Goal: Task Accomplishment & Management: Use online tool/utility

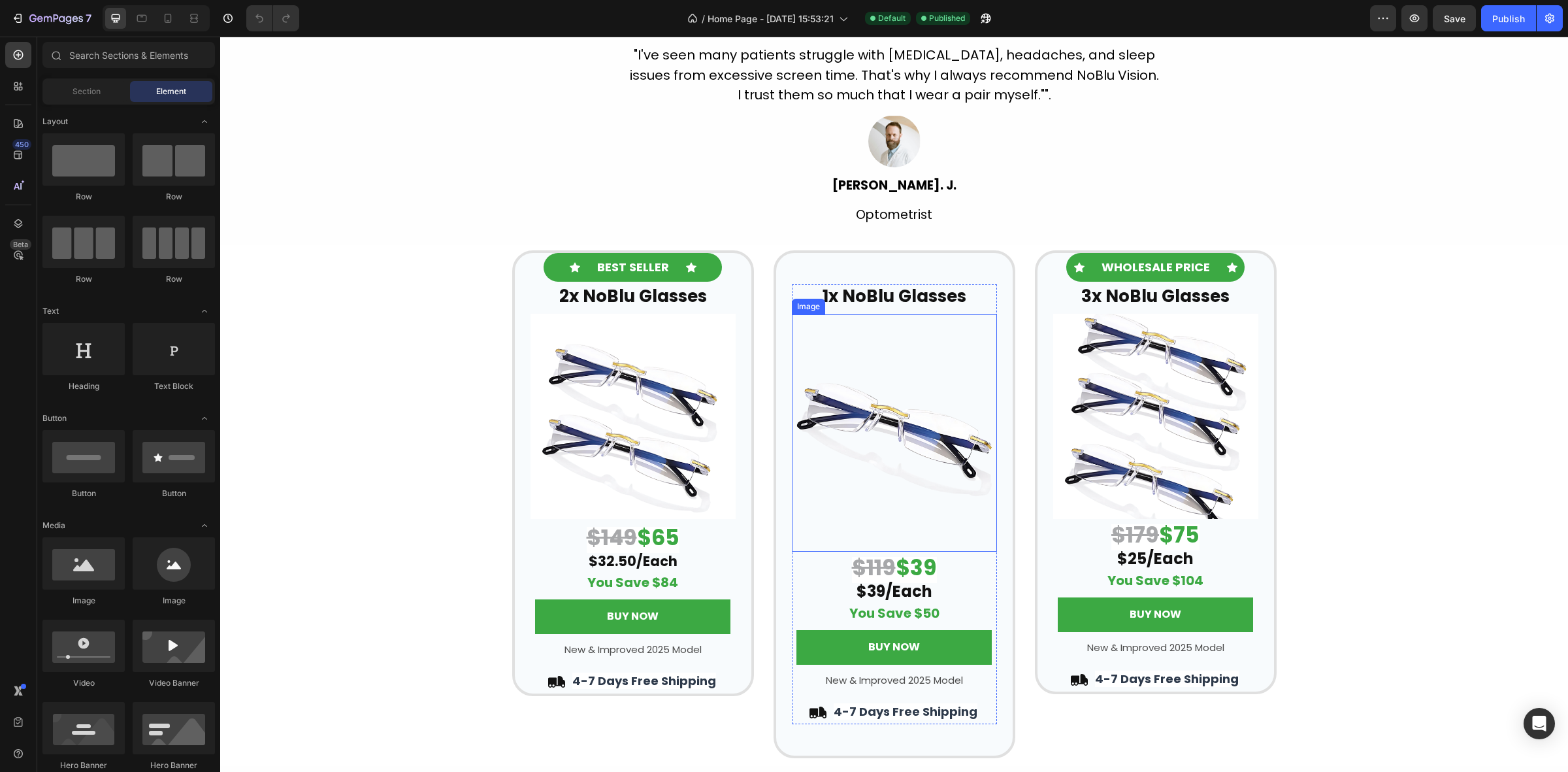
scroll to position [2368, 0]
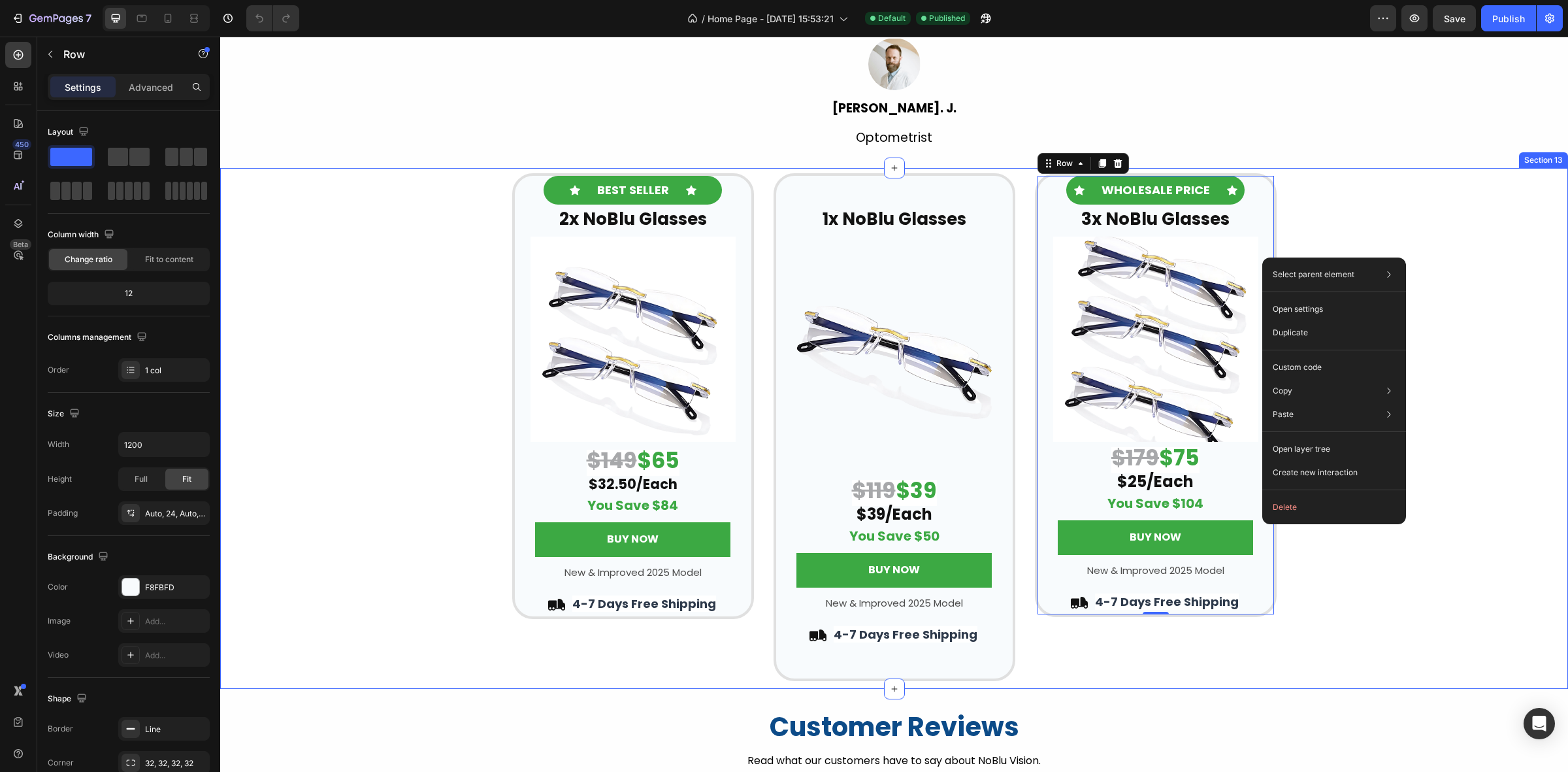
click at [412, 333] on div "Icon BEST SELLER Text Block Icon Row 2x NoBlu Glasses Heading Row Image $149 $6…" at bounding box center [895, 427] width 1348 height 508
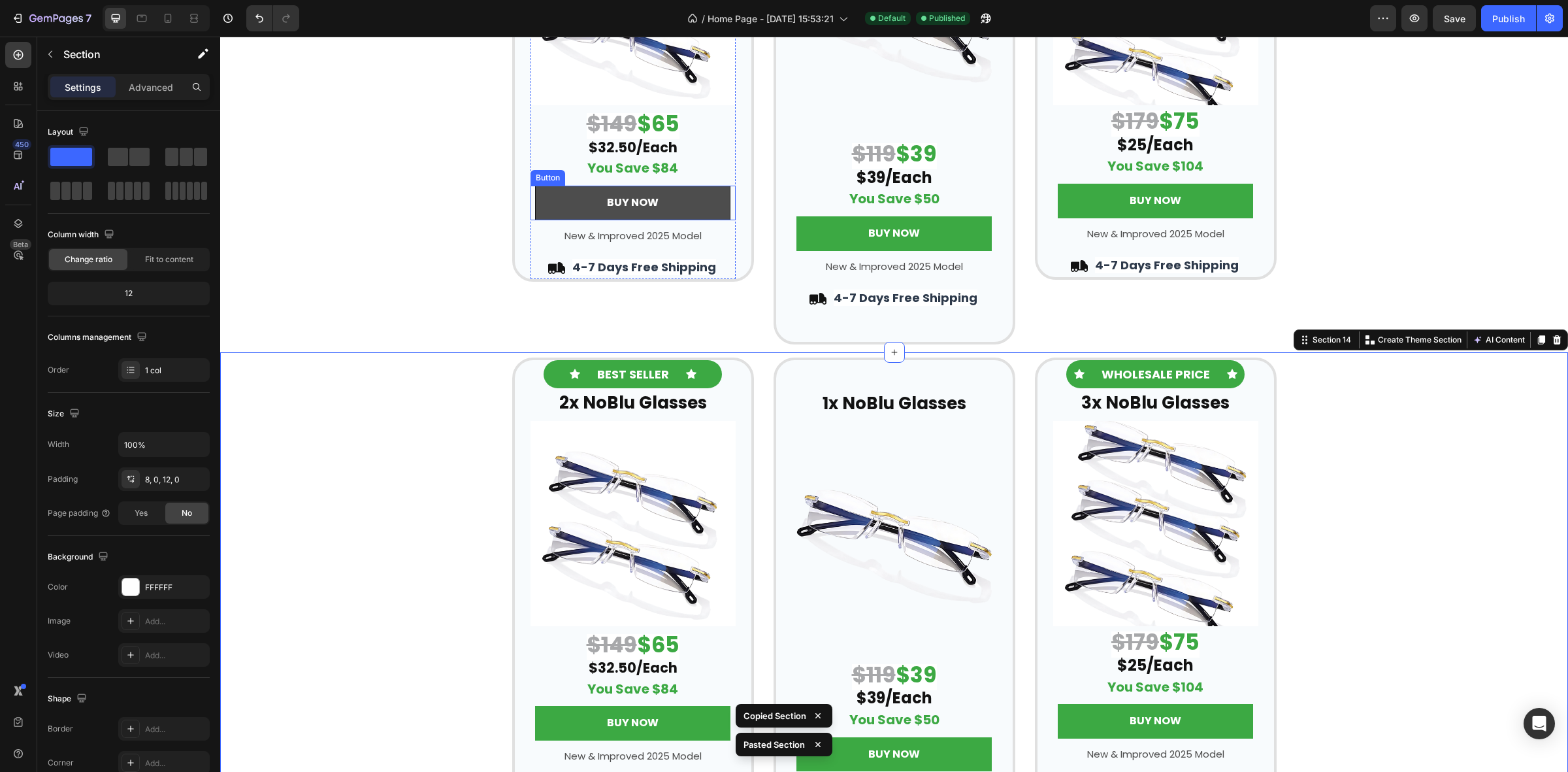
scroll to position [2729, 0]
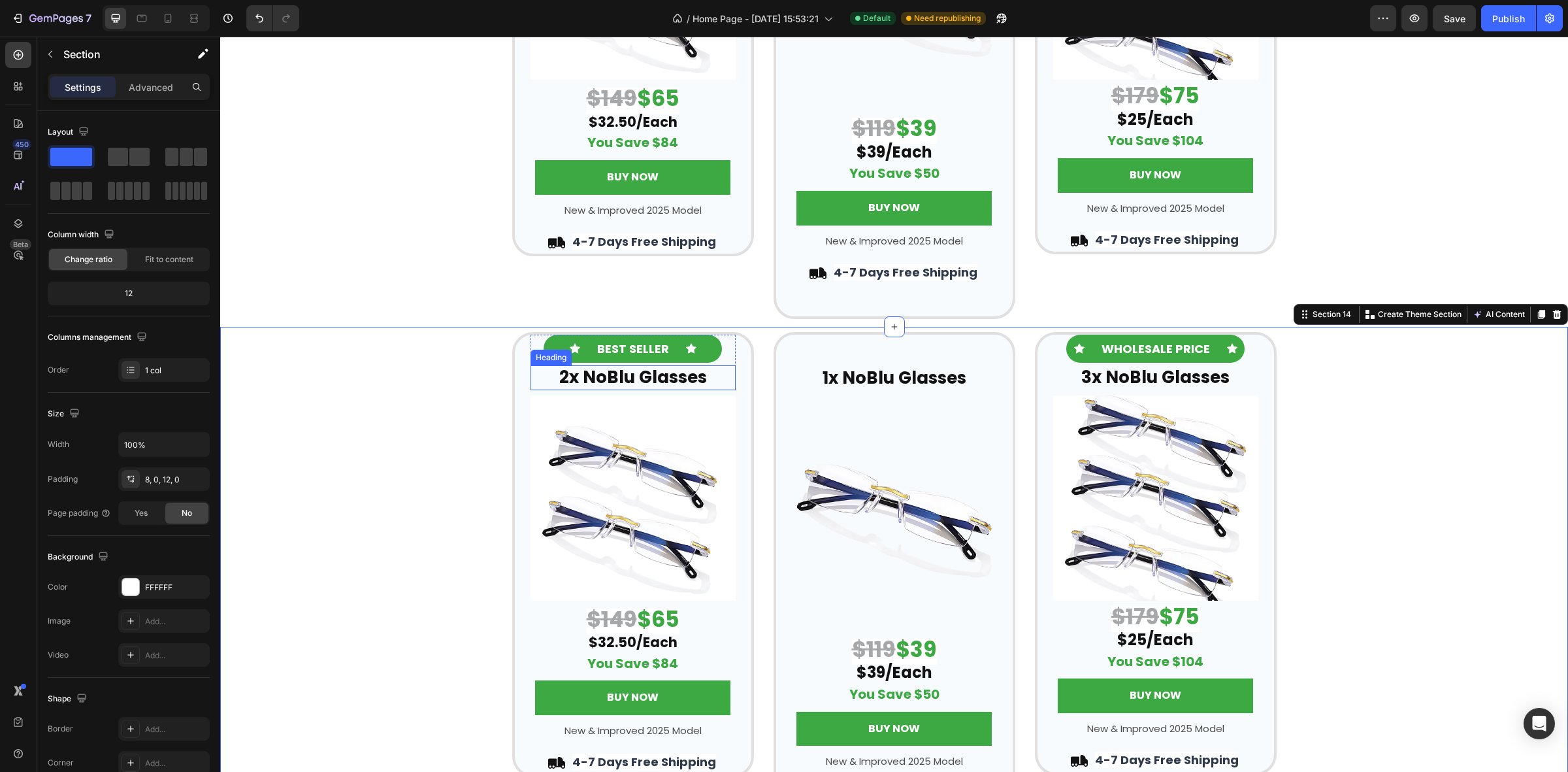
click at [614, 377] on strong "2x NoBlu Glasses" at bounding box center [633, 377] width 148 height 23
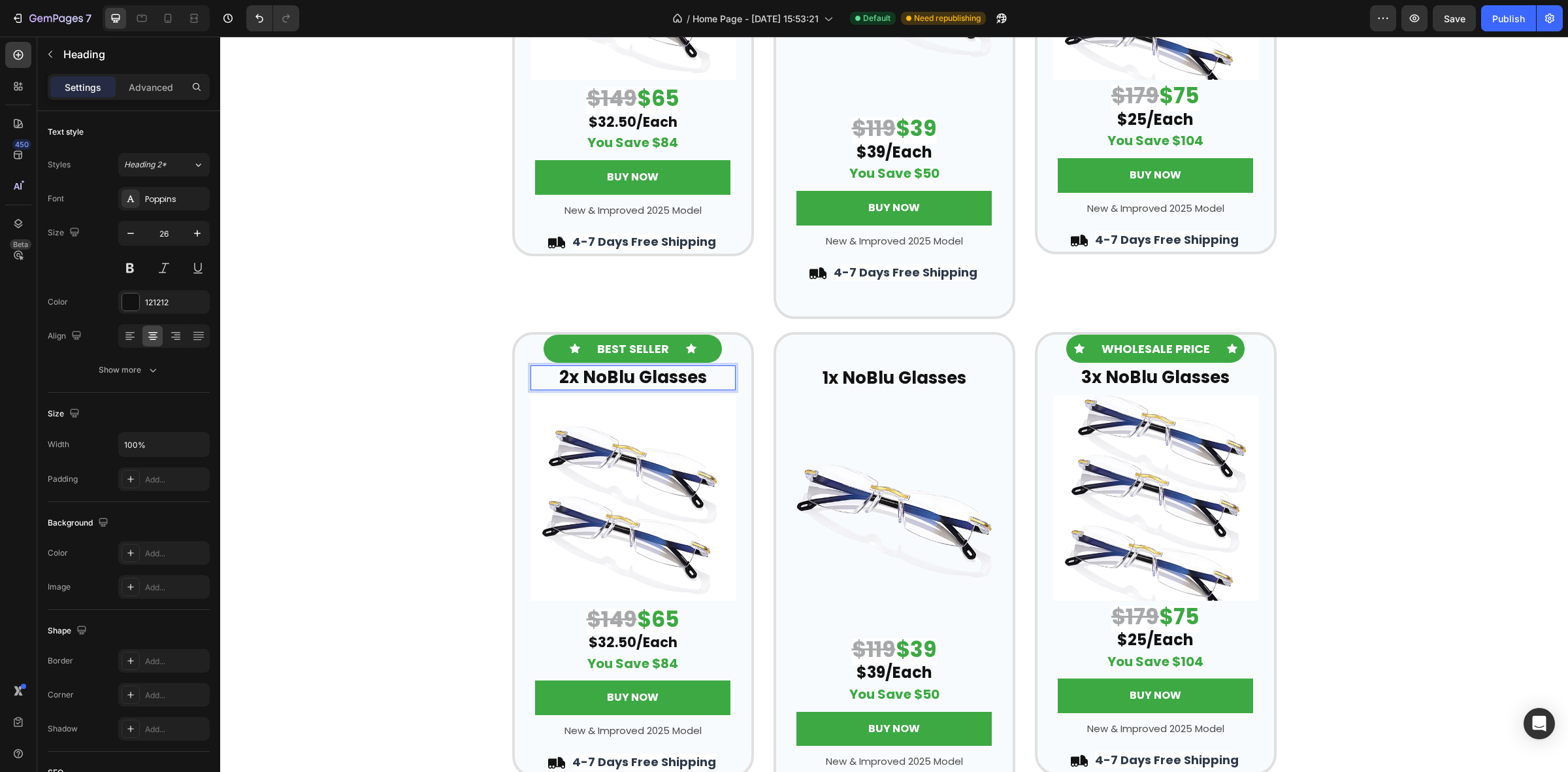
click at [636, 377] on strong "2x NoBlu Glasses" at bounding box center [633, 377] width 148 height 23
click at [631, 376] on strong "2x NoBlu Glasses" at bounding box center [633, 377] width 148 height 23
click at [570, 377] on strong "2x NoBlu Glasses" at bounding box center [633, 377] width 148 height 23
drag, startPoint x: 564, startPoint y: 378, endPoint x: 555, endPoint y: 378, distance: 9.0
click at [559, 378] on strong "2x NoBlu Glasses" at bounding box center [633, 377] width 148 height 23
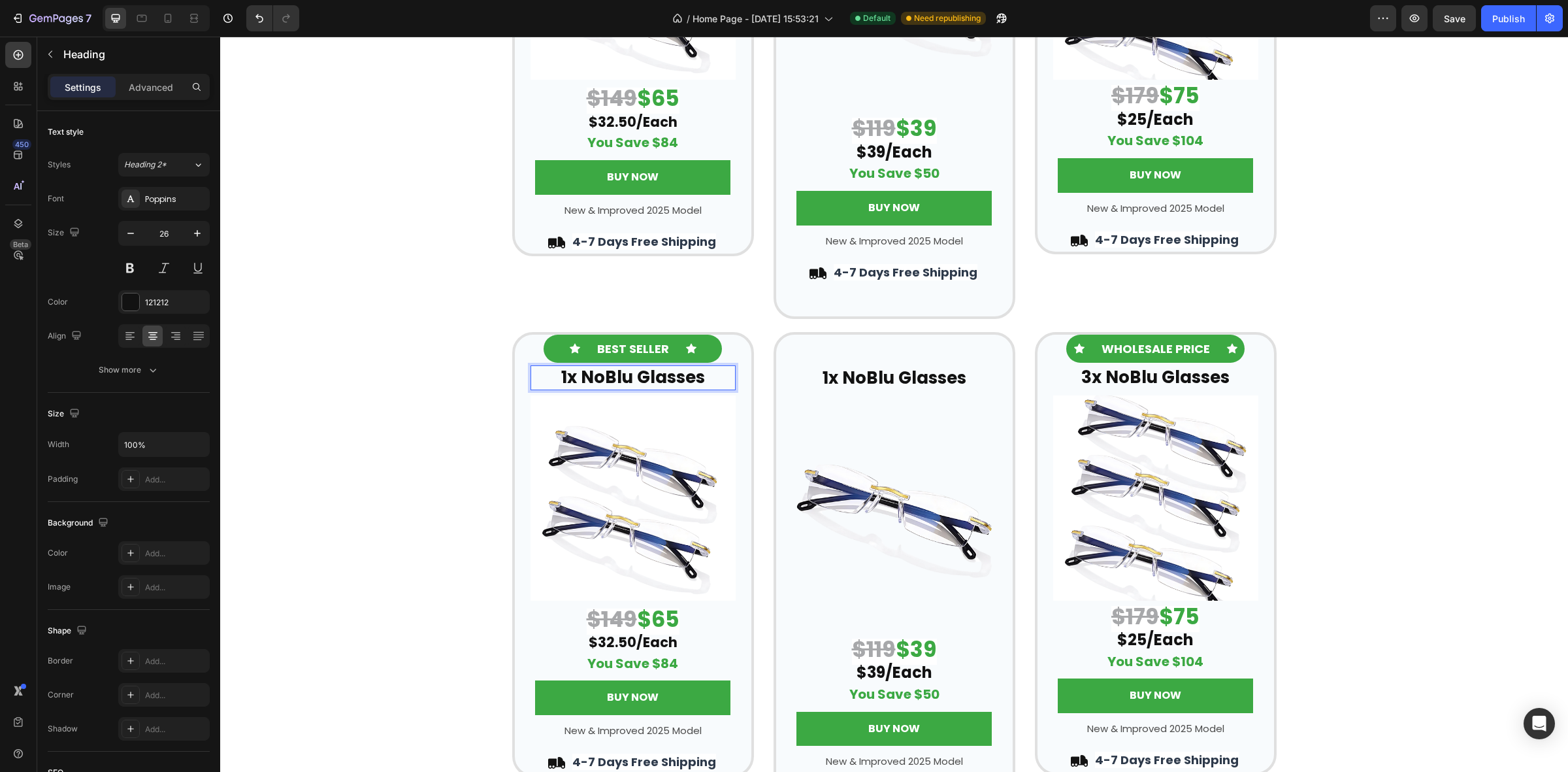
click at [576, 378] on strong "1x NoBlu Glasses" at bounding box center [633, 377] width 144 height 23
click at [1413, 289] on div "Icon BEST SELLER Text Block Icon Row 2x NoBlu Glasses Heading Row Image $149 $6…" at bounding box center [895, 65] width 1348 height 508
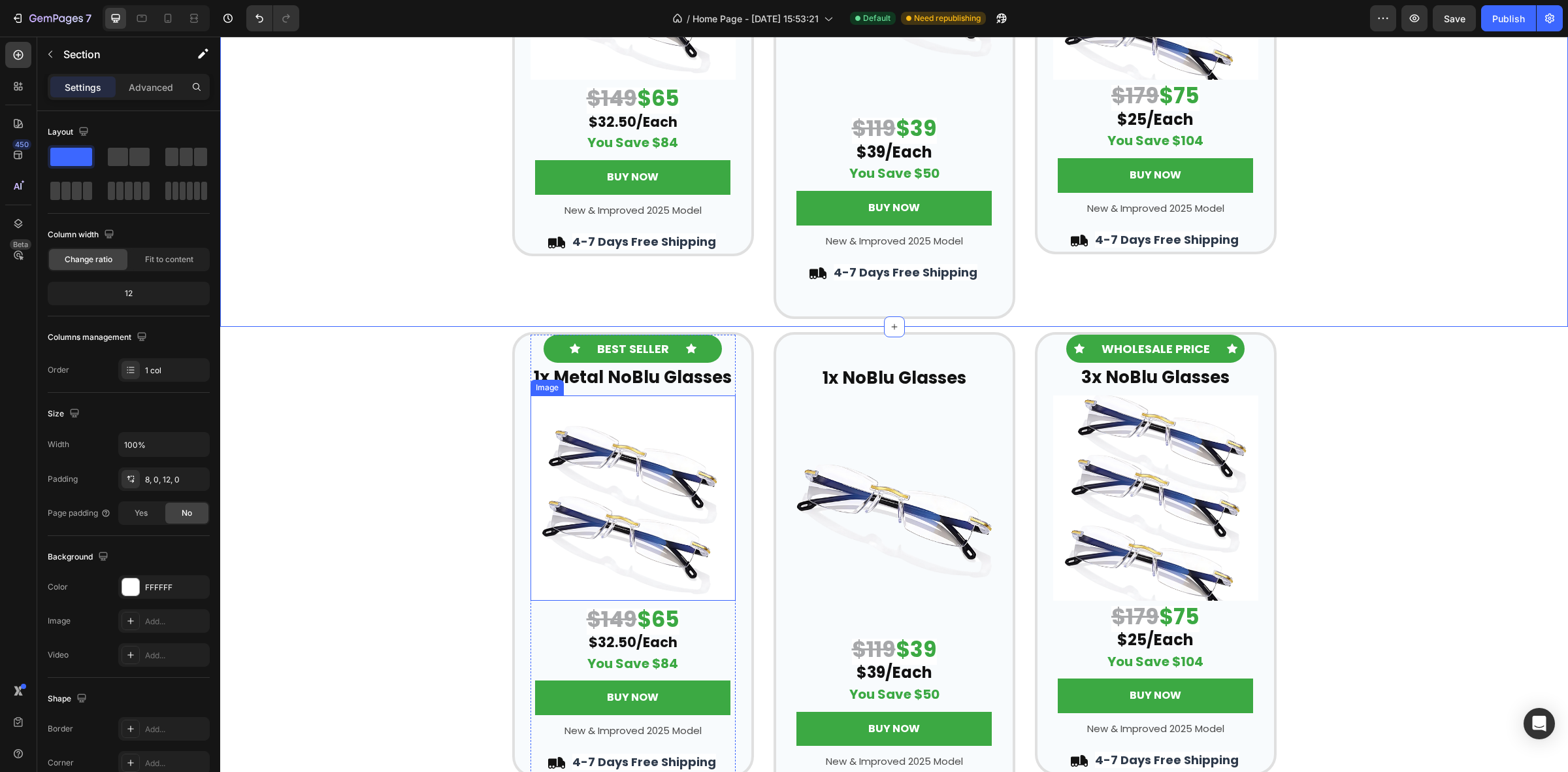
click at [648, 505] on img at bounding box center [633, 498] width 205 height 205
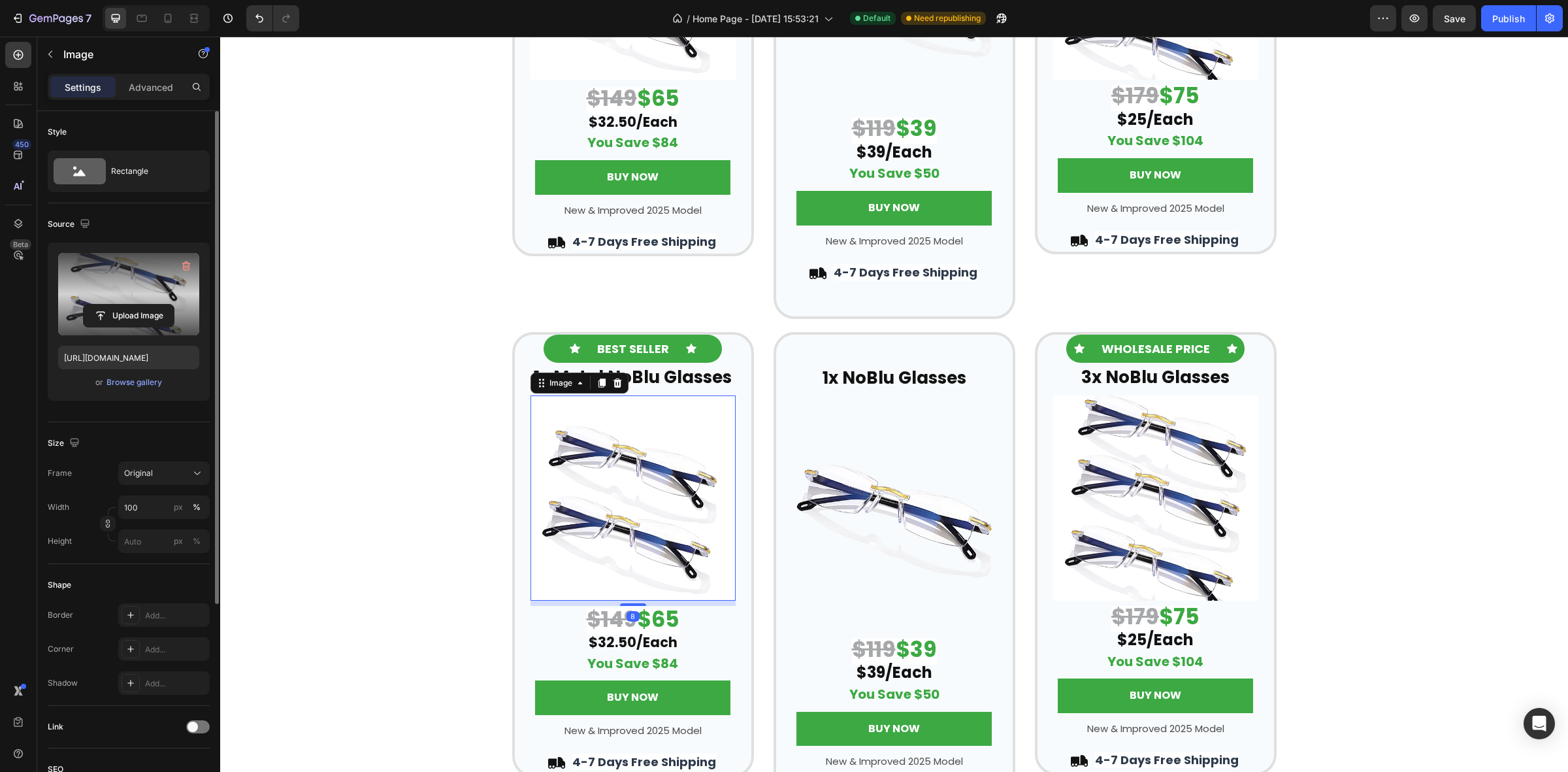
click at [118, 286] on label at bounding box center [129, 294] width 141 height 83
click at [118, 305] on input "file" at bounding box center [128, 315] width 90 height 22
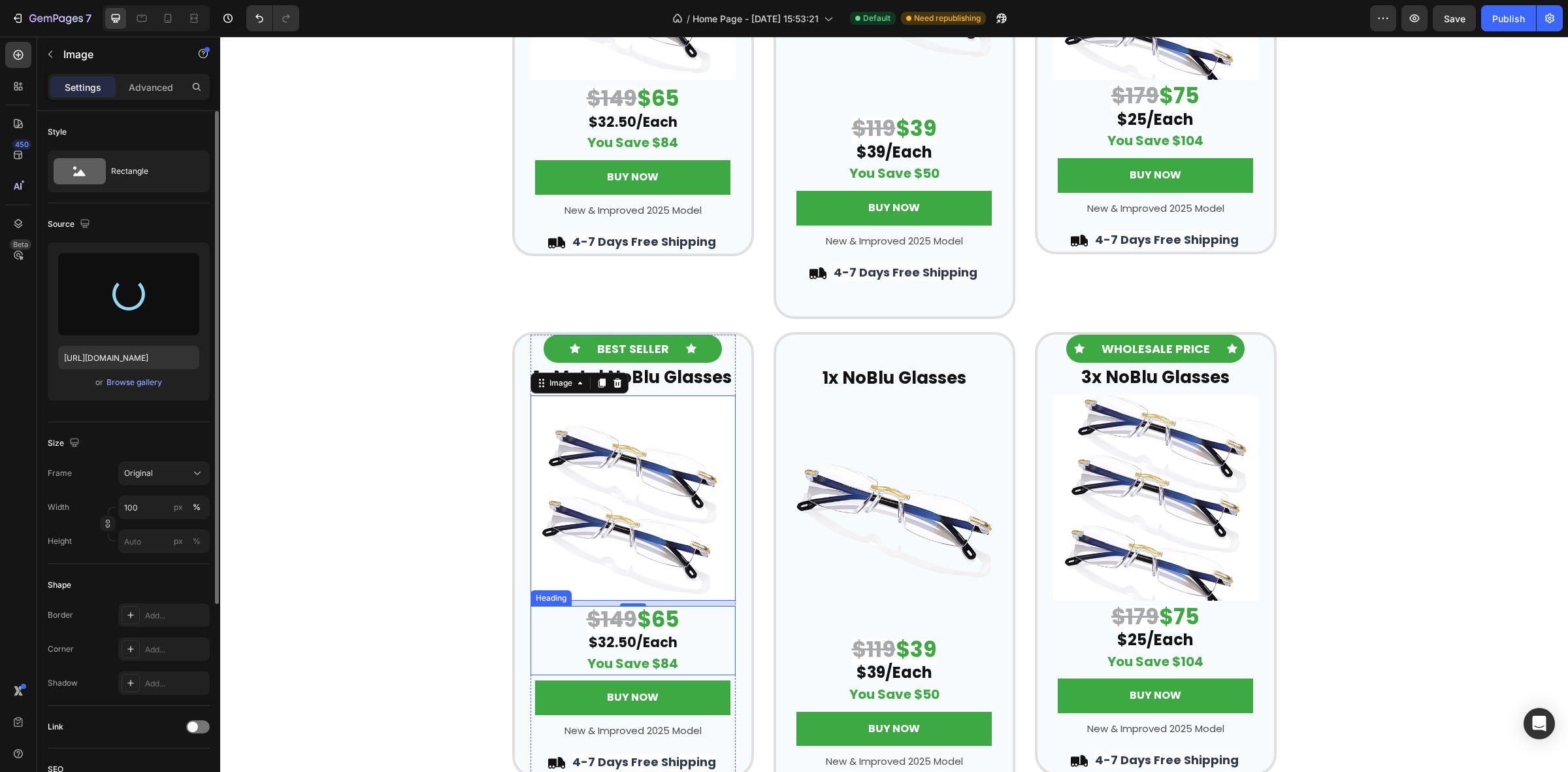
type input "[URL][DOMAIN_NAME]"
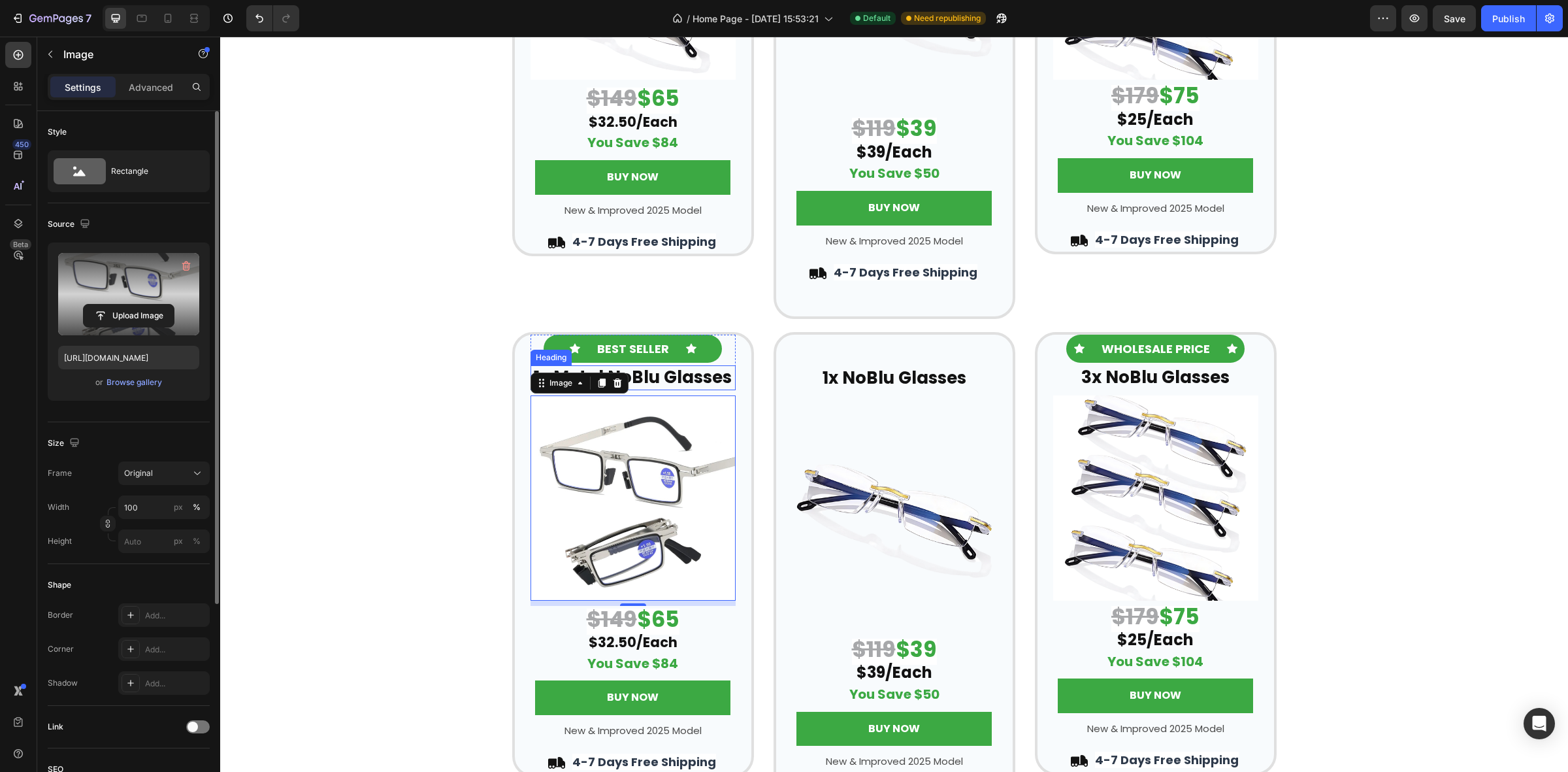
drag, startPoint x: 678, startPoint y: 377, endPoint x: 654, endPoint y: 376, distance: 24.0
click at [678, 377] on strong "1x Metal NoBlu Glasses" at bounding box center [633, 377] width 198 height 23
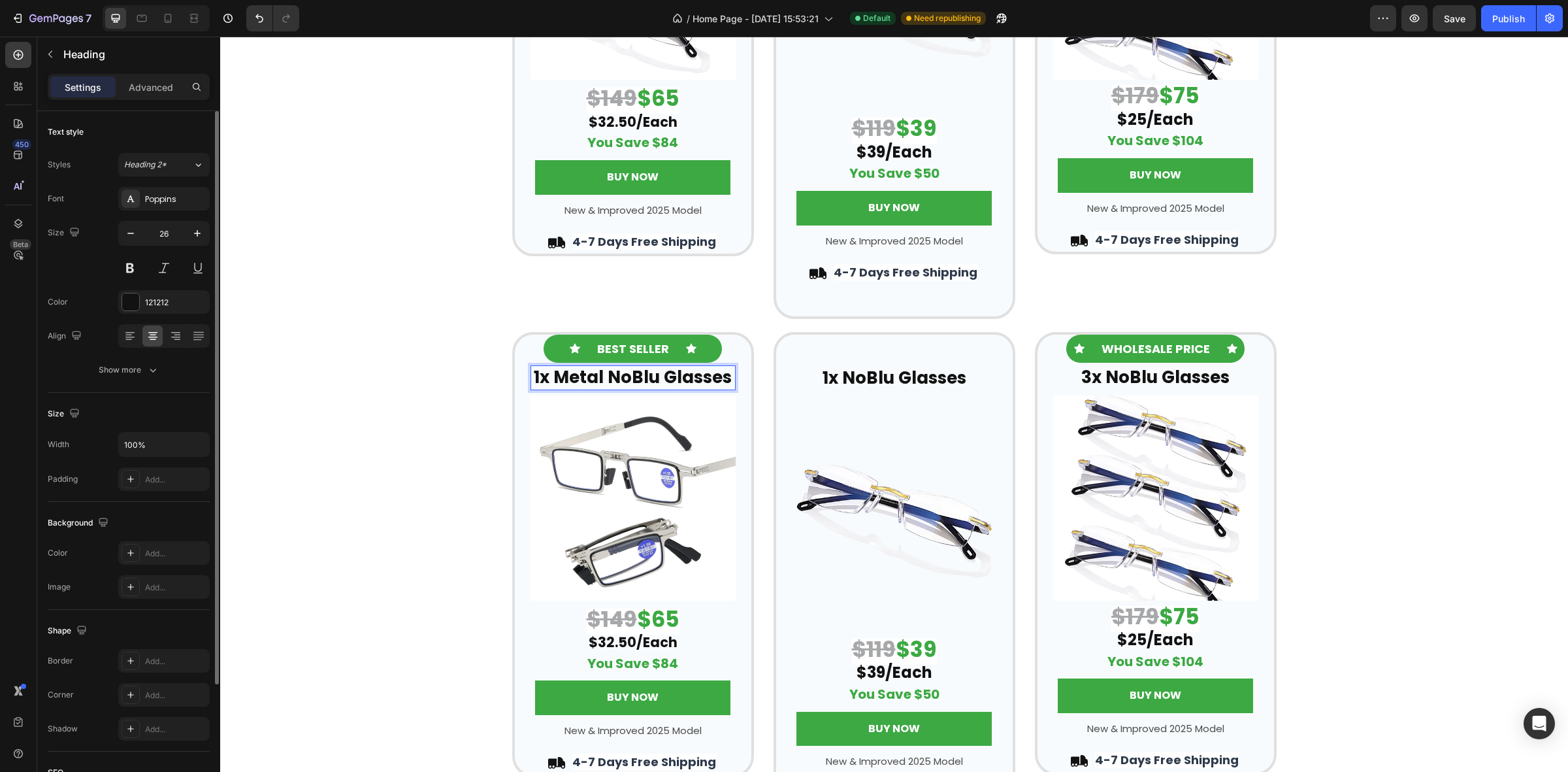
click at [598, 378] on strong "1x Metal NoBlu Glasses" at bounding box center [633, 377] width 198 height 23
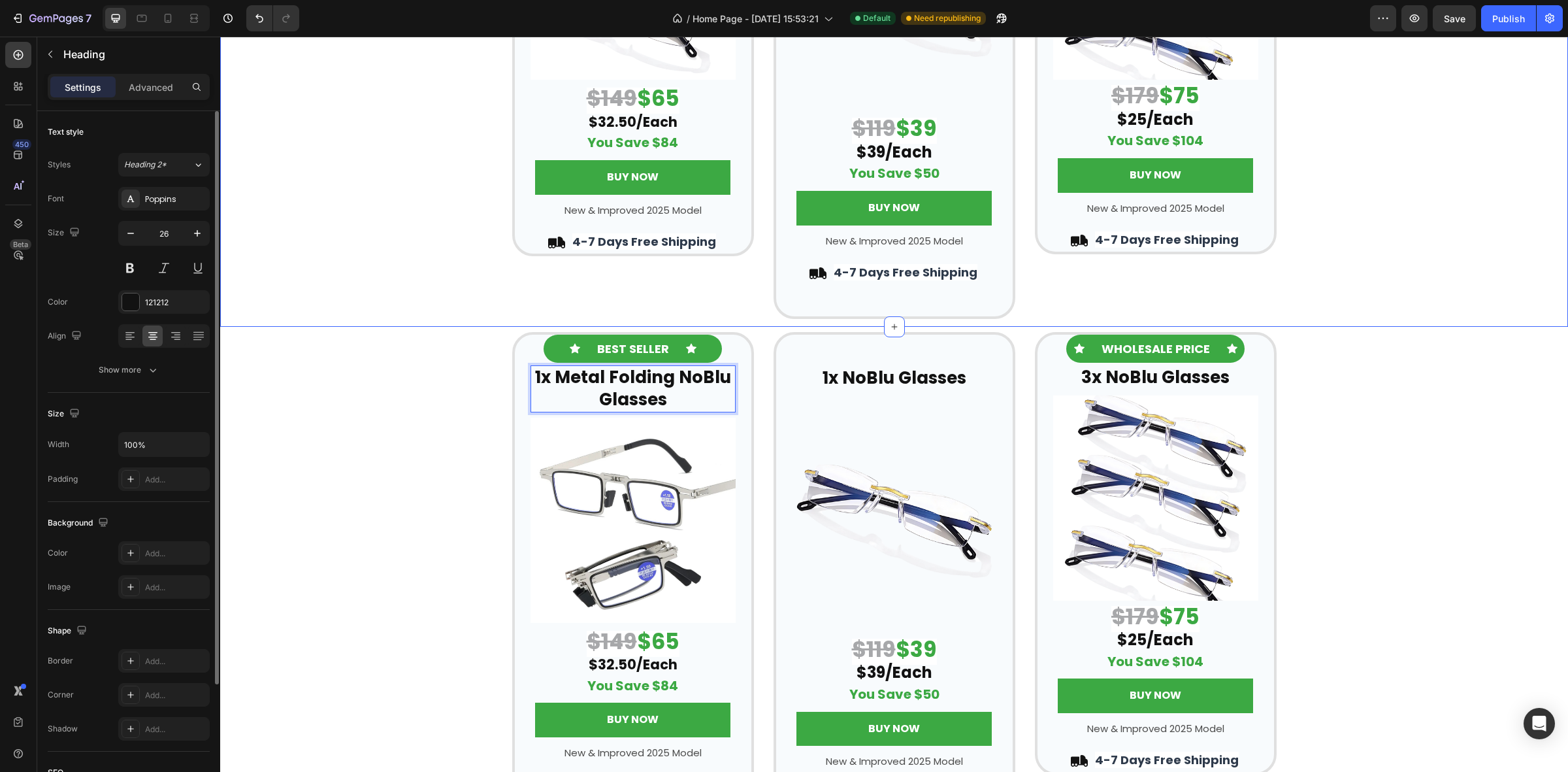
click at [1304, 305] on div "Icon BEST SELLER Text Block Icon Row 2x NoBlu Glasses Heading Row Image $149 $6…" at bounding box center [895, 65] width 1348 height 508
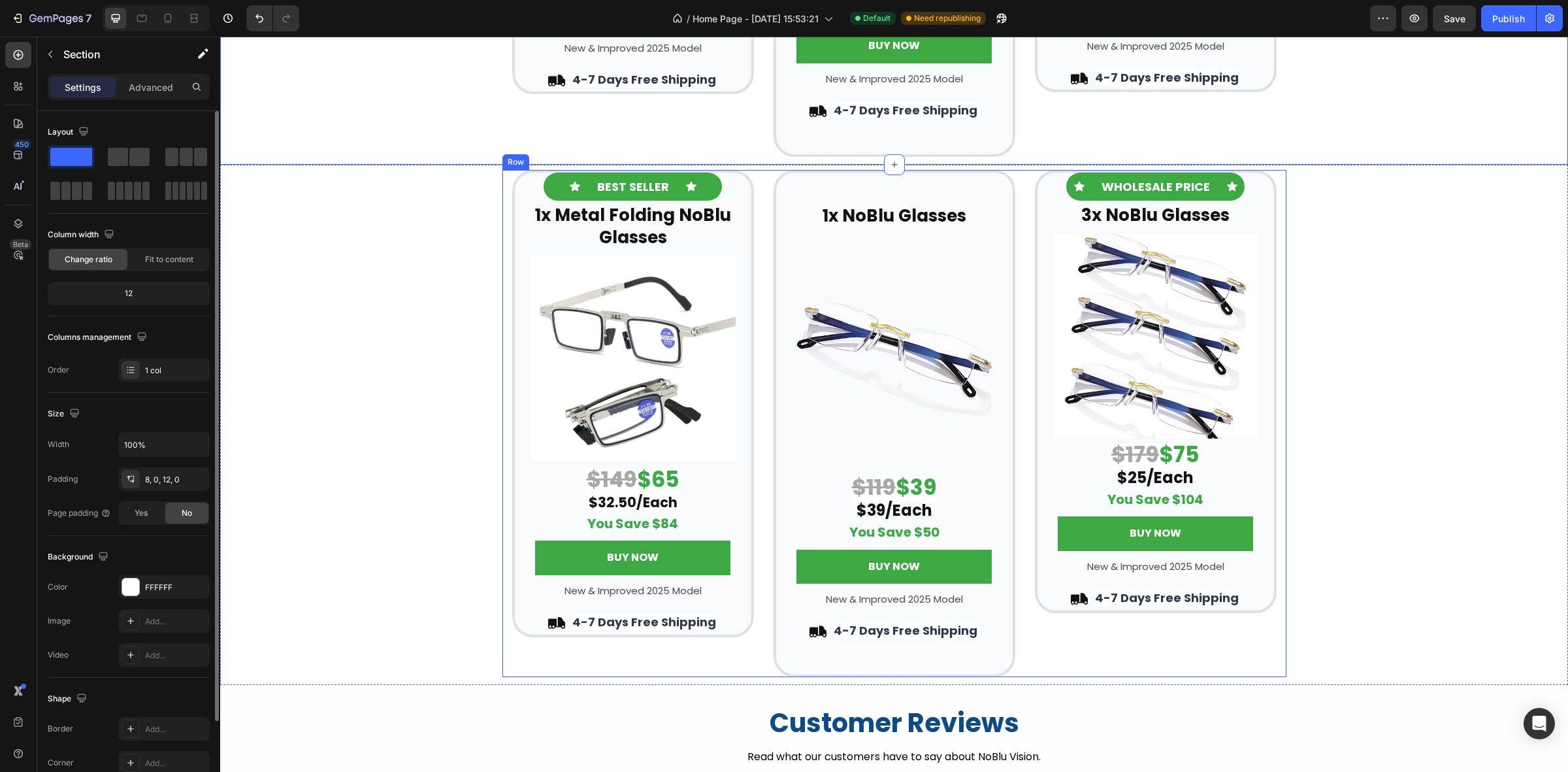
scroll to position [2892, 0]
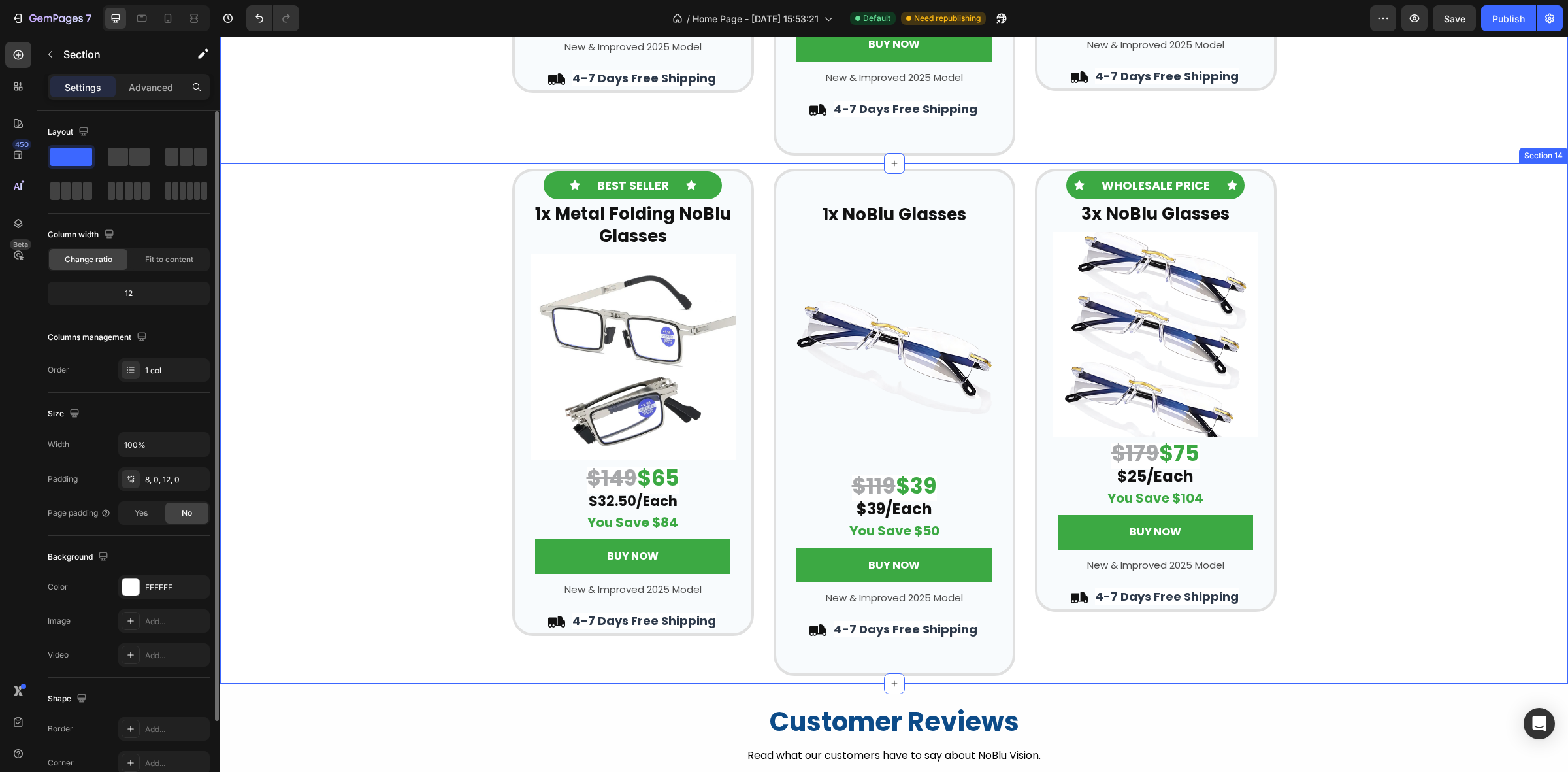
click at [295, 399] on div "Icon BEST SELLER Text Block Icon Row ⁠⁠⁠⁠⁠⁠⁠ 1x Metal Folding NoBlu Glasses Hea…" at bounding box center [895, 423] width 1348 height 508
click at [652, 490] on strong "$65" at bounding box center [658, 478] width 42 height 31
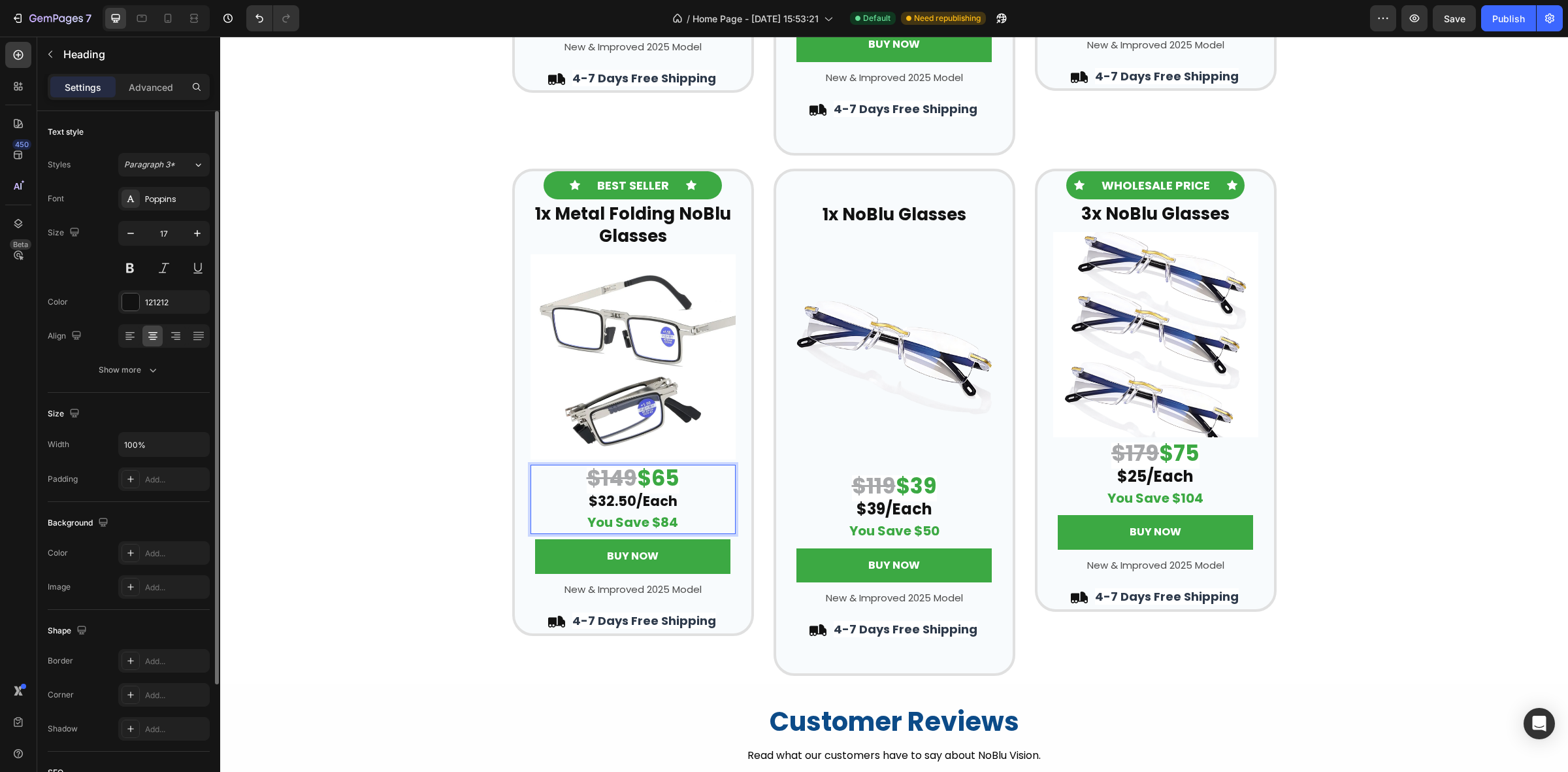
click at [661, 479] on strong "$65" at bounding box center [658, 478] width 42 height 31
click at [1344, 364] on div "Icon BEST SELLER Text Block Icon Row ⁠⁠⁠⁠⁠⁠⁠ 1x Metal Folding NoBlu Glasses Hea…" at bounding box center [895, 423] width 1348 height 508
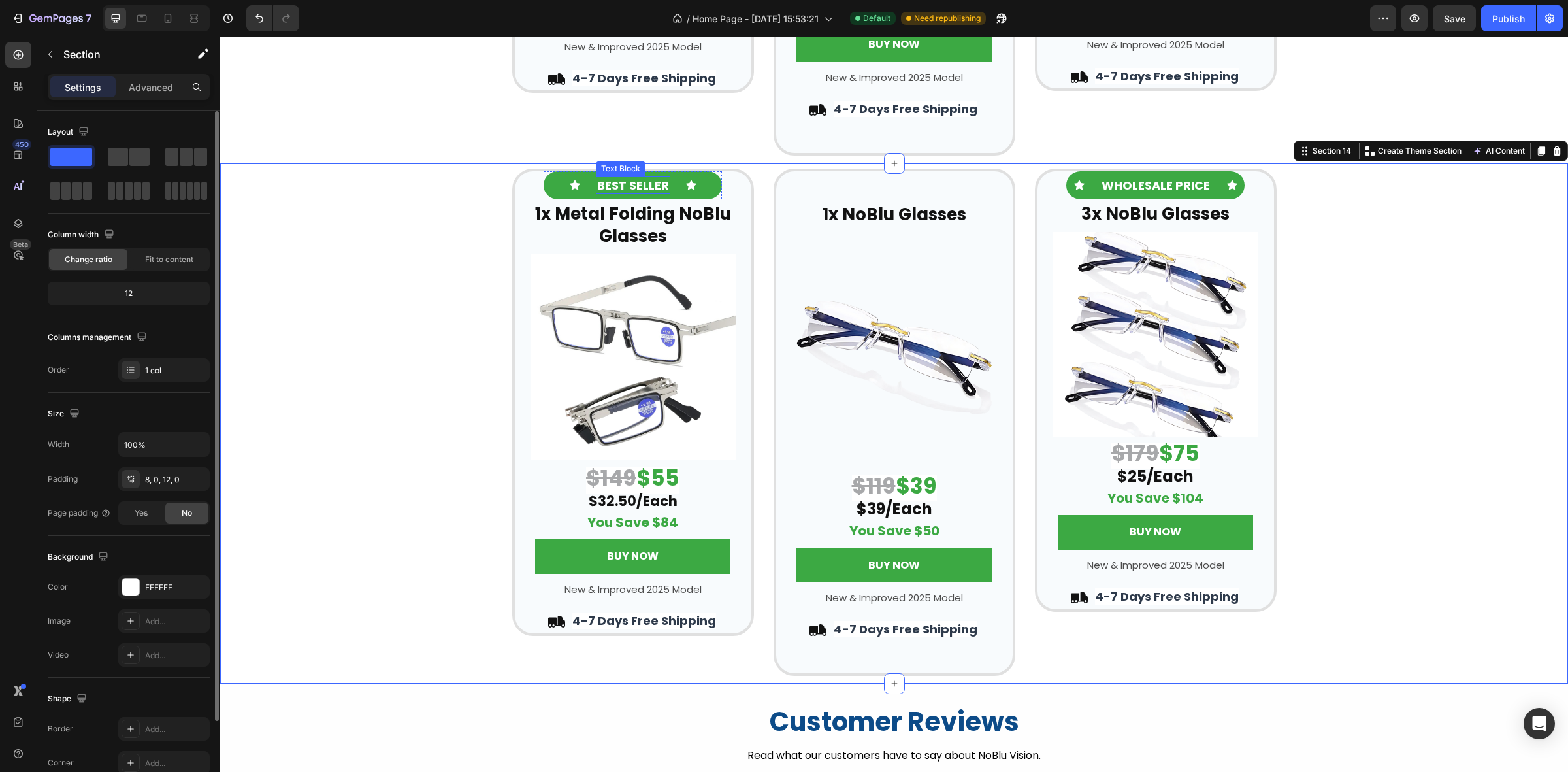
click at [636, 190] on strong "BEST SELLER" at bounding box center [633, 186] width 72 height 17
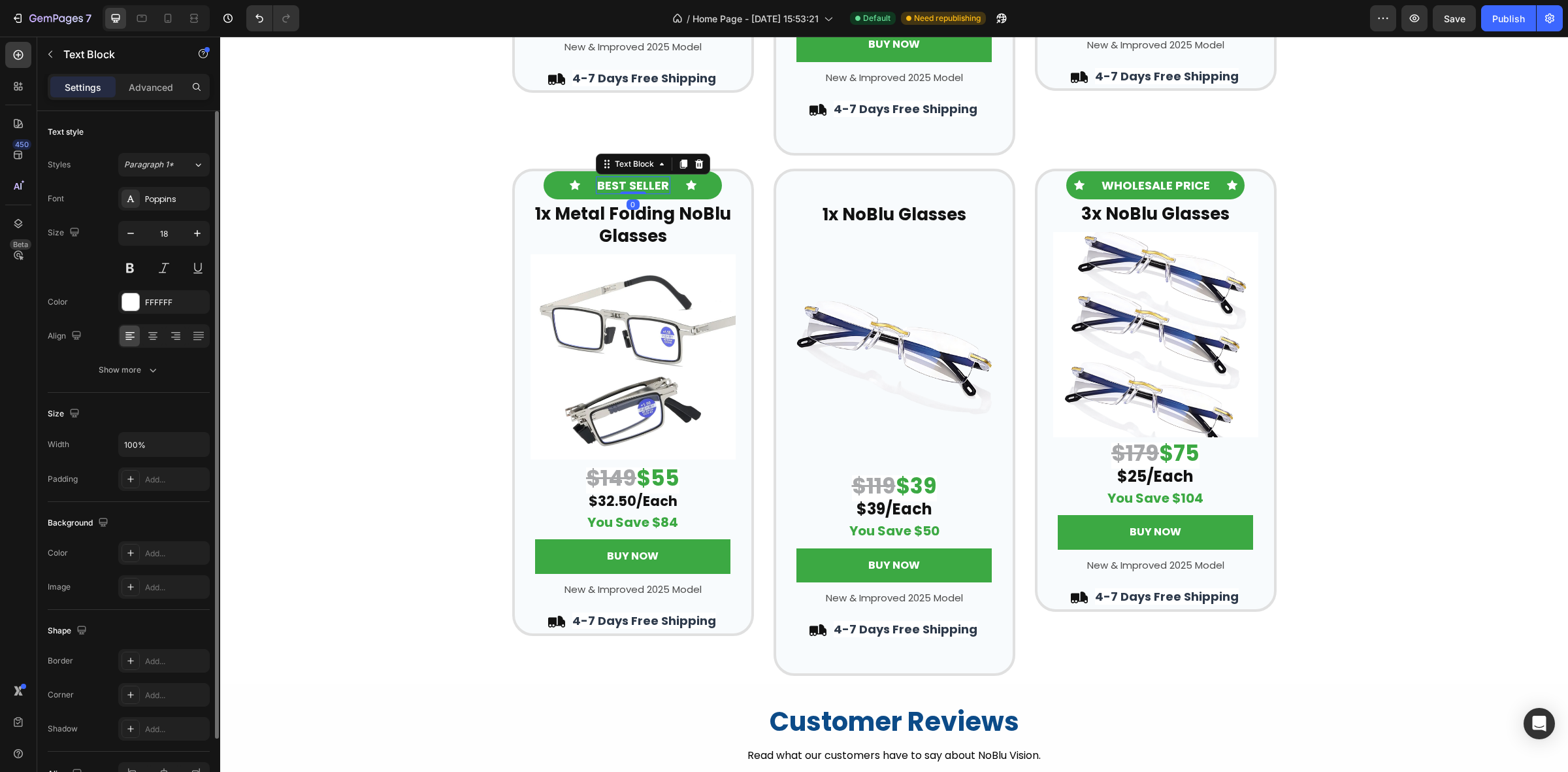
click at [648, 186] on strong "BEST SELLER" at bounding box center [633, 186] width 72 height 17
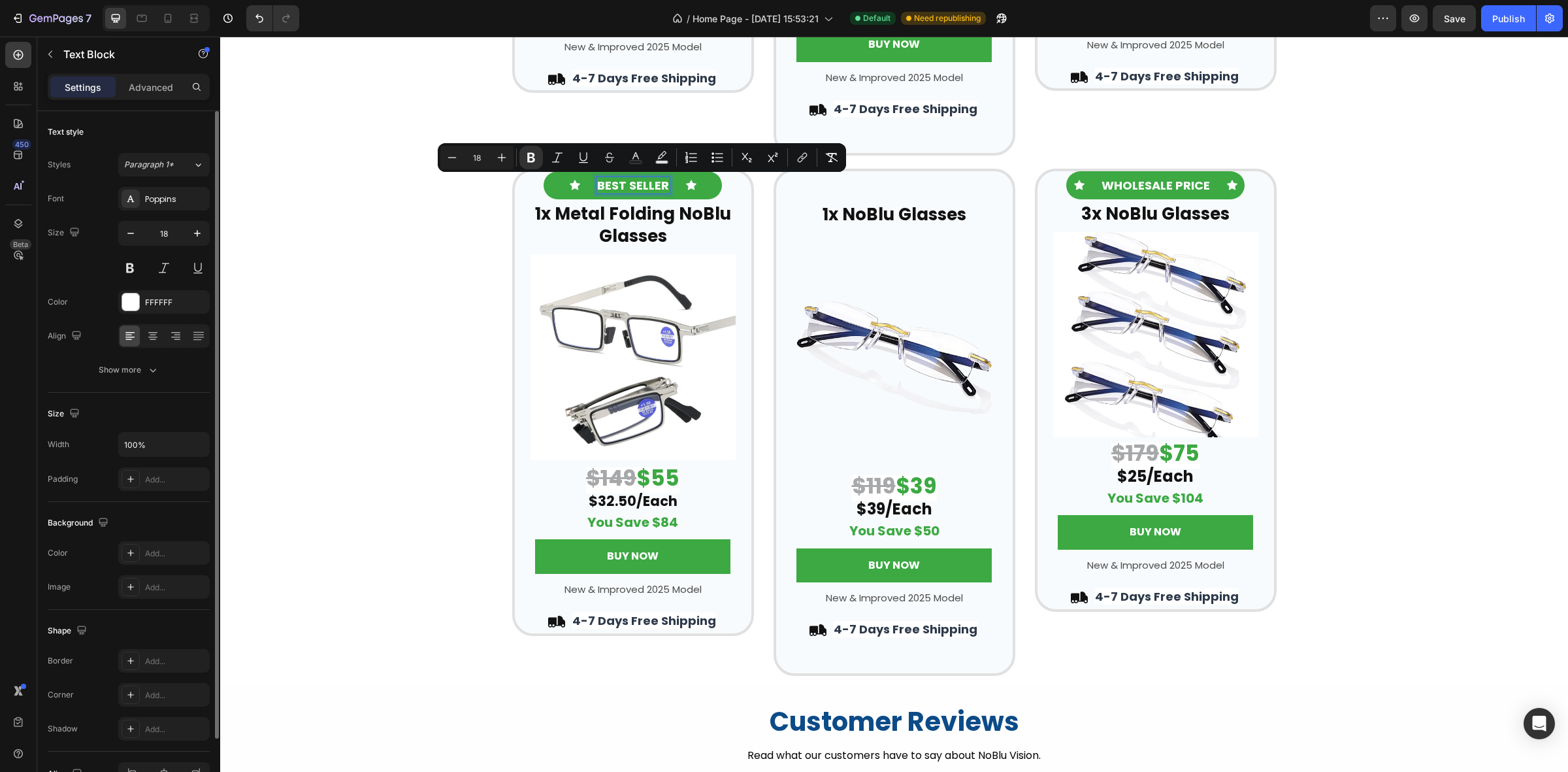
click at [648, 186] on strong "BEST SELLER" at bounding box center [633, 186] width 72 height 17
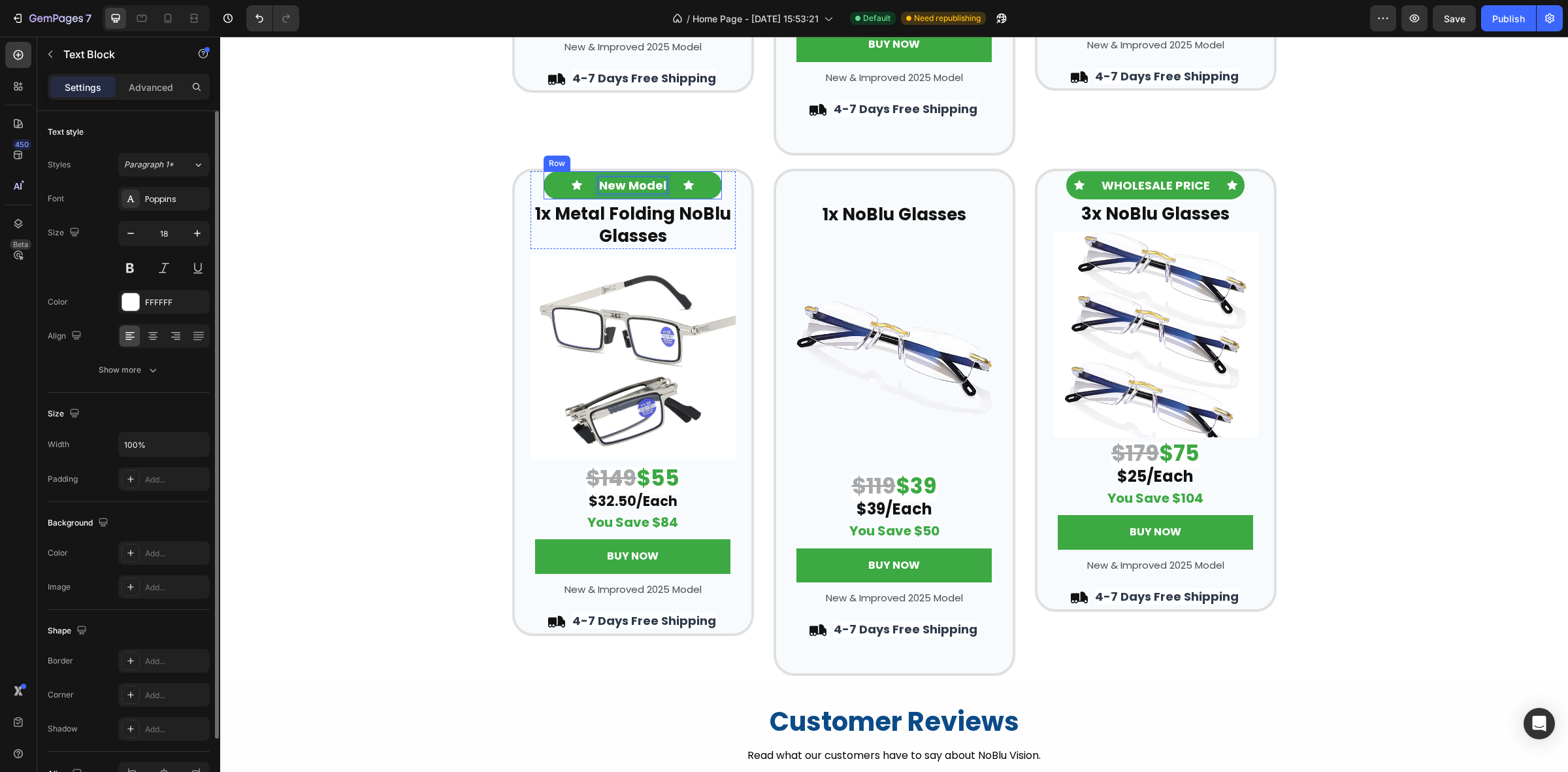
click at [701, 186] on div "Icon New Model Text Block 0 Icon Row" at bounding box center [633, 185] width 179 height 28
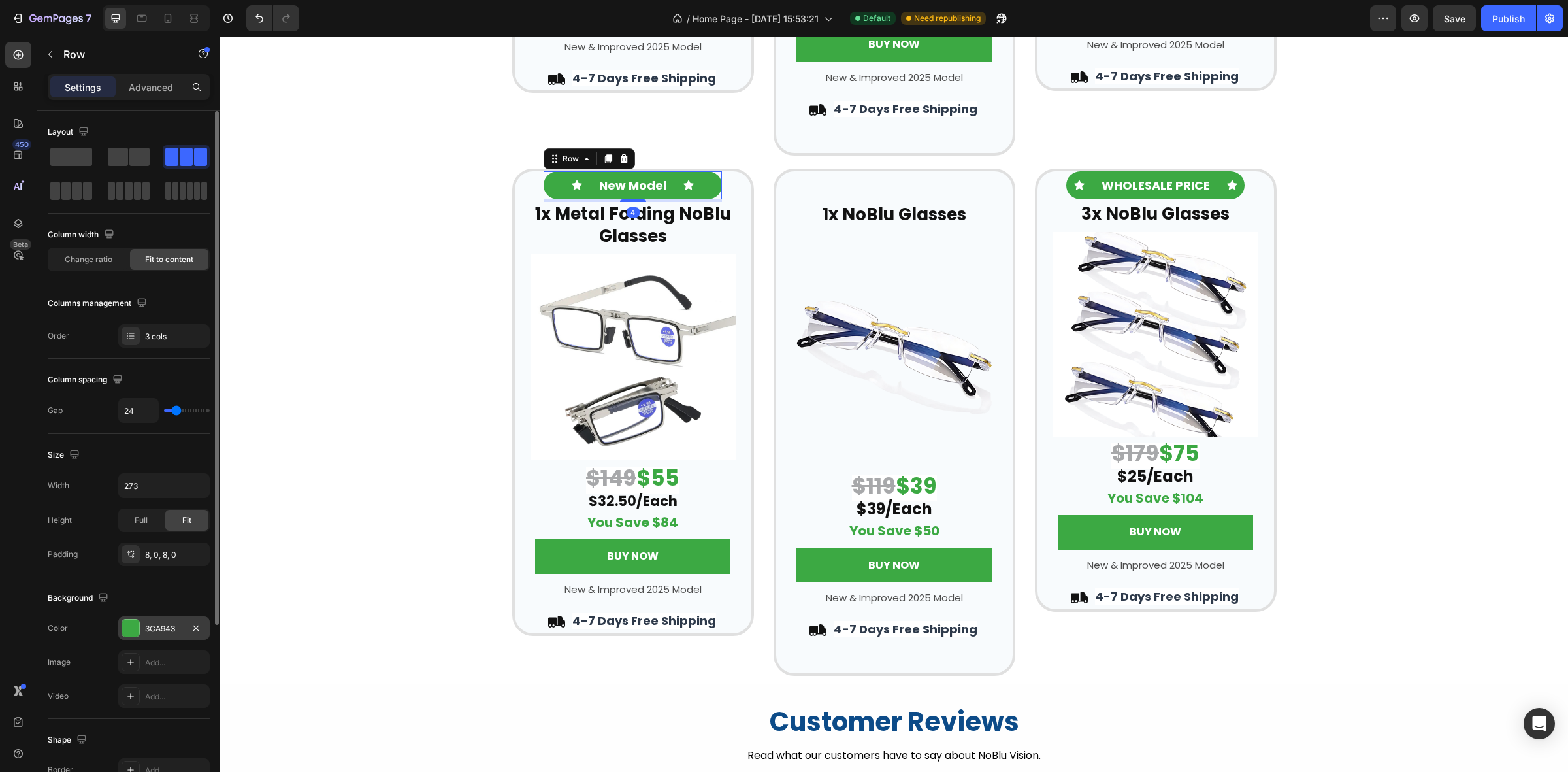
click at [149, 636] on div "3CA943" at bounding box center [164, 628] width 92 height 23
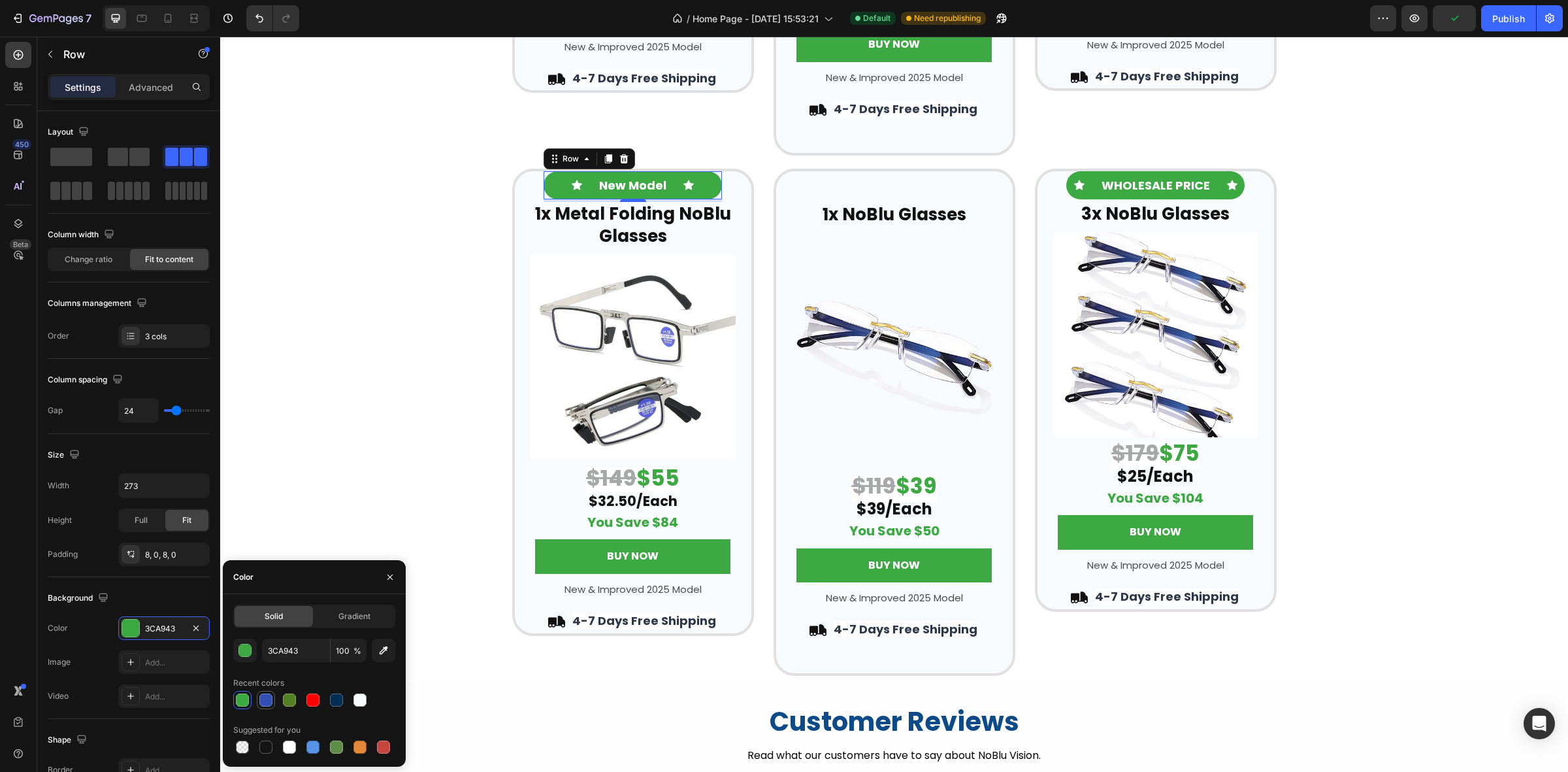
click at [263, 697] on div at bounding box center [265, 699] width 13 height 13
type input "334FB4"
click at [305, 406] on div "Icon New Model Text Block Icon Row 4 ⁠⁠⁠⁠⁠⁠⁠ 1x Metal Folding NoBlu Glasses Hea…" at bounding box center [895, 423] width 1348 height 508
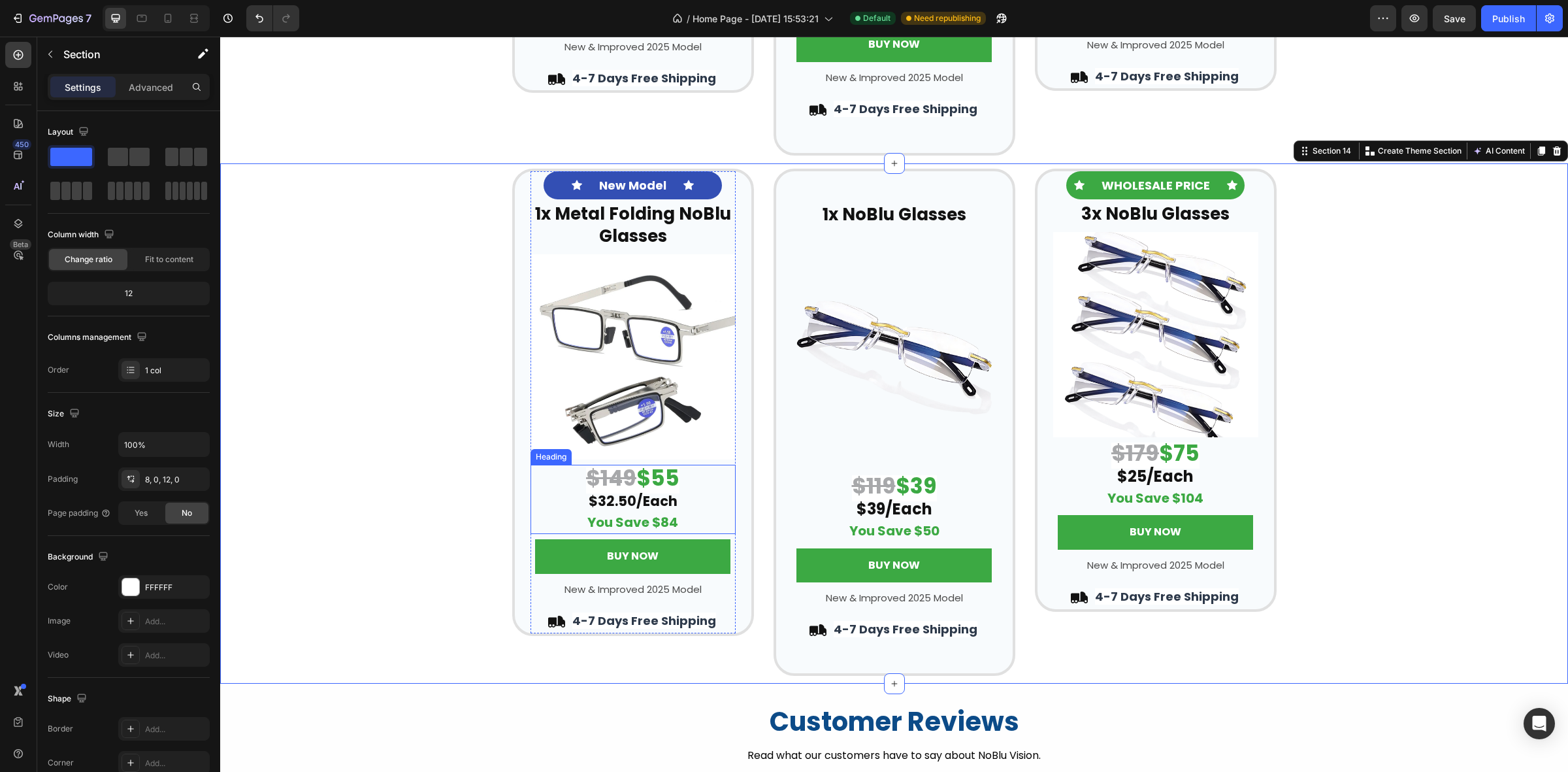
click at [624, 503] on strong "$32.50/Each" at bounding box center [633, 501] width 89 height 19
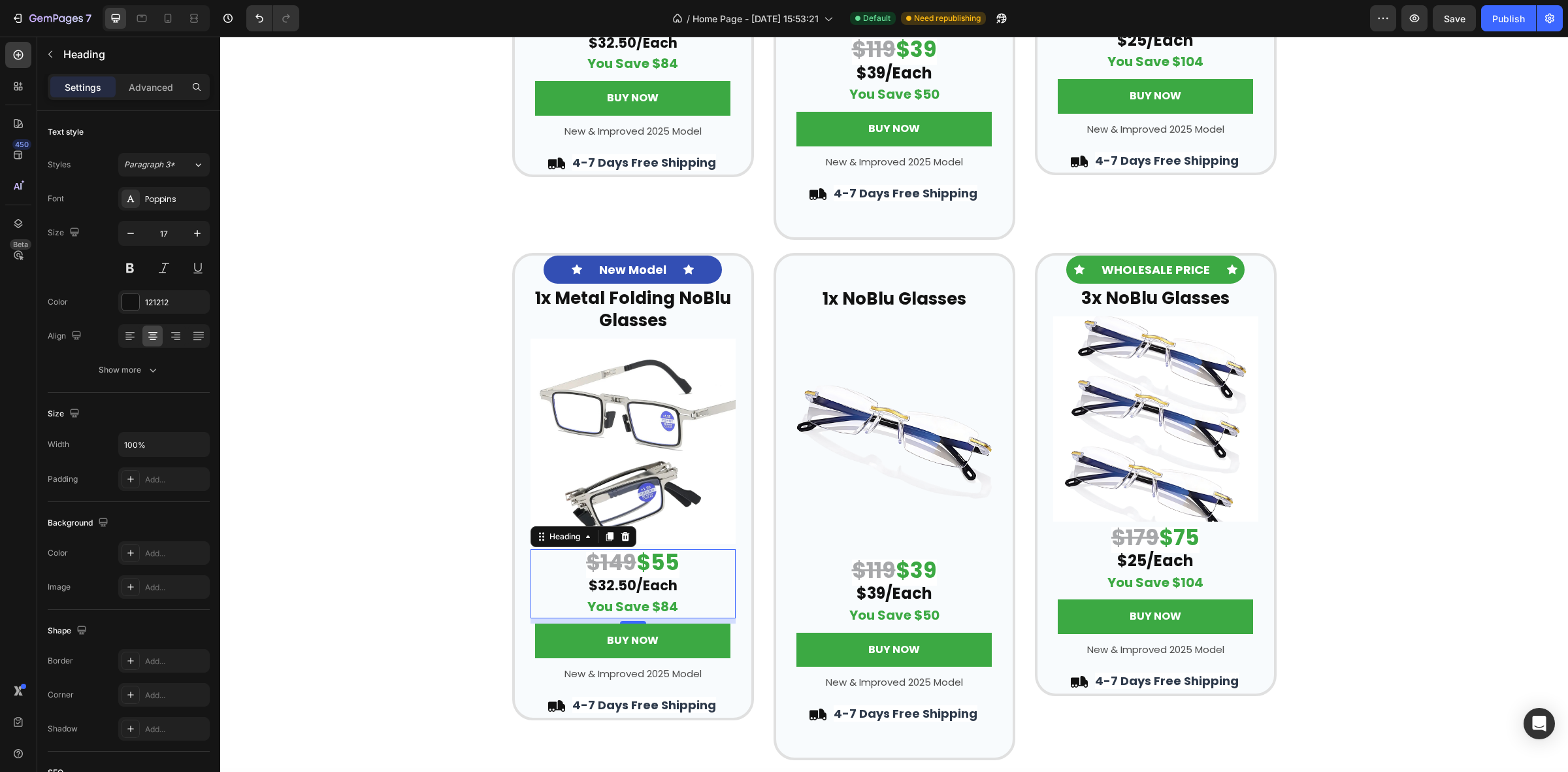
scroll to position [2811, 0]
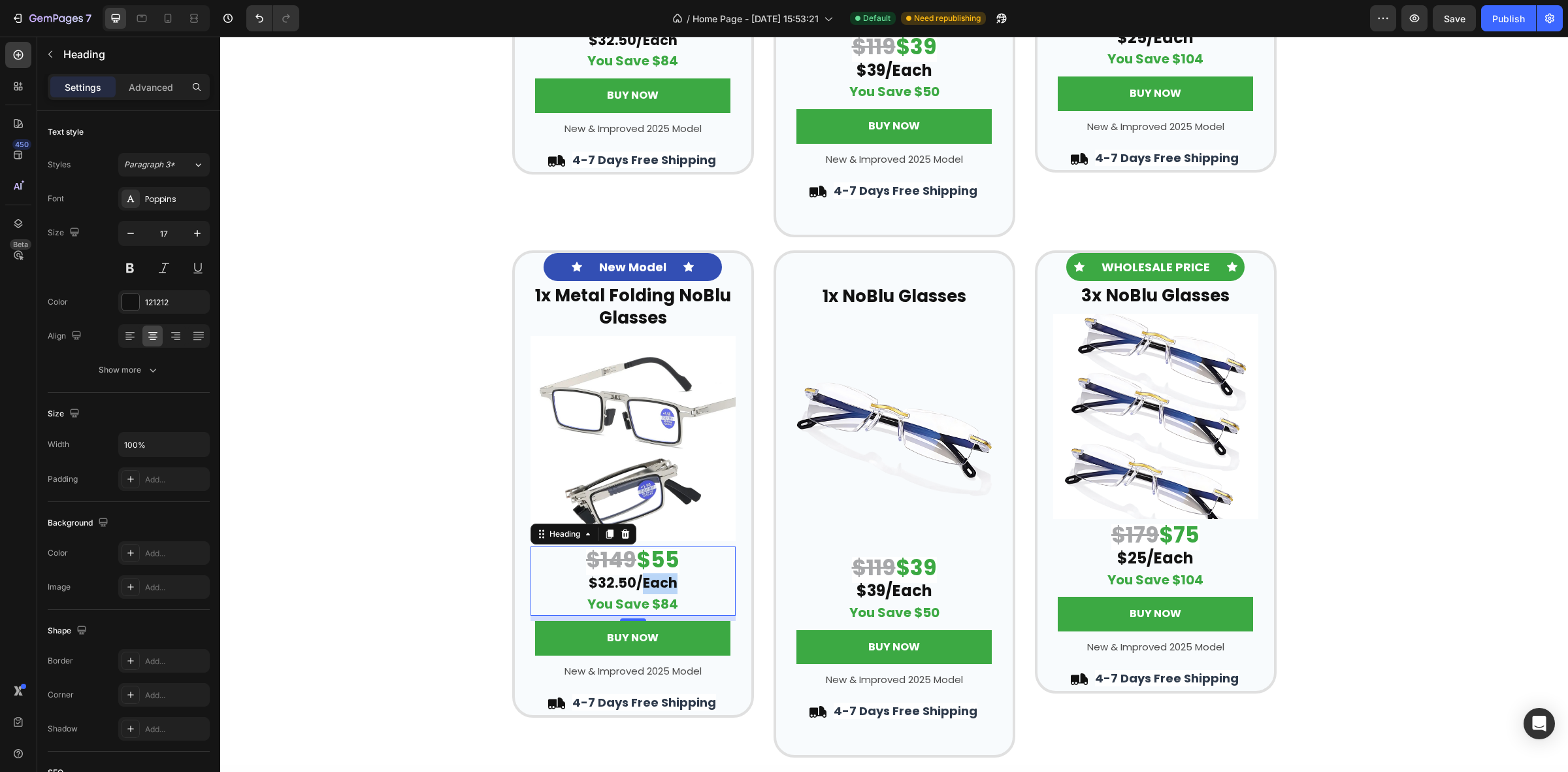
click at [645, 583] on strong "$32.50/Each" at bounding box center [633, 583] width 89 height 19
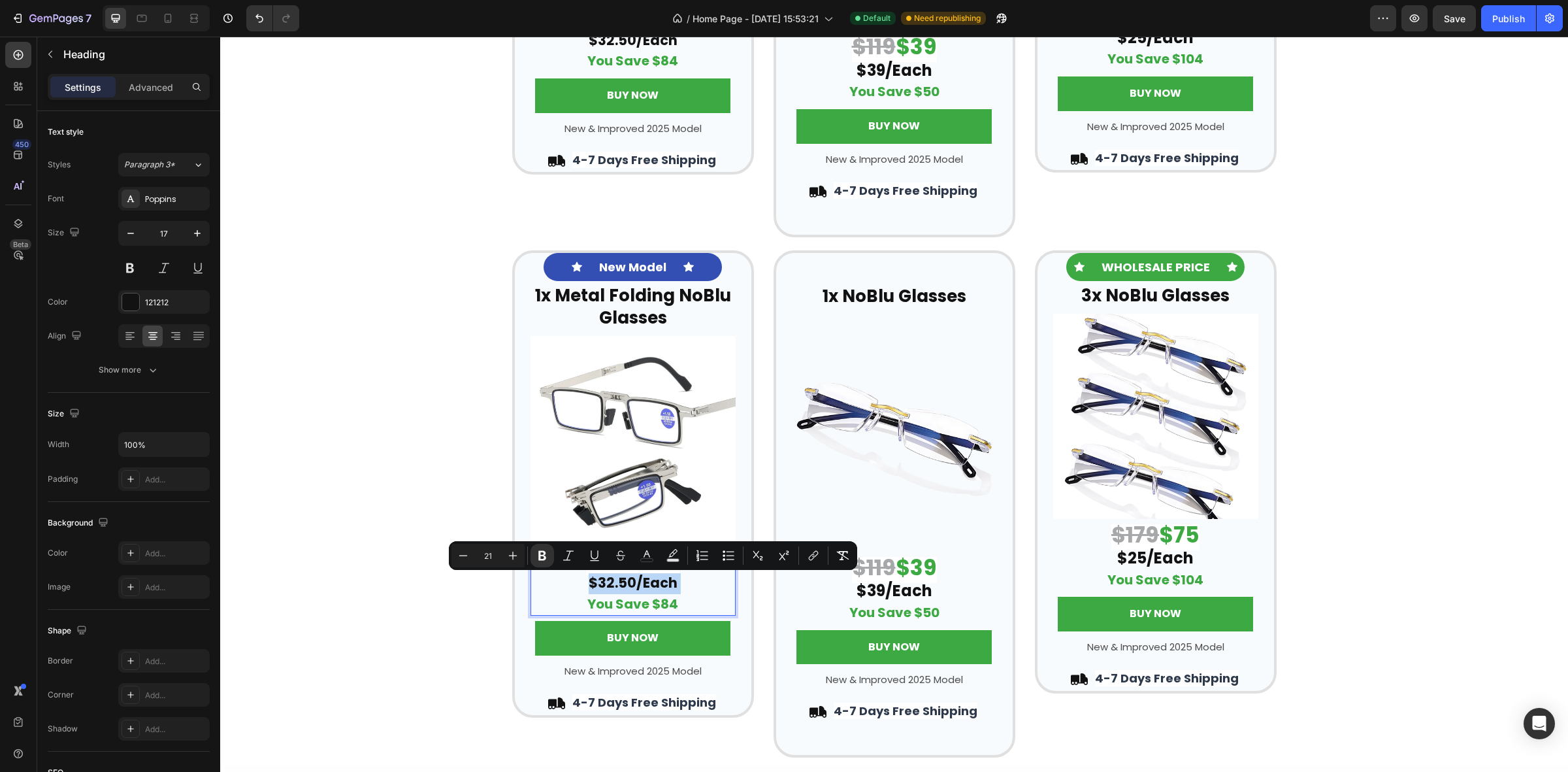
click at [645, 583] on strong "$32.50/Each" at bounding box center [633, 583] width 89 height 19
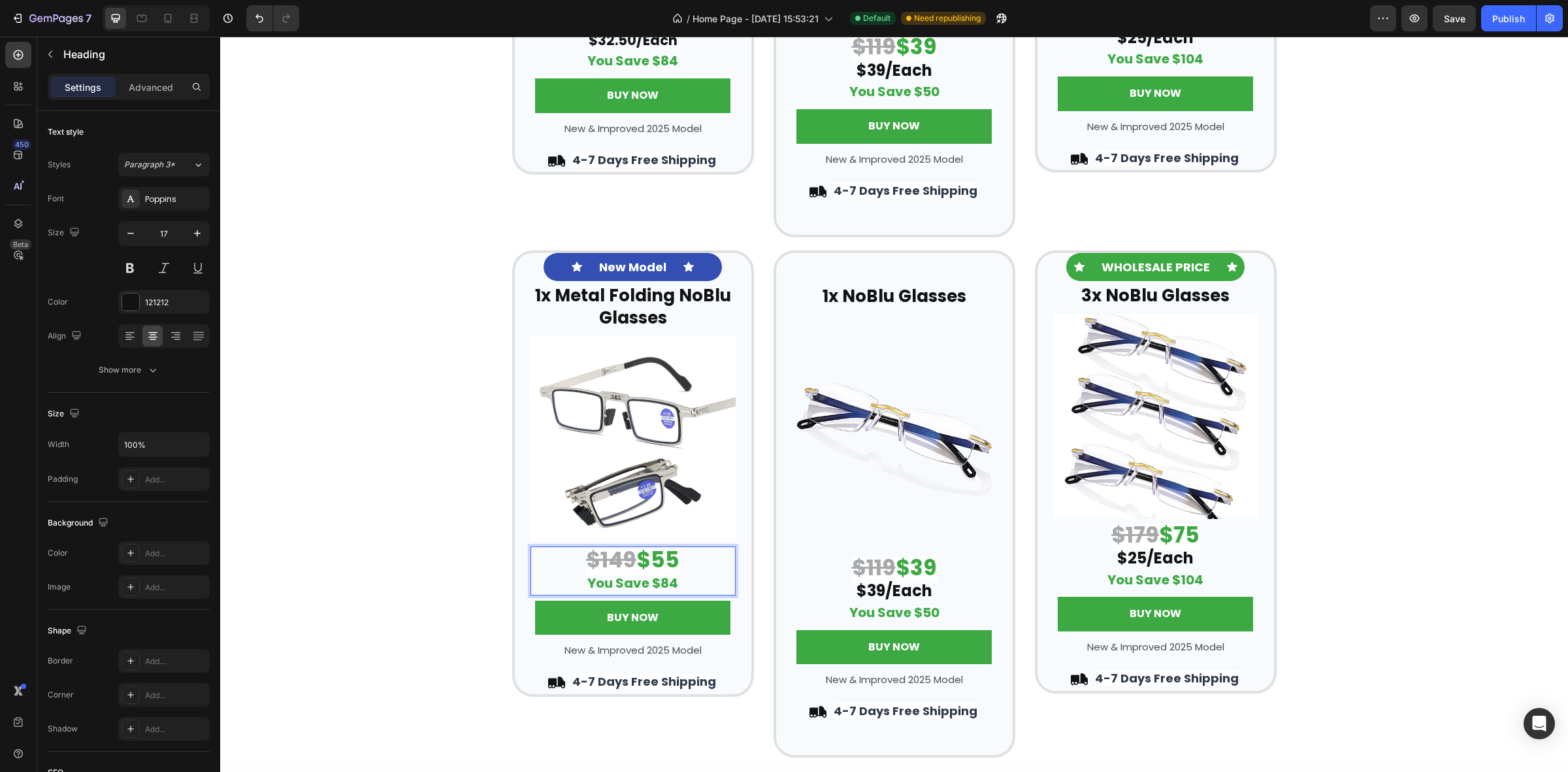
click at [614, 559] on strong "$149" at bounding box center [611, 560] width 50 height 31
click at [1398, 399] on div "Icon New Model Text Block Icon Row ⁠⁠⁠⁠⁠⁠⁠ 1x Metal Folding NoBlu Glasses Headi…" at bounding box center [895, 504] width 1348 height 508
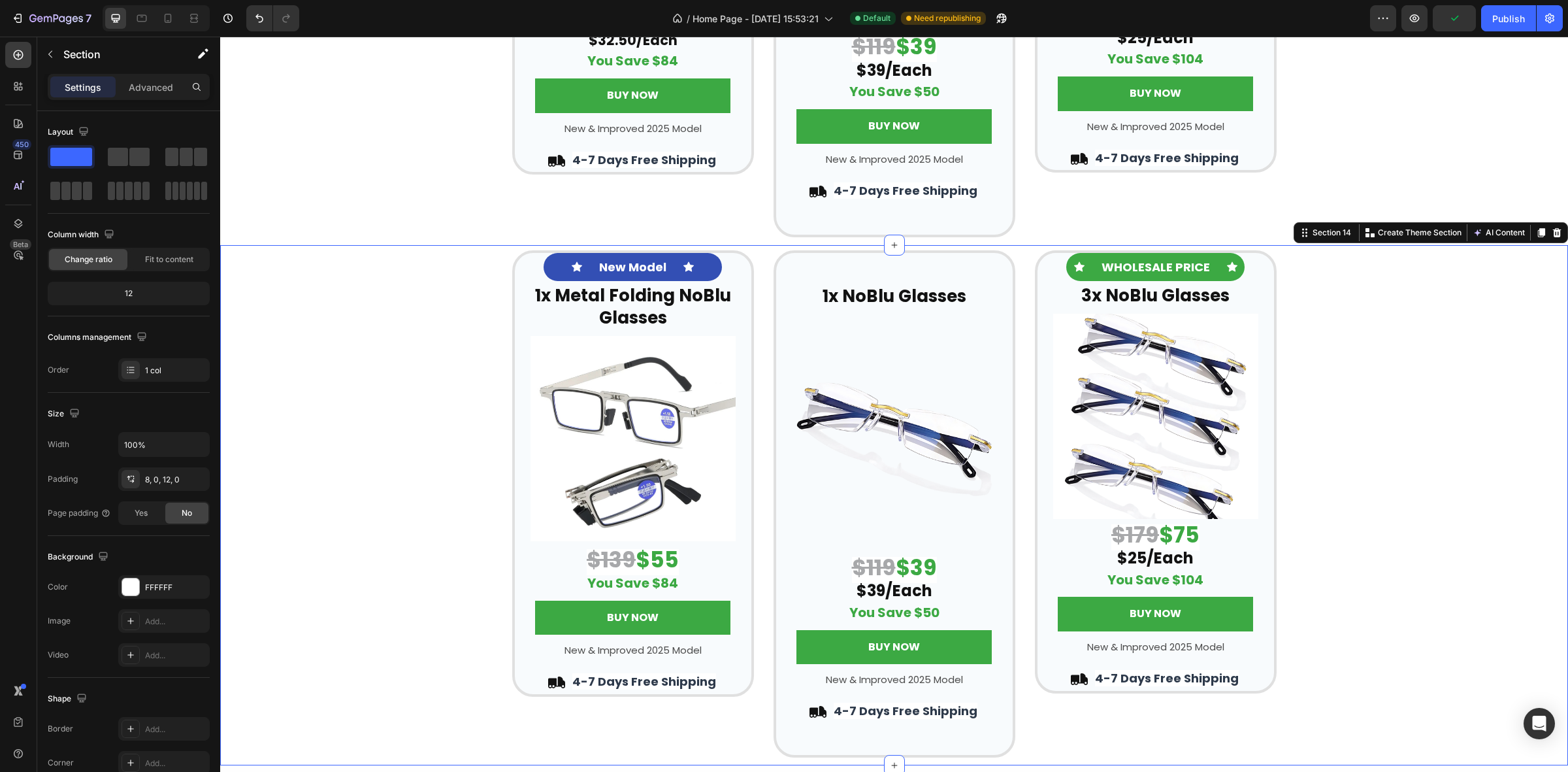
click at [1350, 398] on div "Icon New Model Text Block Icon Row ⁠⁠⁠⁠⁠⁠⁠ 1x Metal Folding NoBlu Glasses Headi…" at bounding box center [895, 504] width 1348 height 508
click at [672, 570] on strong "$55" at bounding box center [657, 560] width 43 height 31
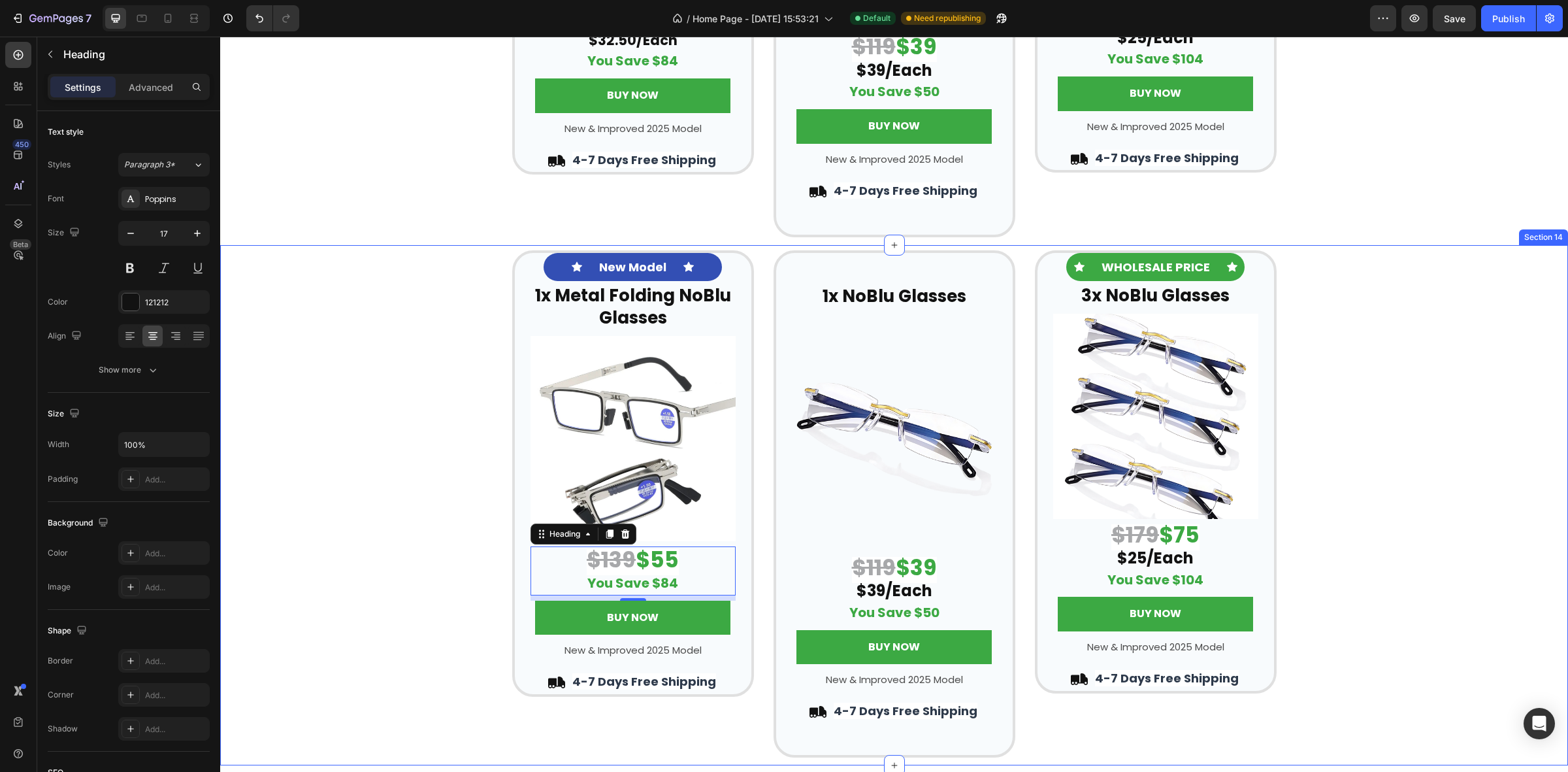
click at [1377, 421] on div "Icon New Model Text Block Icon Row ⁠⁠⁠⁠⁠⁠⁠ 1x Metal Folding NoBlu Glasses Headi…" at bounding box center [895, 504] width 1348 height 508
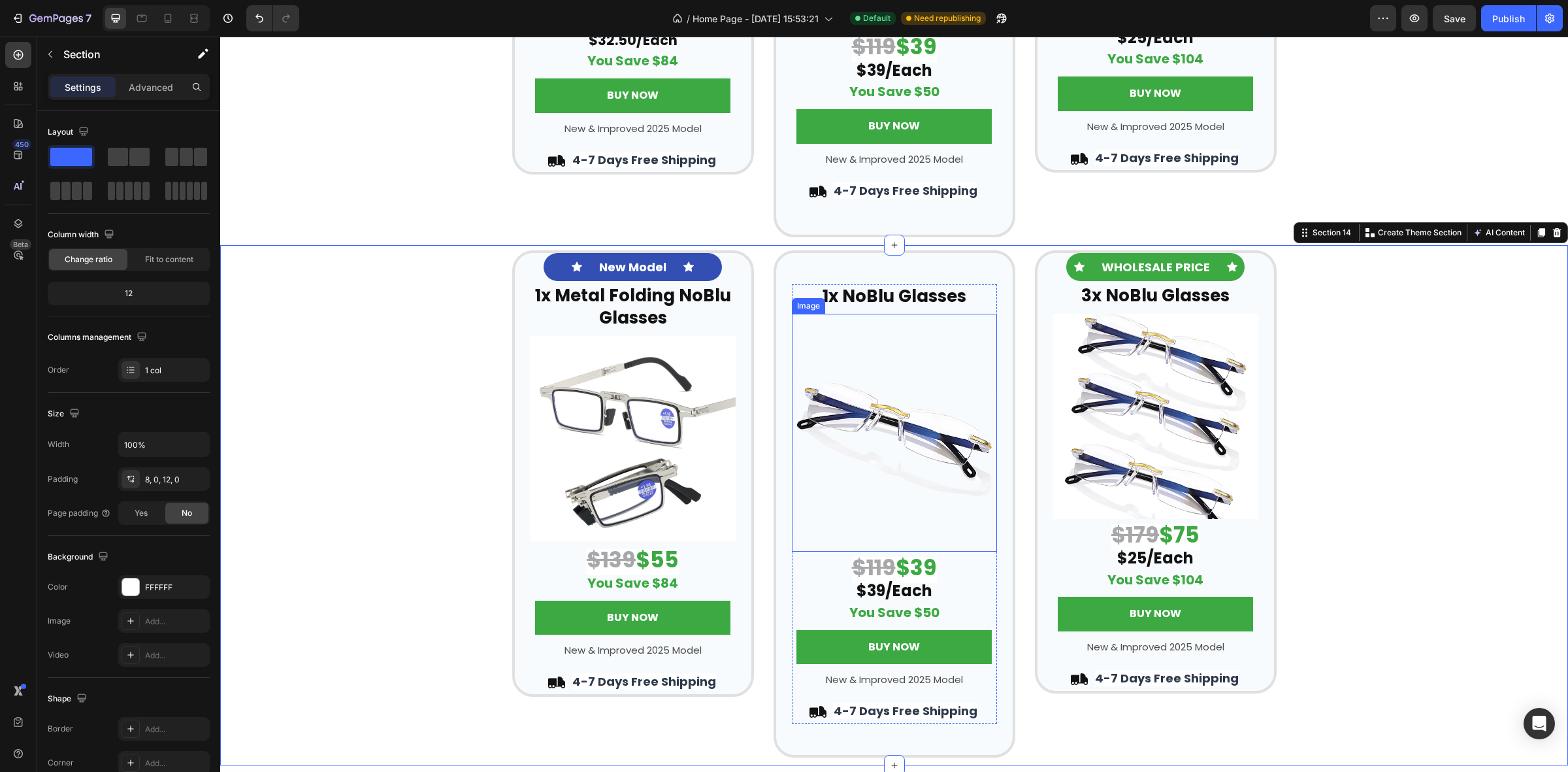
click at [854, 469] on img at bounding box center [895, 432] width 205 height 237
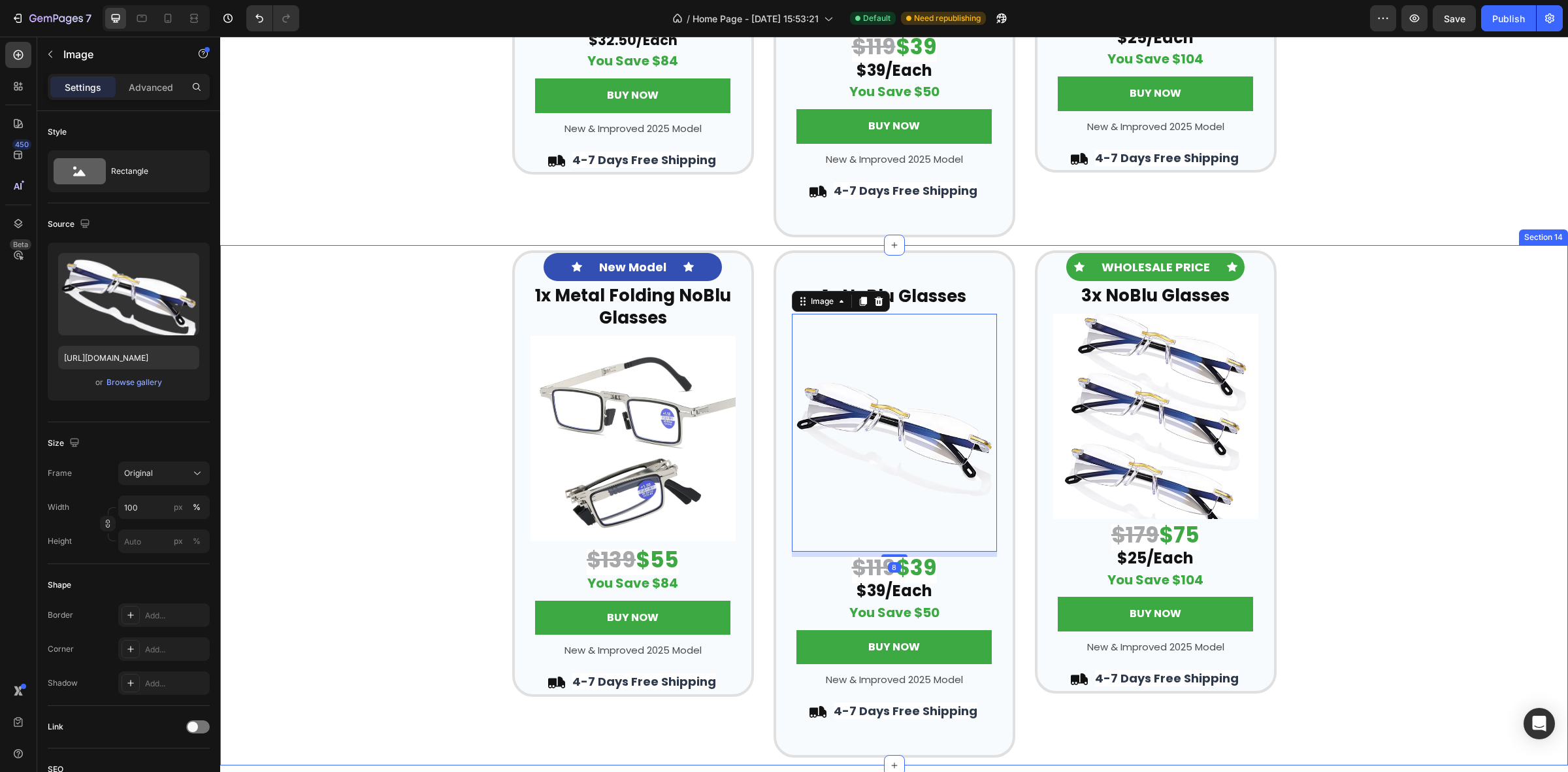
click at [1343, 345] on div "Icon New Model Text Block Icon Row ⁠⁠⁠⁠⁠⁠⁠ 1x Metal Folding NoBlu Glasses Headi…" at bounding box center [895, 504] width 1348 height 508
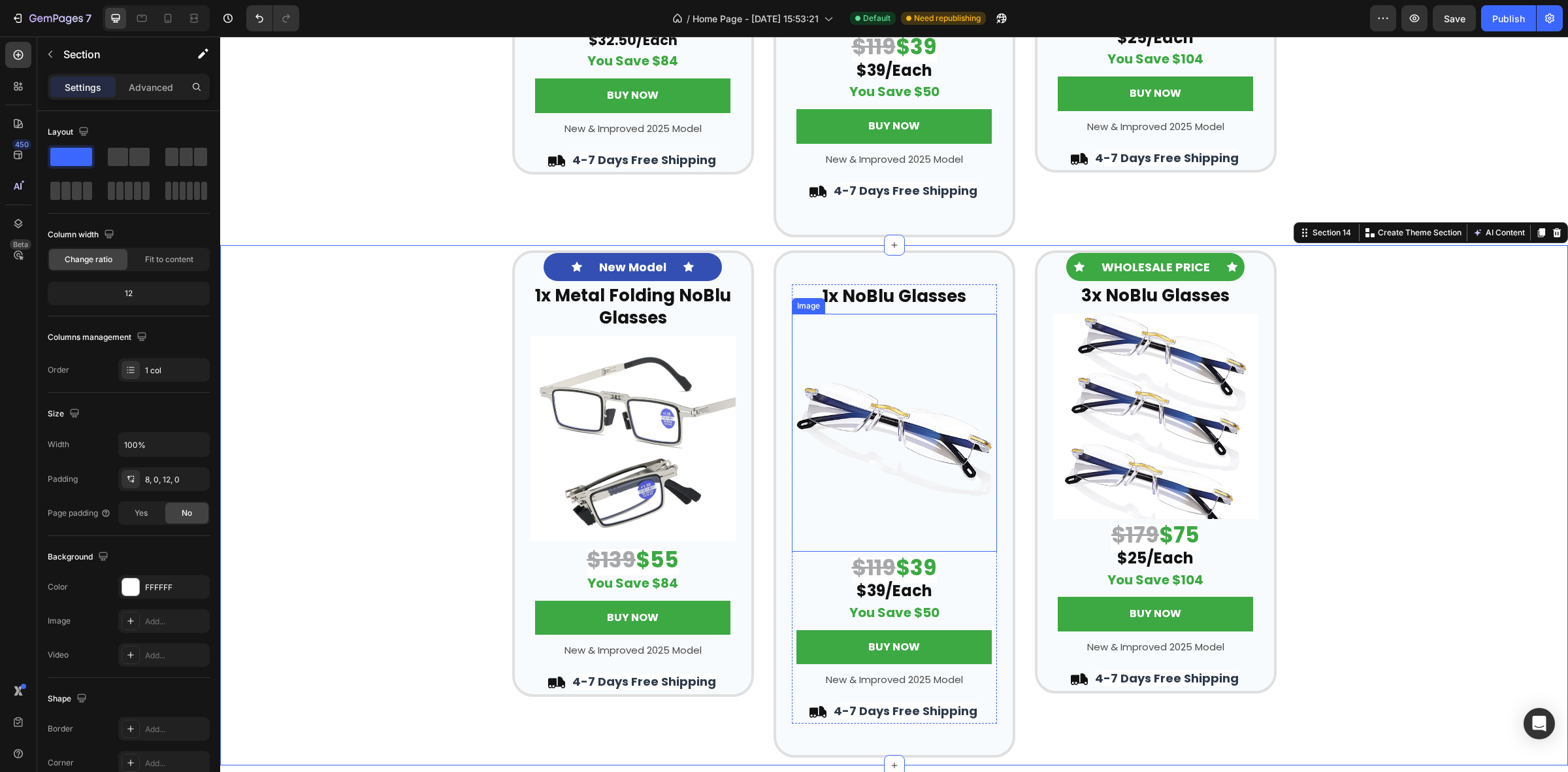
click at [899, 420] on img at bounding box center [895, 432] width 205 height 237
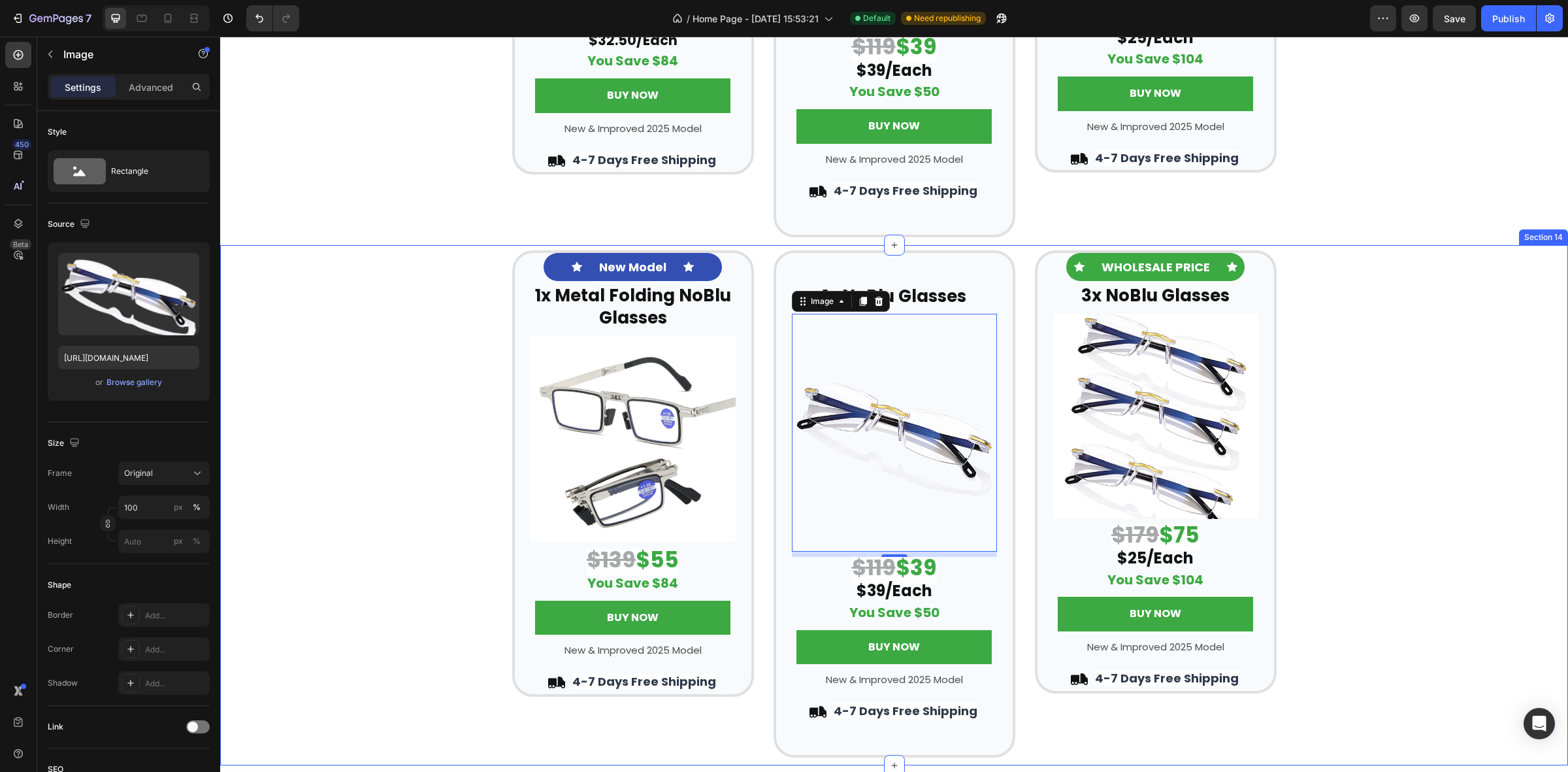
click at [1369, 302] on div "Icon New Model Text Block Icon Row ⁠⁠⁠⁠⁠⁠⁠ 1x Metal Folding NoBlu Glasses Headi…" at bounding box center [895, 504] width 1348 height 508
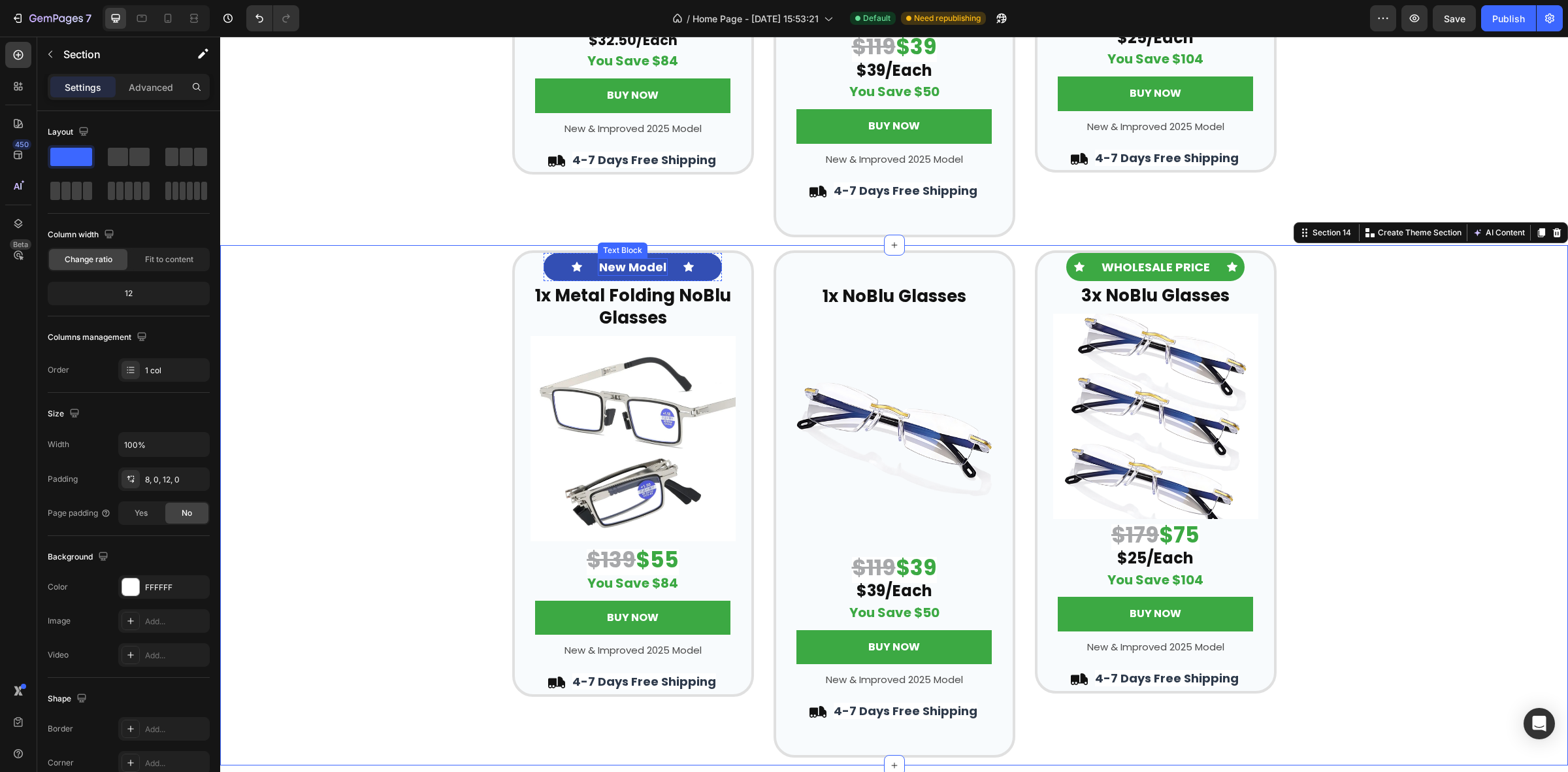
click at [630, 298] on strong "1x Metal Folding NoBlu Glasses" at bounding box center [633, 306] width 196 height 45
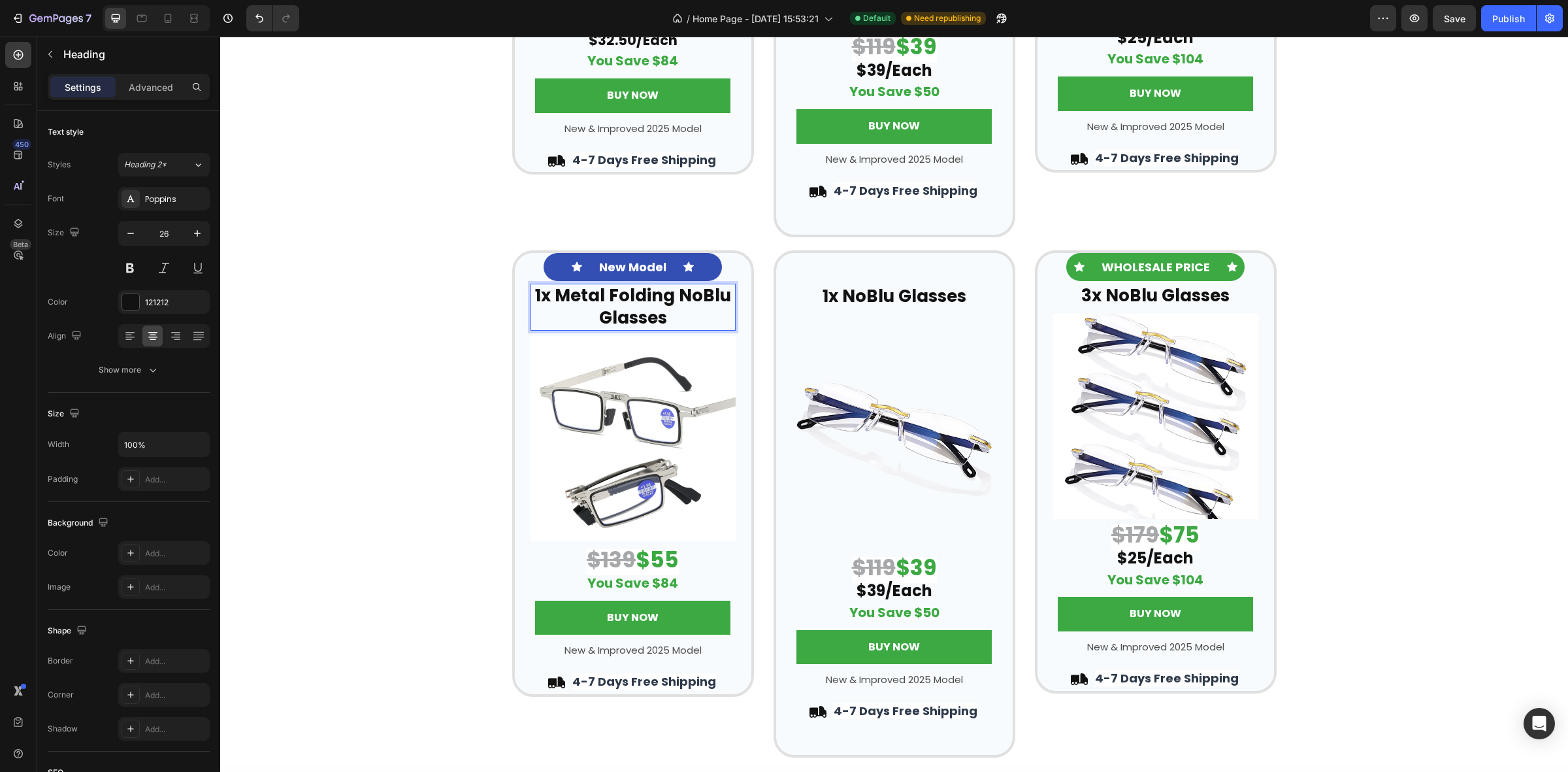
click at [670, 312] on p "1x Metal Folding NoBlu Glasses" at bounding box center [633, 307] width 202 height 45
click at [661, 302] on strong "1x Metal Folding NoBlu Glasses (square)" at bounding box center [633, 306] width 196 height 45
click at [661, 301] on strong "1x Metal Folding NoBlu Glasses (square)" at bounding box center [633, 306] width 196 height 45
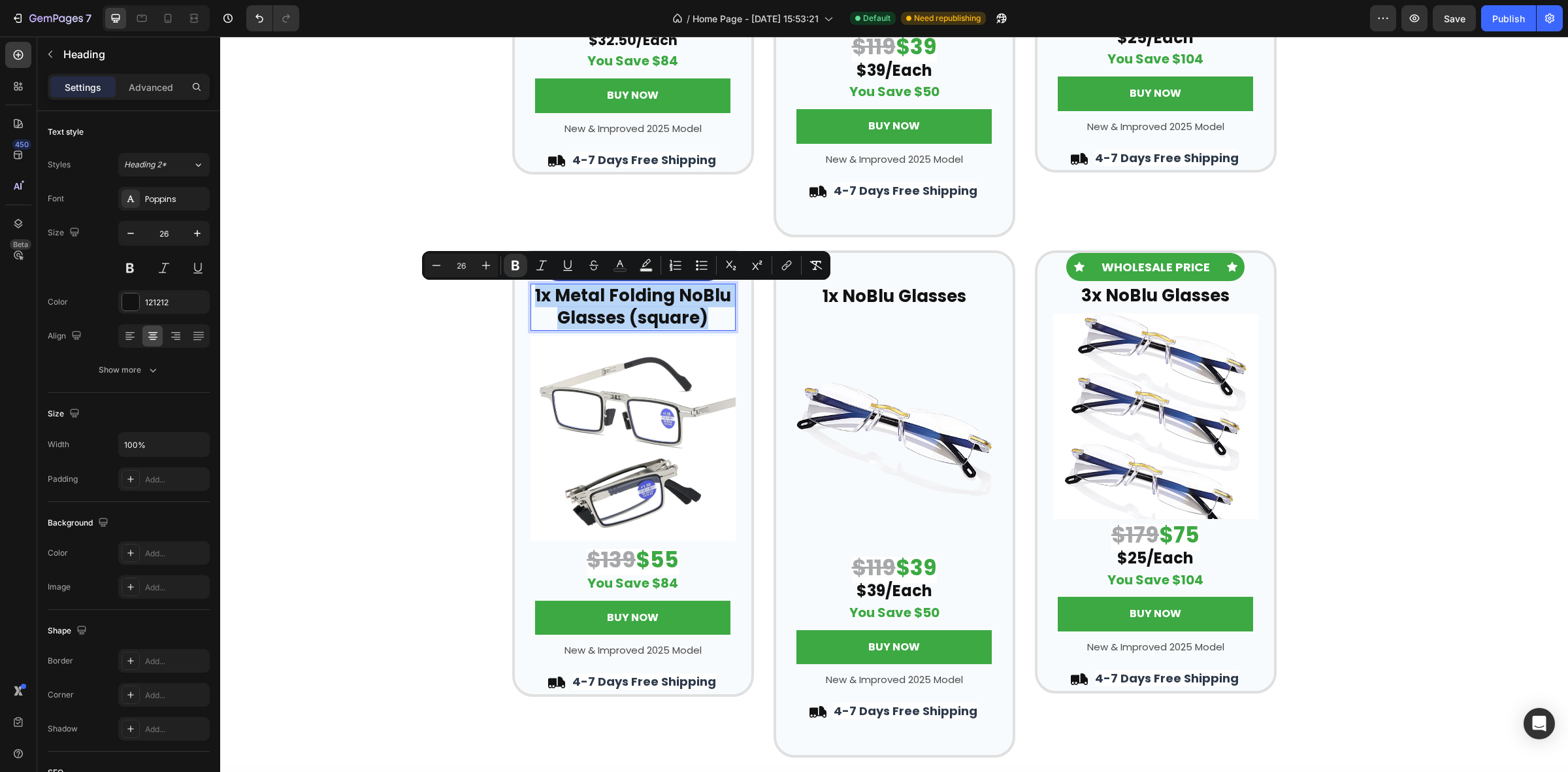
copy strong "1x Metal Folding NoBlu Glasses (square)"
click at [864, 298] on strong "1x NoBlu Glasses" at bounding box center [895, 295] width 144 height 23
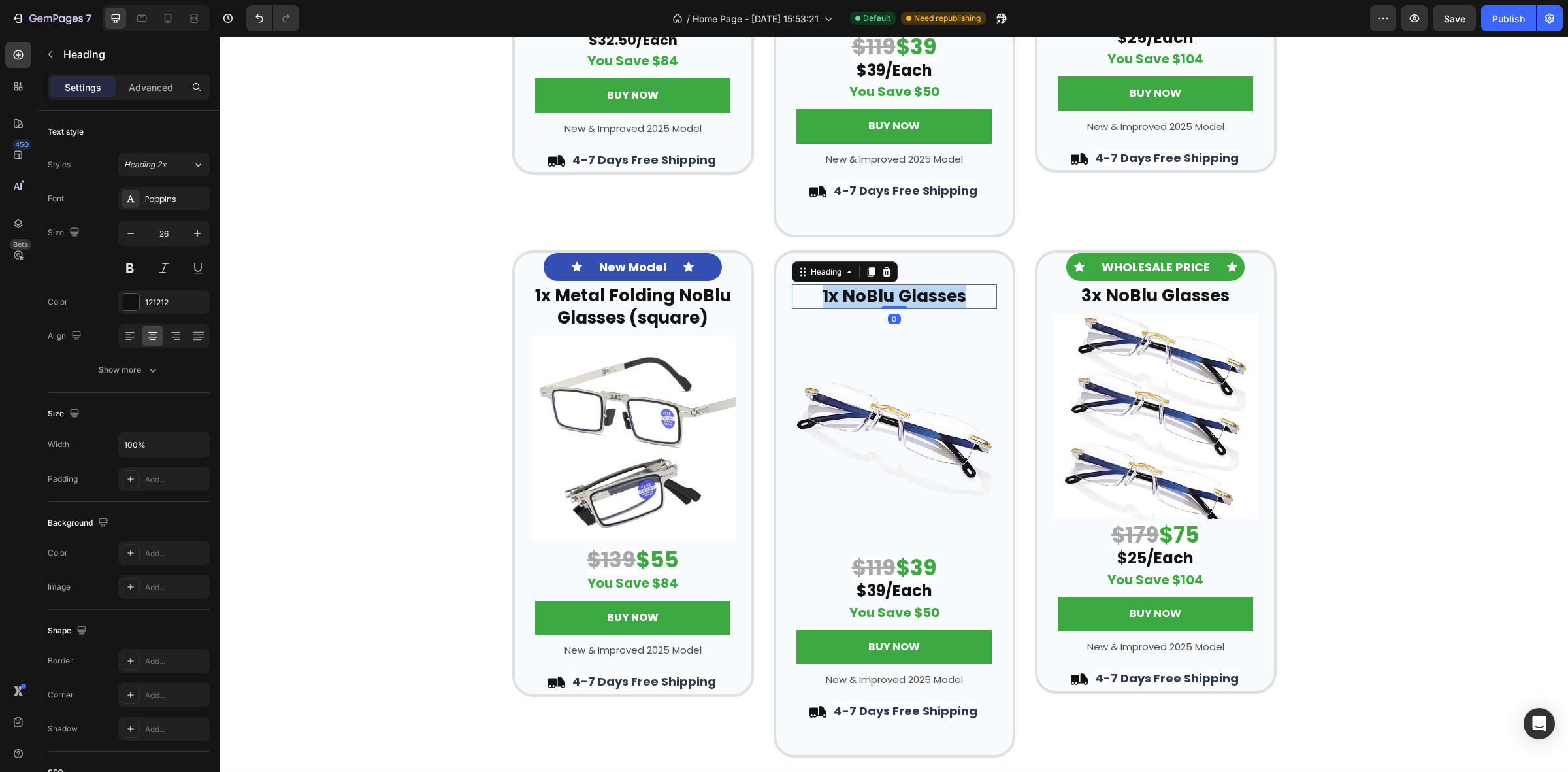
click at [864, 298] on strong "1x NoBlu Glasses" at bounding box center [895, 295] width 144 height 23
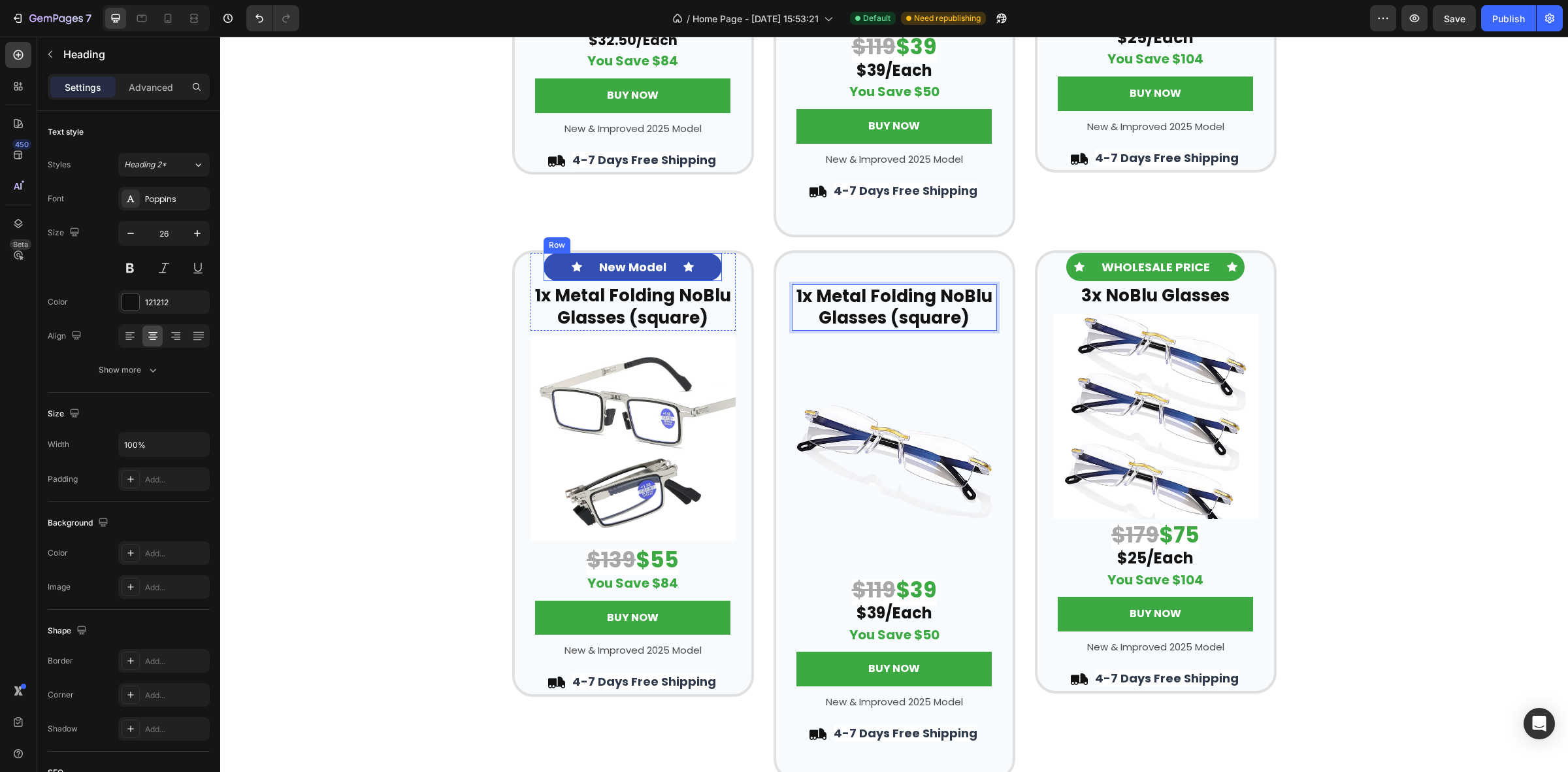
click at [669, 263] on div "Icon New Model Text Block Icon Row" at bounding box center [633, 267] width 179 height 28
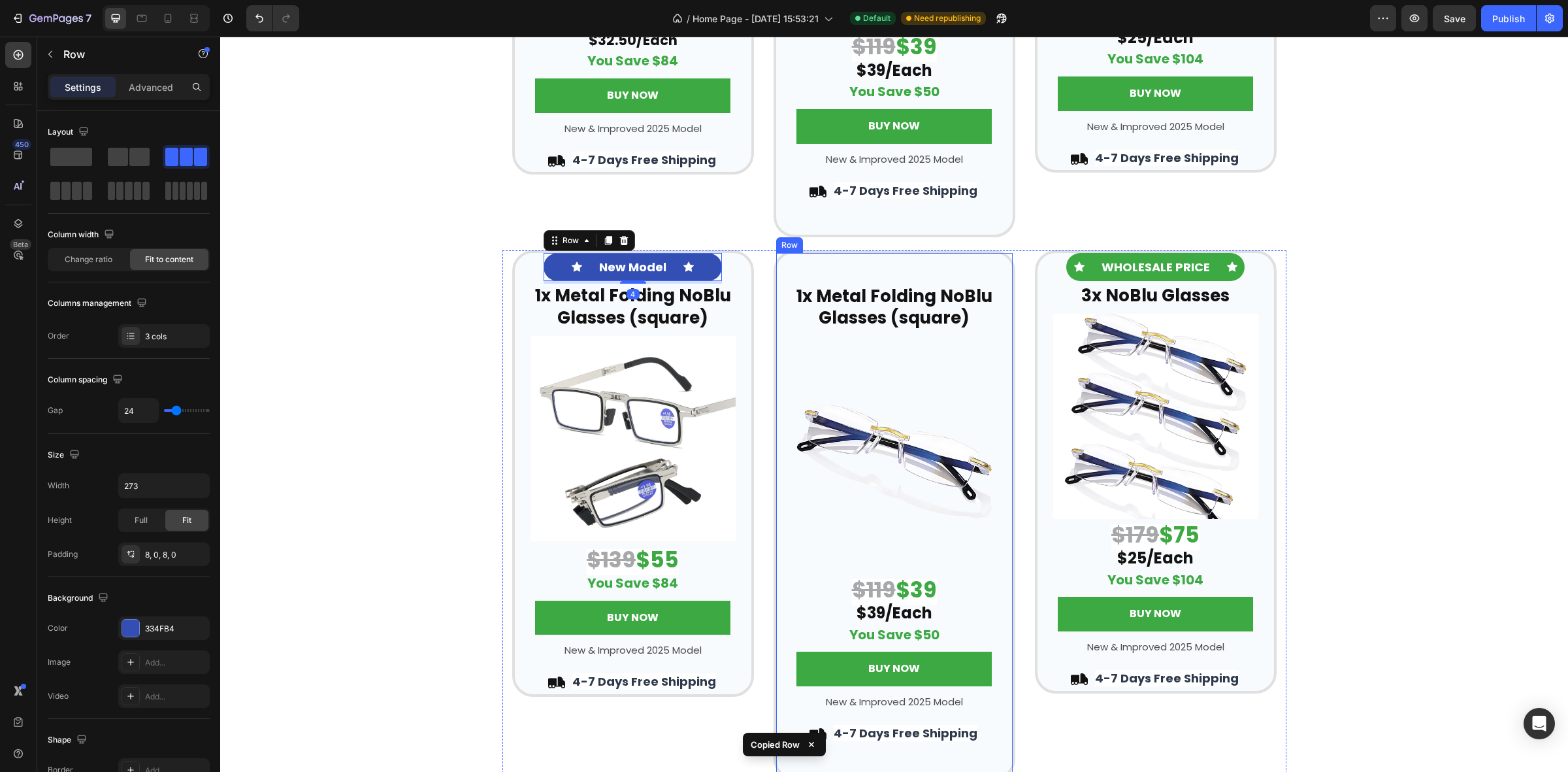
click at [854, 263] on div "⁠⁠⁠⁠⁠⁠⁠ 1x Metal Folding NoBlu Glasses (square) Heading Row Image $119 $39 $39/…" at bounding box center [894, 514] width 242 height 530
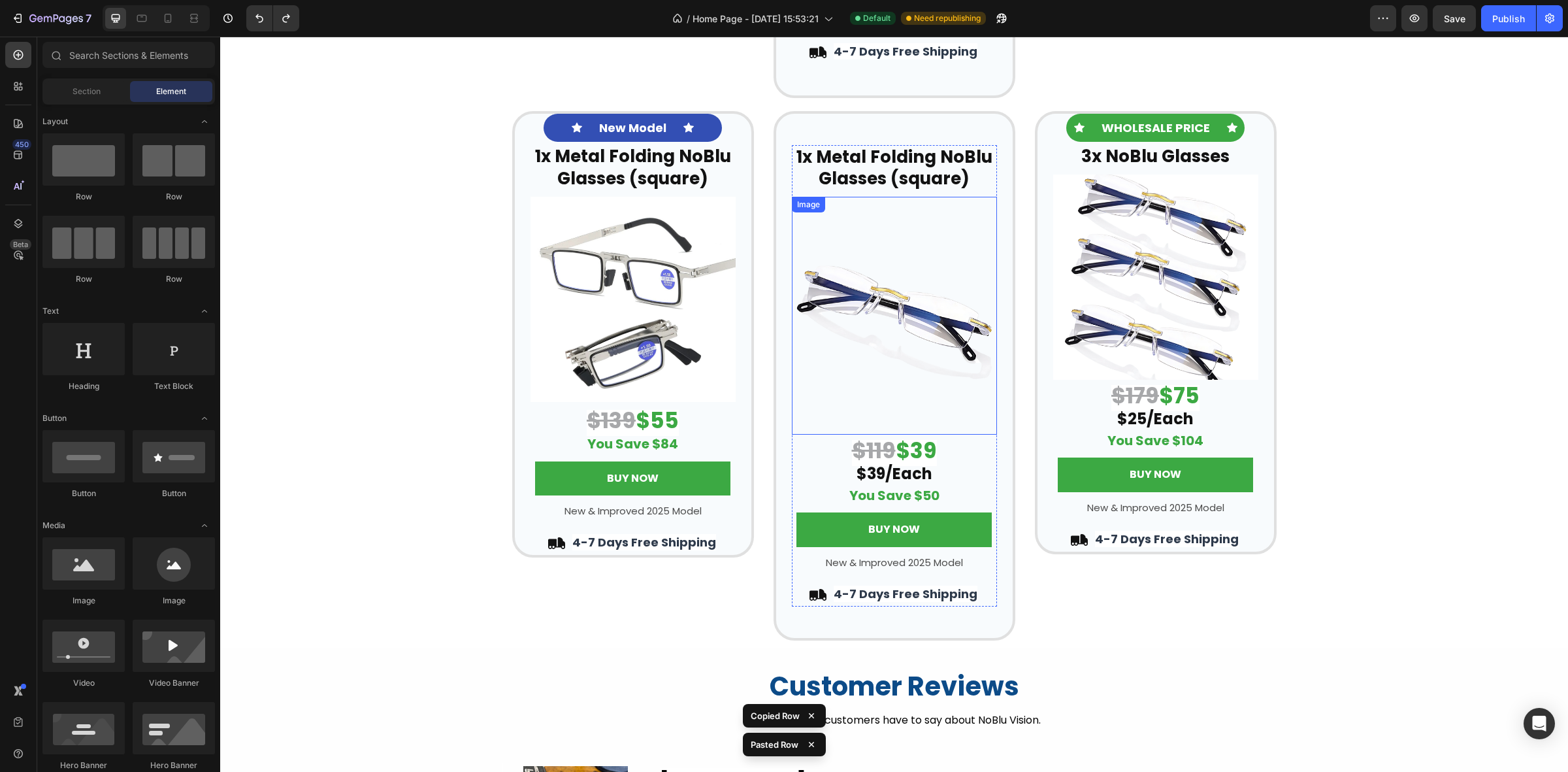
scroll to position [2774, 0]
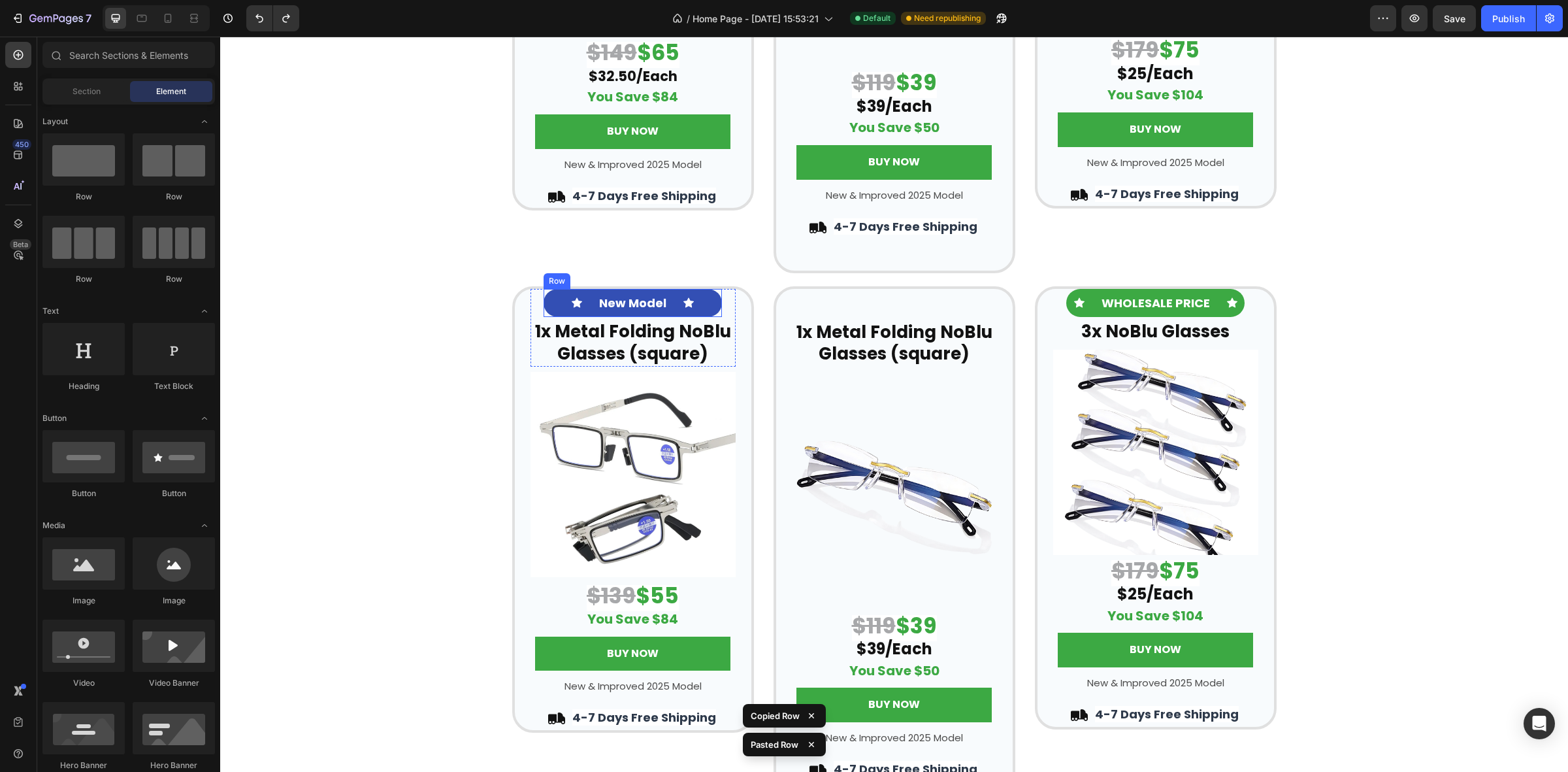
click at [694, 292] on div "Icon New Model Text Block Icon Row" at bounding box center [633, 302] width 179 height 28
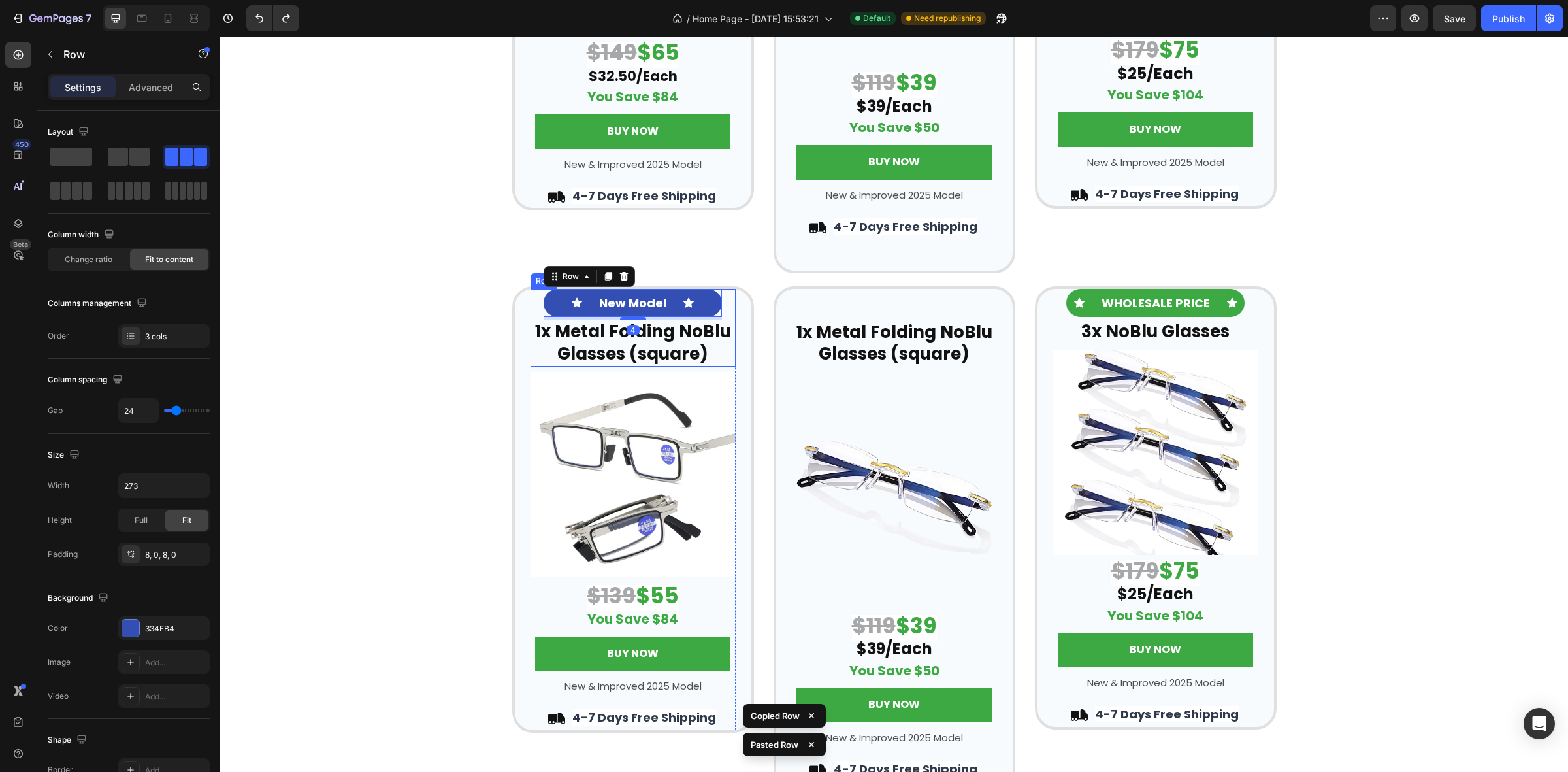
click at [717, 298] on div "Icon New Model Text Block Icon Row 4 ⁠⁠⁠⁠⁠⁠⁠ 1x Metal Folding NoBlu Glasses (sq…" at bounding box center [633, 327] width 205 height 78
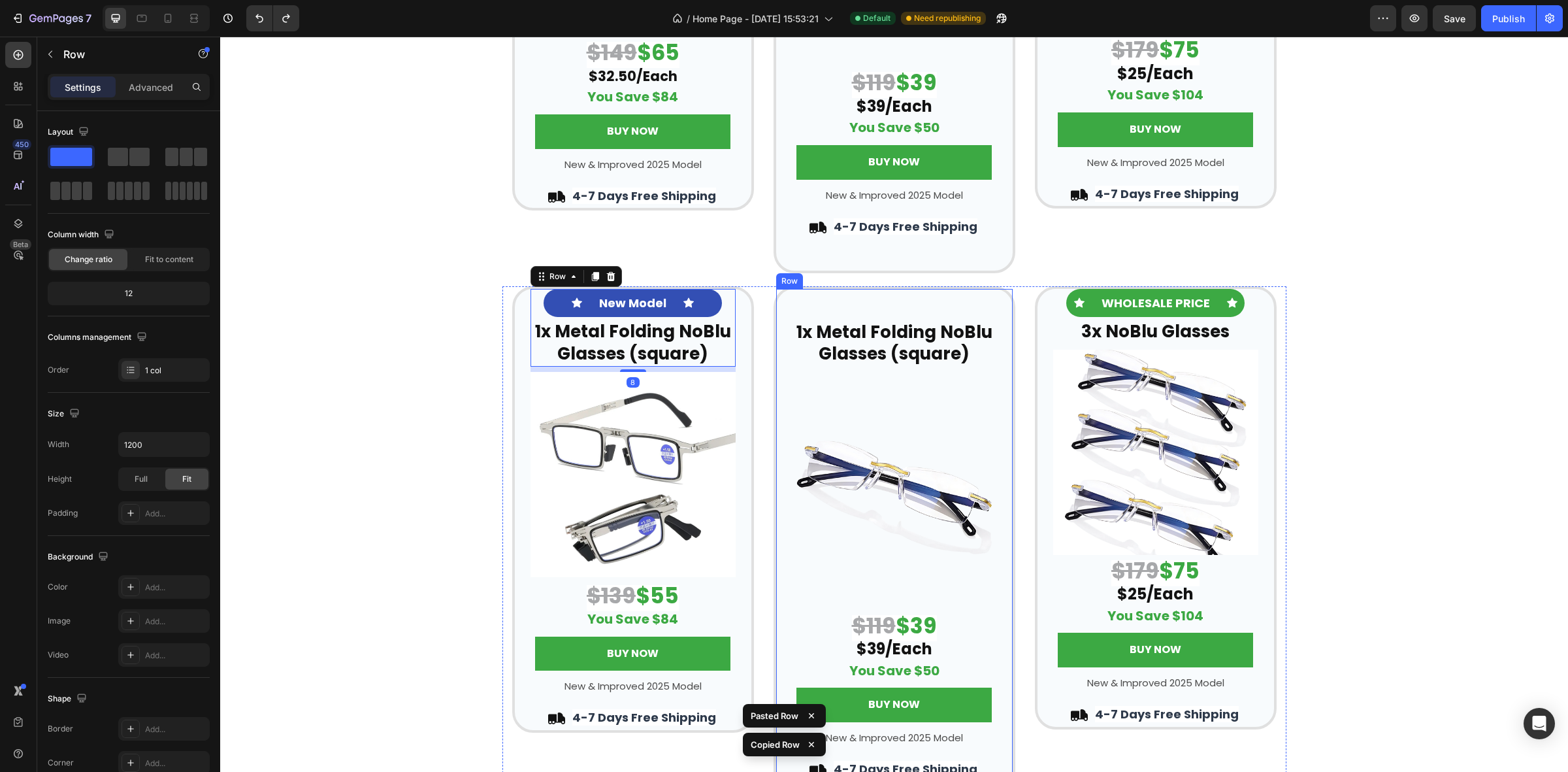
click at [820, 304] on div "⁠⁠⁠⁠⁠⁠⁠ 1x Metal Folding NoBlu Glasses (square) Heading Row Image $119 $39 $39/…" at bounding box center [894, 551] width 242 height 530
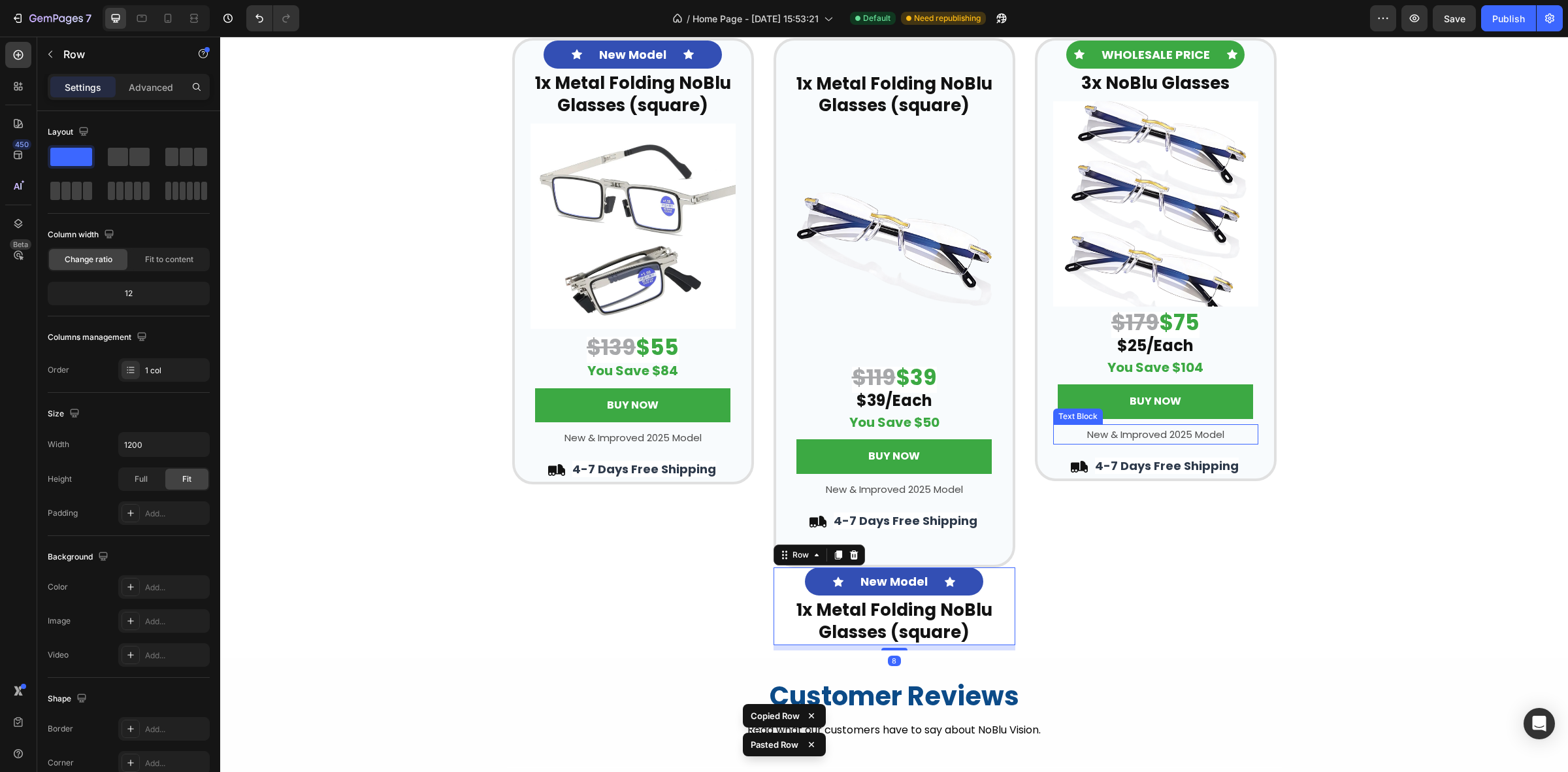
scroll to position [3020, 0]
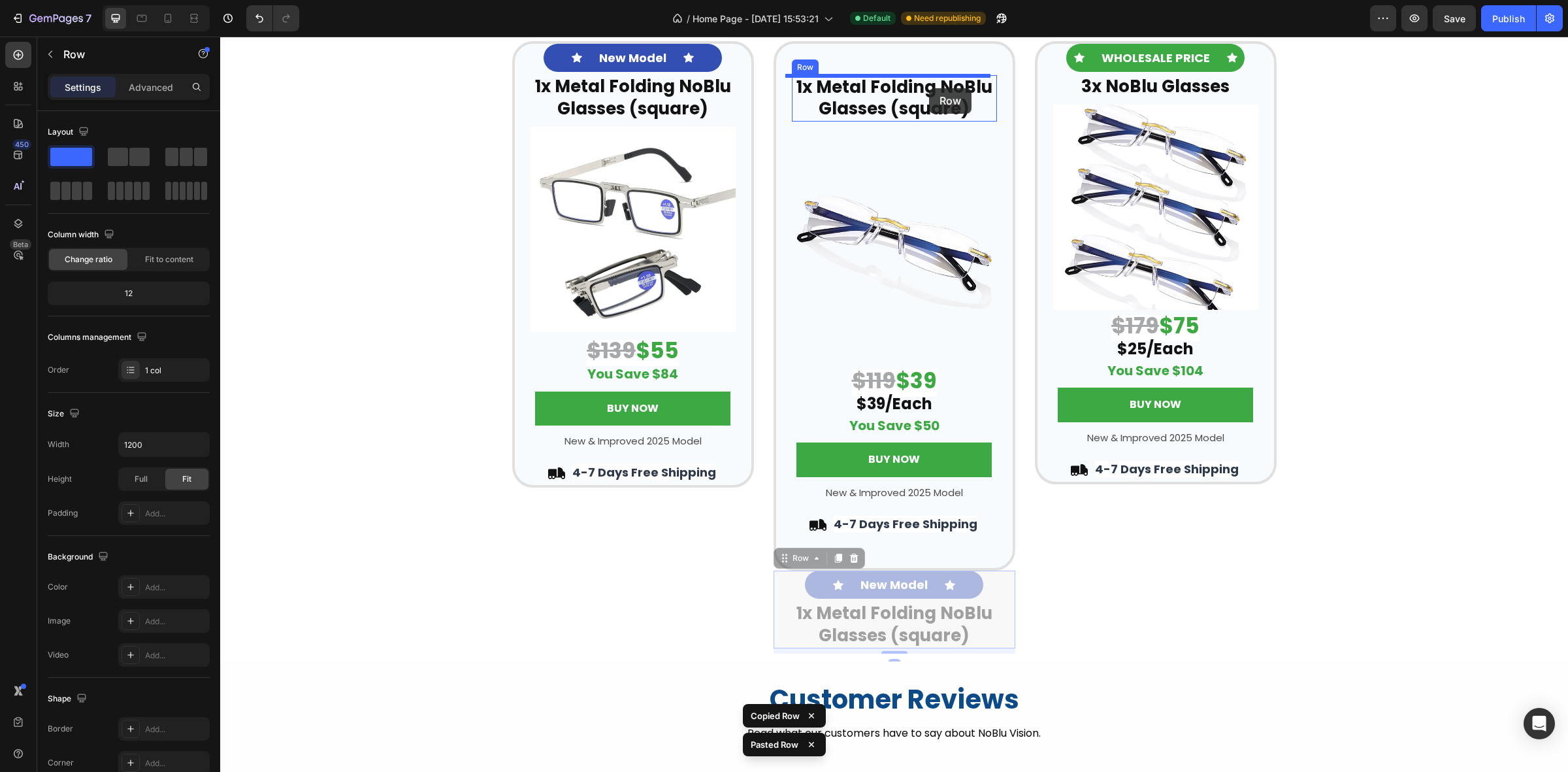
drag, startPoint x: 993, startPoint y: 583, endPoint x: 929, endPoint y: 88, distance: 499.1
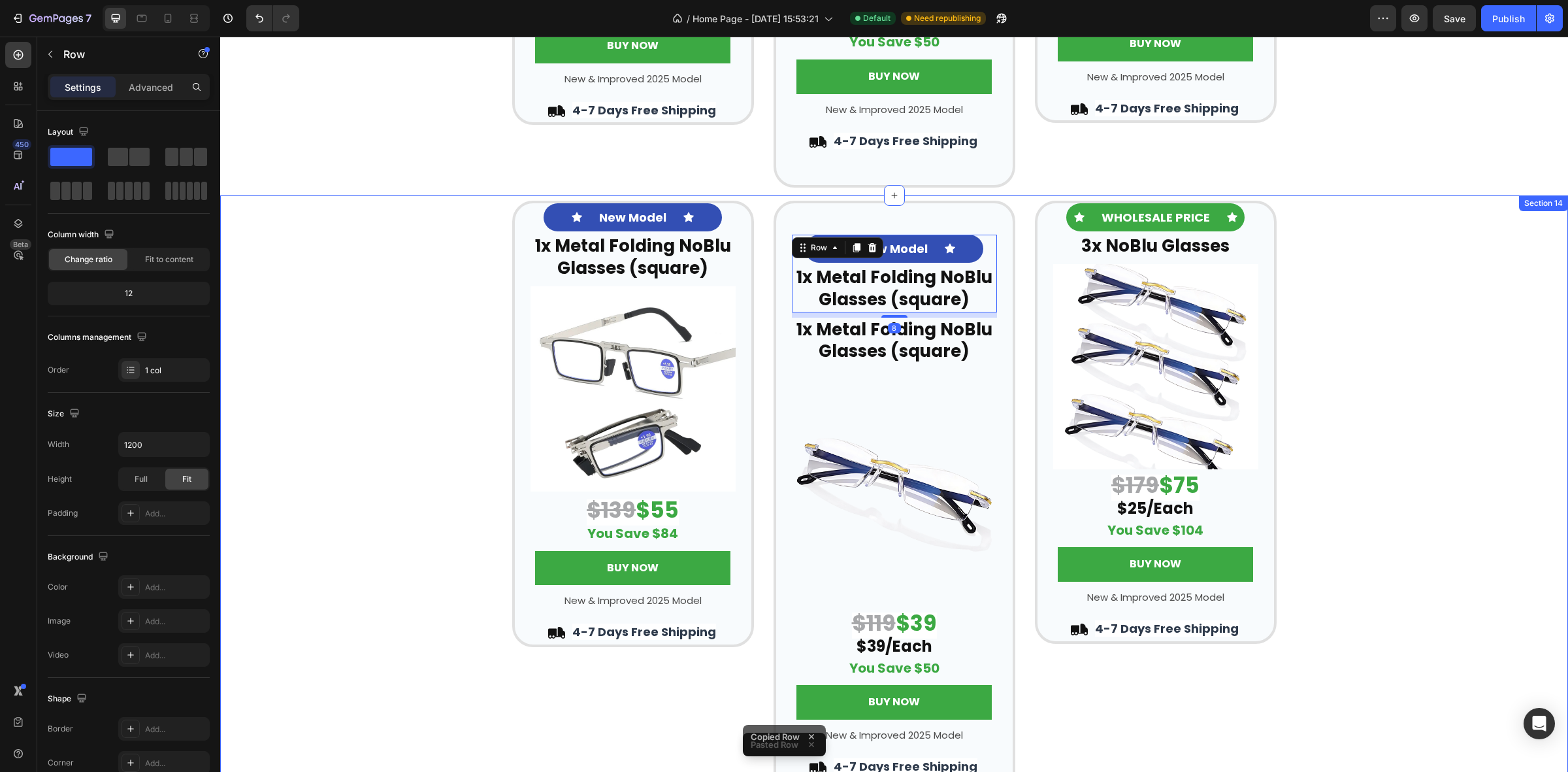
scroll to position [2856, 0]
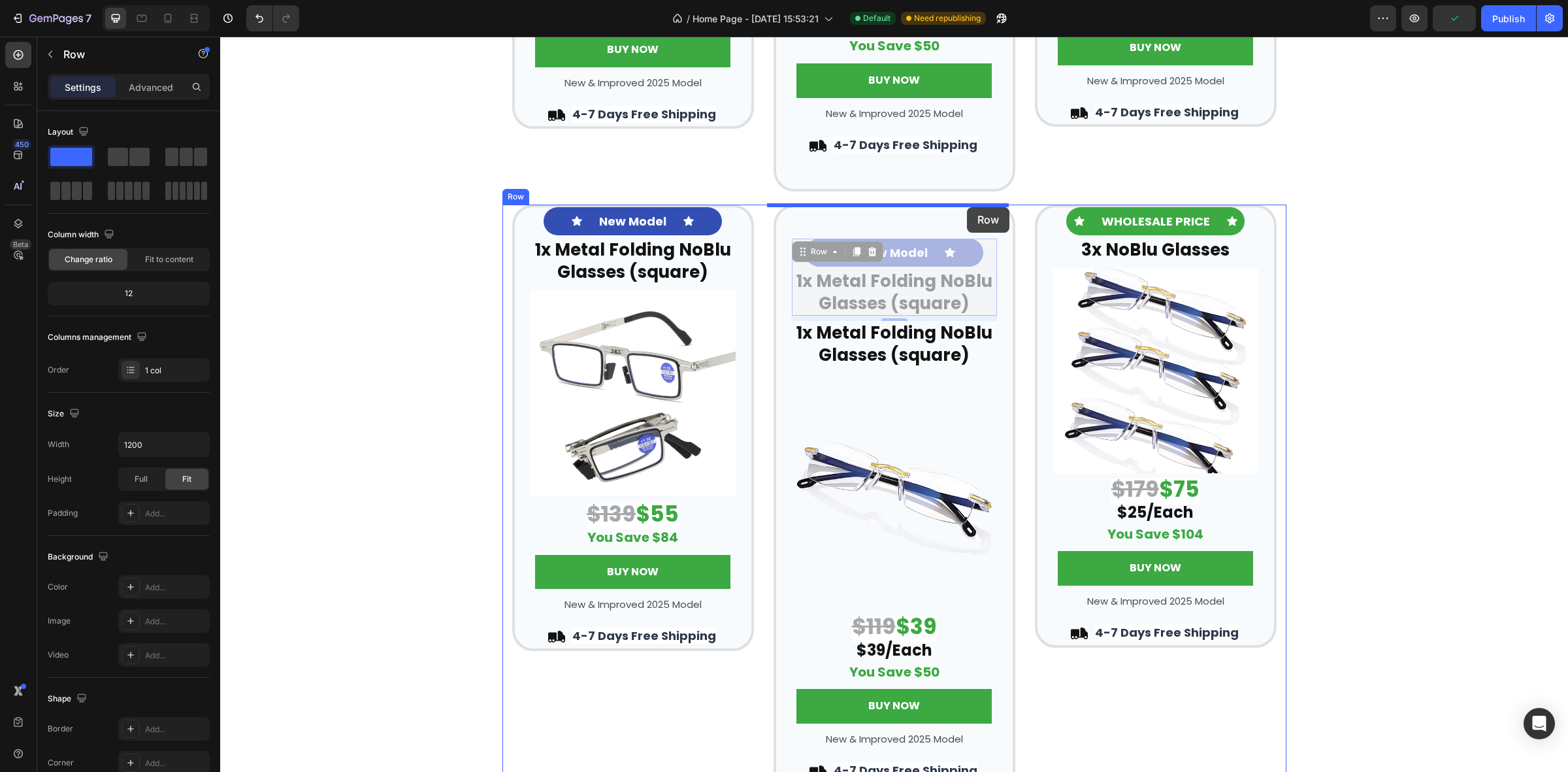
drag, startPoint x: 979, startPoint y: 242, endPoint x: 967, endPoint y: 207, distance: 37.0
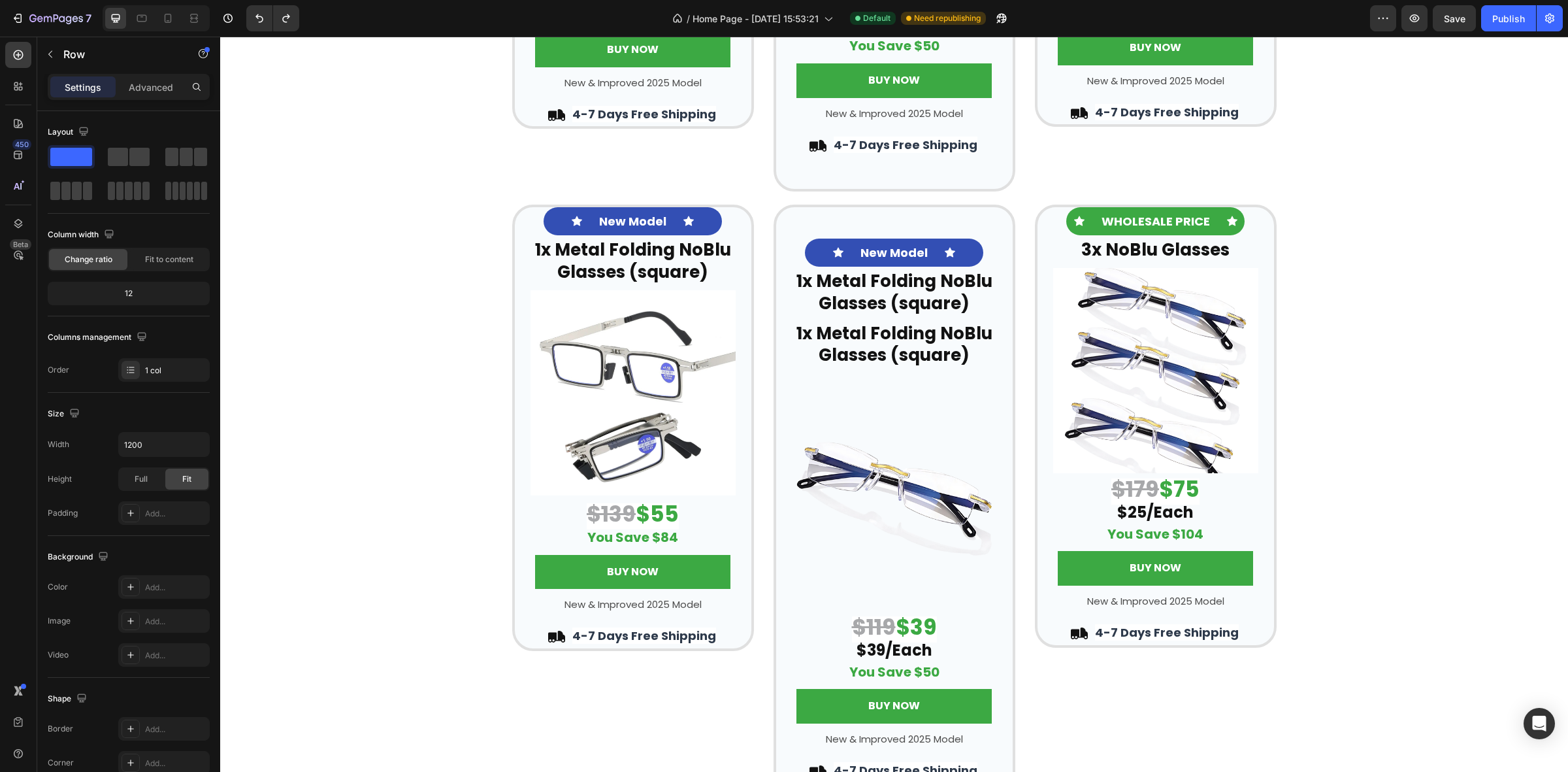
click at [981, 250] on div "Icon New Model Text Block Icon Row 1x Metal Folding NoBlu Glasses (square) Head…" at bounding box center [895, 277] width 205 height 78
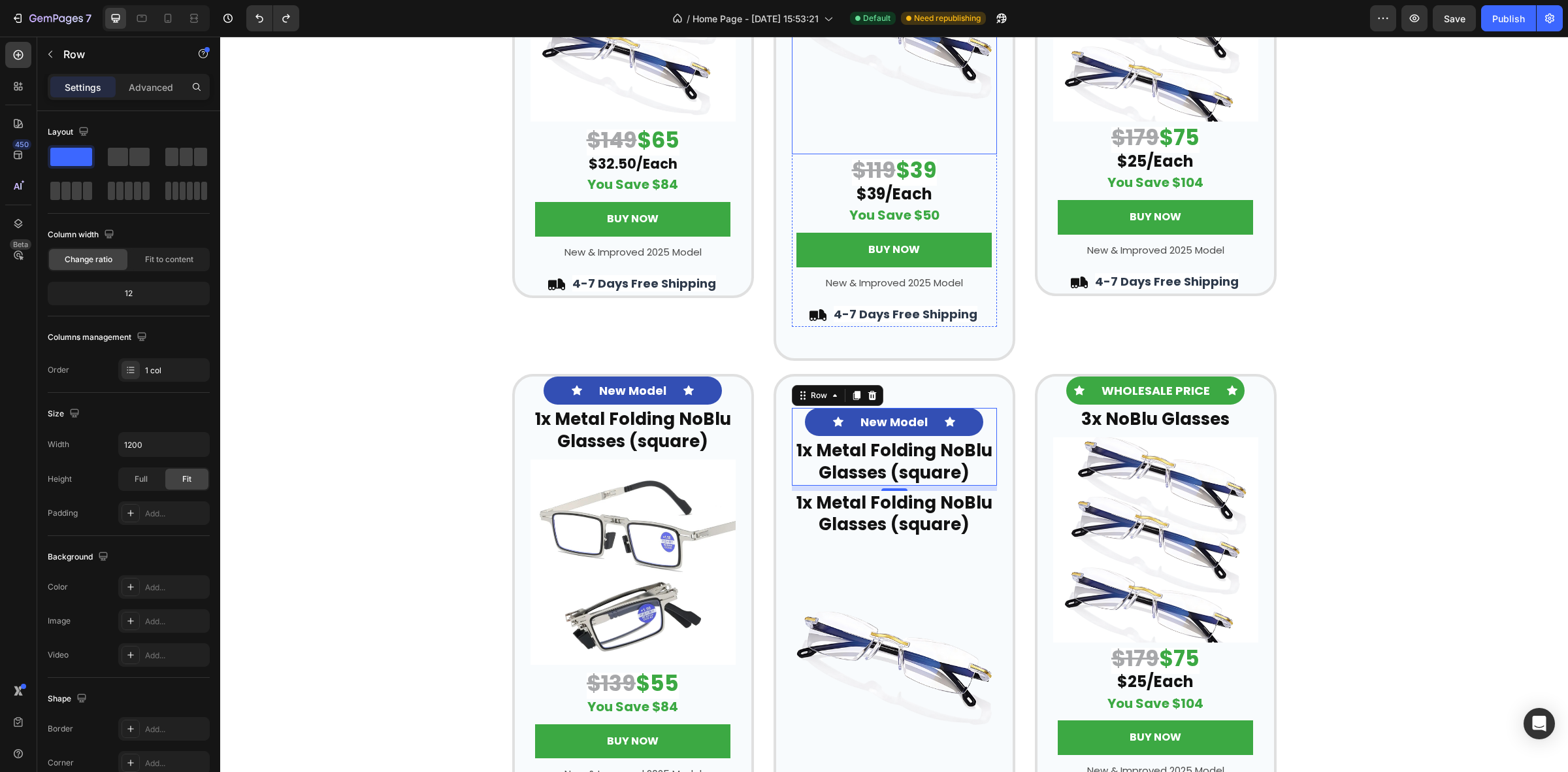
scroll to position [2693, 0]
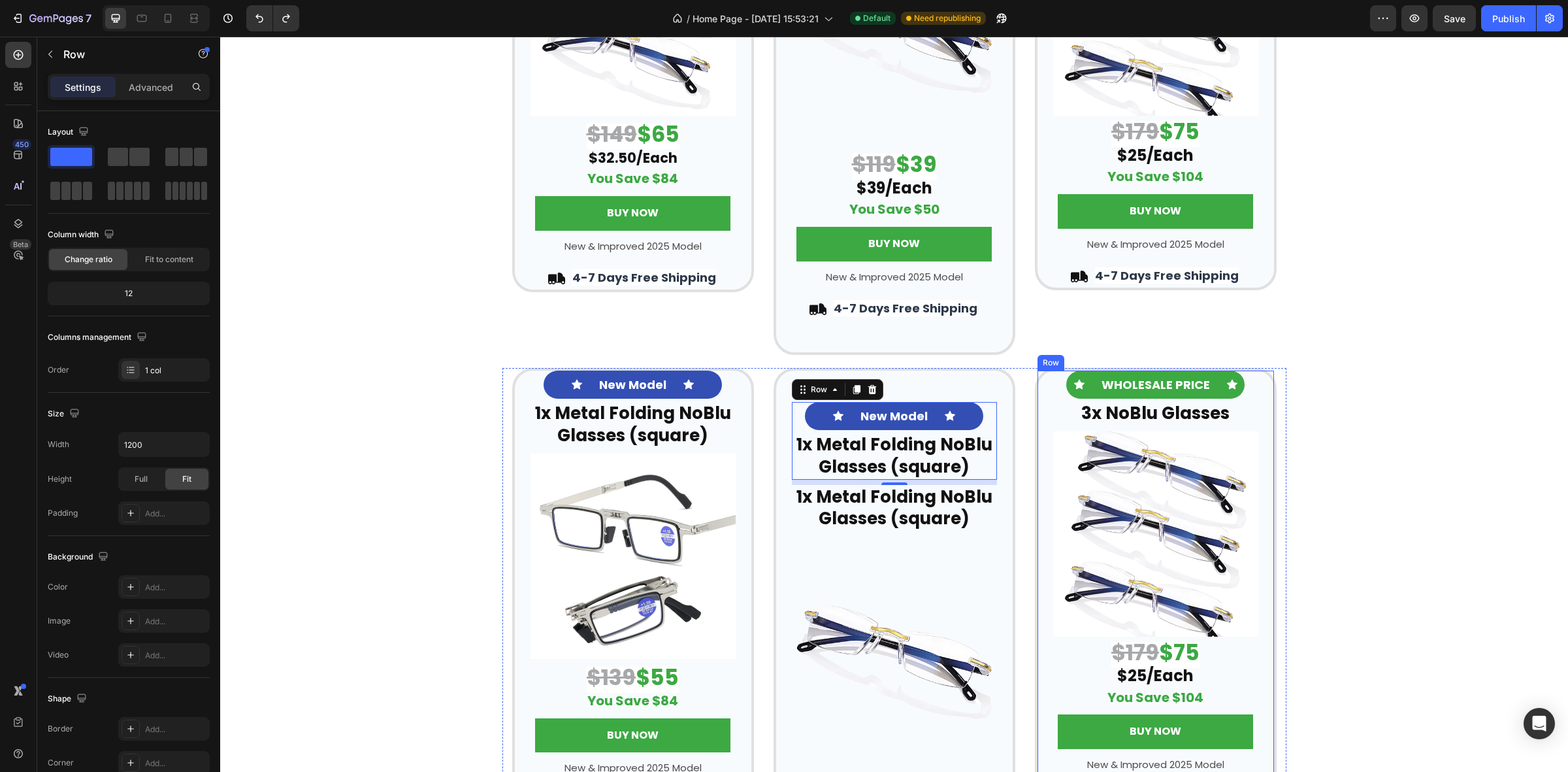
click at [1036, 384] on div "Icon WHOLESALE PRICE Text Block Icon Row 3x NoBlu Glasses Heading Row Image $17…" at bounding box center [1156, 590] width 242 height 444
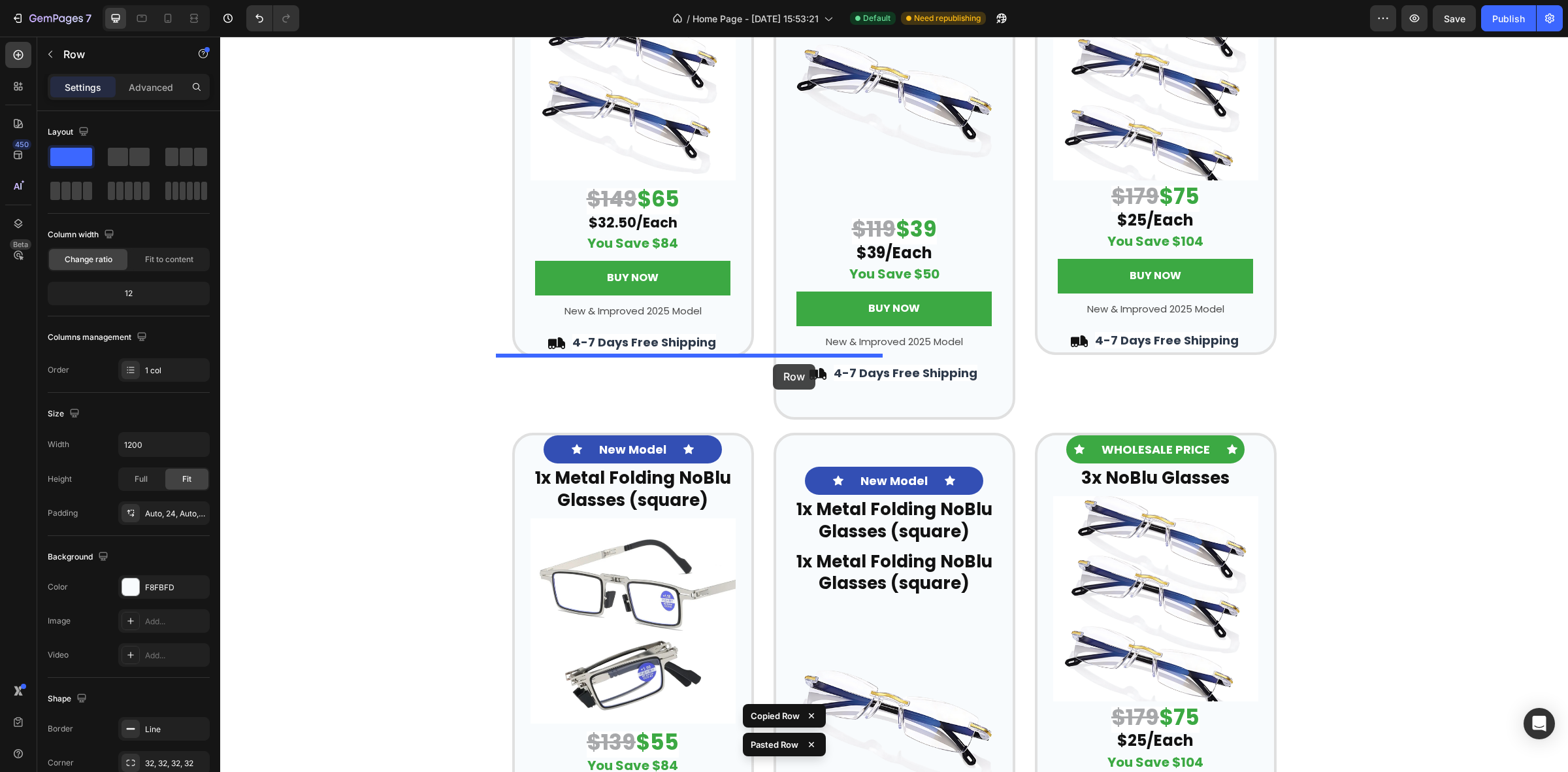
scroll to position [2603, 0]
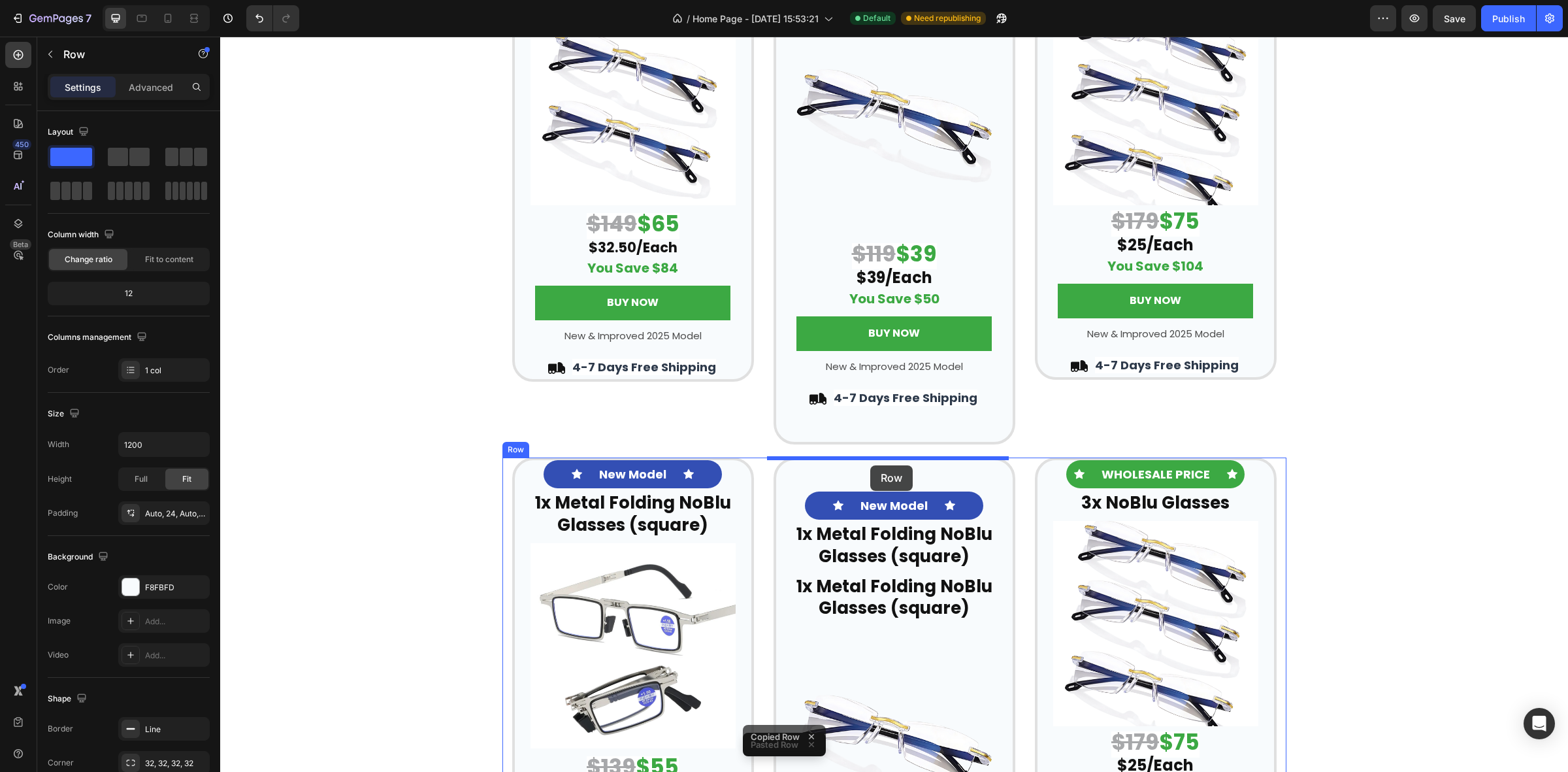
drag, startPoint x: 1038, startPoint y: 503, endPoint x: 870, endPoint y: 465, distance: 172.2
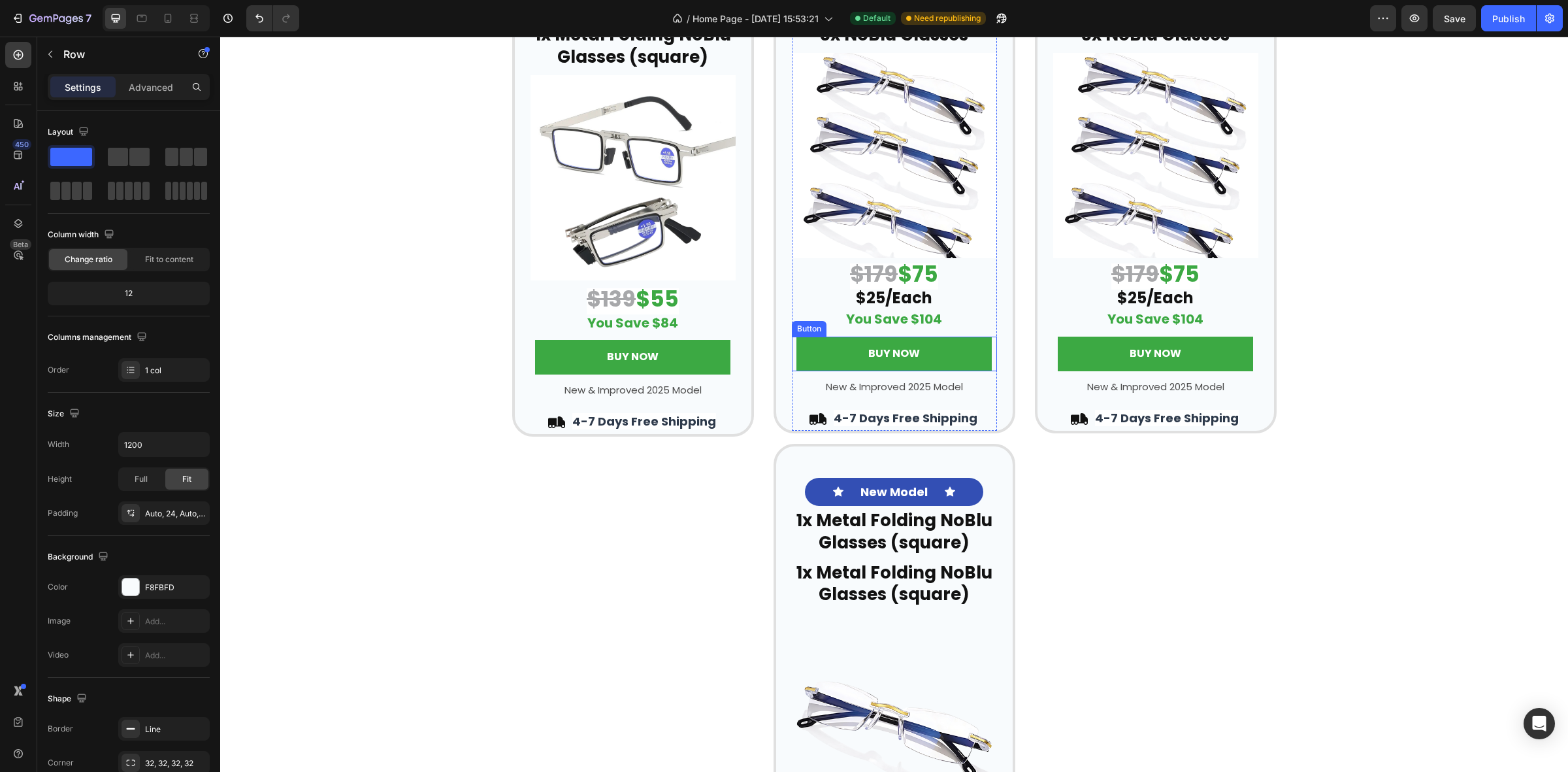
scroll to position [3093, 0]
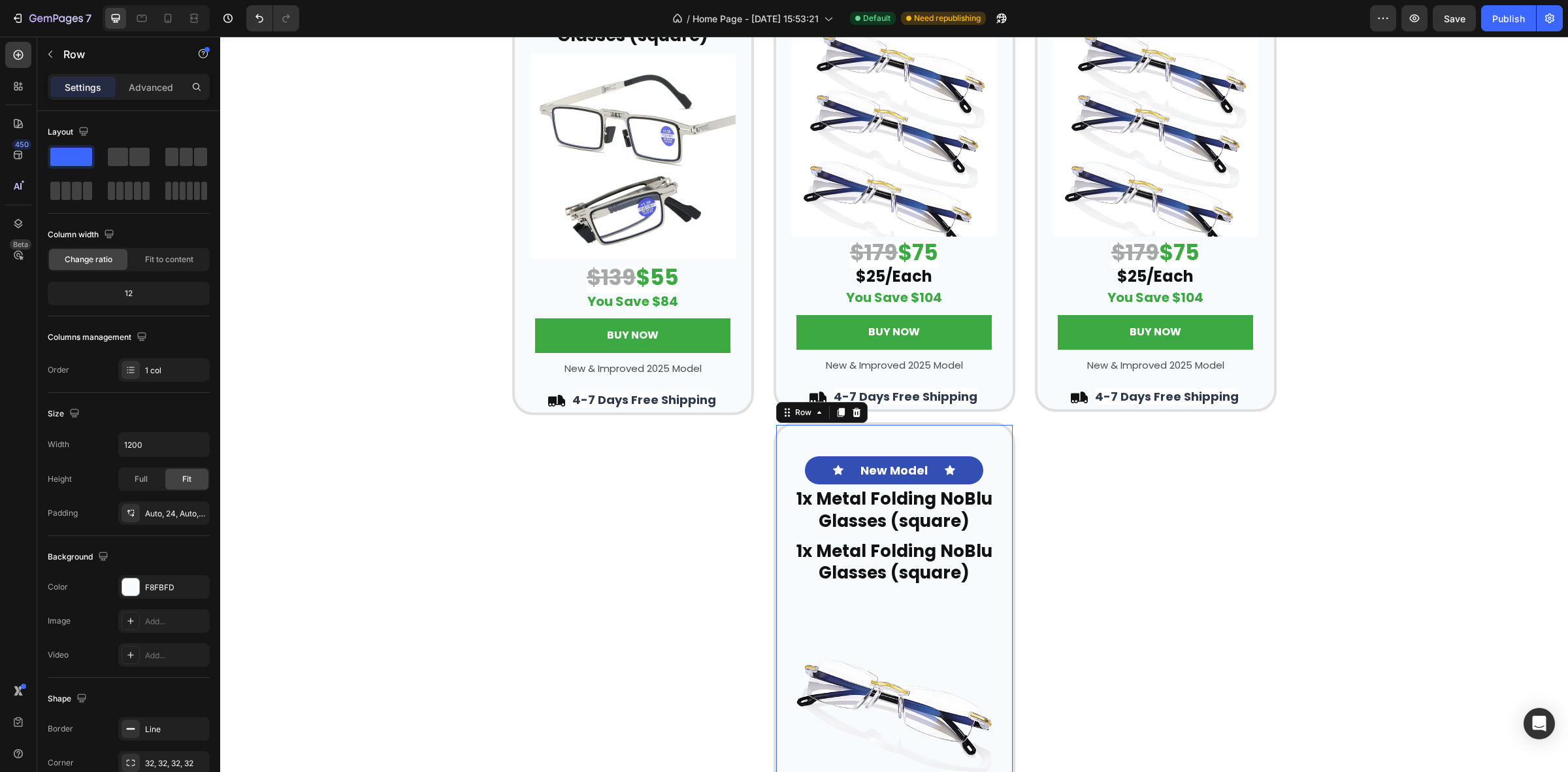
click at [1004, 445] on div "Icon New Model Text Block Icon Row 1x Metal Folding NoBlu Glasses (square) Head…" at bounding box center [894, 728] width 242 height 612
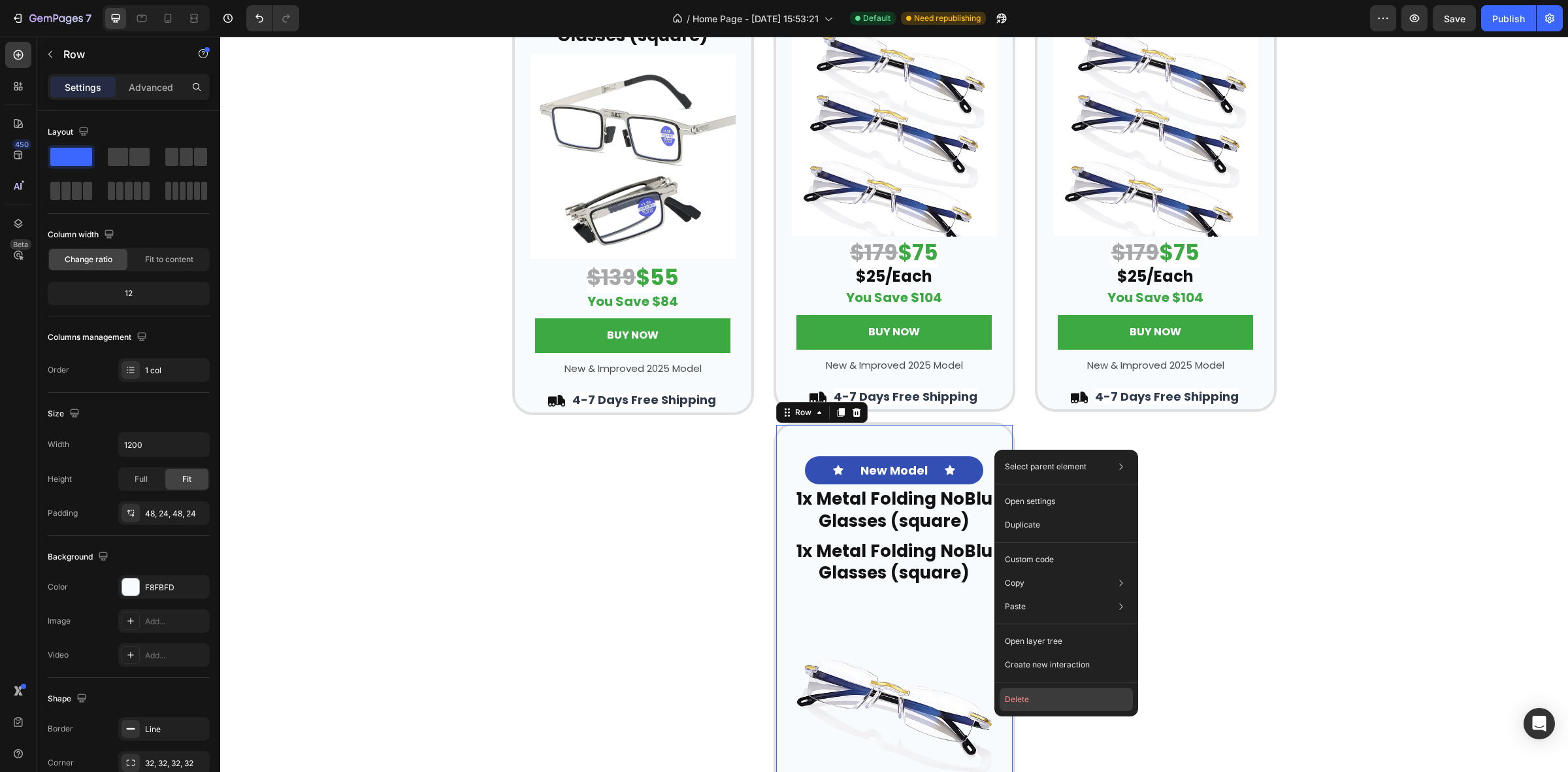
click at [1051, 692] on button "Delete" at bounding box center [1067, 699] width 133 height 23
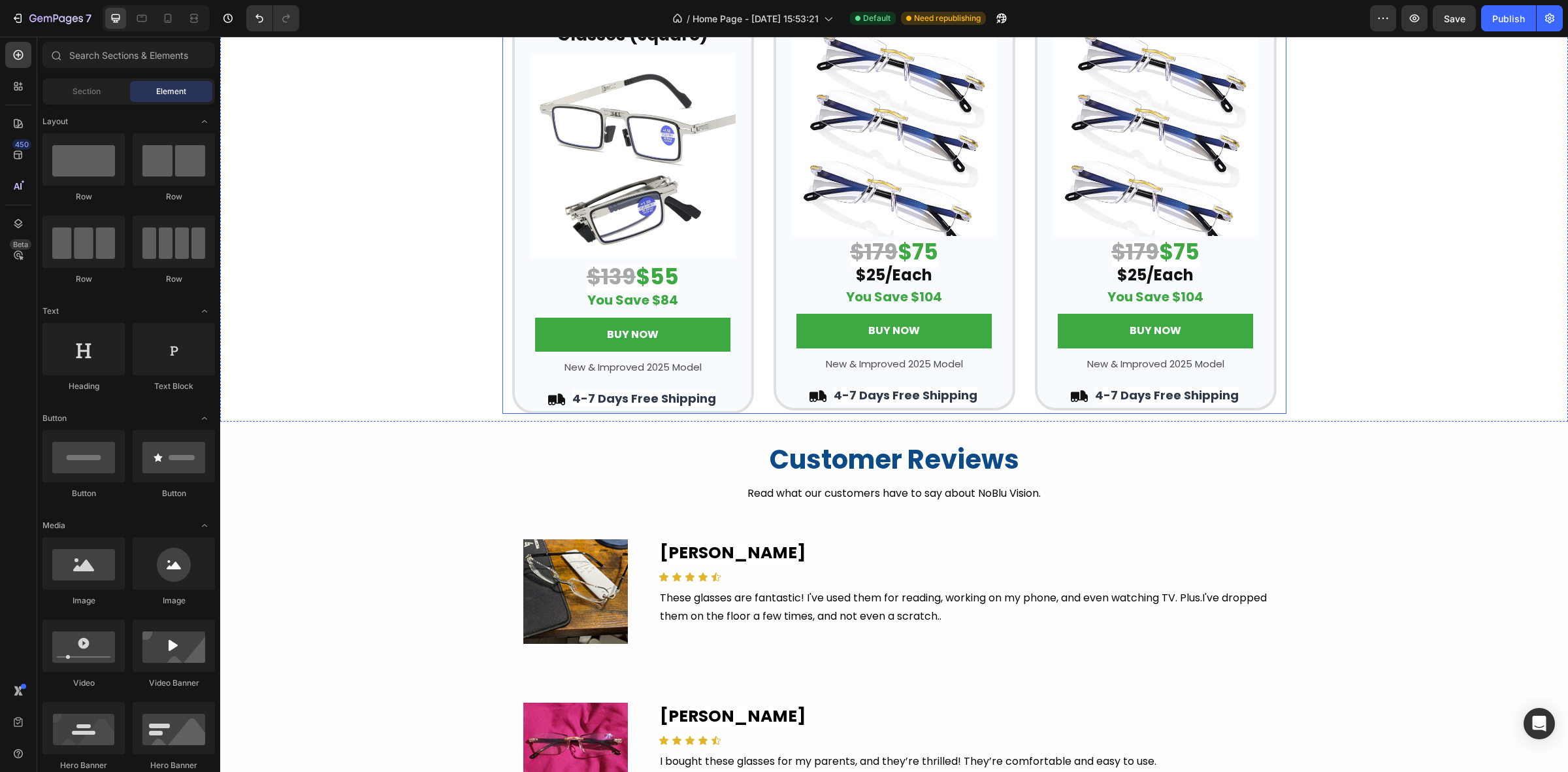
scroll to position [2849, 0]
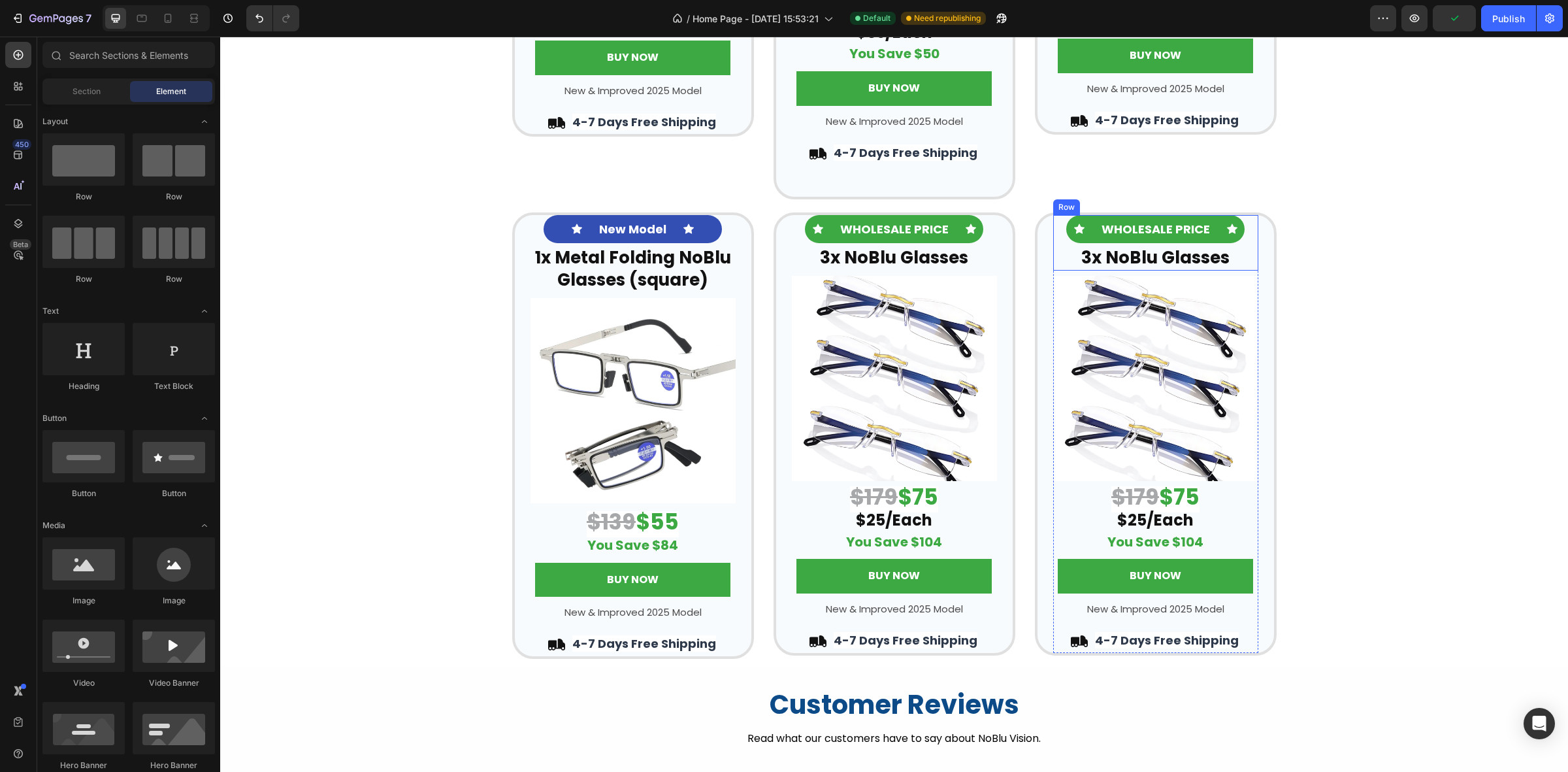
click at [1242, 230] on div "Icon WHOLESALE PRICE Text Block Icon Row 3x NoBlu Glasses Heading" at bounding box center [1156, 242] width 205 height 55
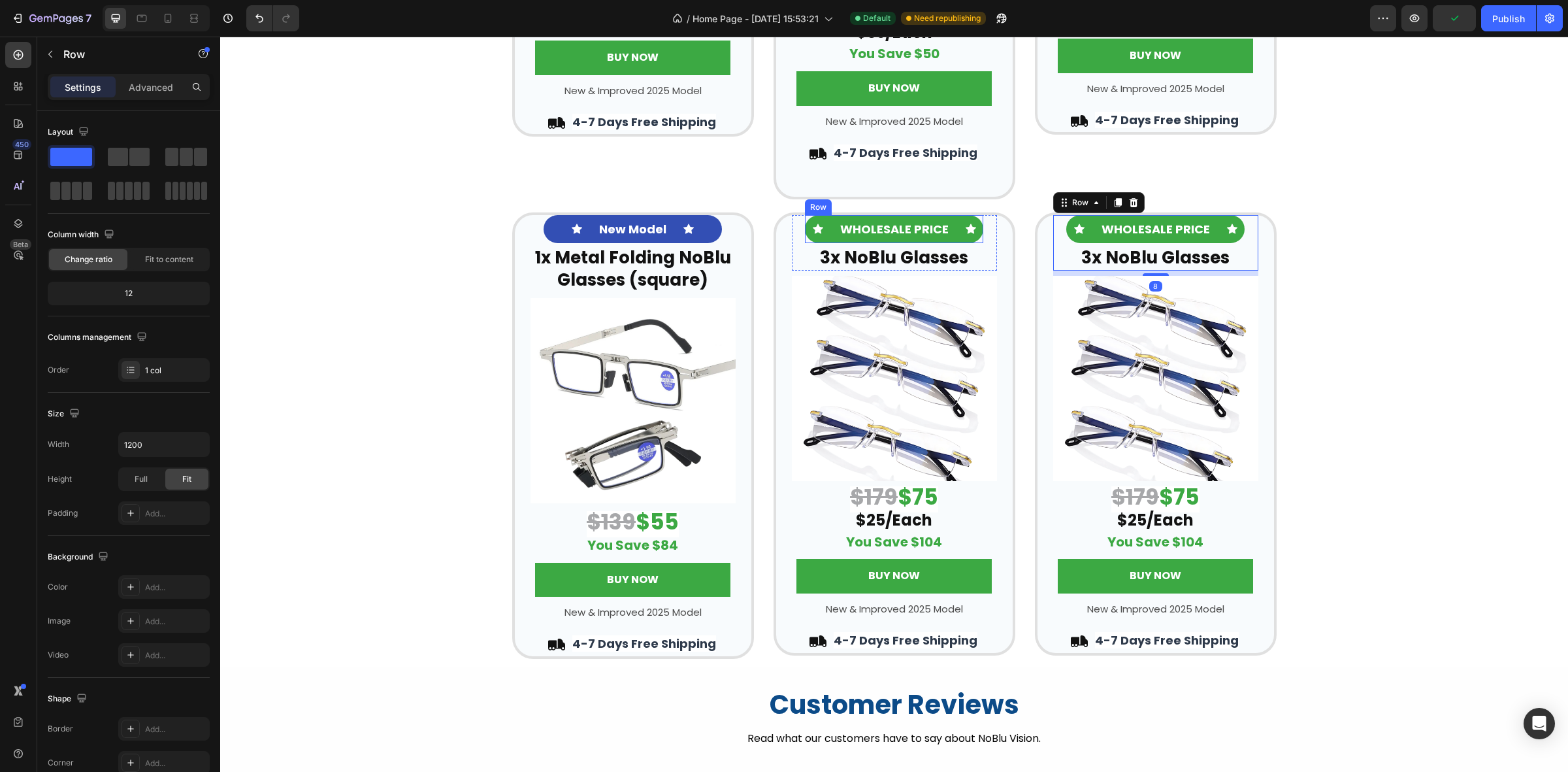
click at [825, 237] on div "Icon WHOLESALE PRICE Text Block Icon Row" at bounding box center [895, 229] width 179 height 28
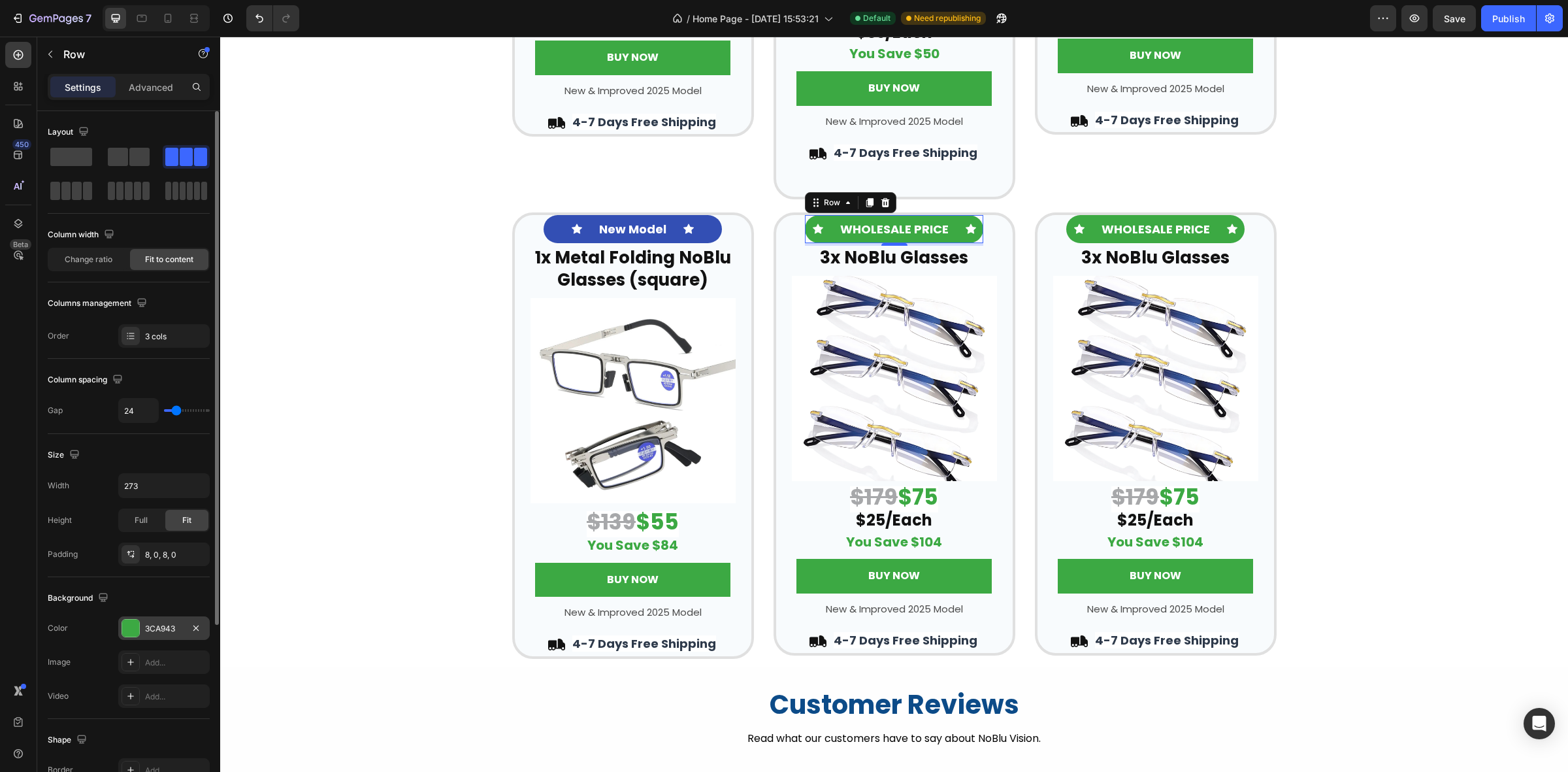
click at [127, 631] on div at bounding box center [130, 628] width 17 height 17
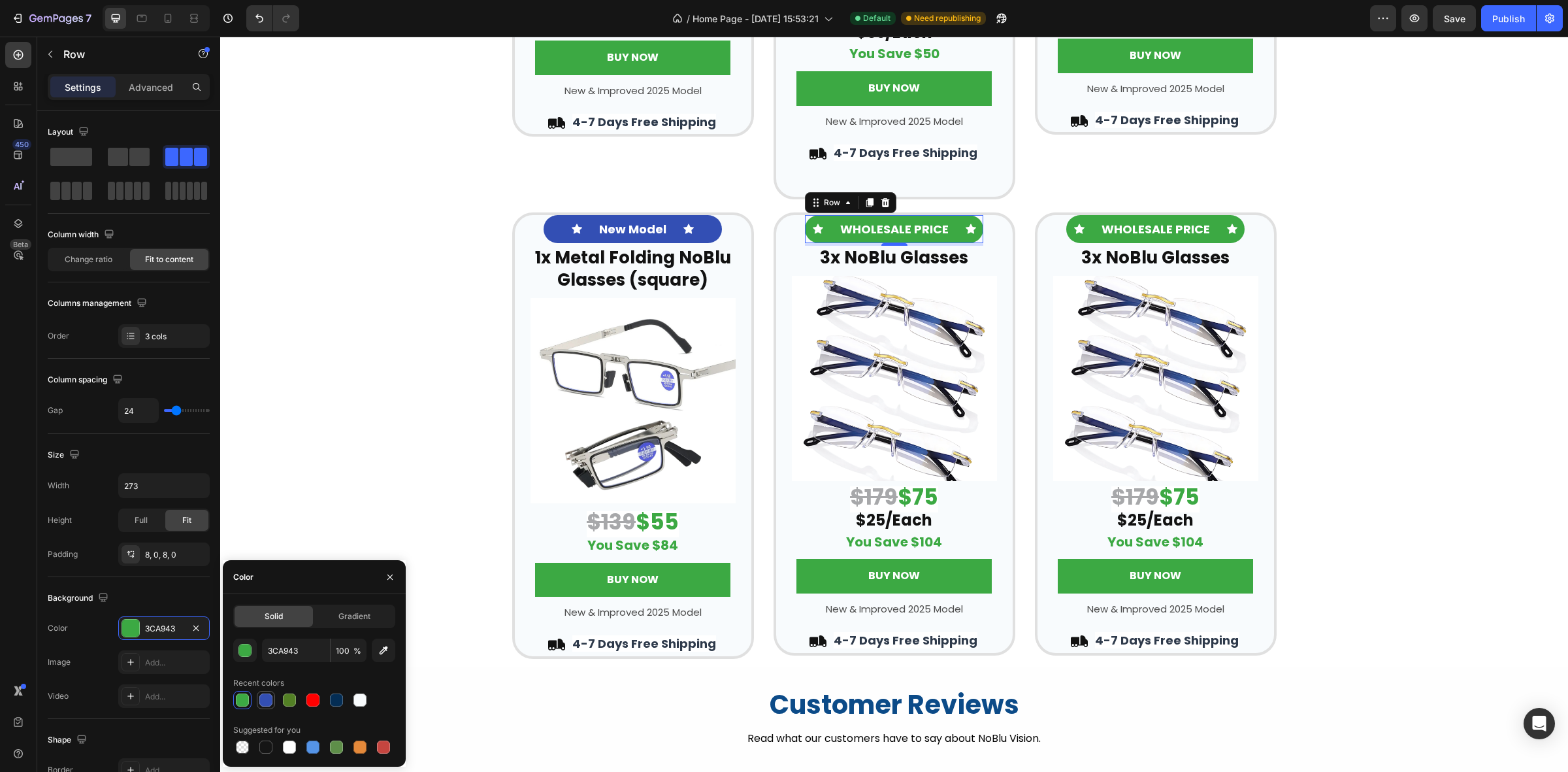
click at [267, 698] on div at bounding box center [265, 699] width 13 height 13
type input "334FB4"
click at [877, 226] on strong "WHOLESALE PRICE" at bounding box center [894, 230] width 108 height 17
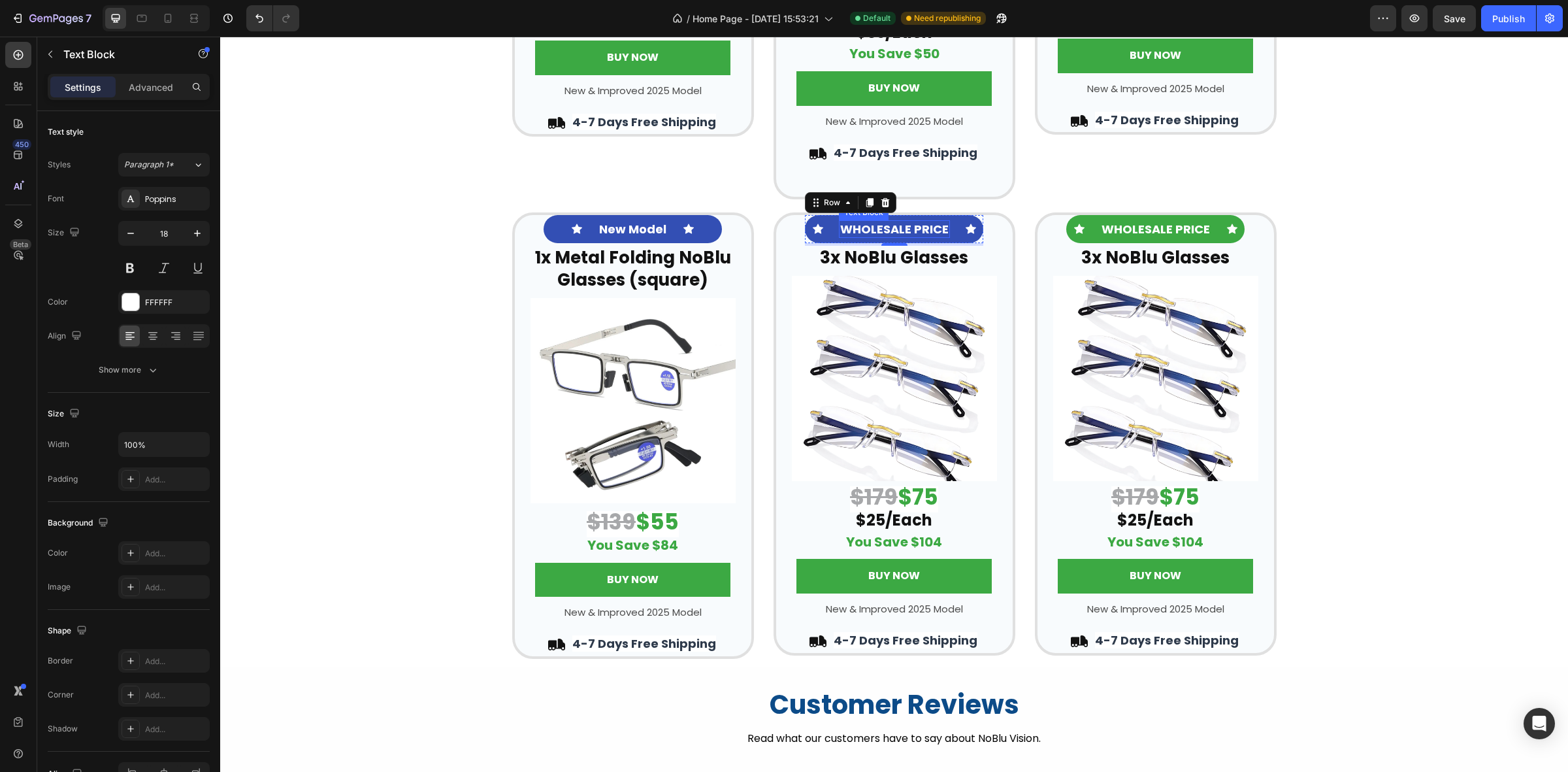
click at [877, 226] on strong "WHOLESALE PRICE" at bounding box center [894, 230] width 108 height 17
click at [621, 269] on strong "1x Metal Folding NoBlu Glasses (square)" at bounding box center [633, 268] width 196 height 45
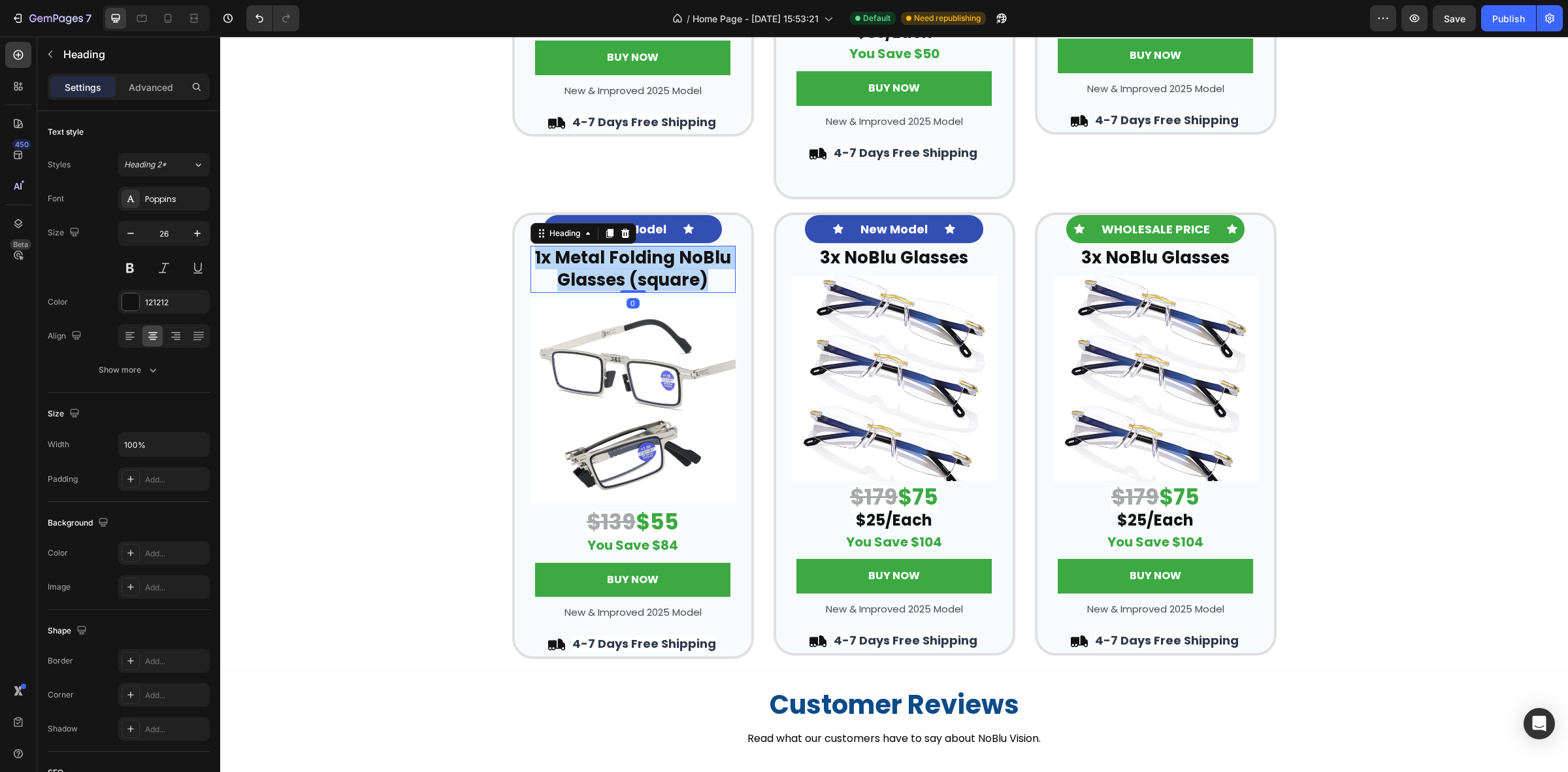
click at [621, 269] on strong "1x Metal Folding NoBlu Glasses (square)" at bounding box center [633, 268] width 196 height 45
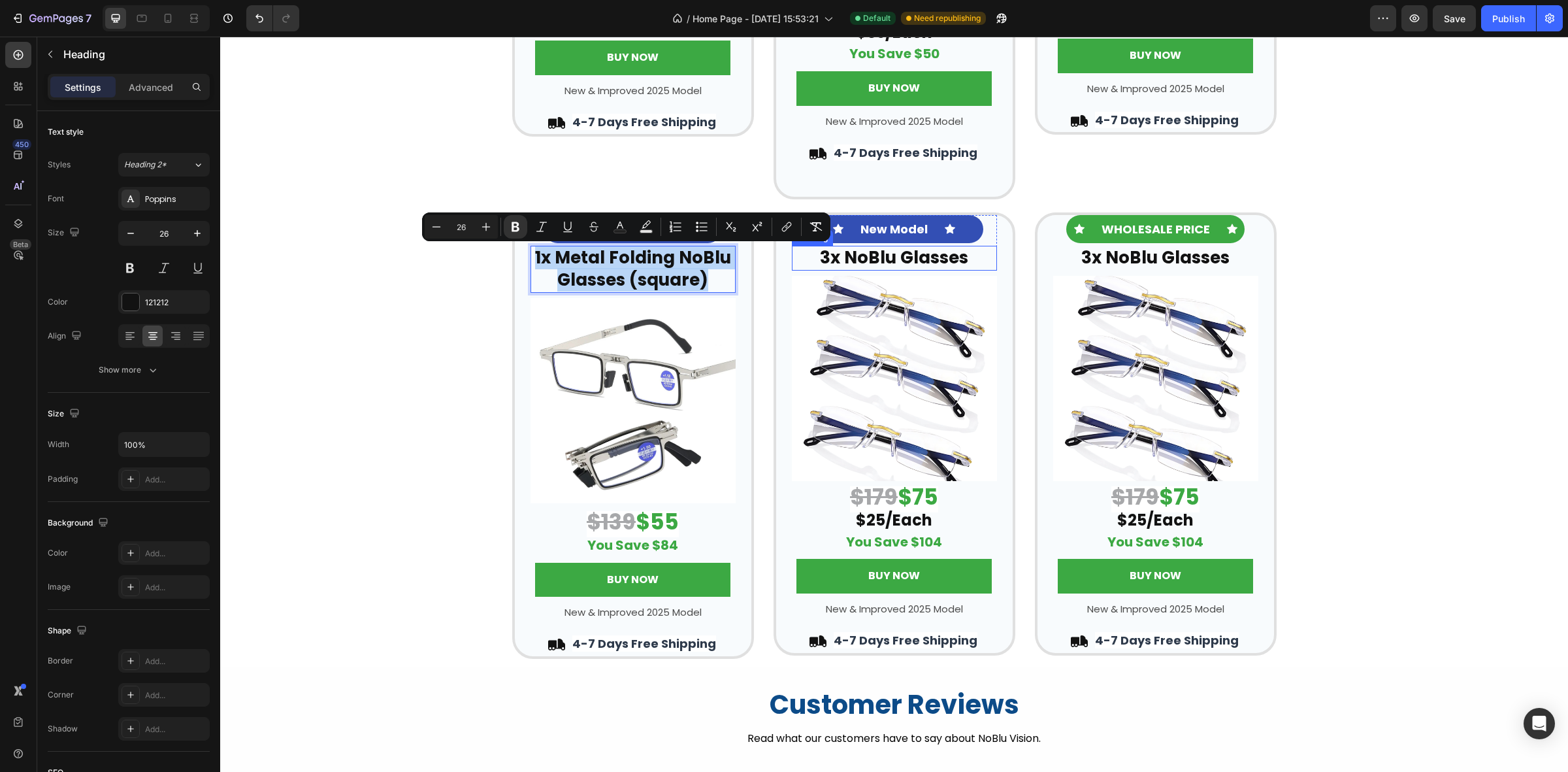
click at [945, 256] on strong "3x NoBlu Glasses" at bounding box center [895, 257] width 148 height 23
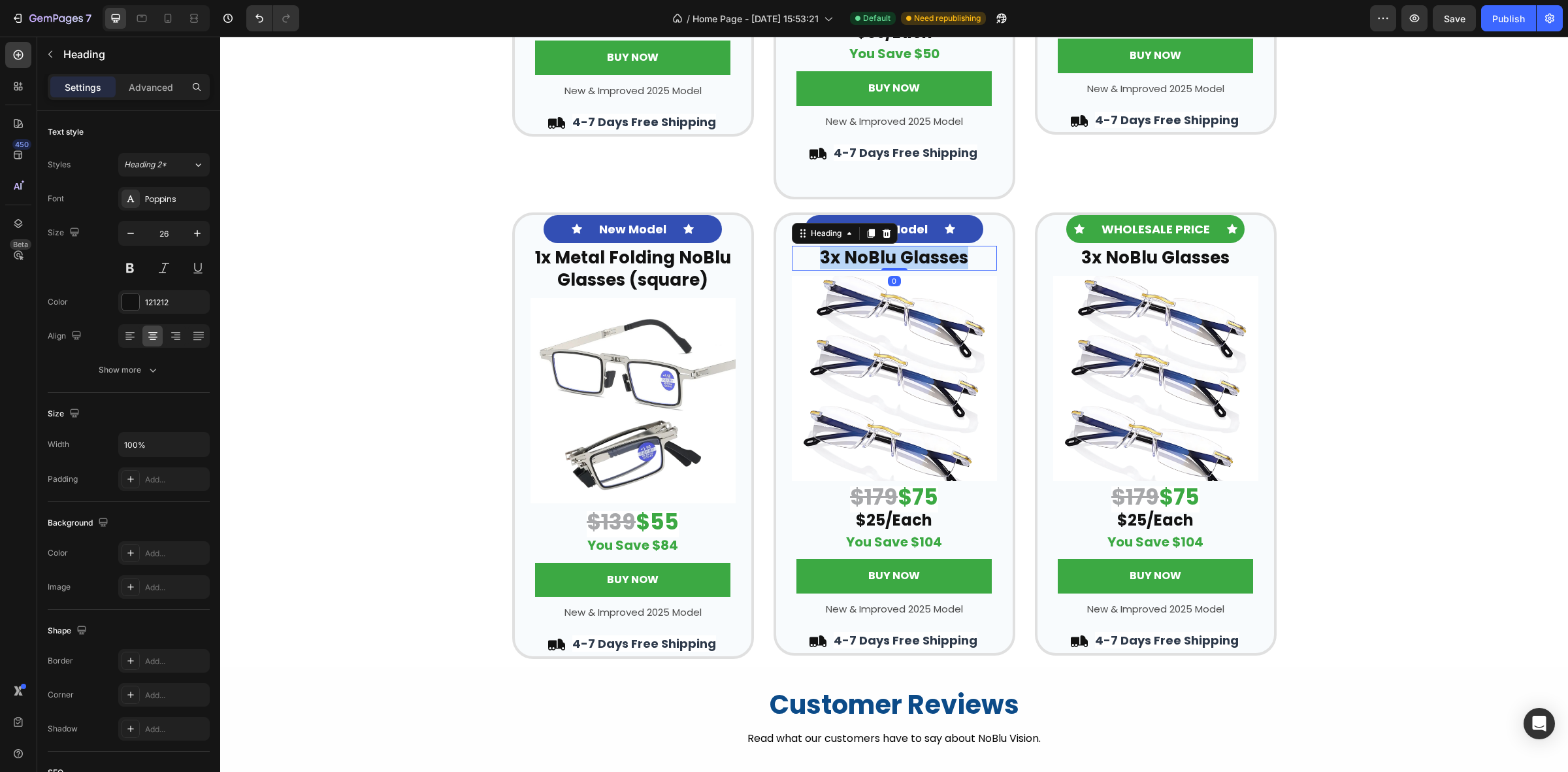
click at [945, 256] on strong "3x NoBlu Glasses" at bounding box center [895, 257] width 148 height 23
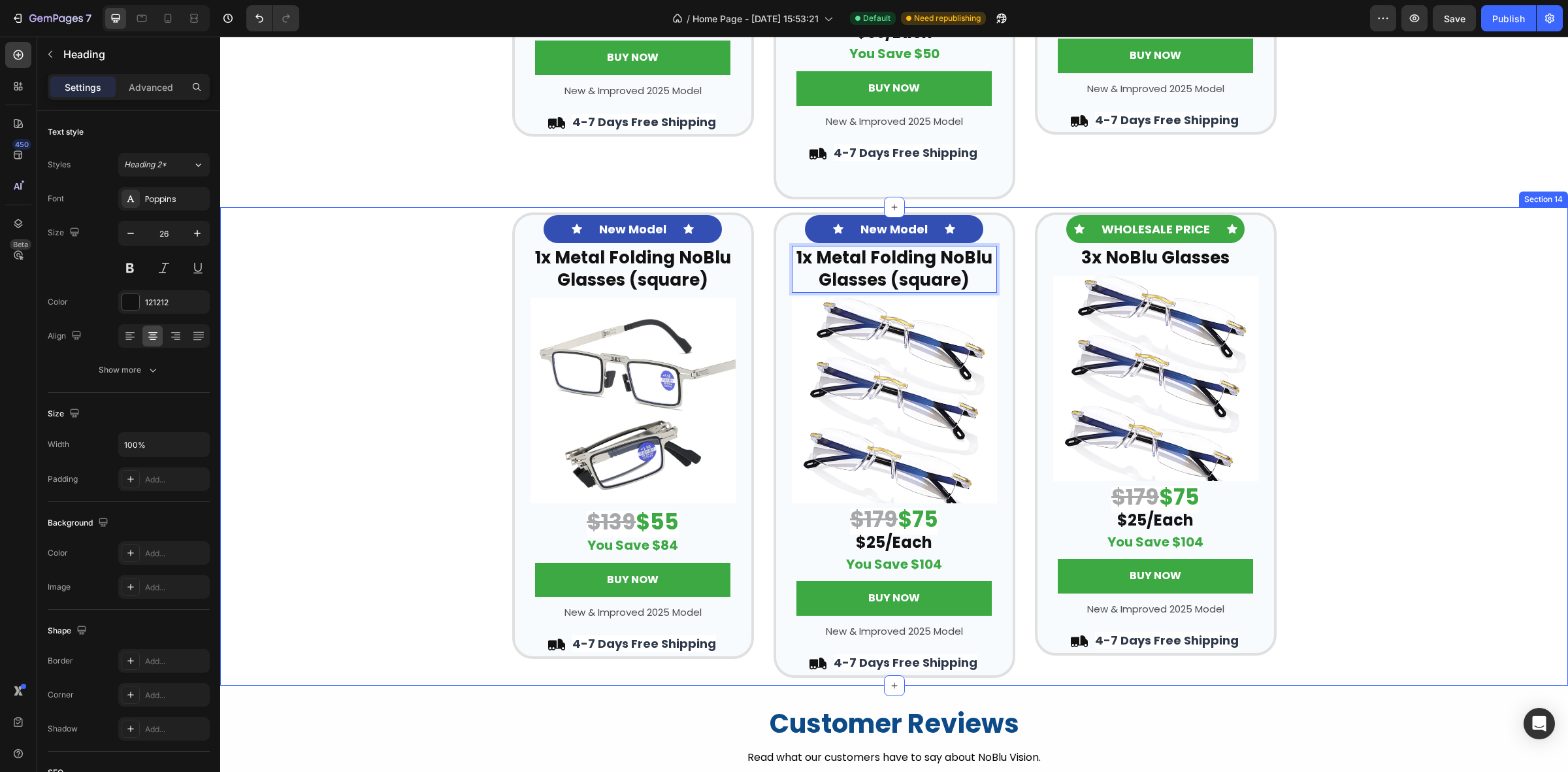
click at [1429, 227] on div "Icon New Model Text Block Icon Row ⁠⁠⁠⁠⁠⁠⁠ 1x Metal Folding NoBlu Glasses (squa…" at bounding box center [895, 445] width 1348 height 465
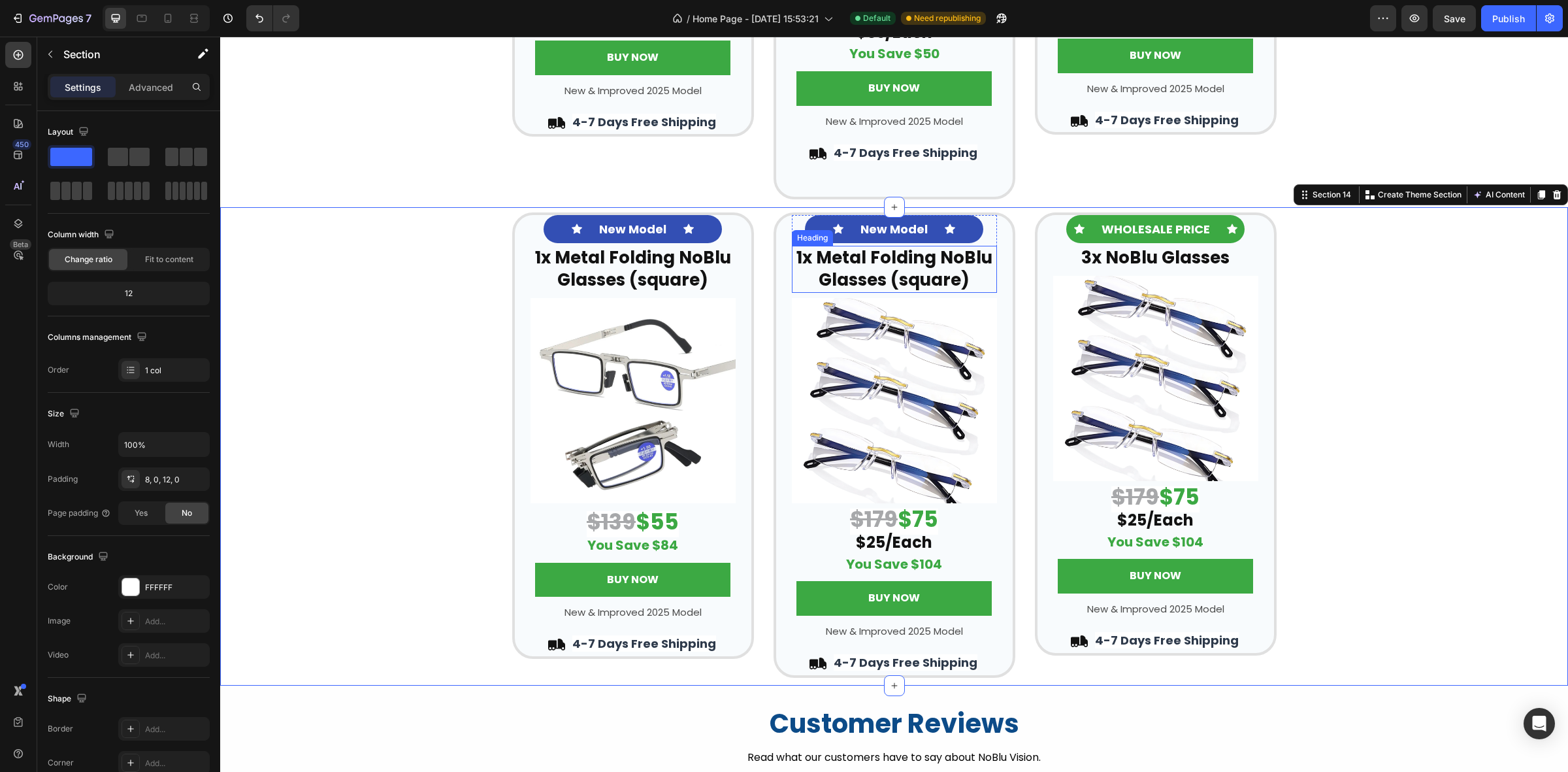
click at [948, 281] on strong "1x Metal Folding NoBlu Glasses (square)" at bounding box center [895, 268] width 196 height 45
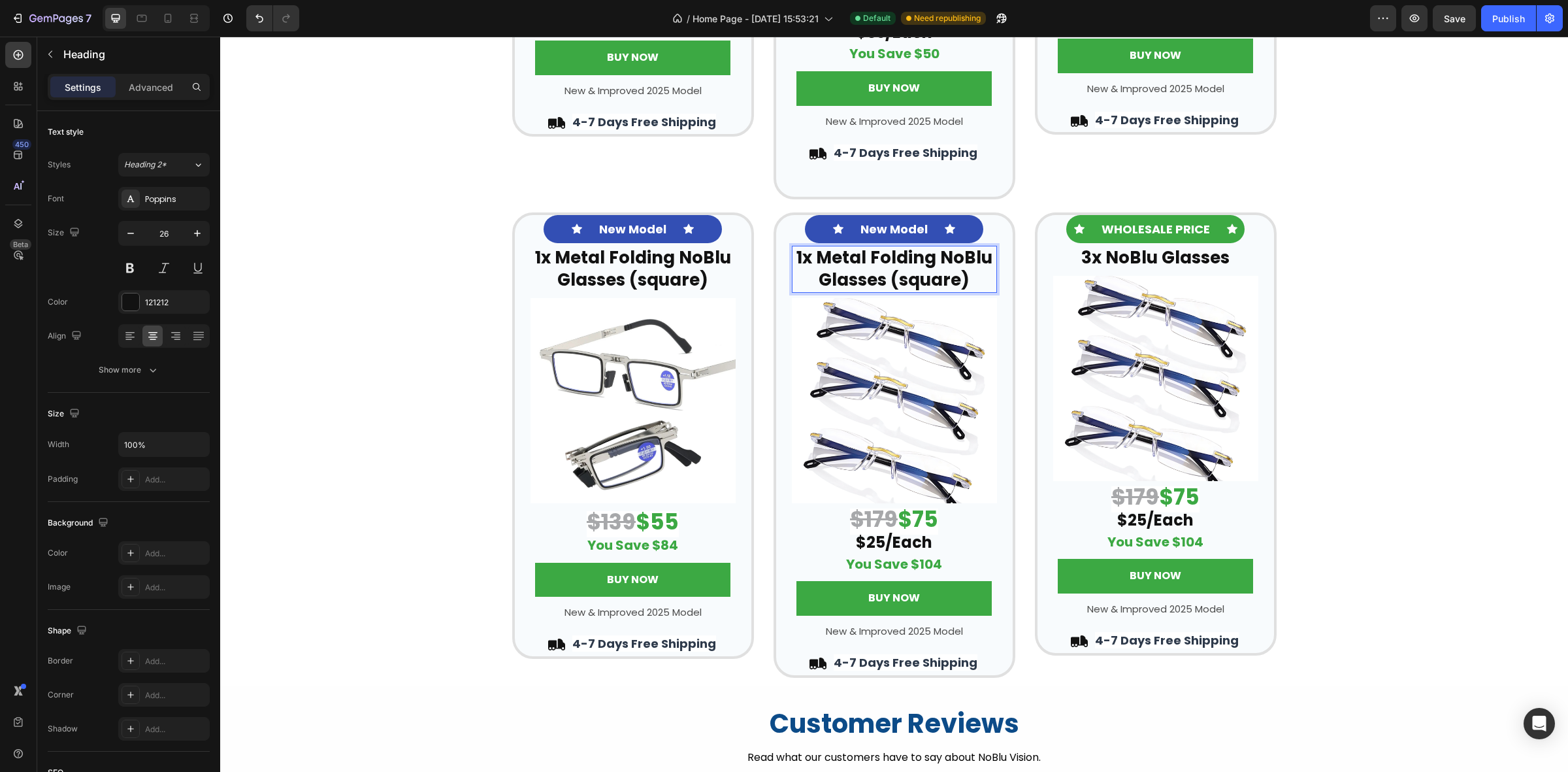
click at [956, 277] on strong "1x Metal Folding NoBlu Glasses (square)" at bounding box center [895, 268] width 196 height 45
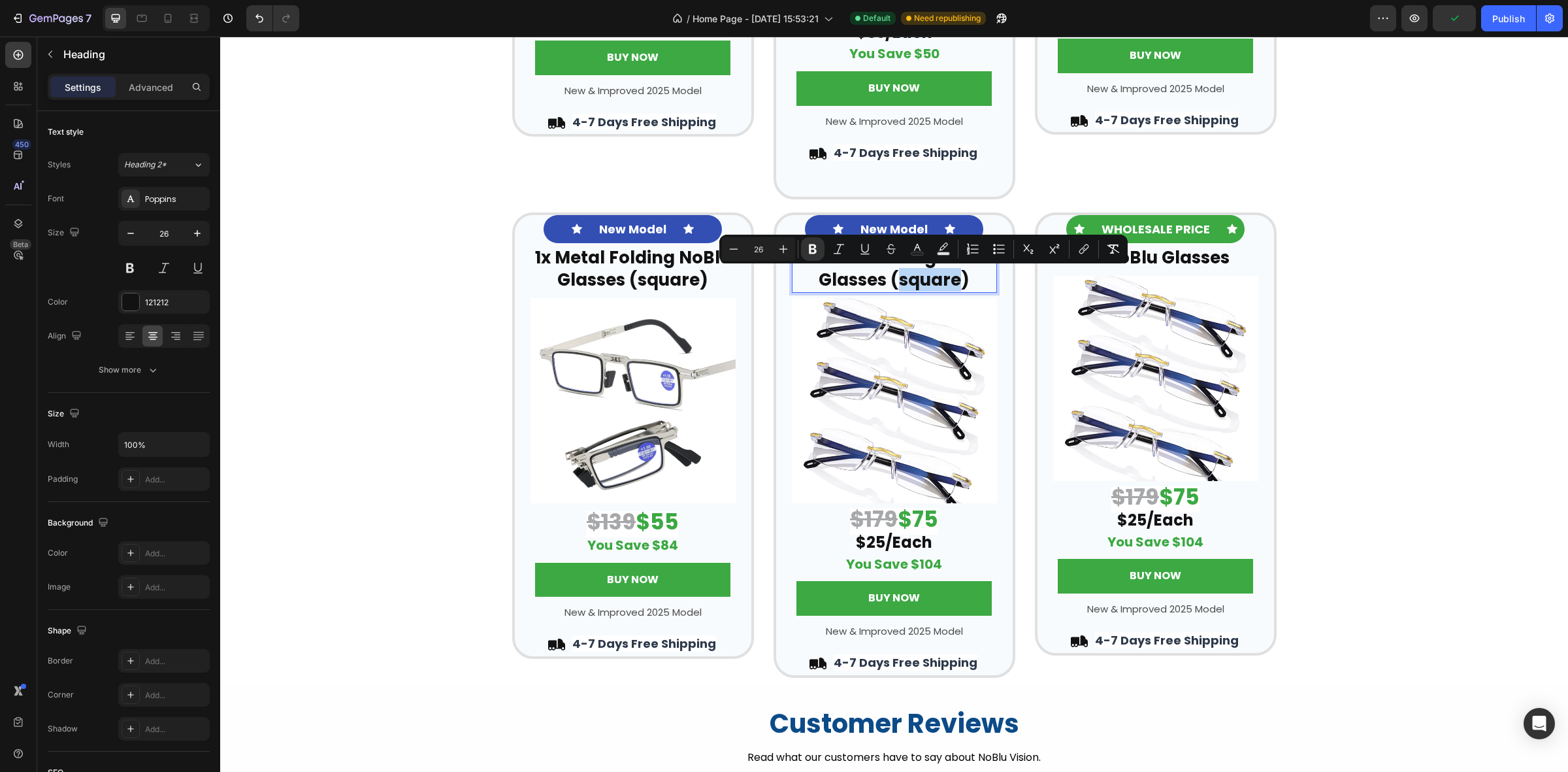
drag, startPoint x: 955, startPoint y: 280, endPoint x: 896, endPoint y: 280, distance: 59.0
click at [896, 280] on strong "1x Metal Folding NoBlu Glasses (square)" at bounding box center [895, 268] width 196 height 45
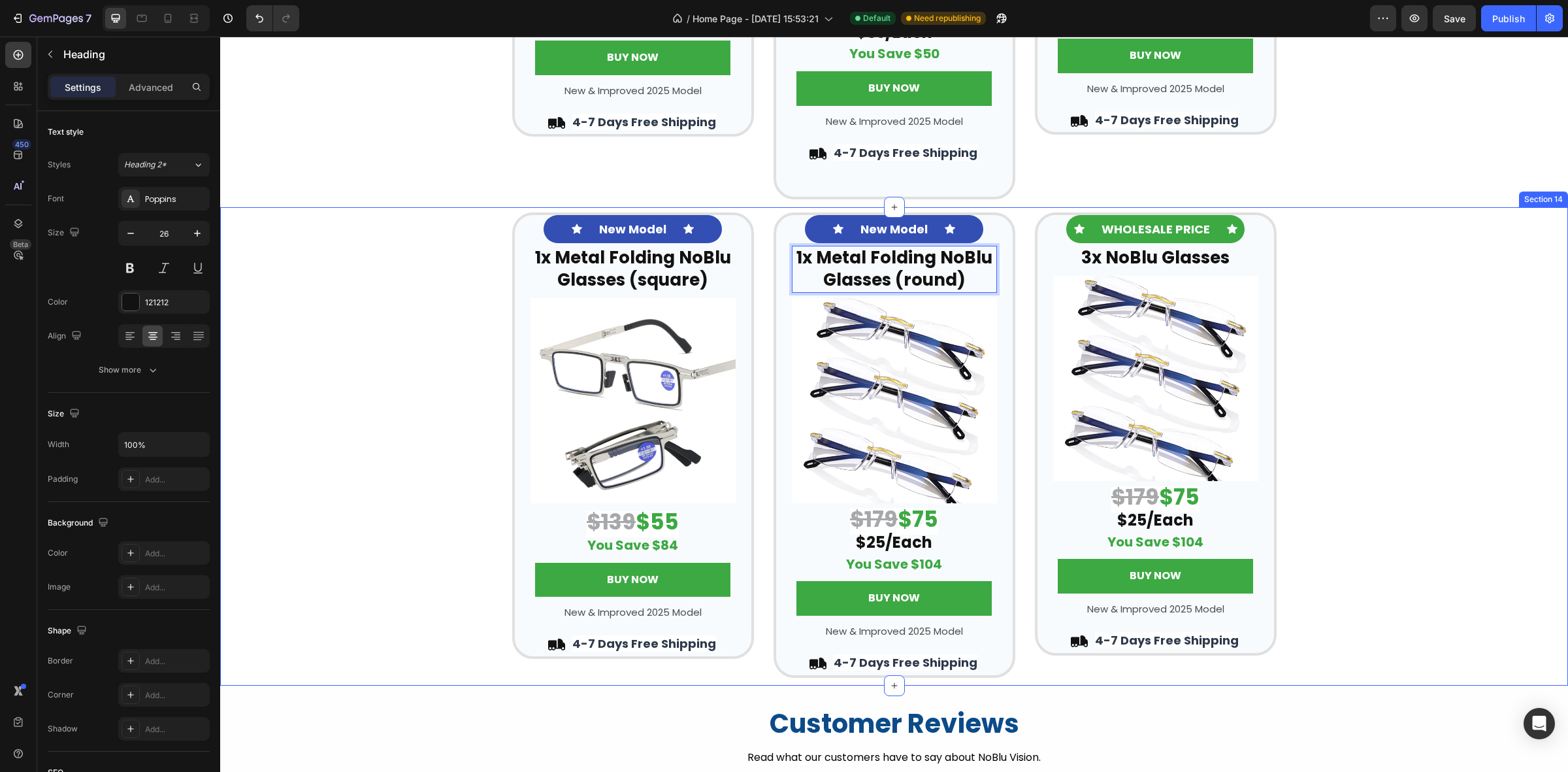
click at [1457, 281] on div "Icon New Model Text Block Icon Row ⁠⁠⁠⁠⁠⁠⁠ 1x Metal Folding NoBlu Glasses (squa…" at bounding box center [895, 445] width 1348 height 465
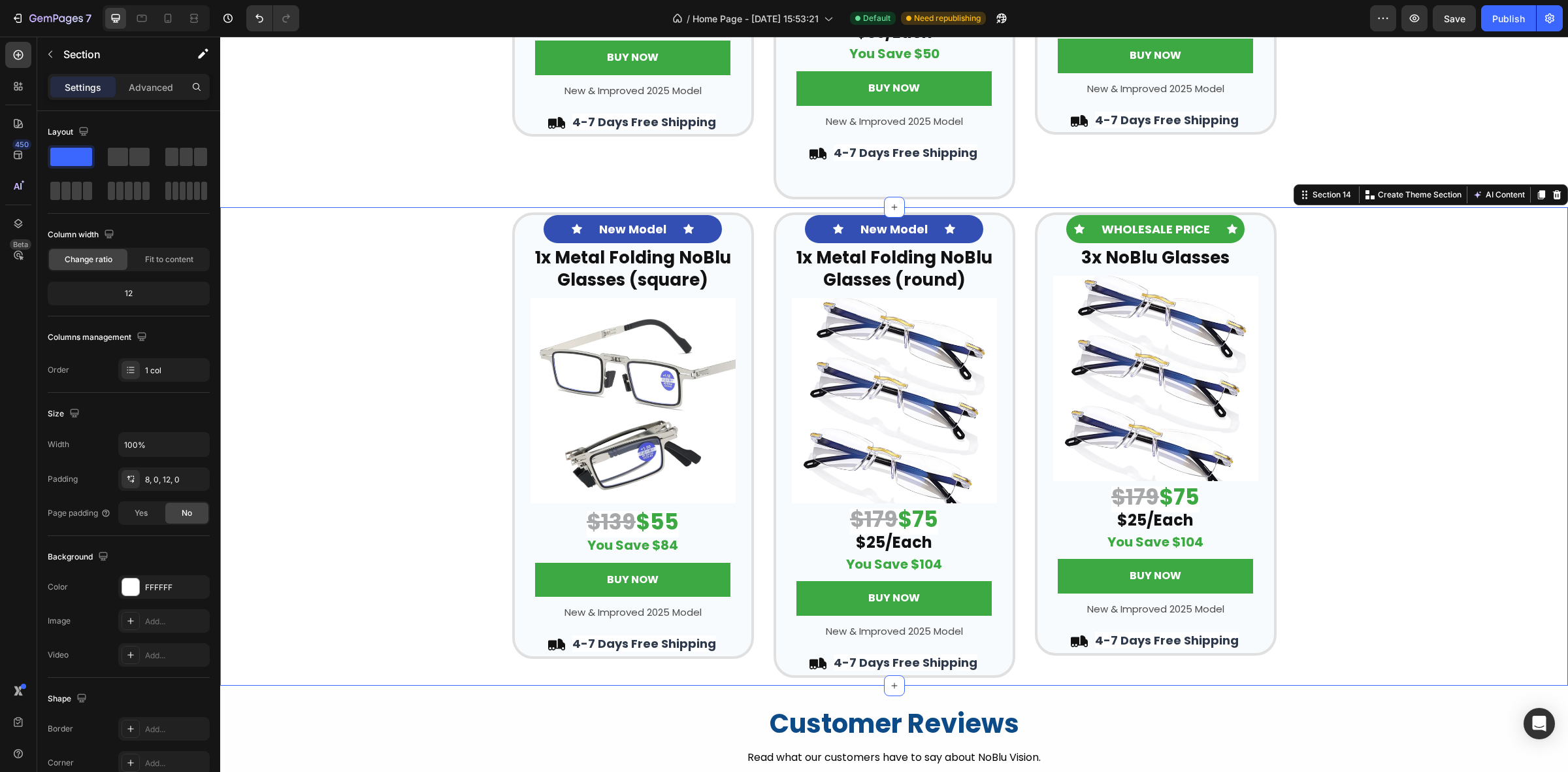
click at [1408, 351] on div "Icon New Model Text Block Icon Row ⁠⁠⁠⁠⁠⁠⁠ 1x Metal Folding NoBlu Glasses (squa…" at bounding box center [895, 445] width 1348 height 465
click at [912, 520] on strong "$75" at bounding box center [917, 519] width 40 height 31
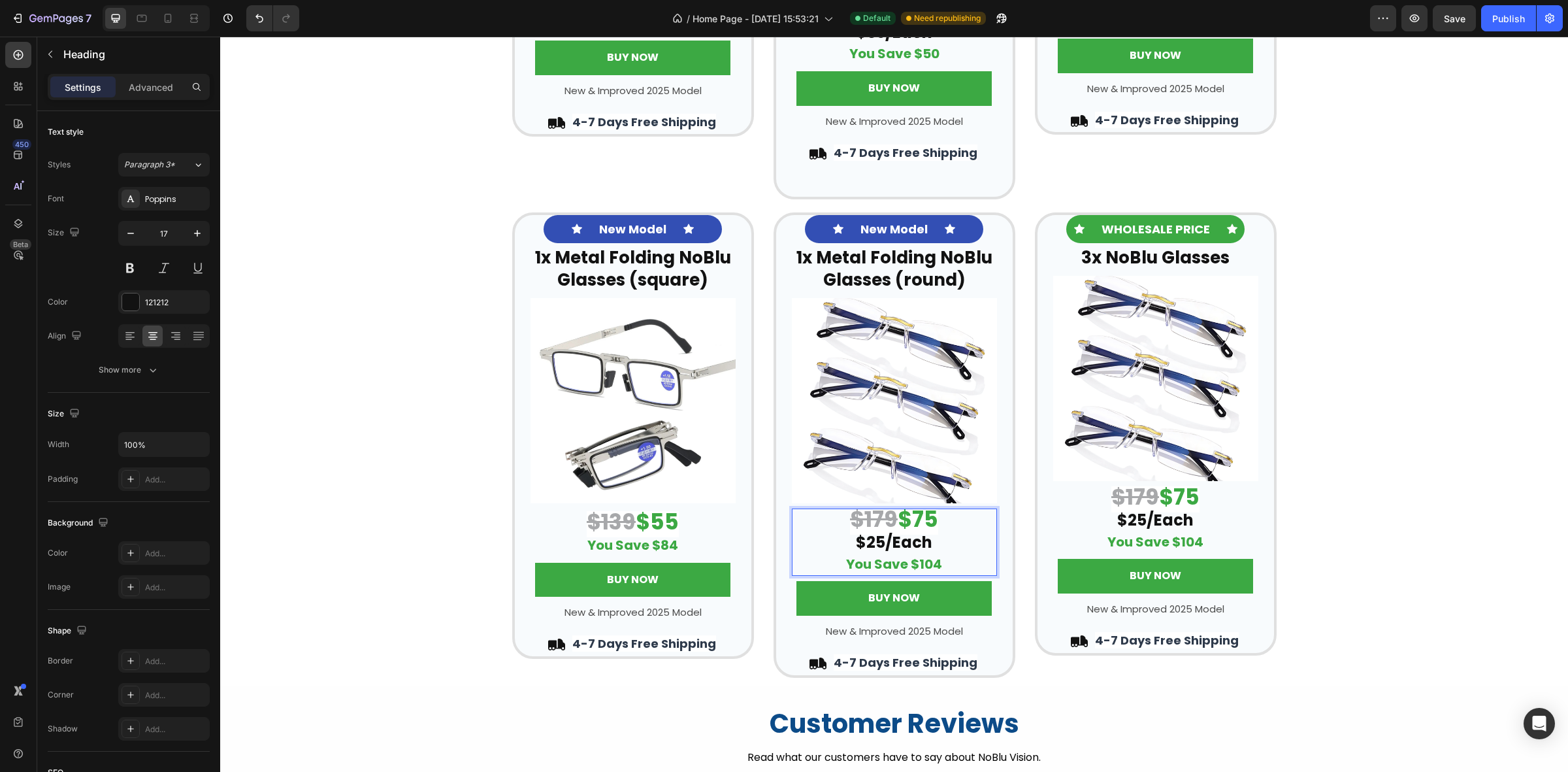
click at [922, 517] on strong "$75" at bounding box center [917, 519] width 40 height 31
click at [879, 517] on strong "$179" at bounding box center [873, 519] width 48 height 31
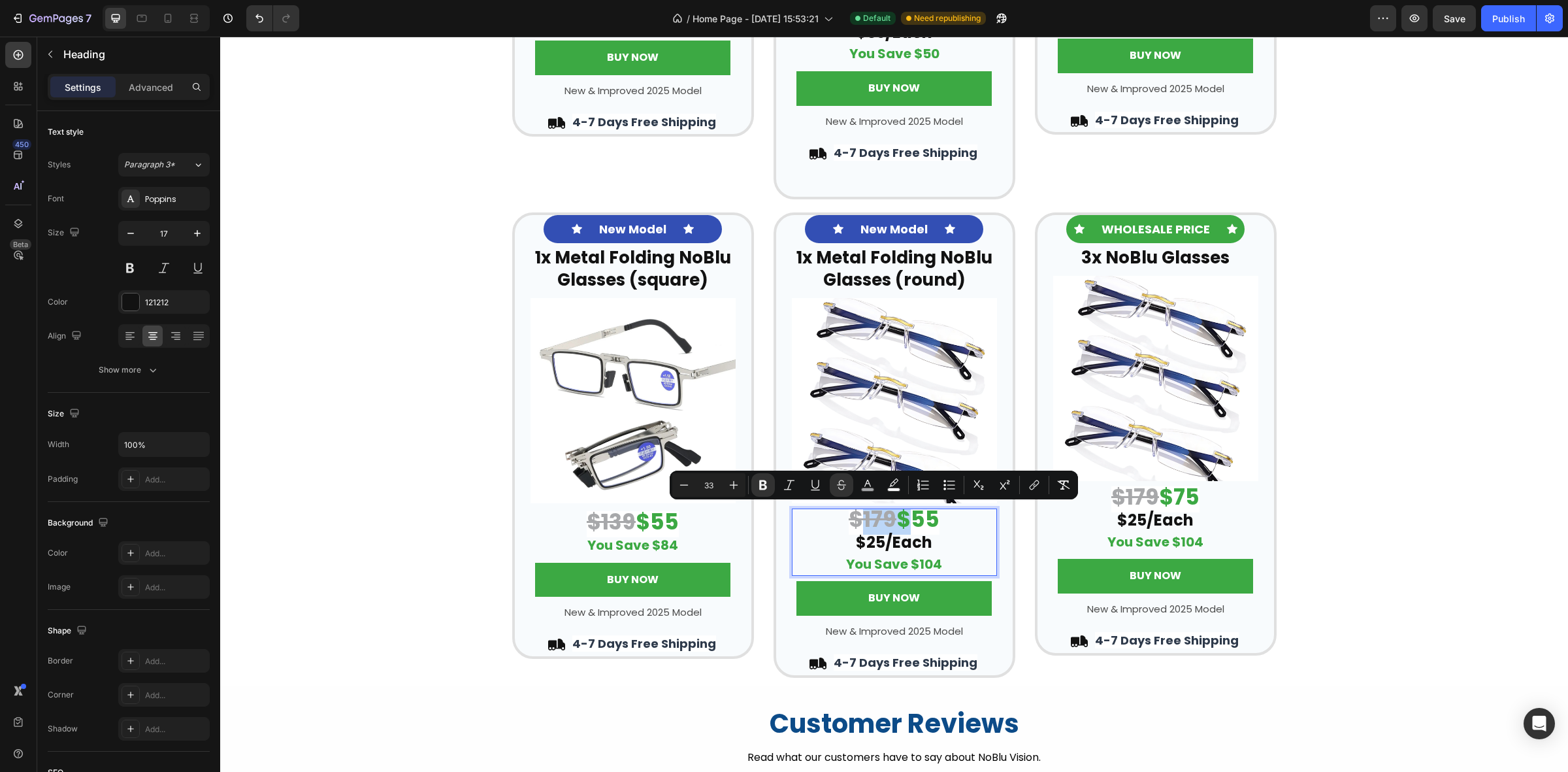
click at [882, 521] on strong "$179" at bounding box center [873, 519] width 48 height 31
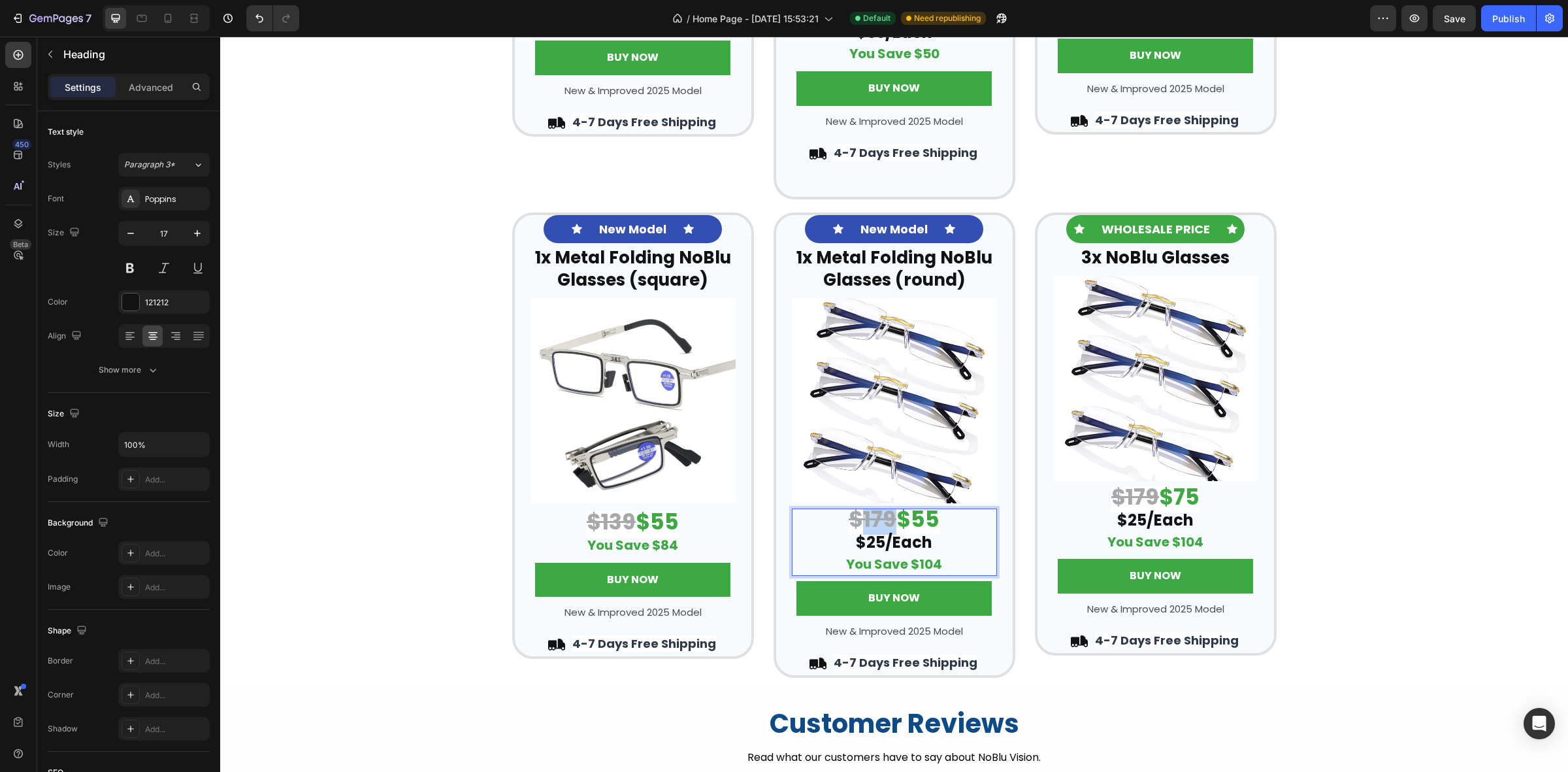
drag, startPoint x: 886, startPoint y: 520, endPoint x: 857, endPoint y: 520, distance: 29.0
click at [857, 520] on strong "$179" at bounding box center [873, 519] width 48 height 31
click at [913, 545] on strong "$25/Each" at bounding box center [894, 542] width 77 height 21
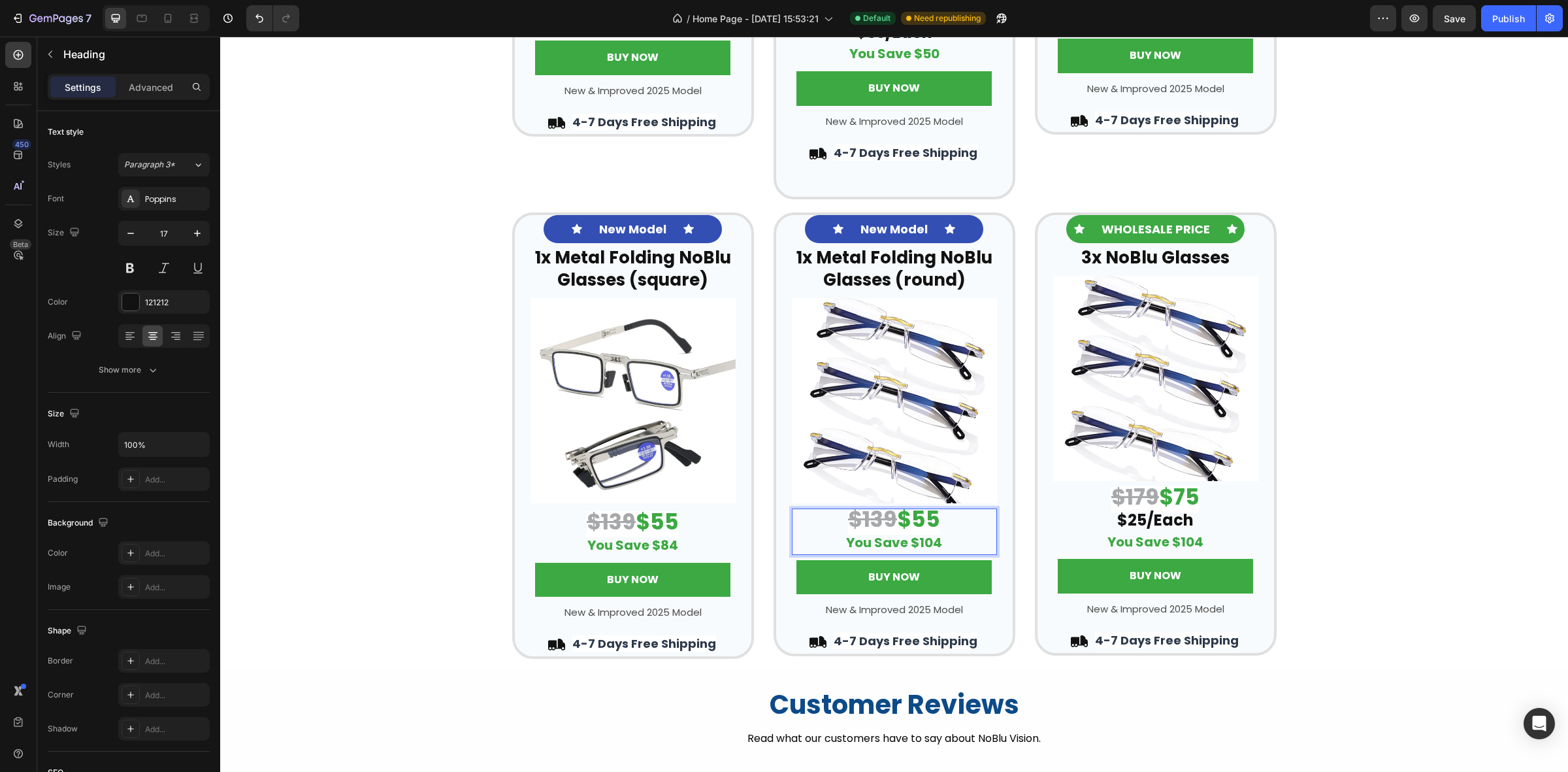
click at [935, 543] on p "$139 $55 You Save $104" at bounding box center [894, 532] width 202 height 44
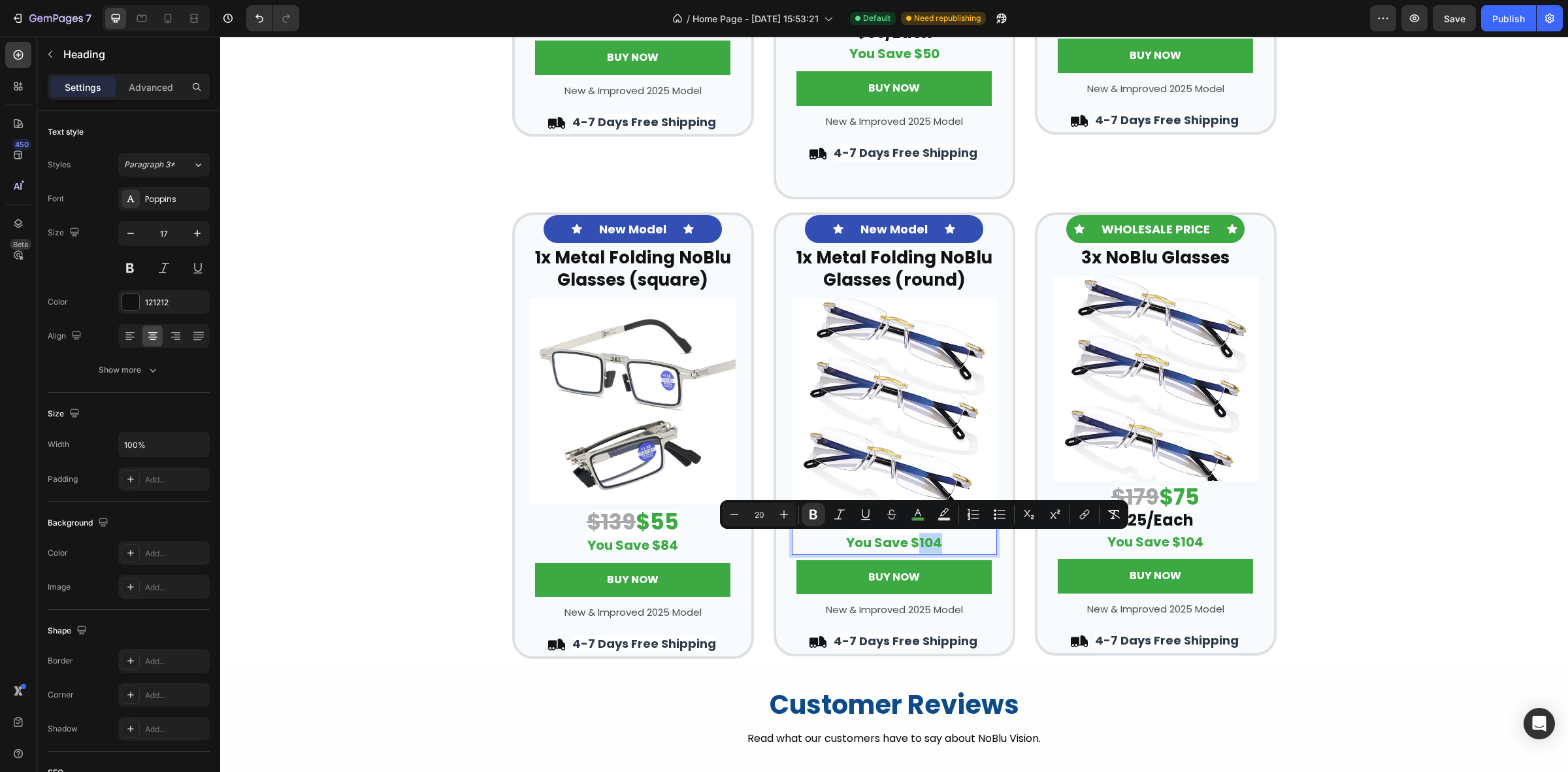
drag, startPoint x: 936, startPoint y: 543, endPoint x: 911, endPoint y: 546, distance: 25.2
click at [911, 546] on p "$139 $55 You Save $104" at bounding box center [894, 532] width 202 height 44
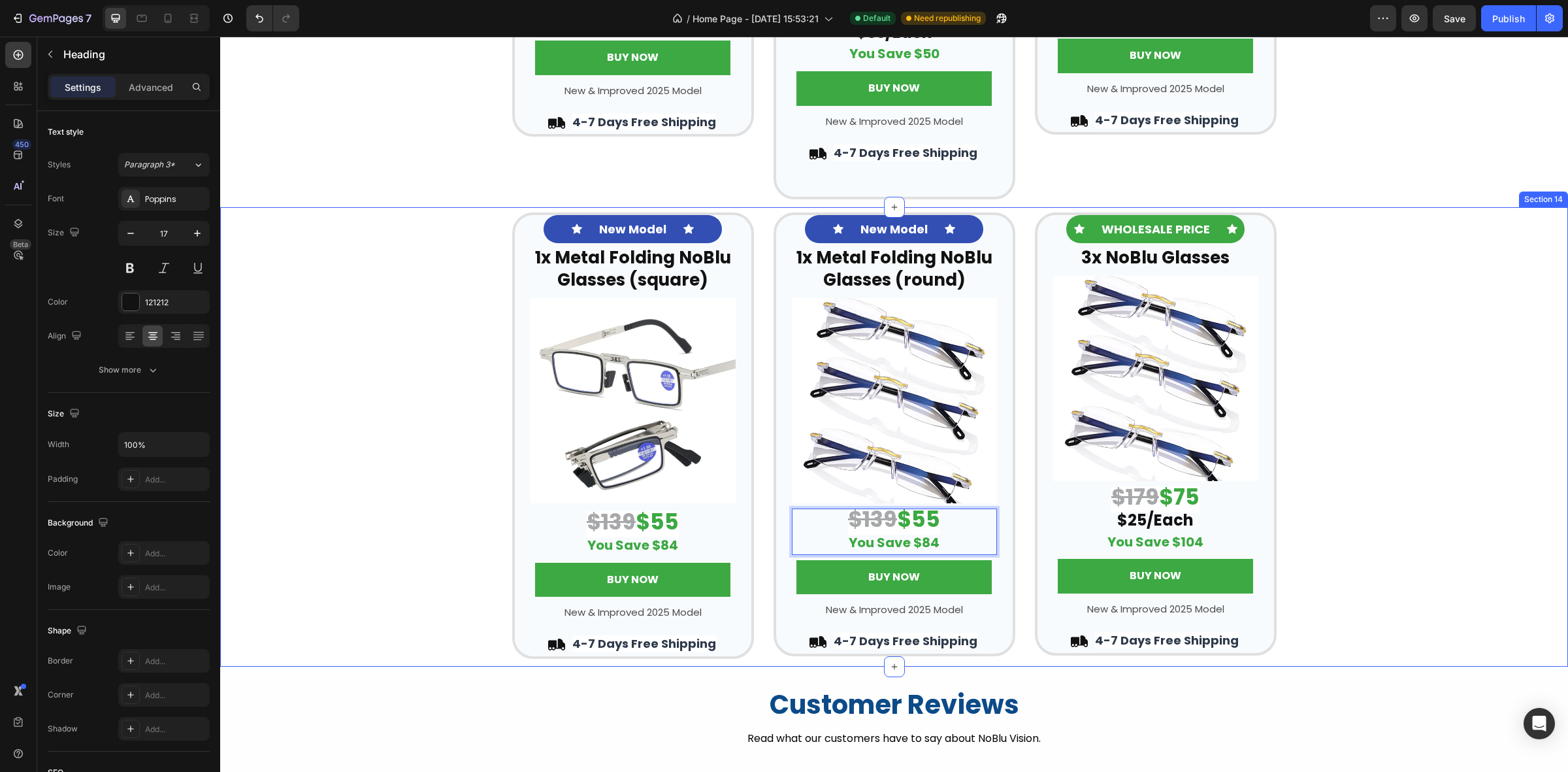
click at [1351, 399] on div "Icon New Model Text Block Icon Row ⁠⁠⁠⁠⁠⁠⁠ 1x Metal Folding NoBlu Glasses (squa…" at bounding box center [895, 436] width 1348 height 447
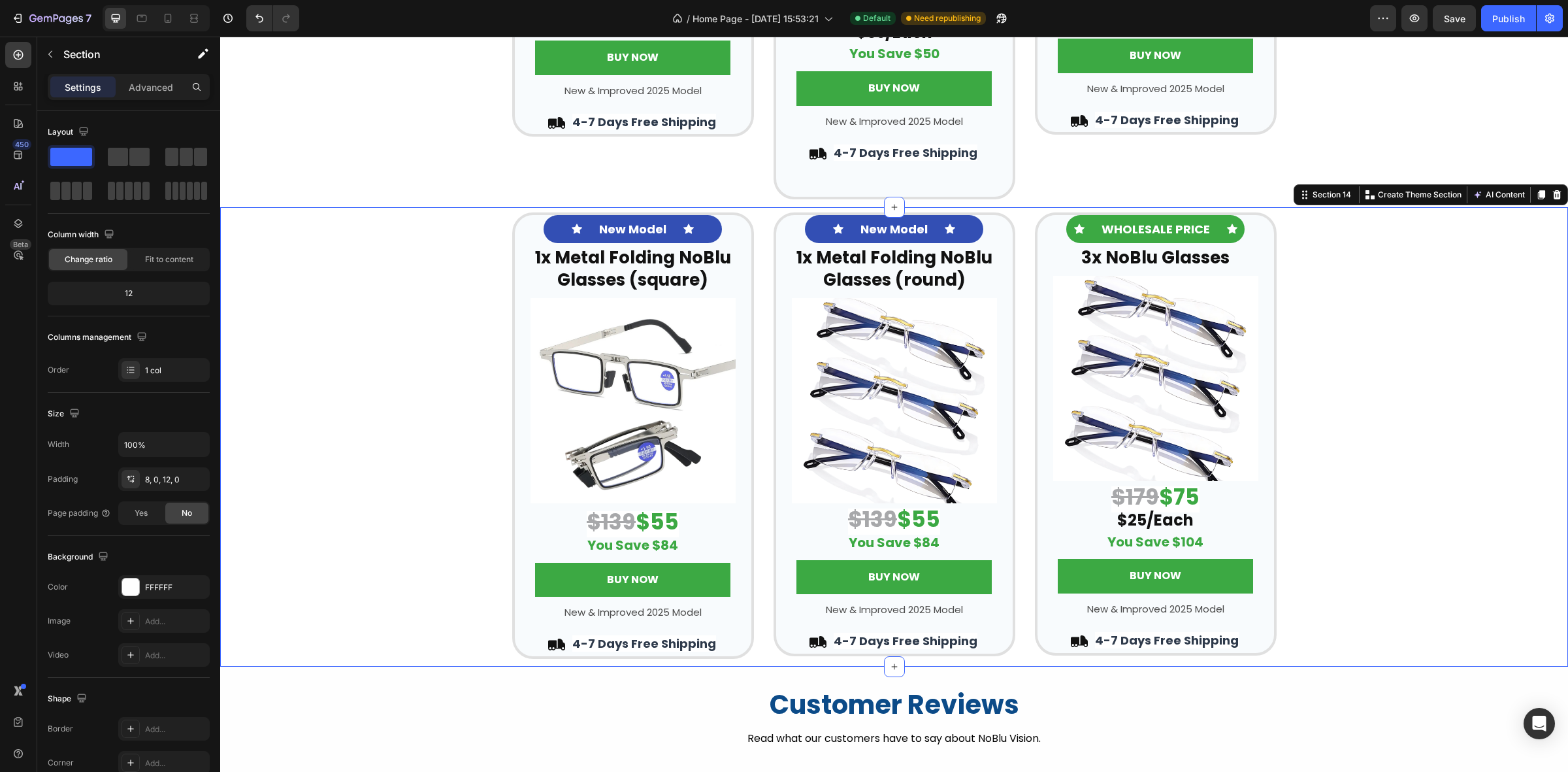
click at [1379, 296] on div "Icon New Model Text Block Icon Row ⁠⁠⁠⁠⁠⁠⁠ 1x Metal Folding NoBlu Glasses (squa…" at bounding box center [895, 436] width 1348 height 447
click at [915, 428] on img at bounding box center [895, 400] width 205 height 205
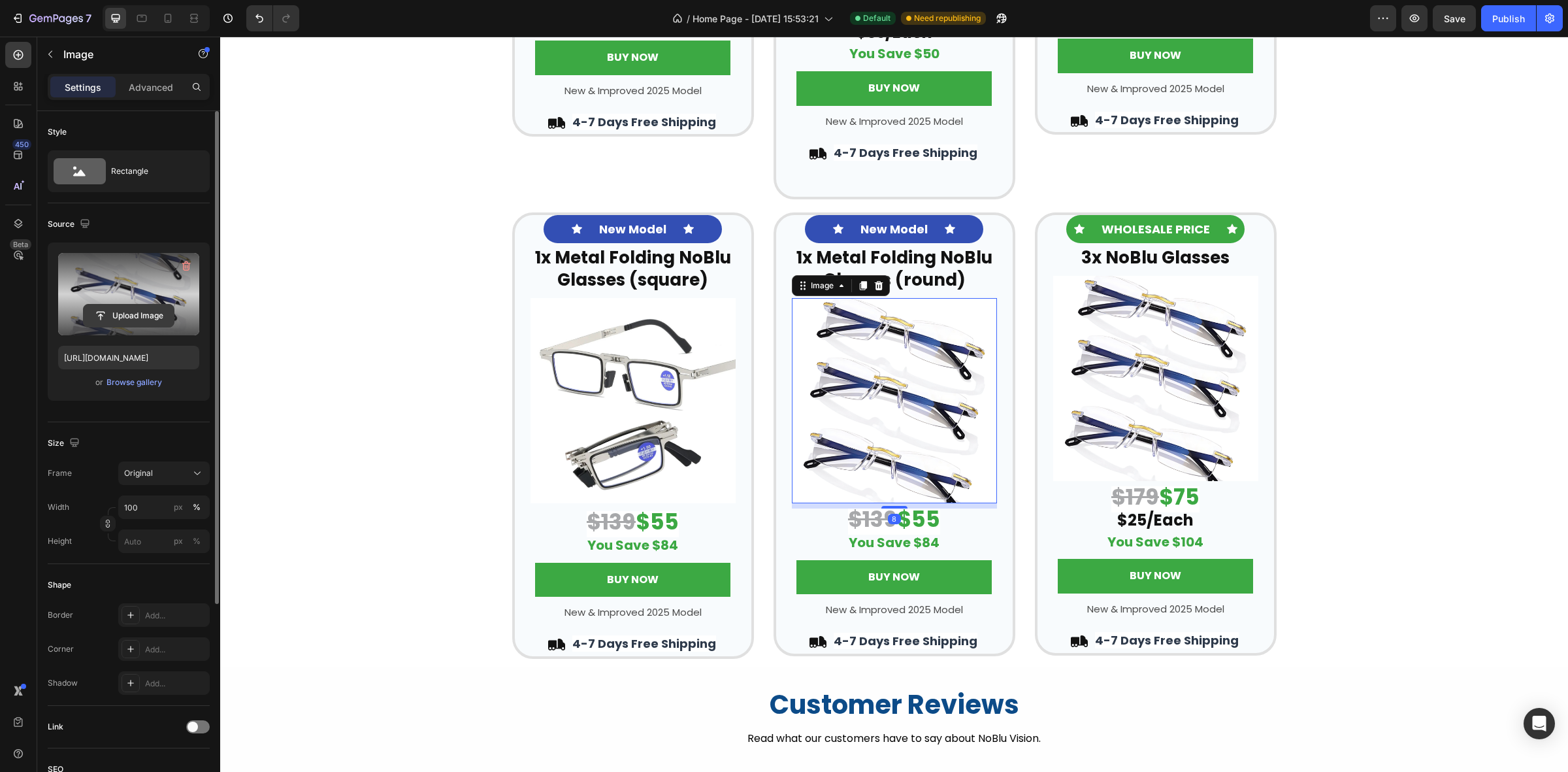
click at [144, 309] on input "file" at bounding box center [128, 315] width 90 height 22
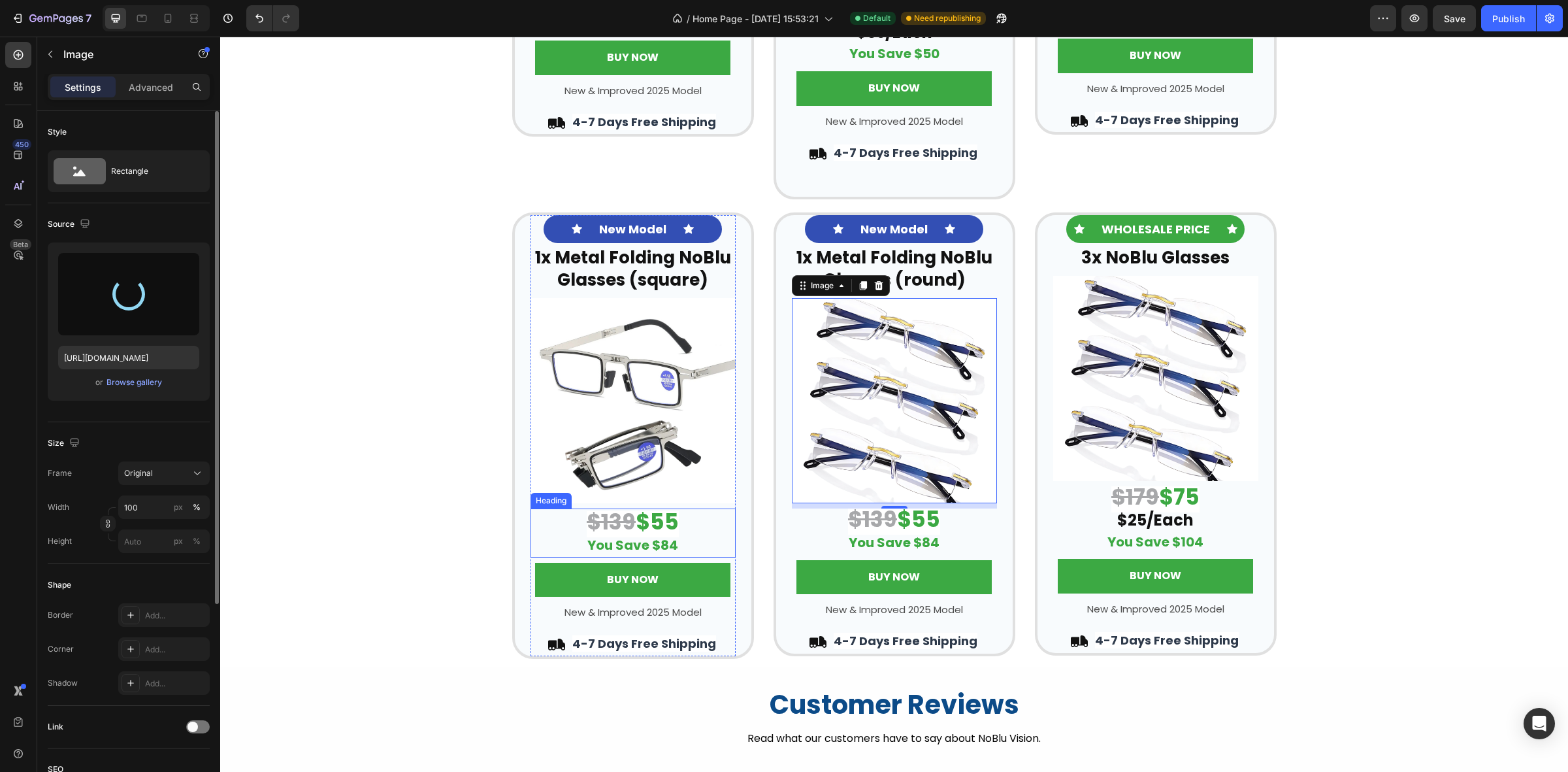
type input "[URL][DOMAIN_NAME]"
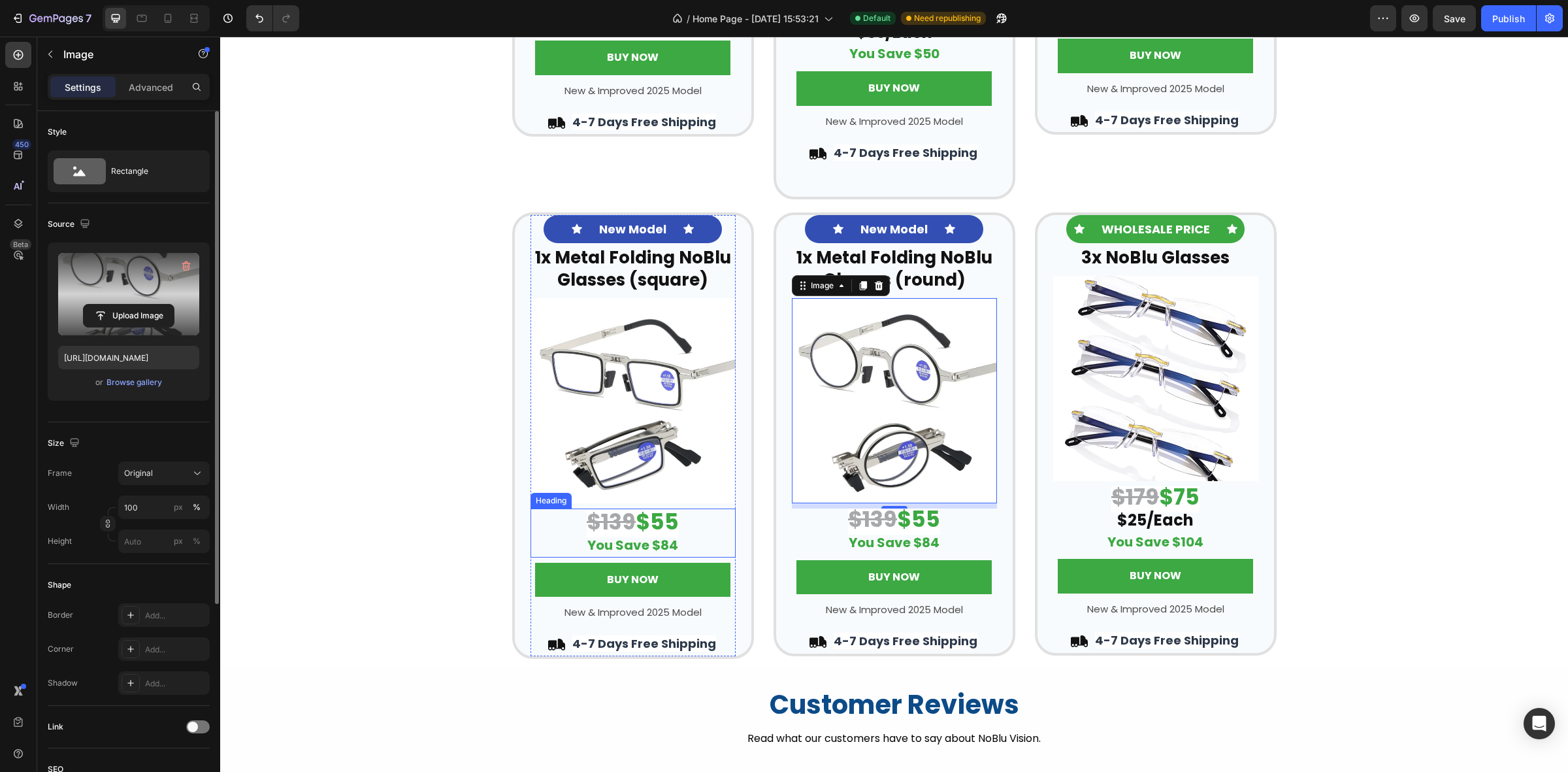
click at [662, 520] on strong "$55" at bounding box center [657, 522] width 43 height 31
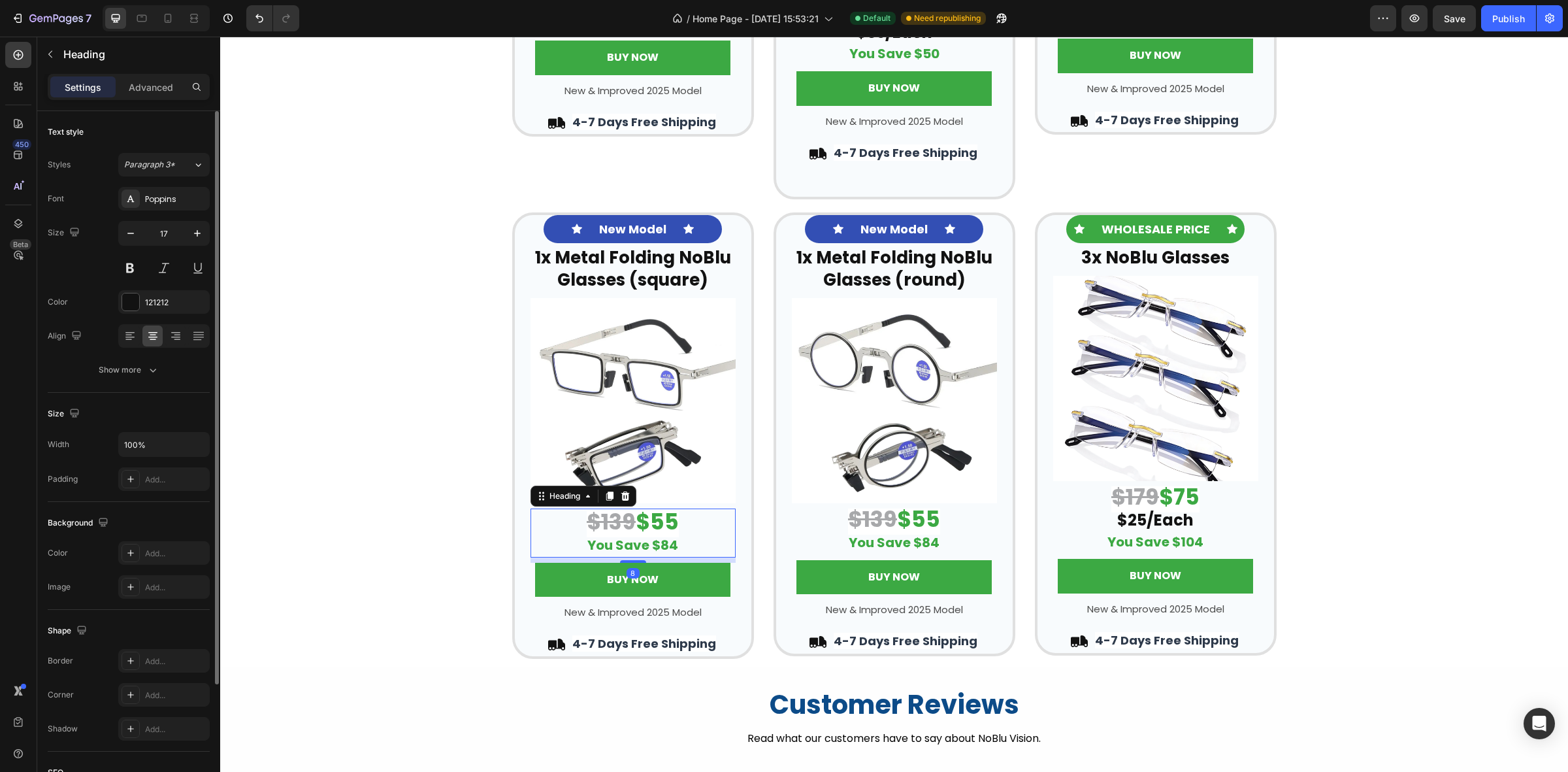
click at [660, 521] on strong "$55" at bounding box center [657, 522] width 43 height 31
click at [911, 518] on strong "$55" at bounding box center [918, 519] width 43 height 31
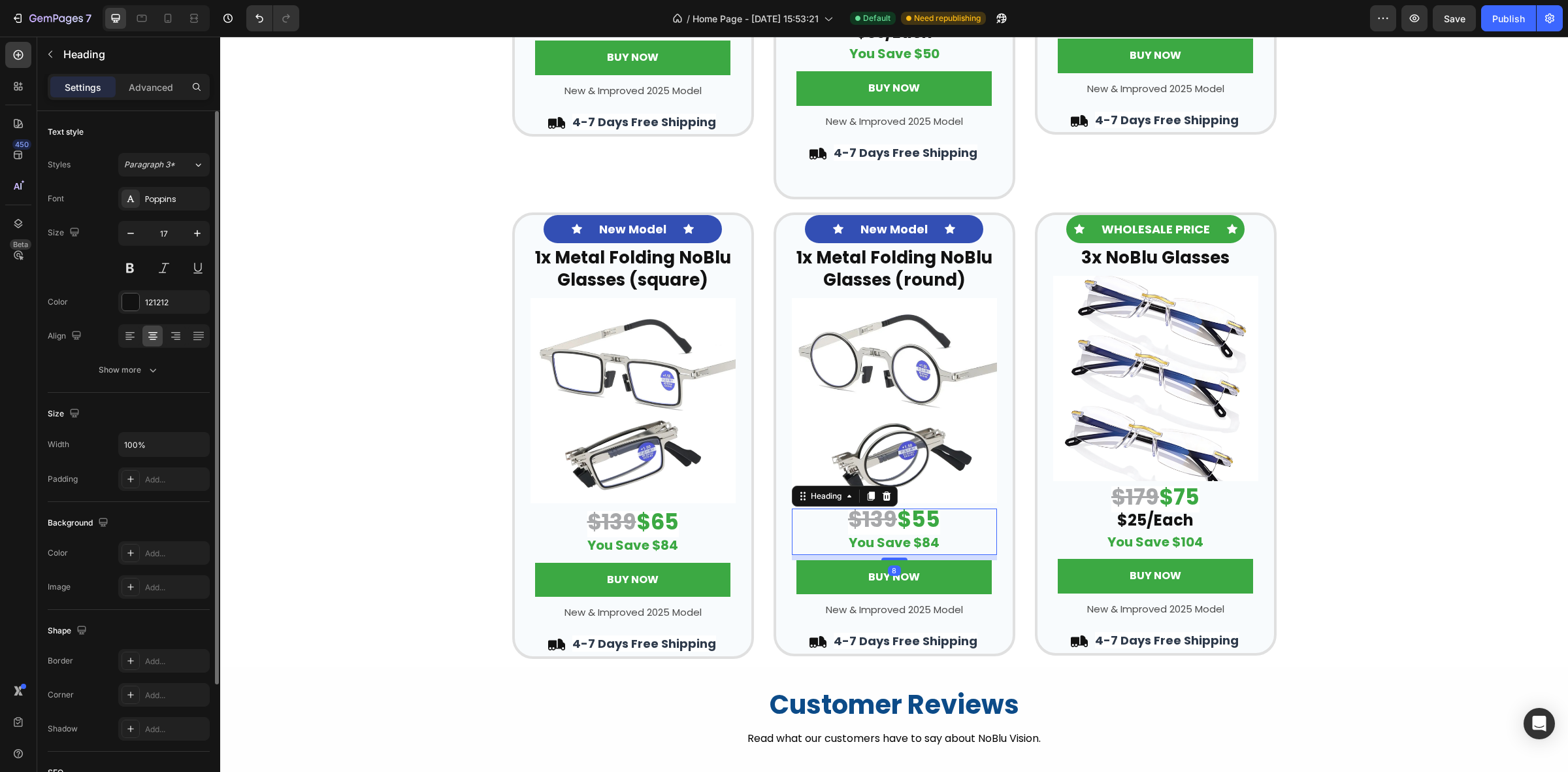
click at [935, 518] on strong "$55" at bounding box center [918, 519] width 43 height 31
click at [920, 543] on strong "You Save $84" at bounding box center [895, 542] width 91 height 18
click at [660, 545] on strong "You Save $84" at bounding box center [633, 545] width 91 height 18
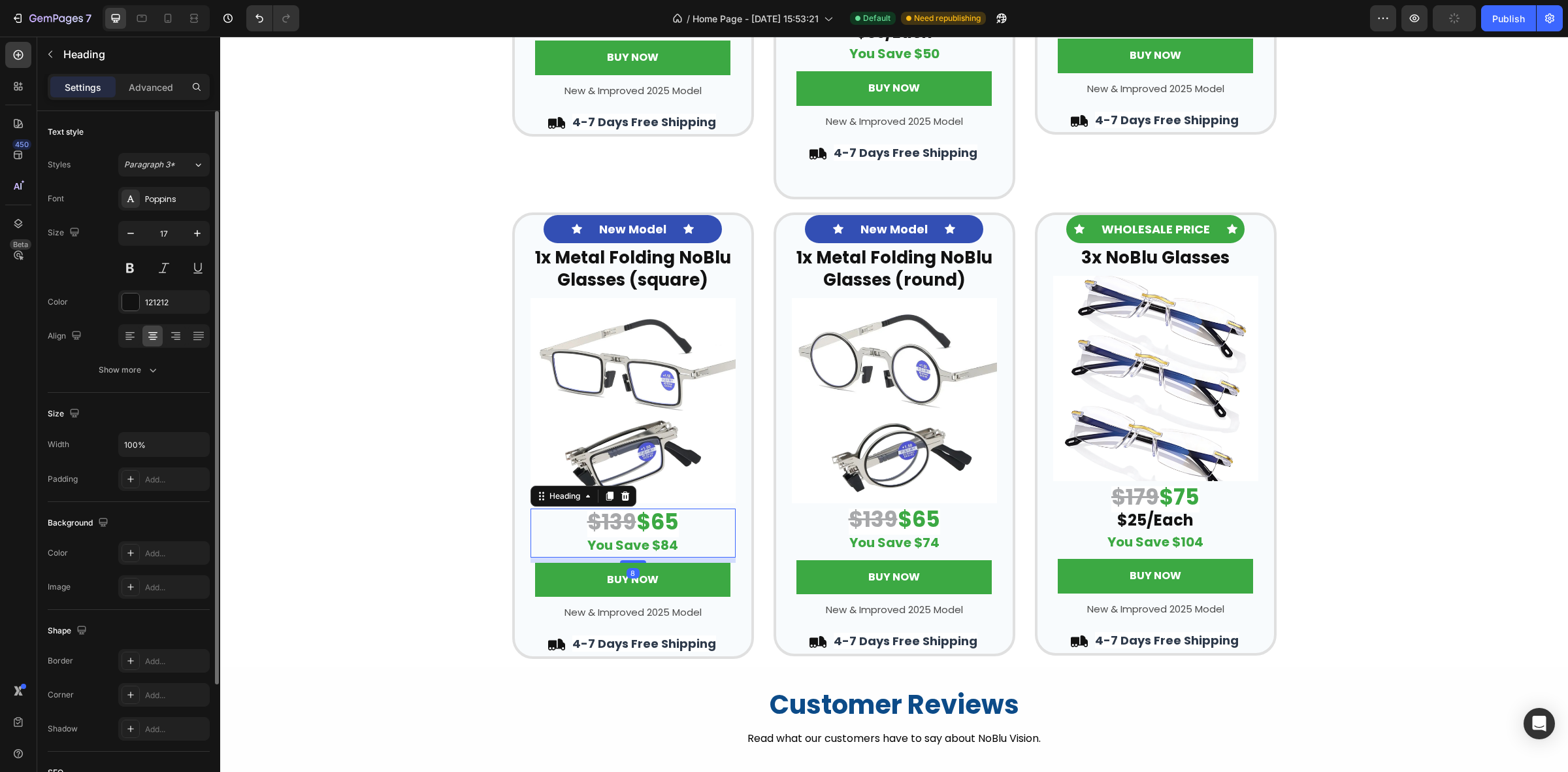
click at [664, 545] on strong "You Save $84" at bounding box center [633, 545] width 91 height 18
click at [1366, 439] on div "Icon New Model Text Block Icon Row ⁠⁠⁠⁠⁠⁠⁠ 1x Metal Folding NoBlu Glasses (squa…" at bounding box center [895, 436] width 1348 height 447
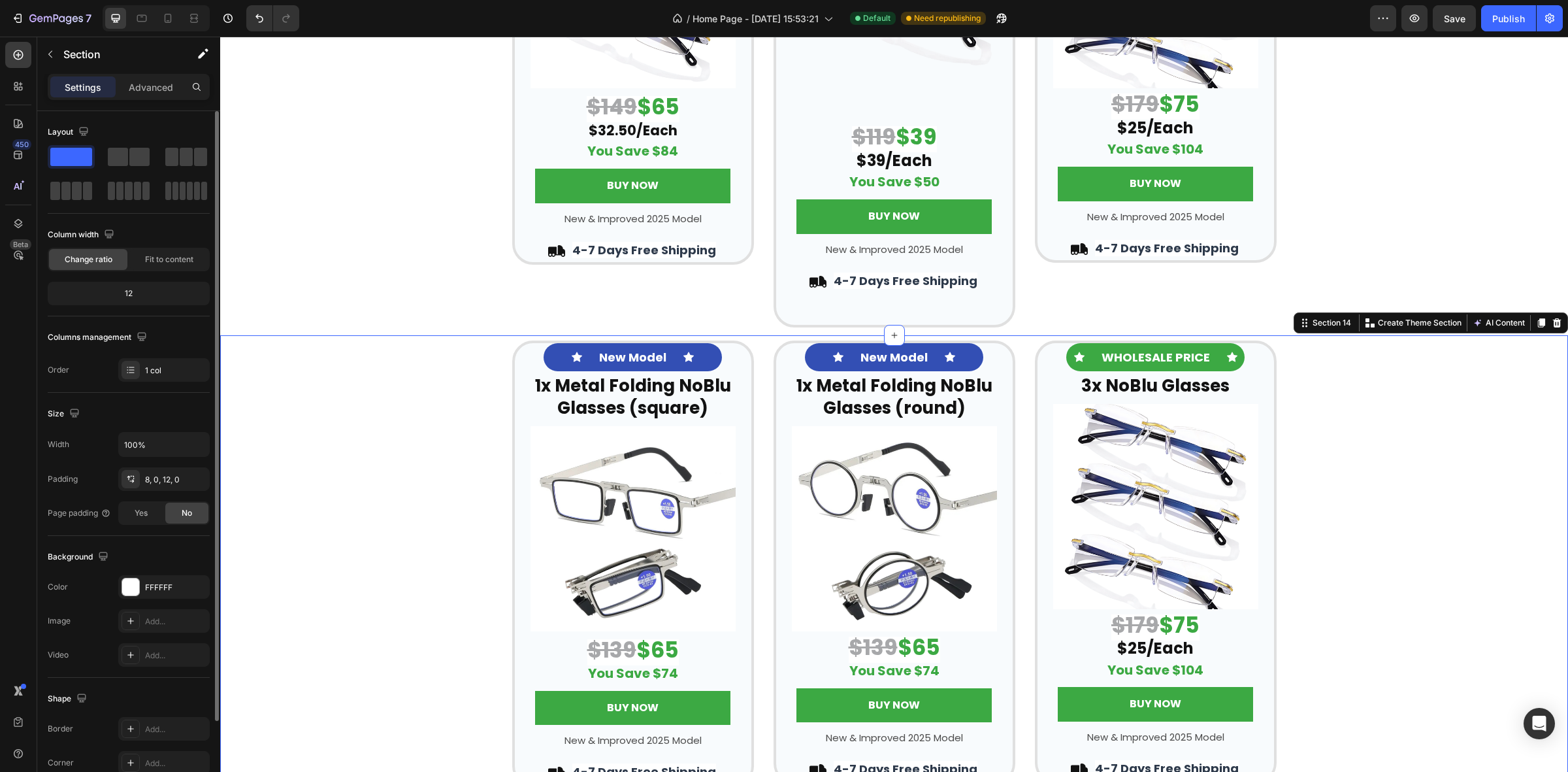
scroll to position [2767, 0]
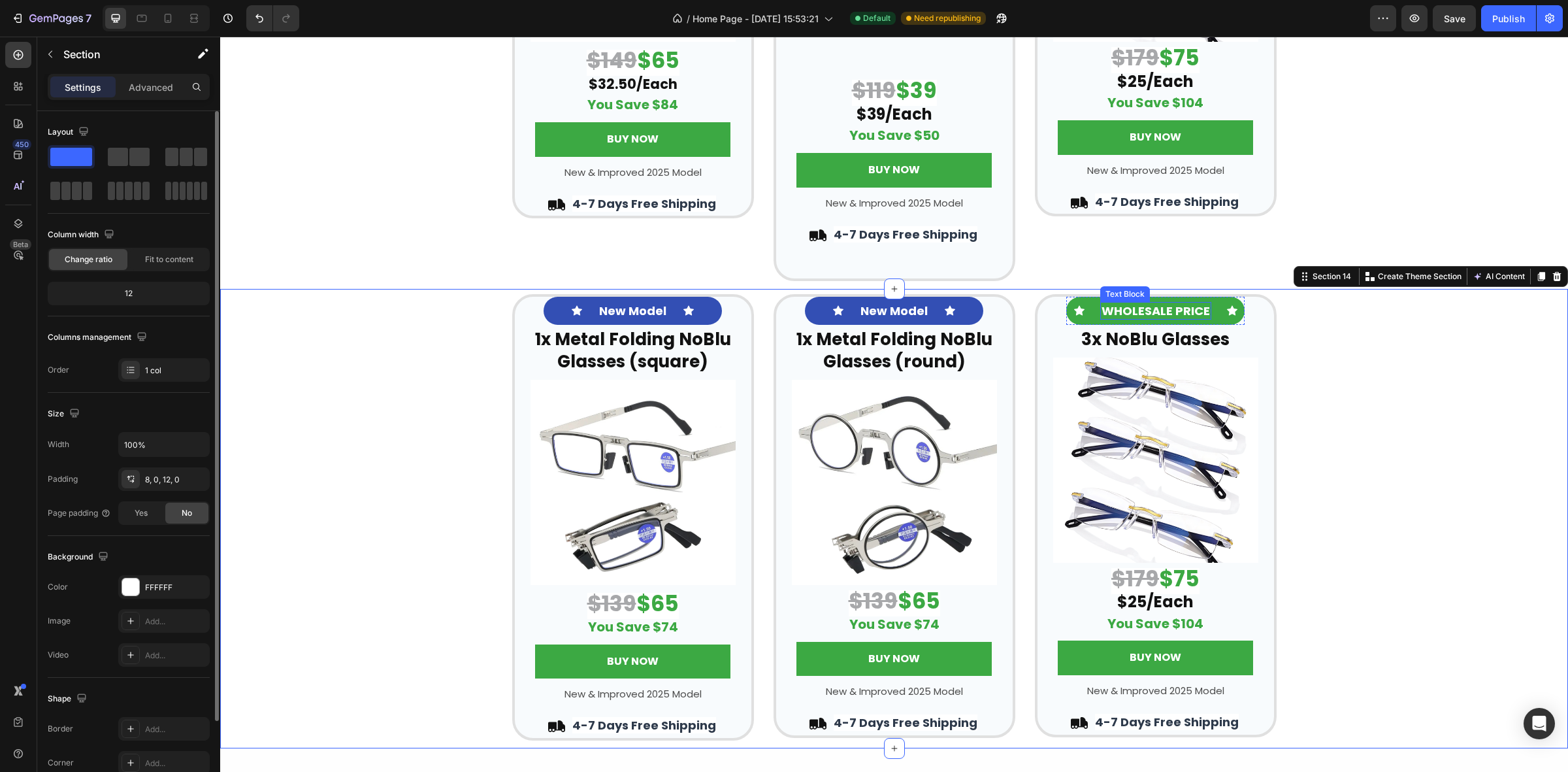
click at [1147, 312] on strong "WHOLESALE PRICE" at bounding box center [1155, 311] width 108 height 17
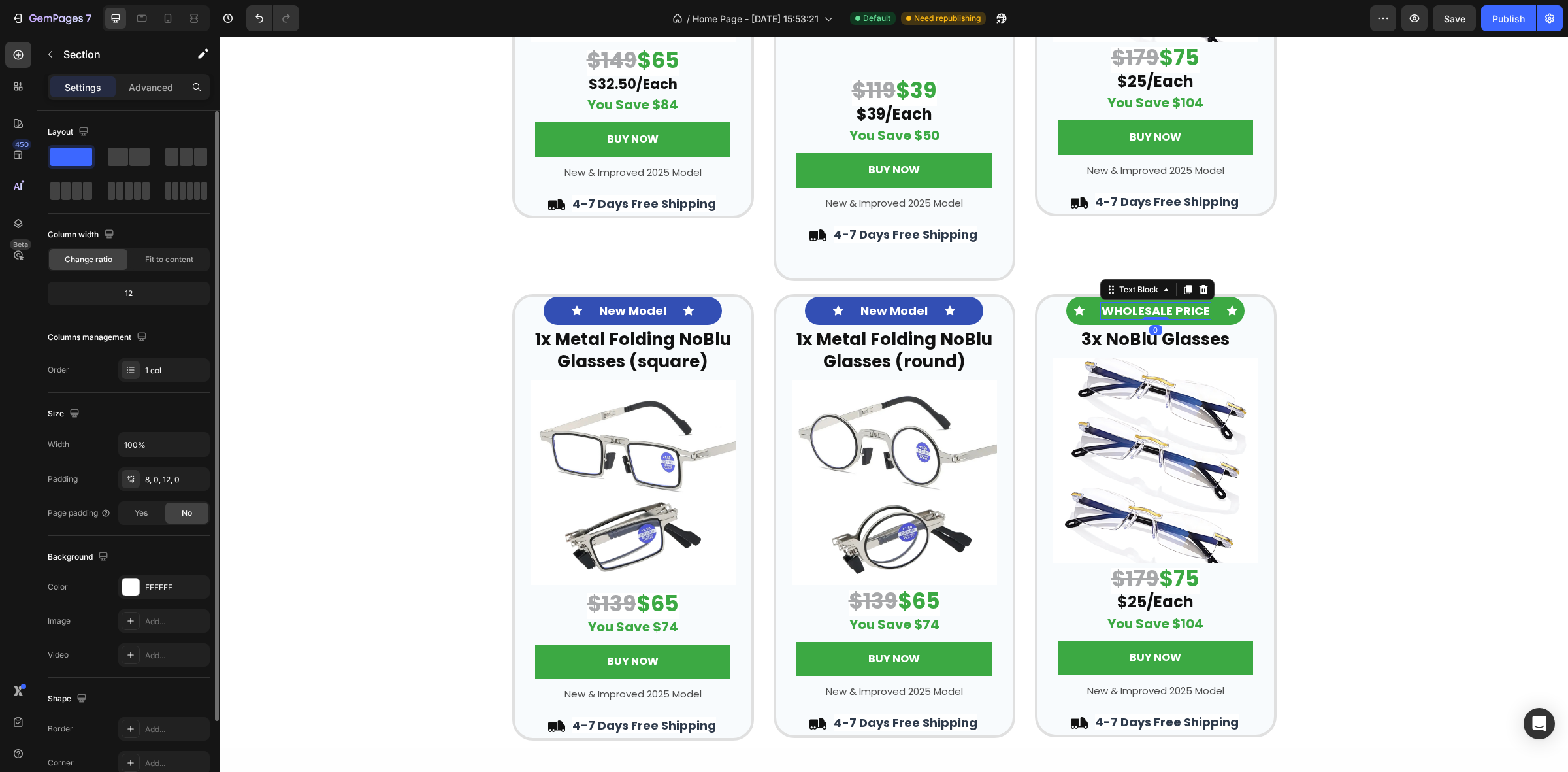
click at [1147, 312] on strong "WHOLESALE PRICE" at bounding box center [1155, 311] width 108 height 17
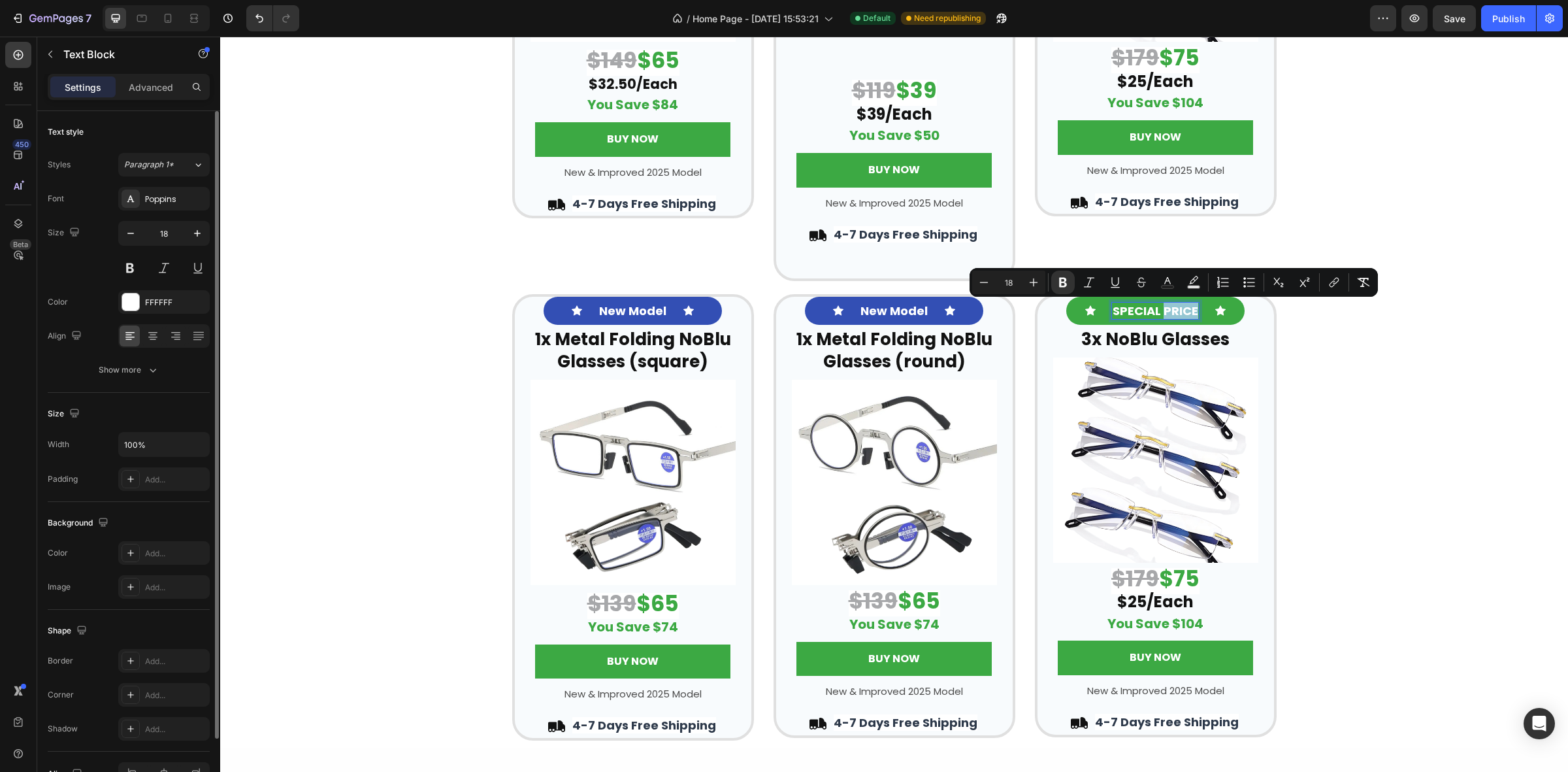
drag, startPoint x: 1160, startPoint y: 309, endPoint x: 1192, endPoint y: 308, distance: 32.0
click at [1192, 308] on div "SPECIAL PRICE" at bounding box center [1155, 311] width 88 height 17
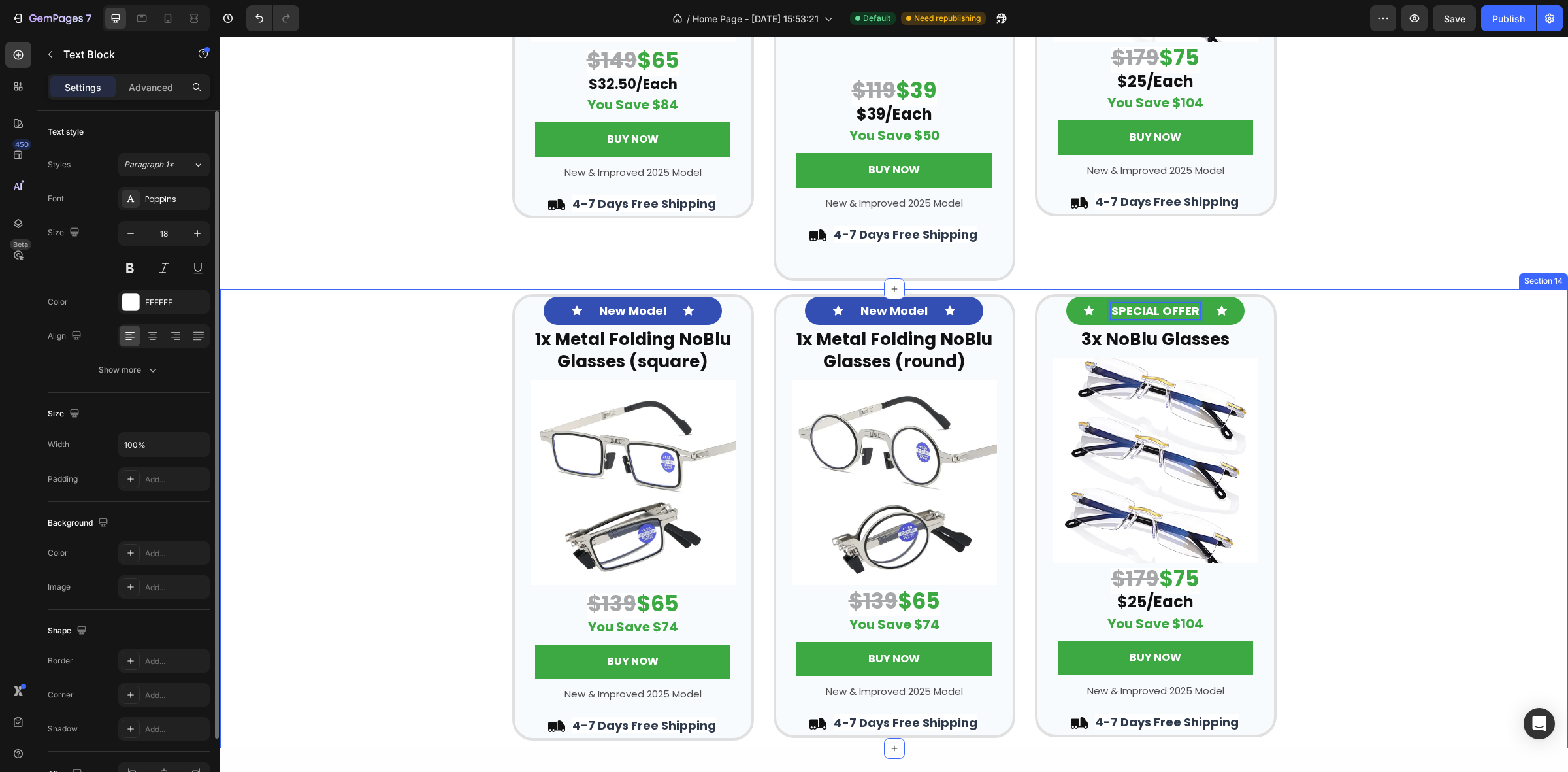
click at [1342, 314] on div "Icon New Model Text Block Icon Row ⁠⁠⁠⁠⁠⁠⁠ 1x Metal Folding NoBlu Glasses (squa…" at bounding box center [895, 517] width 1348 height 447
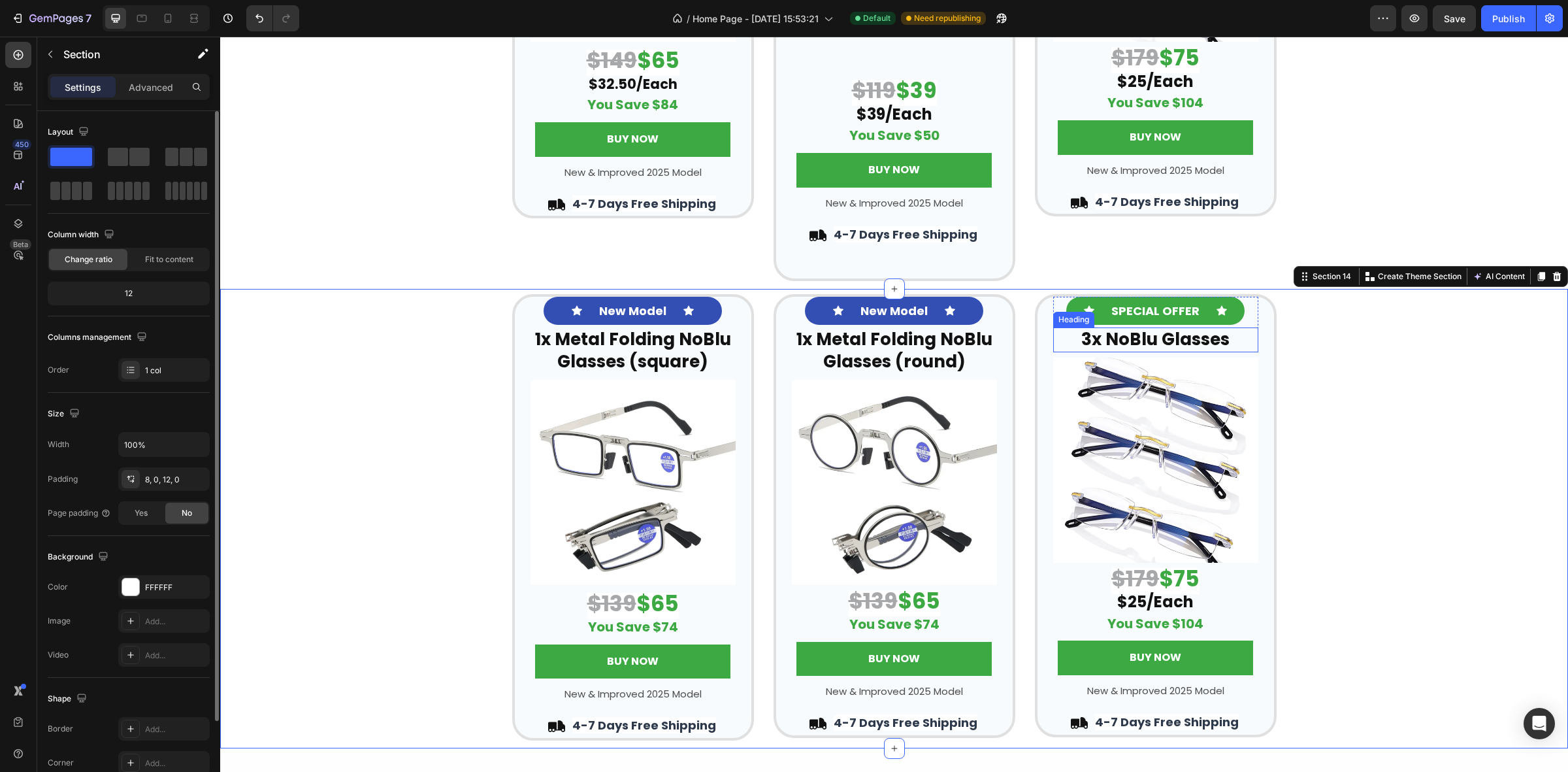
click at [1082, 337] on strong "3x NoBlu Glasses" at bounding box center [1156, 339] width 148 height 23
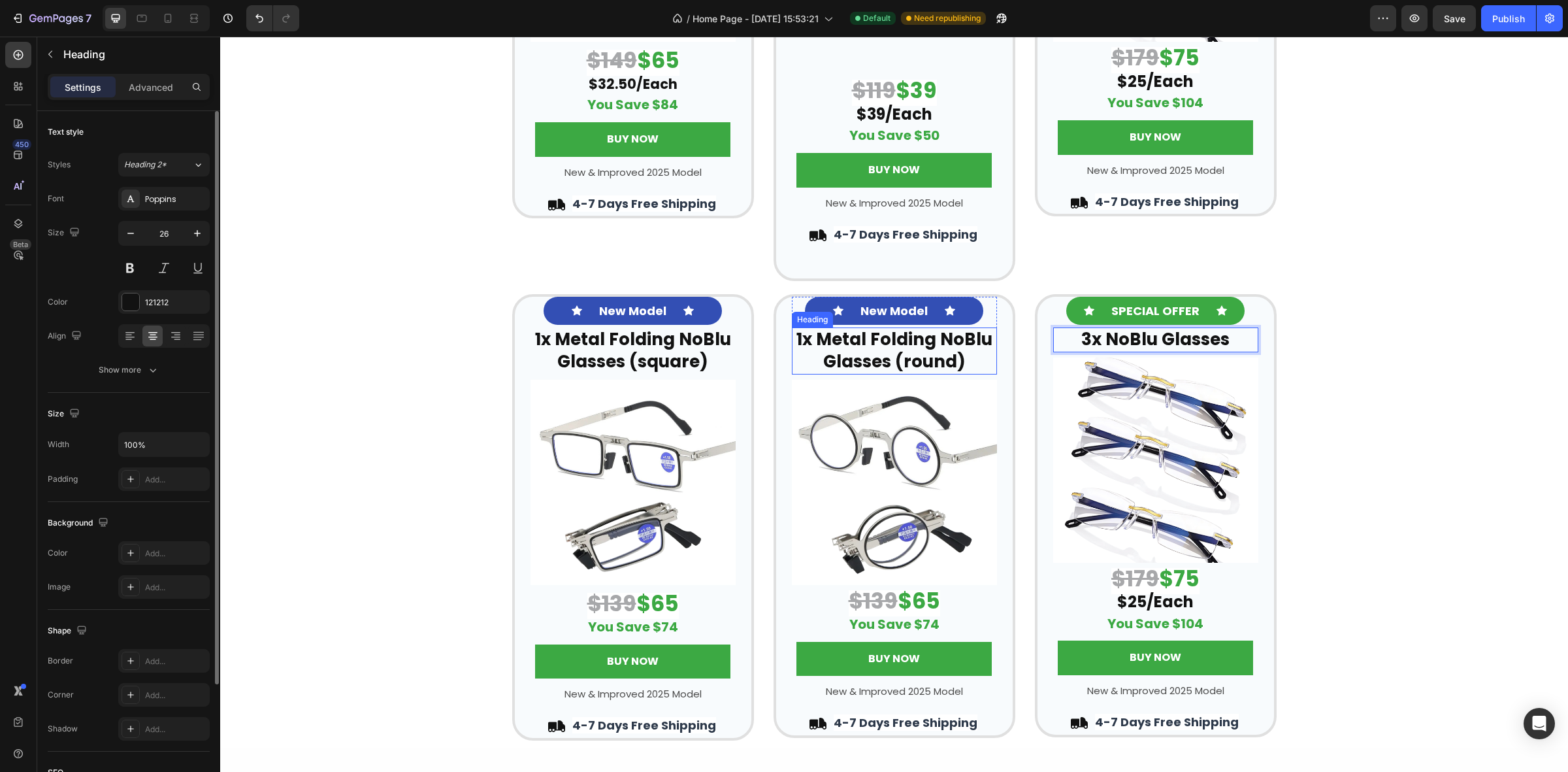
click at [919, 342] on strong "1x Metal Folding NoBlu Glasses (round)" at bounding box center [895, 350] width 196 height 45
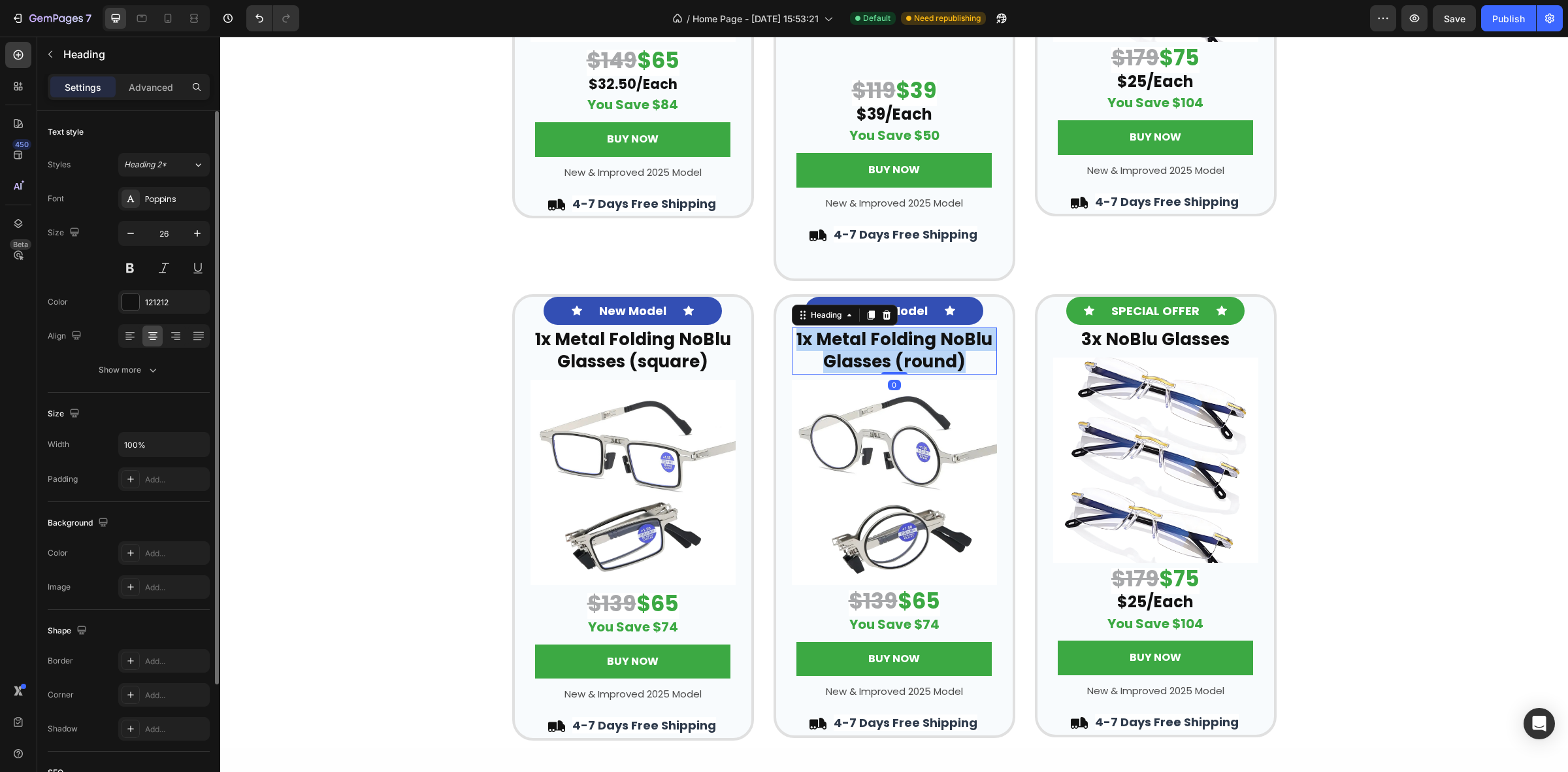
click at [919, 342] on strong "1x Metal Folding NoBlu Glasses (round)" at bounding box center [895, 350] width 196 height 45
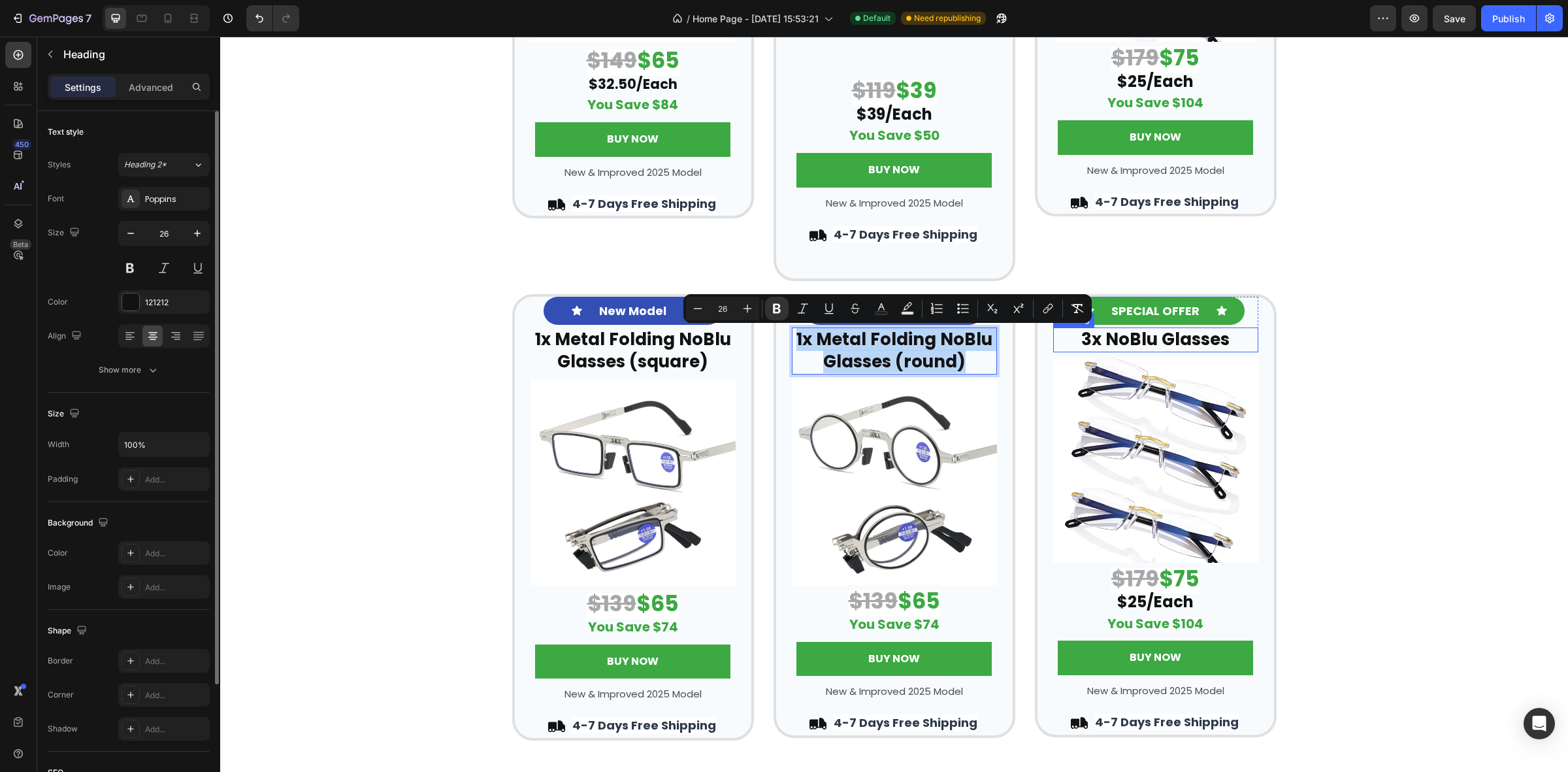
click at [1135, 340] on strong "3x NoBlu Glasses" at bounding box center [1156, 339] width 148 height 23
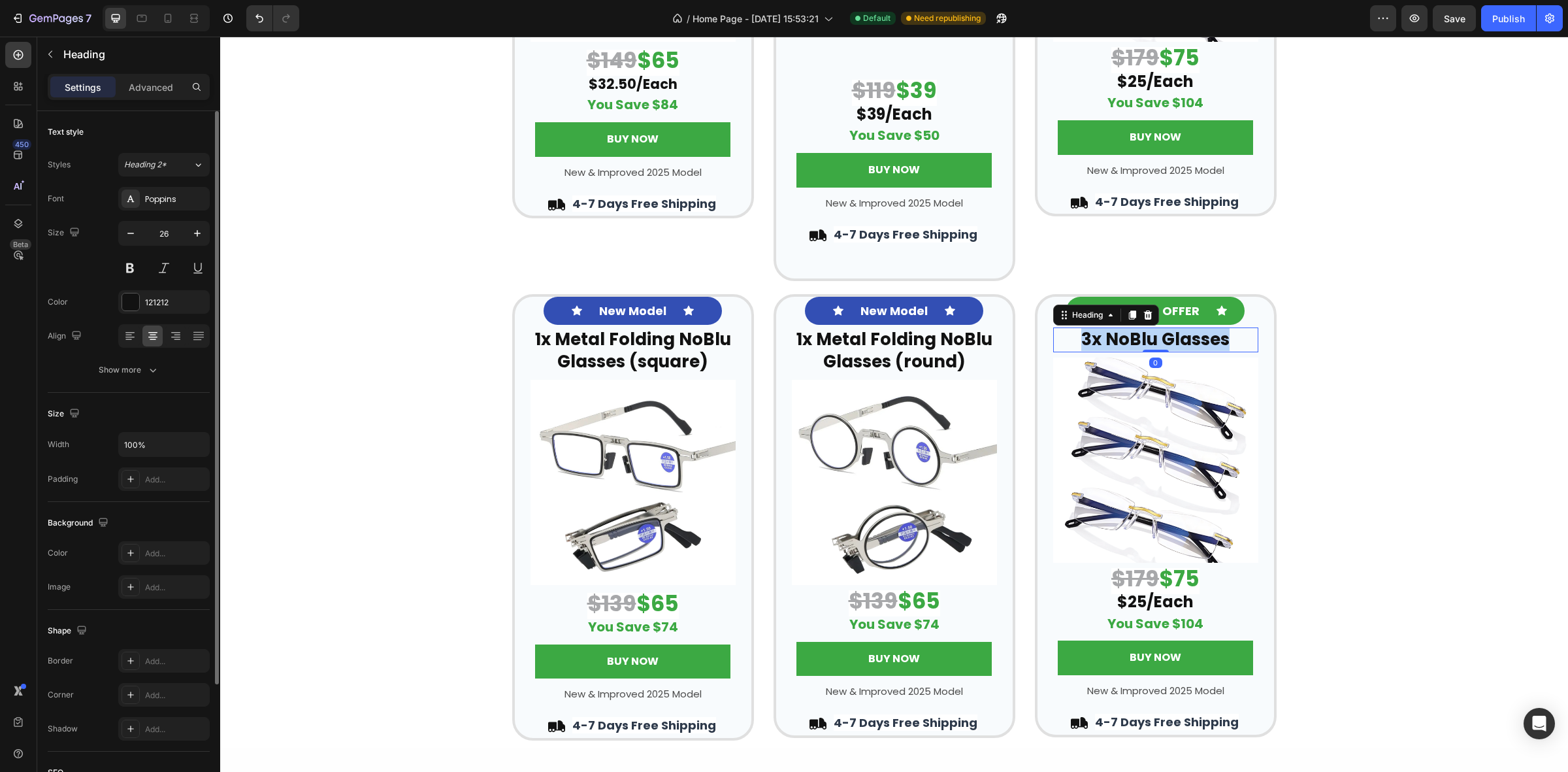
click at [1135, 340] on strong "3x NoBlu Glasses" at bounding box center [1156, 339] width 148 height 23
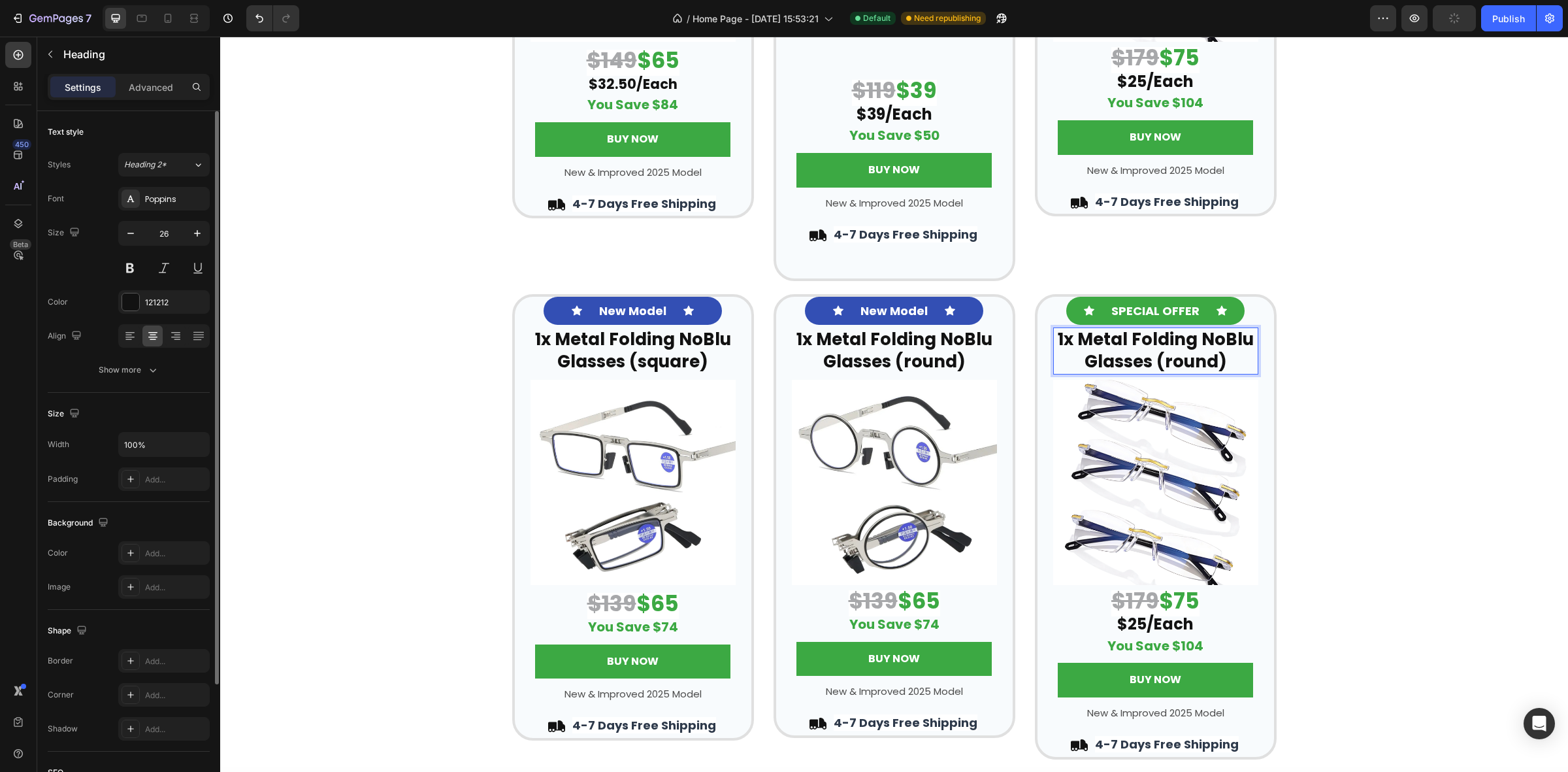
click at [1064, 340] on strong "1x Metal Folding NoBlu Glasses (round)" at bounding box center [1156, 350] width 196 height 45
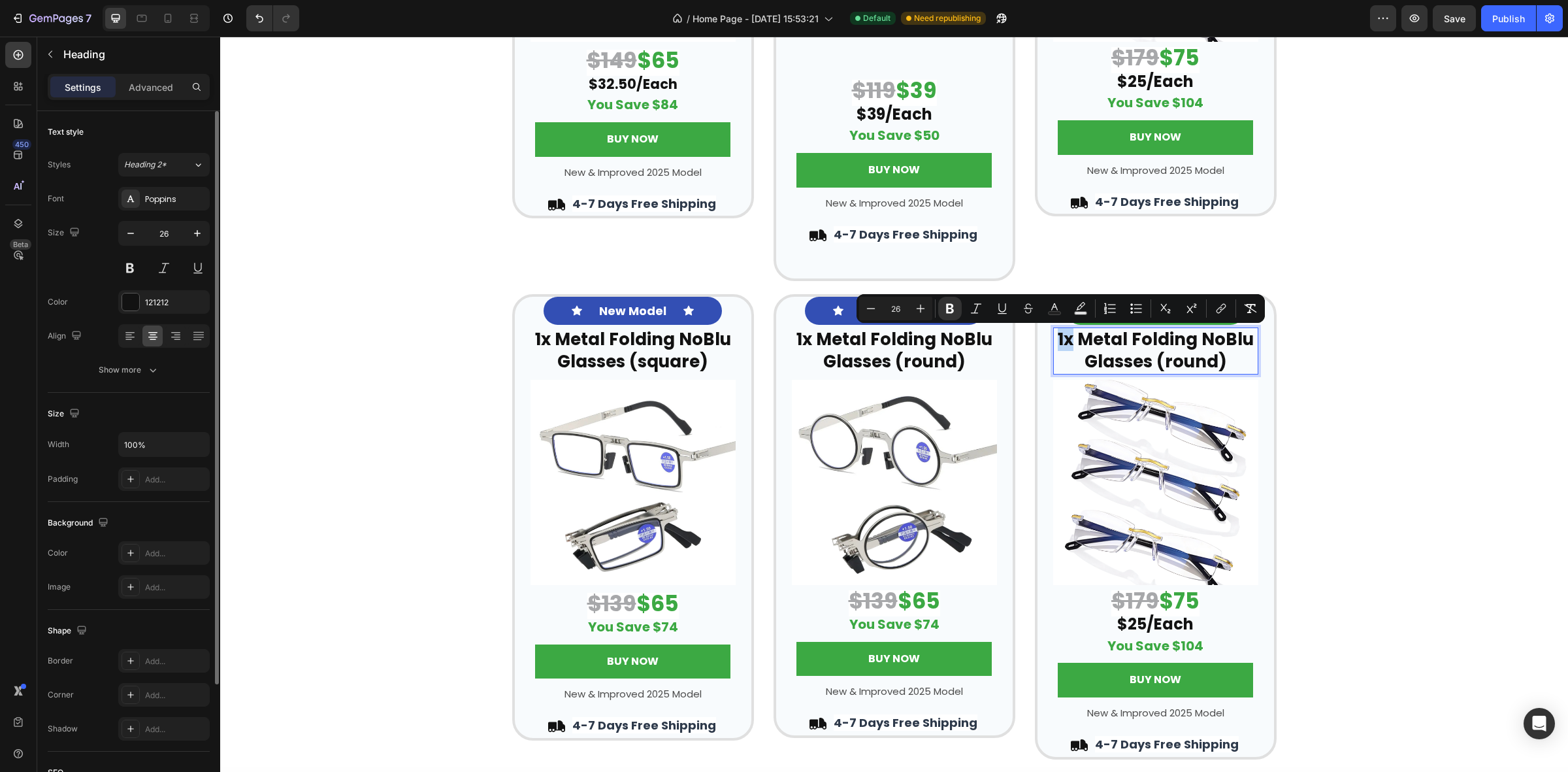
drag, startPoint x: 1063, startPoint y: 340, endPoint x: 1046, endPoint y: 340, distance: 17.0
click at [1054, 340] on h2 "1x Metal Folding NoBlu Glasses (round)" at bounding box center [1156, 351] width 205 height 47
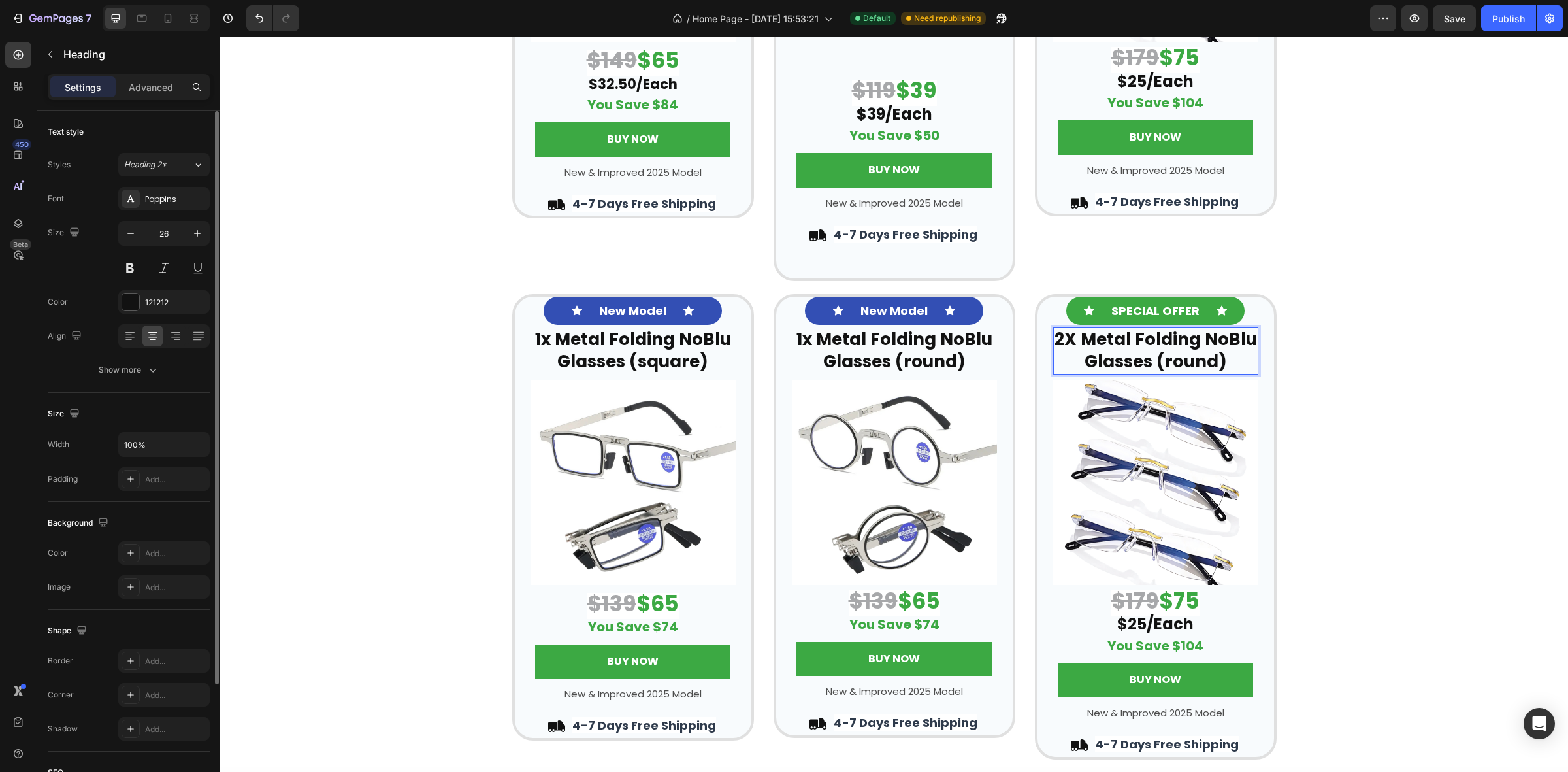
click at [1203, 343] on strong "2X Metal Folding NoBlu Glasses (round)" at bounding box center [1155, 350] width 202 height 45
click at [1234, 361] on p "2X Metal Folding NoBlu Glasses (round)" at bounding box center [1155, 351] width 202 height 45
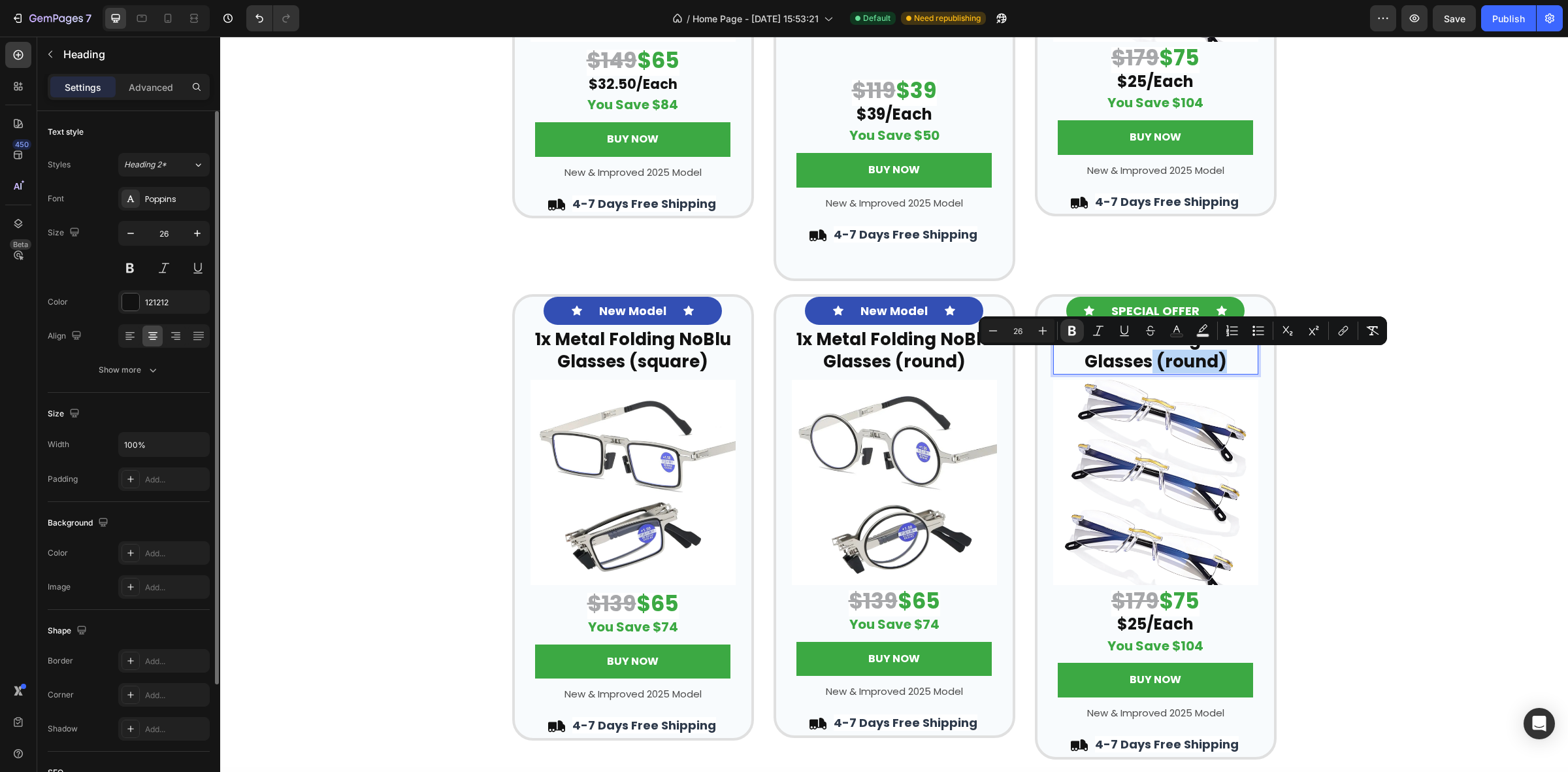
drag, startPoint x: 1234, startPoint y: 361, endPoint x: 1145, endPoint y: 364, distance: 89.1
click at [1145, 364] on p "2X Metal Folding NoBlu Glasses (round)" at bounding box center [1155, 351] width 202 height 45
click at [1204, 367] on strong "2X Metal Folding NoBlu Glasses (round)" at bounding box center [1155, 350] width 202 height 45
click at [1213, 361] on strong "2X Metal Folding NoBlu Glasses (round)" at bounding box center [1155, 350] width 202 height 45
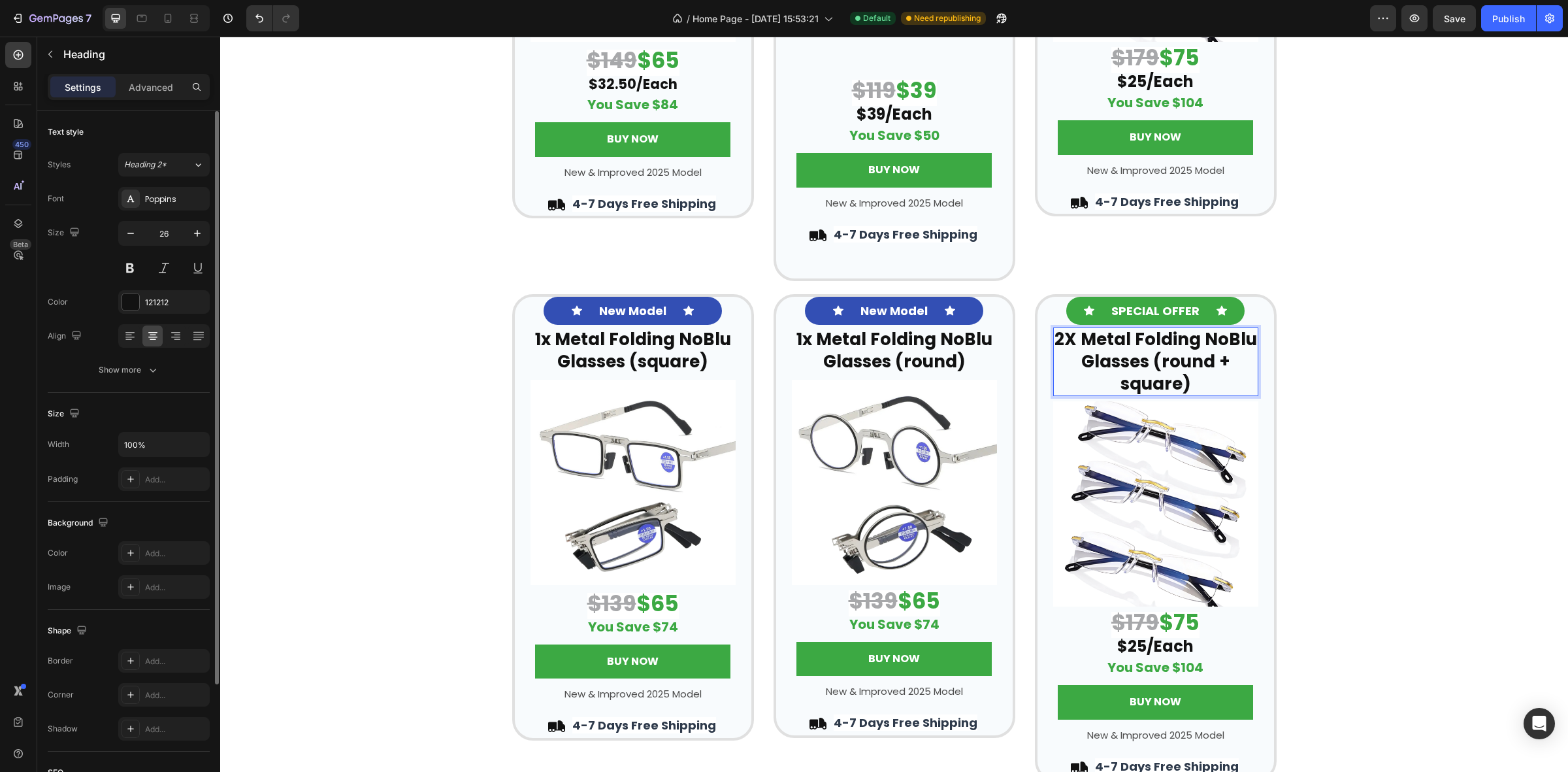
click at [1149, 360] on strong "2X Metal Folding NoBlu Glasses (round + square)" at bounding box center [1155, 361] width 202 height 68
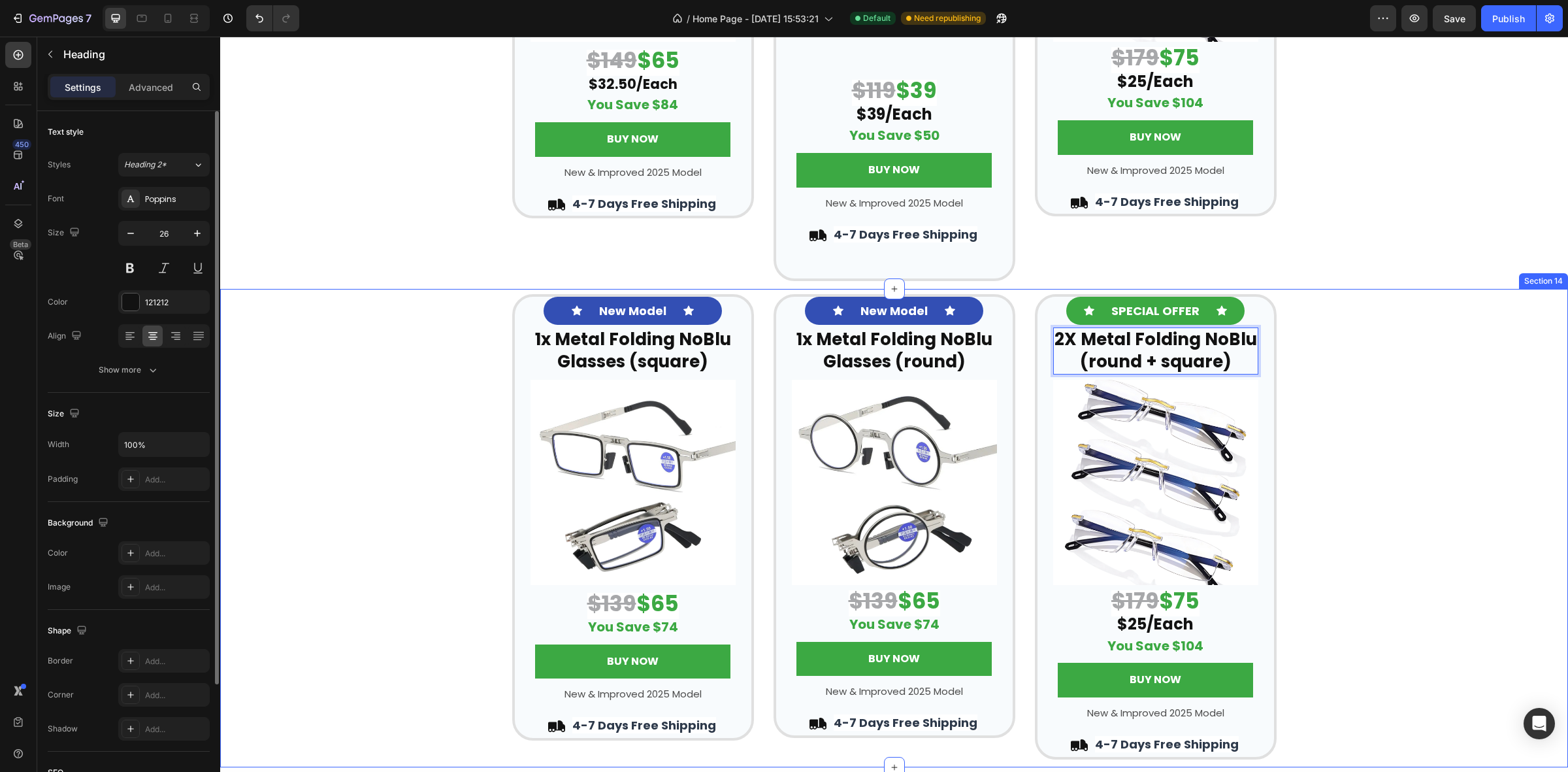
click at [1358, 320] on div "Icon New Model Text Block Icon Row ⁠⁠⁠⁠⁠⁠⁠ 1x Metal Folding NoBlu Glasses (squa…" at bounding box center [895, 527] width 1348 height 465
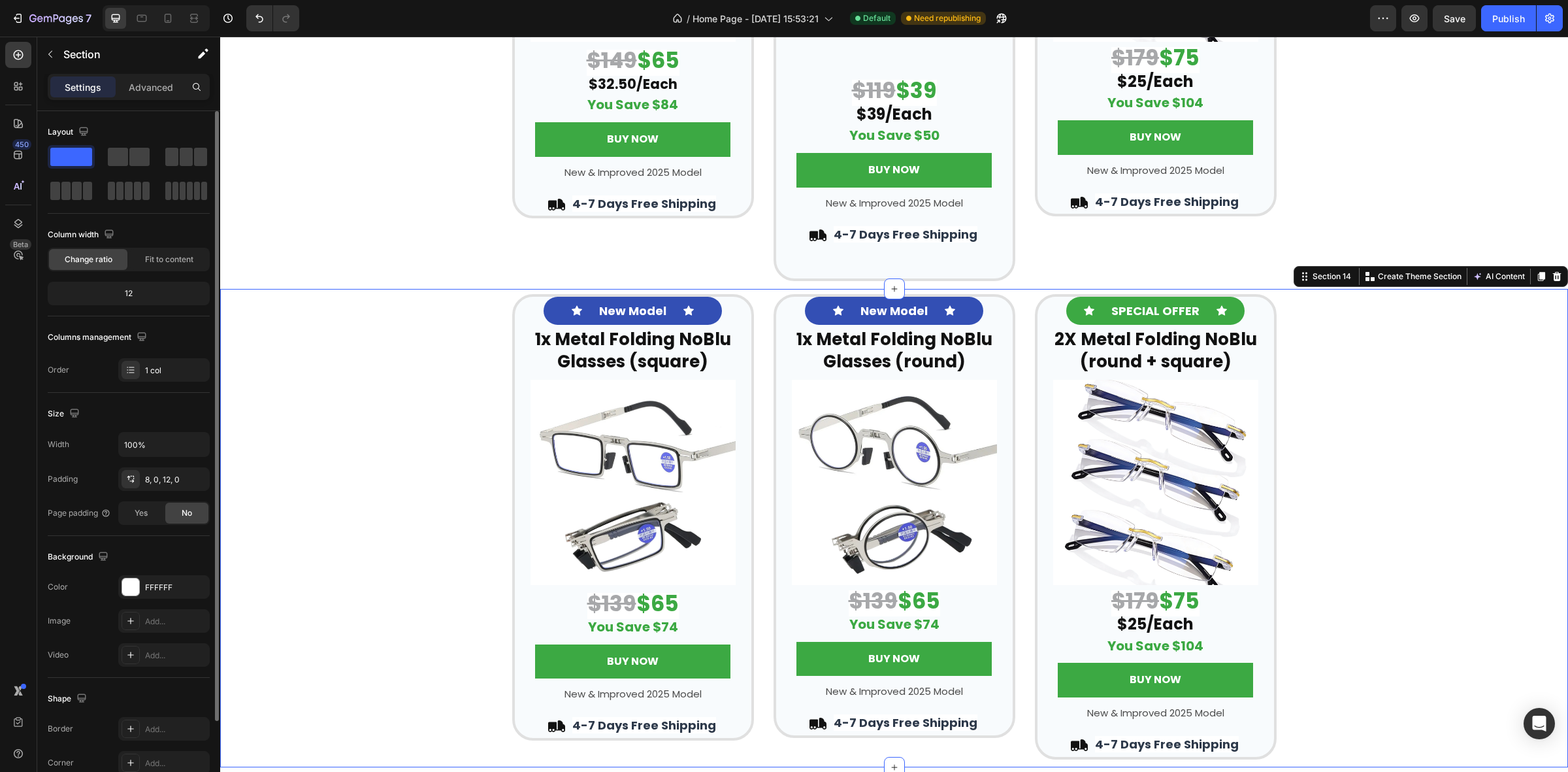
click at [1338, 363] on div "Icon New Model Text Block Icon Row ⁠⁠⁠⁠⁠⁠⁠ 1x Metal Folding NoBlu Glasses (squa…" at bounding box center [895, 527] width 1348 height 465
click at [1200, 317] on div "Icon SPECIAL OFFER Text Block Icon Row" at bounding box center [1156, 311] width 179 height 28
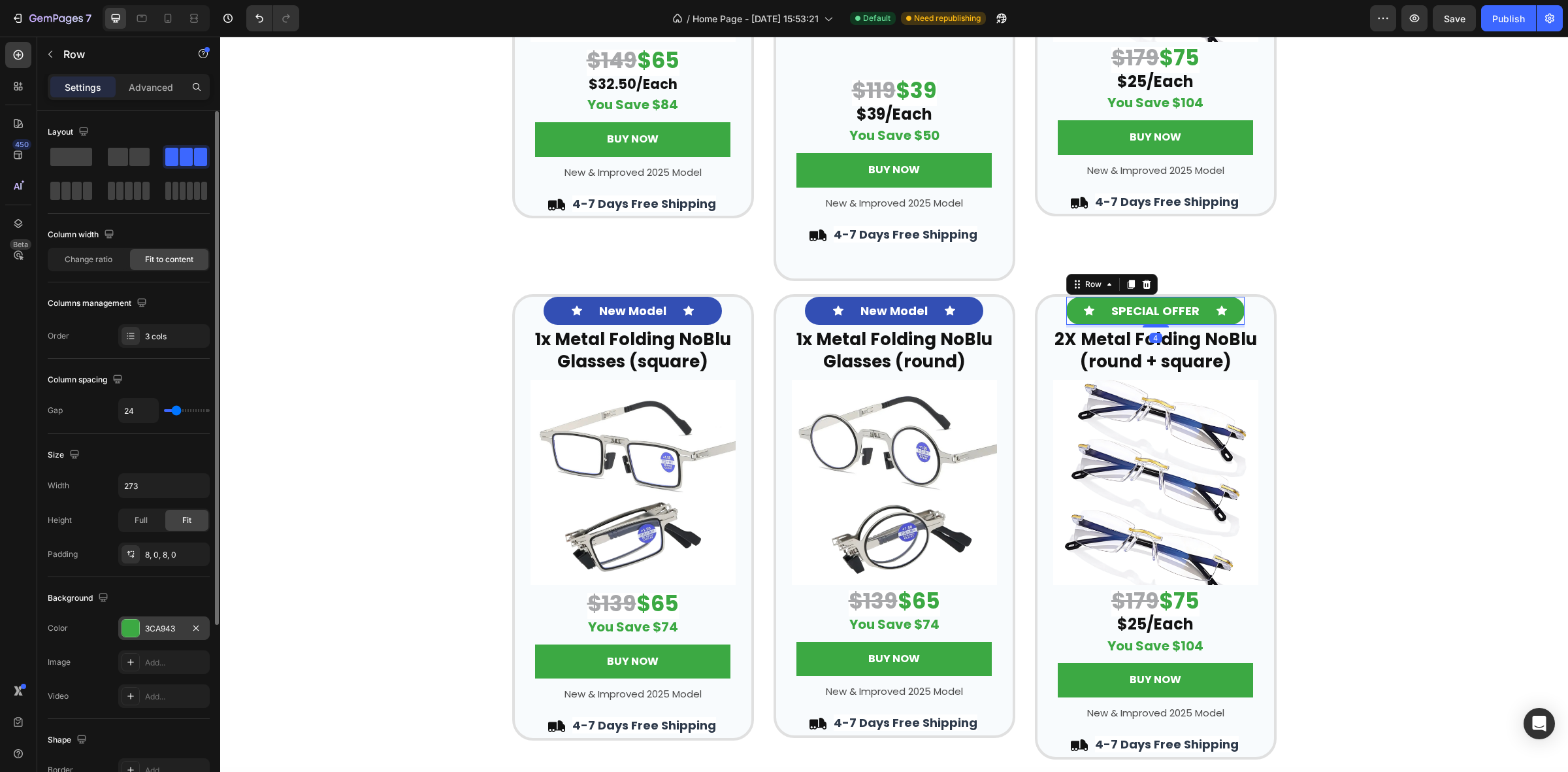
click at [133, 624] on div at bounding box center [130, 628] width 17 height 17
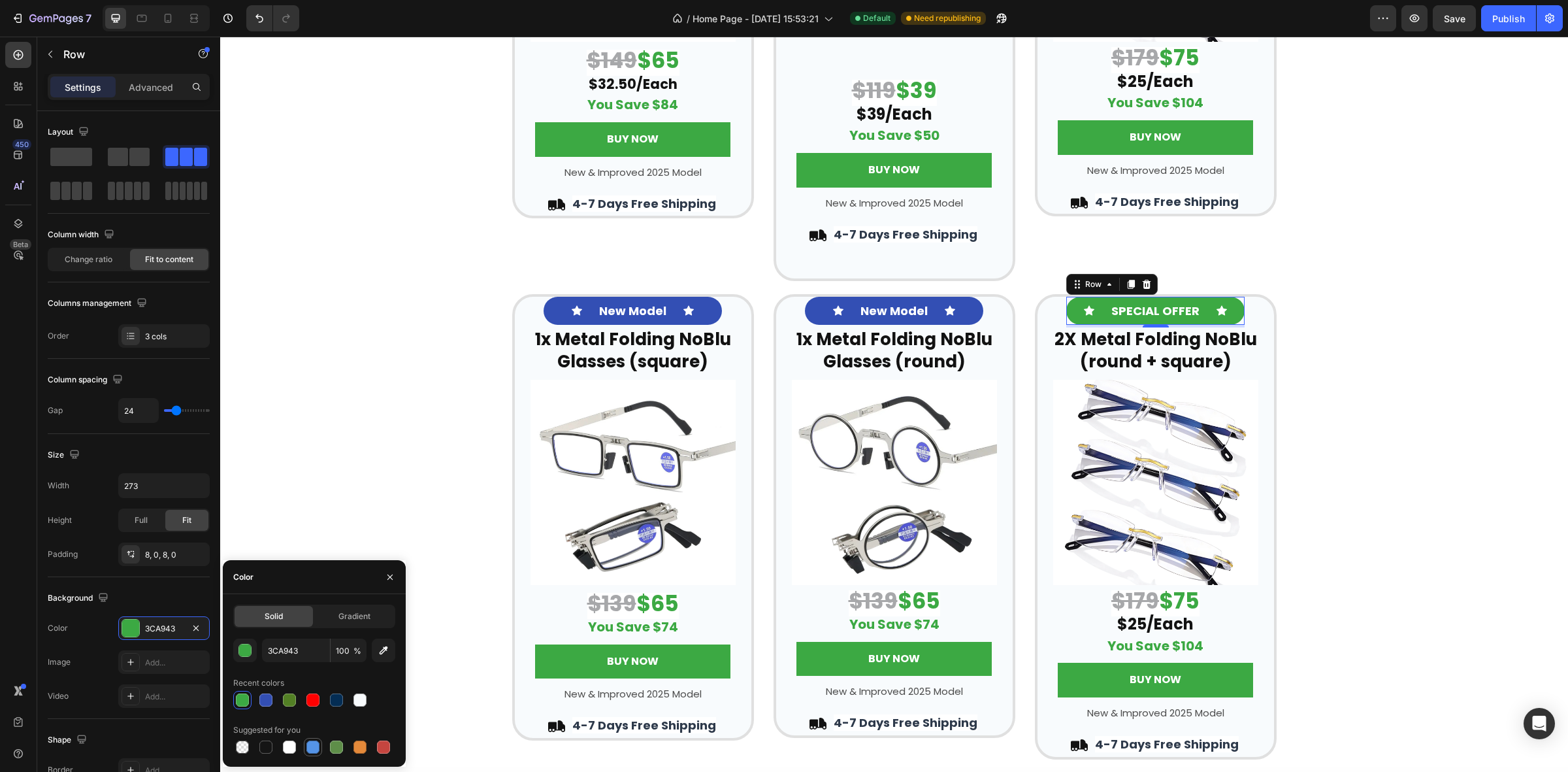
click at [315, 745] on div at bounding box center [313, 746] width 13 height 13
click at [269, 699] on div at bounding box center [265, 699] width 13 height 13
type input "334FB4"
click at [1432, 416] on div "Icon New Model Text Block Icon Row ⁠⁠⁠⁠⁠⁠⁠ 1x Metal Folding NoBlu Glasses (squa…" at bounding box center [895, 527] width 1348 height 465
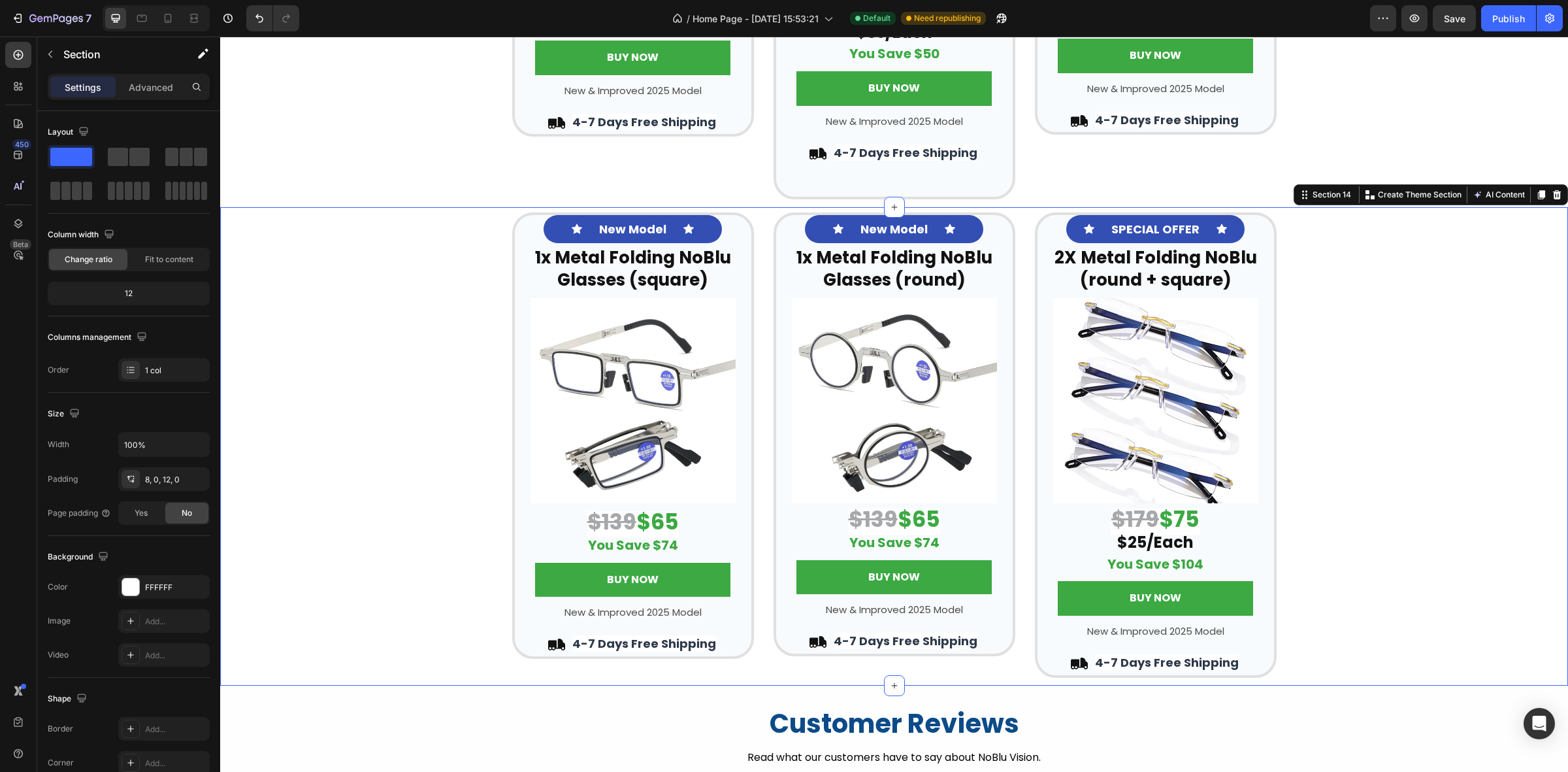
scroll to position [2930, 0]
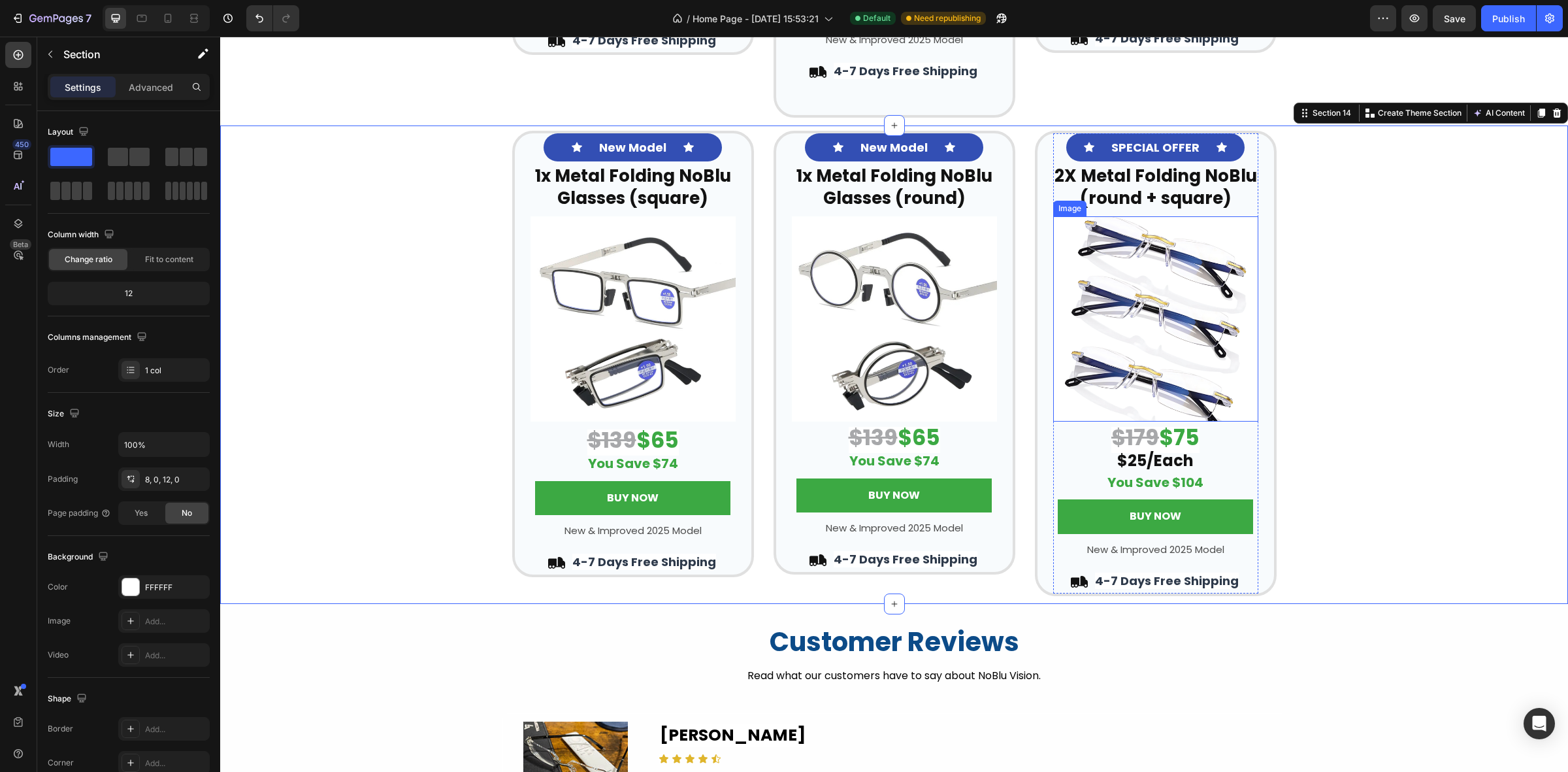
click at [1111, 311] on img at bounding box center [1156, 319] width 205 height 205
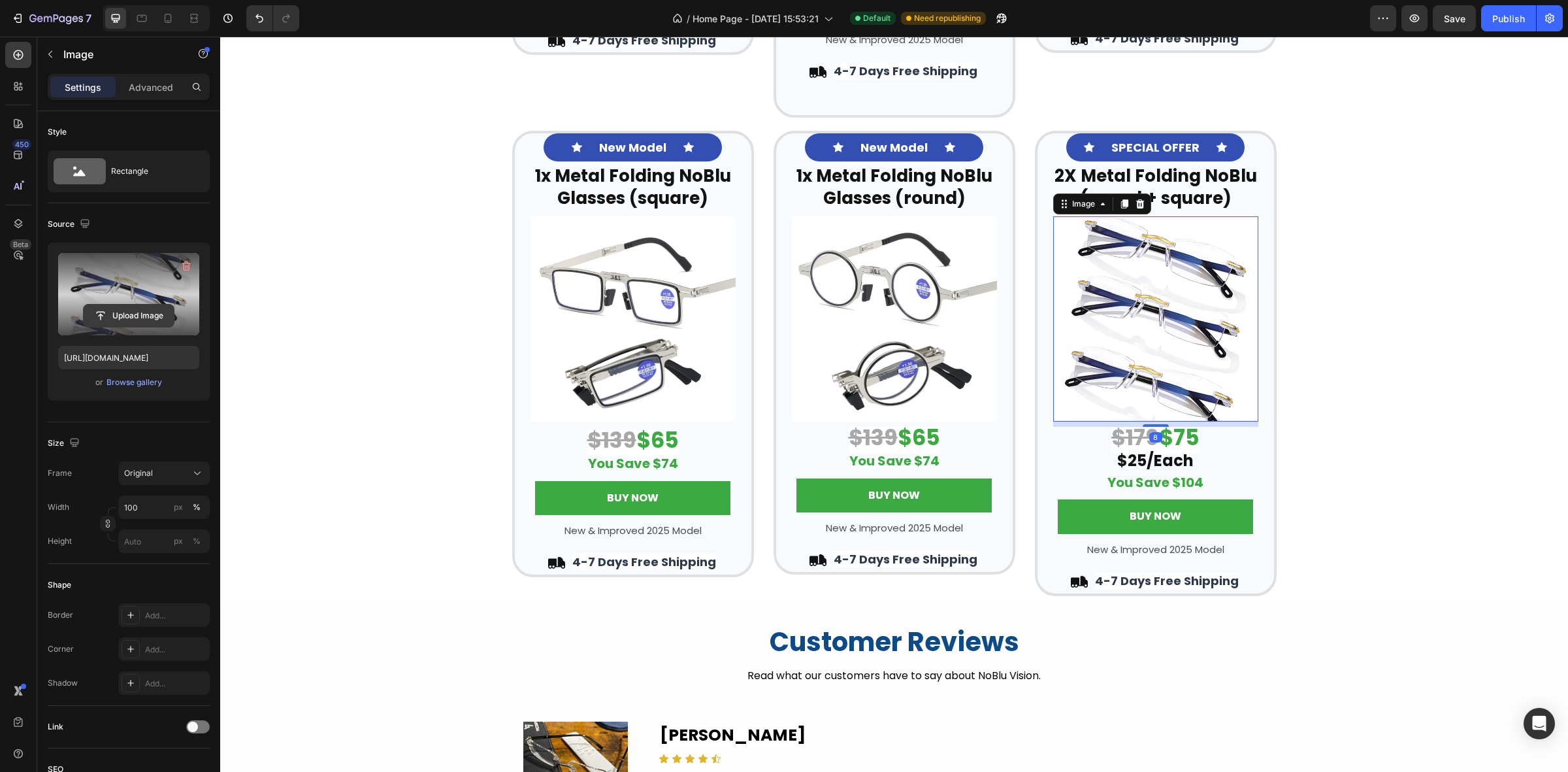
click at [113, 309] on input "file" at bounding box center [128, 315] width 90 height 22
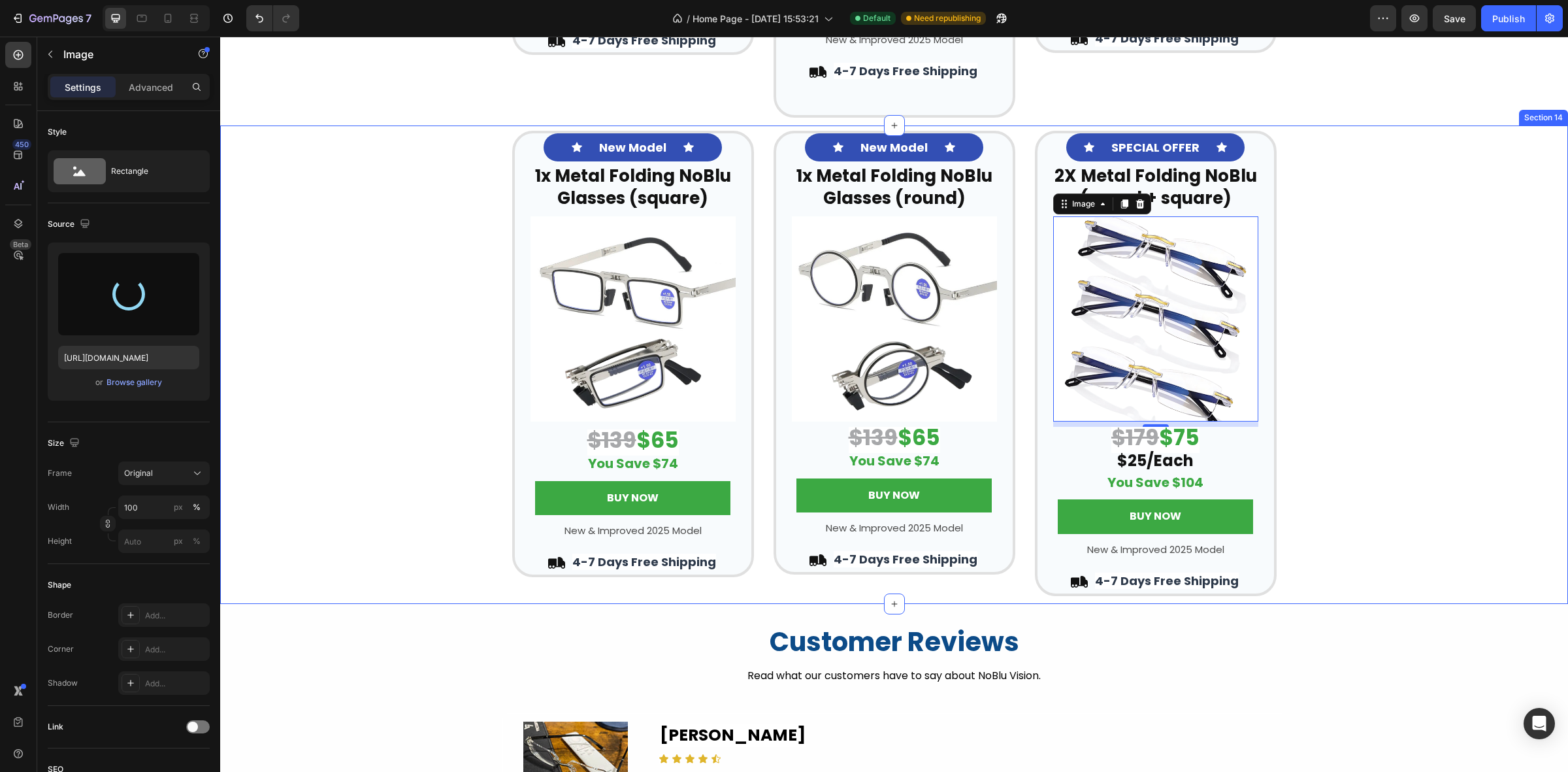
type input "[URL][DOMAIN_NAME]"
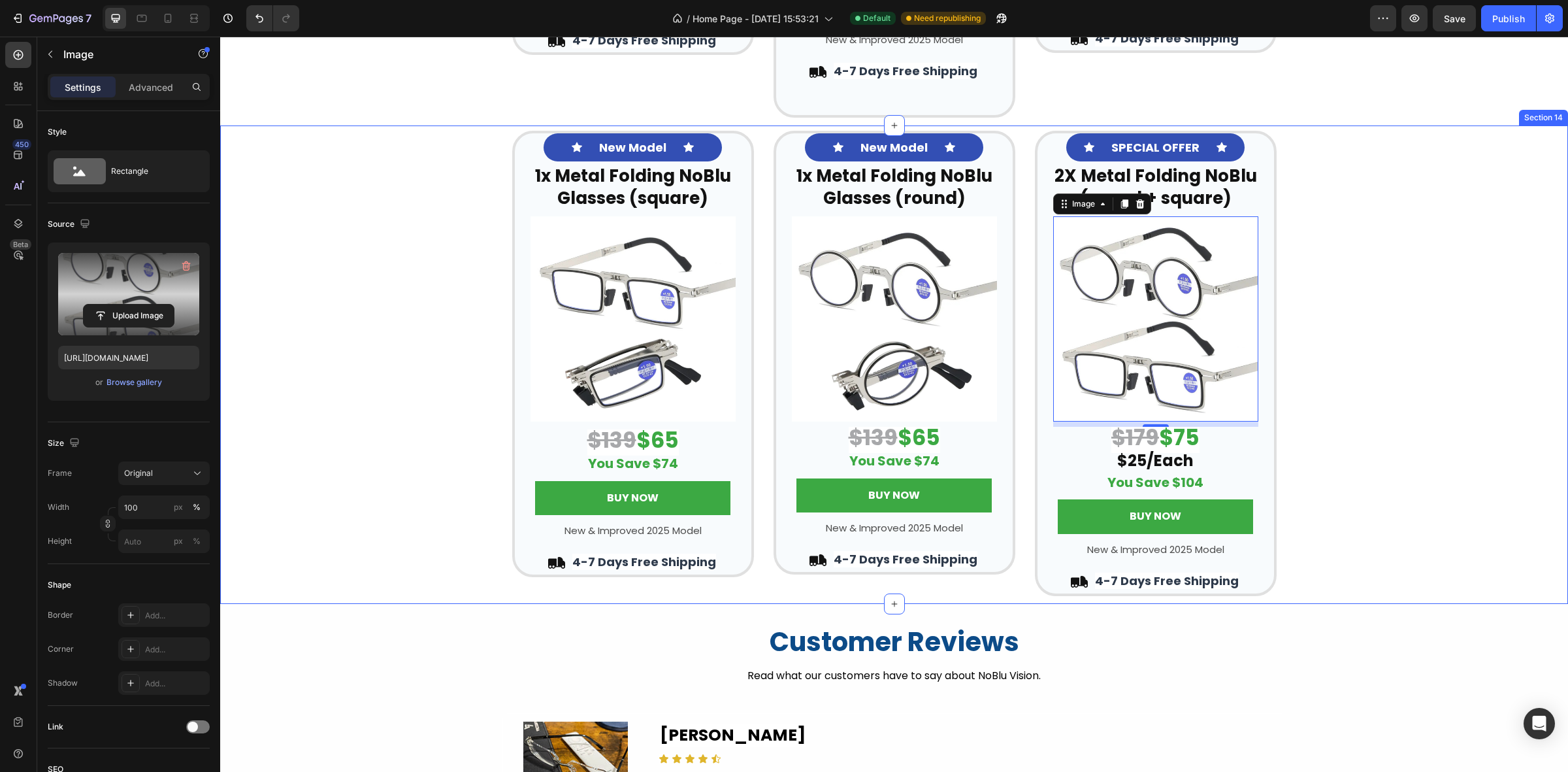
click at [1370, 249] on div "Icon New Model Text Block Icon Row ⁠⁠⁠⁠⁠⁠⁠ 1x Metal Folding NoBlu Glasses (squa…" at bounding box center [895, 364] width 1348 height 465
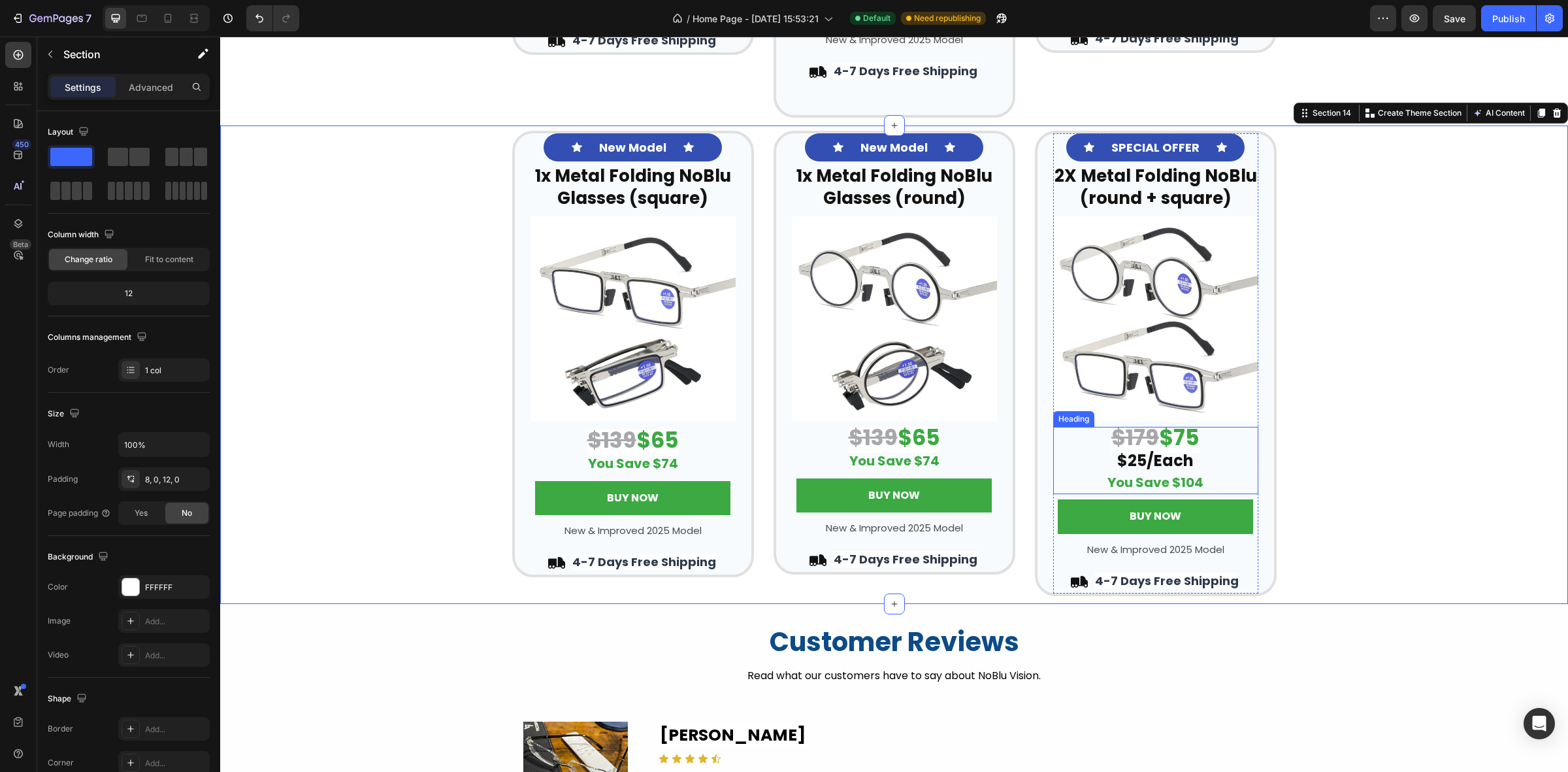
click at [1172, 433] on strong "$75" at bounding box center [1179, 437] width 40 height 31
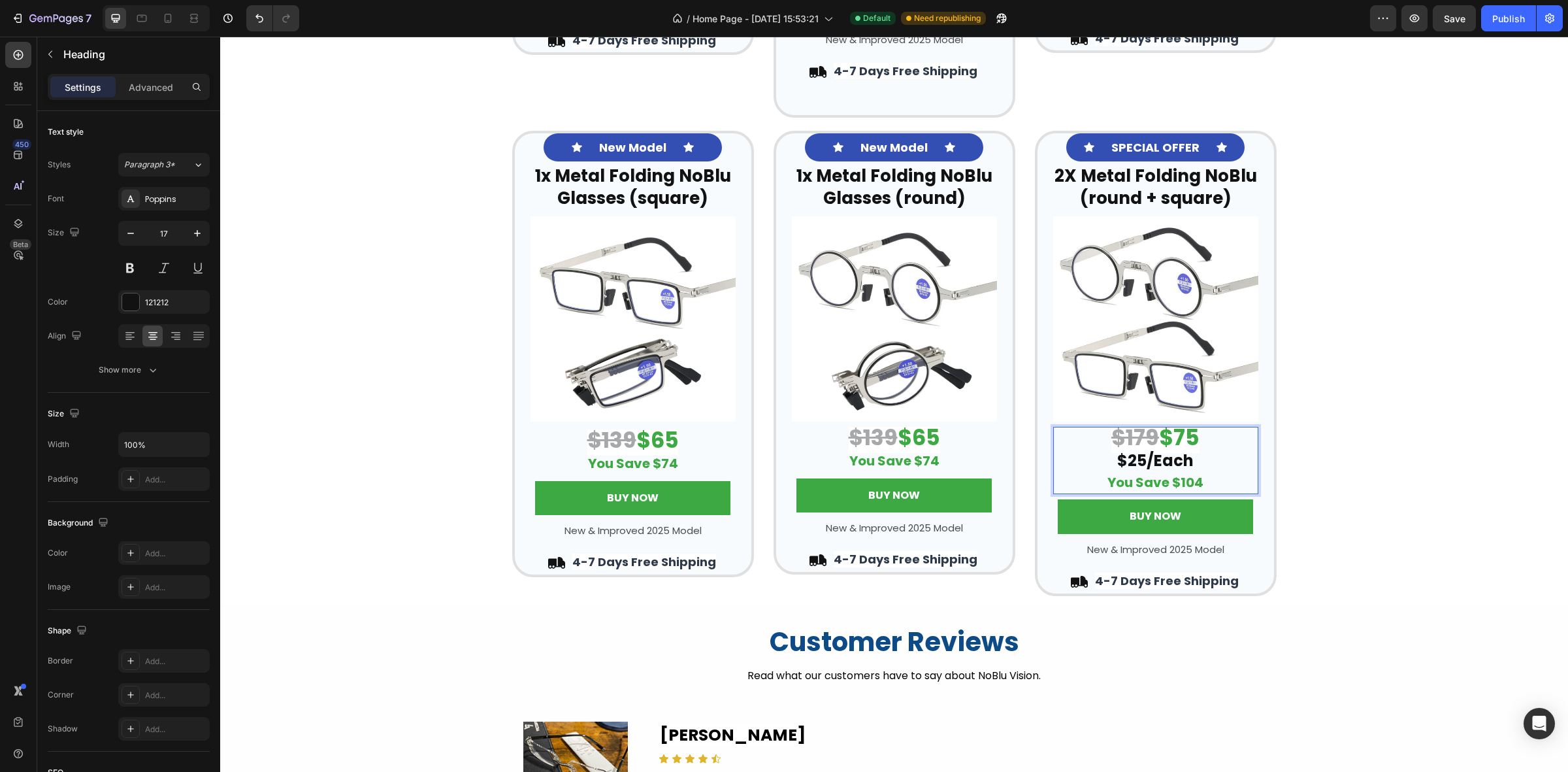
click at [1176, 436] on strong "$75" at bounding box center [1179, 437] width 40 height 31
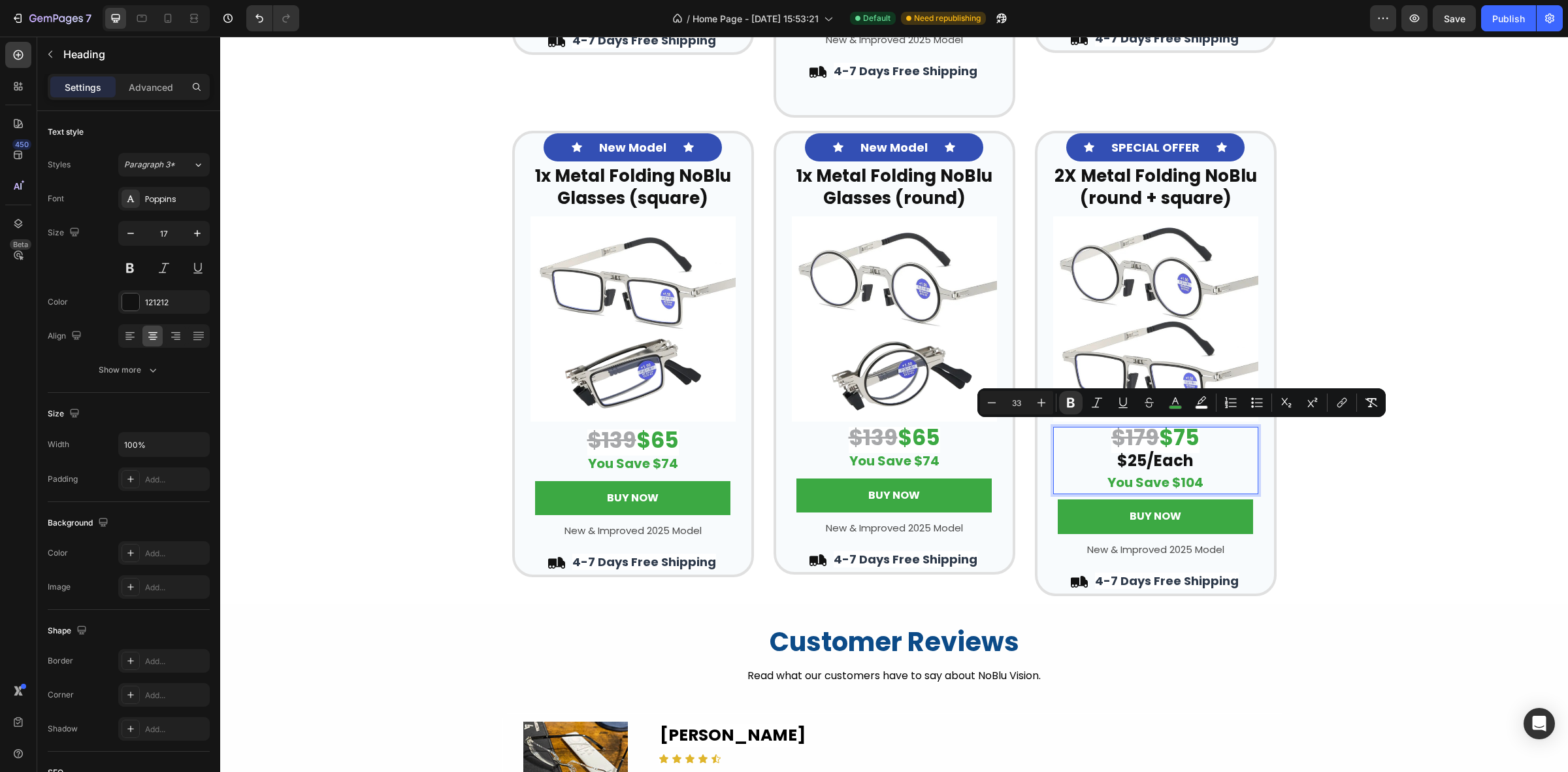
drag, startPoint x: 1194, startPoint y: 438, endPoint x: 1174, endPoint y: 439, distance: 20.0
click at [1174, 439] on strong "$75" at bounding box center [1179, 437] width 40 height 31
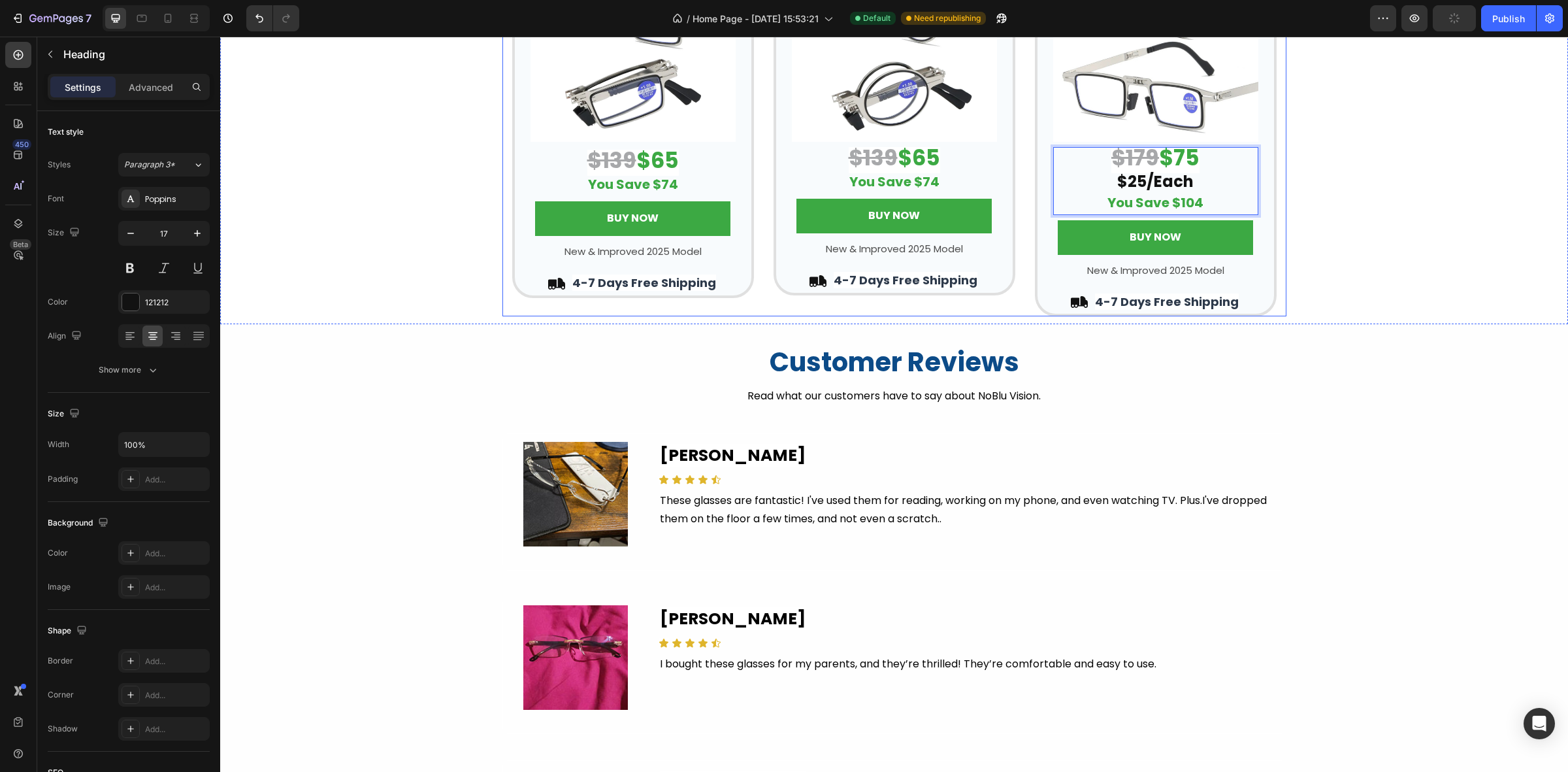
scroll to position [2830, 0]
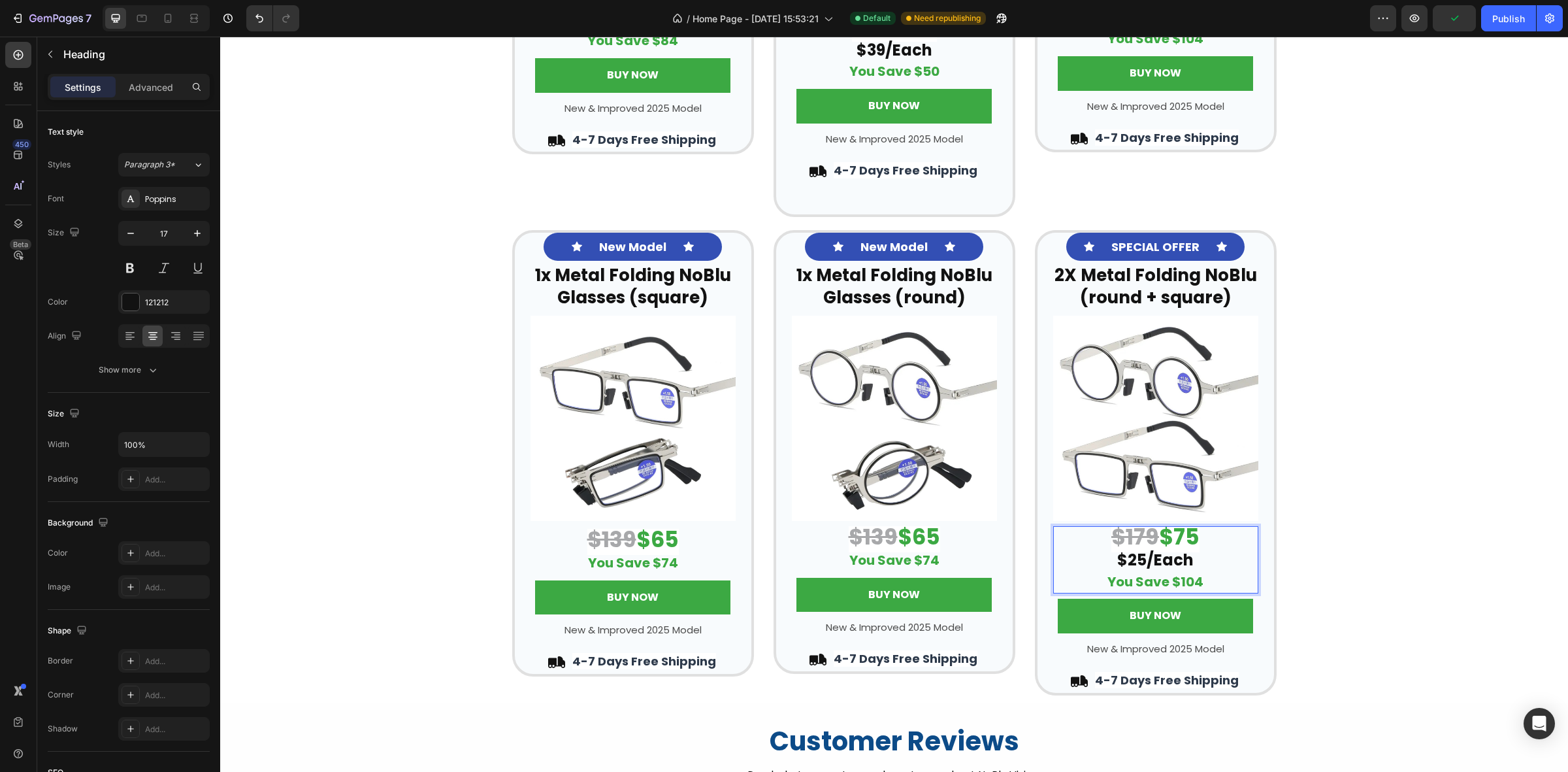
click at [1197, 537] on p "$179 $75 $25/Each You Save $104" at bounding box center [1155, 560] width 202 height 65
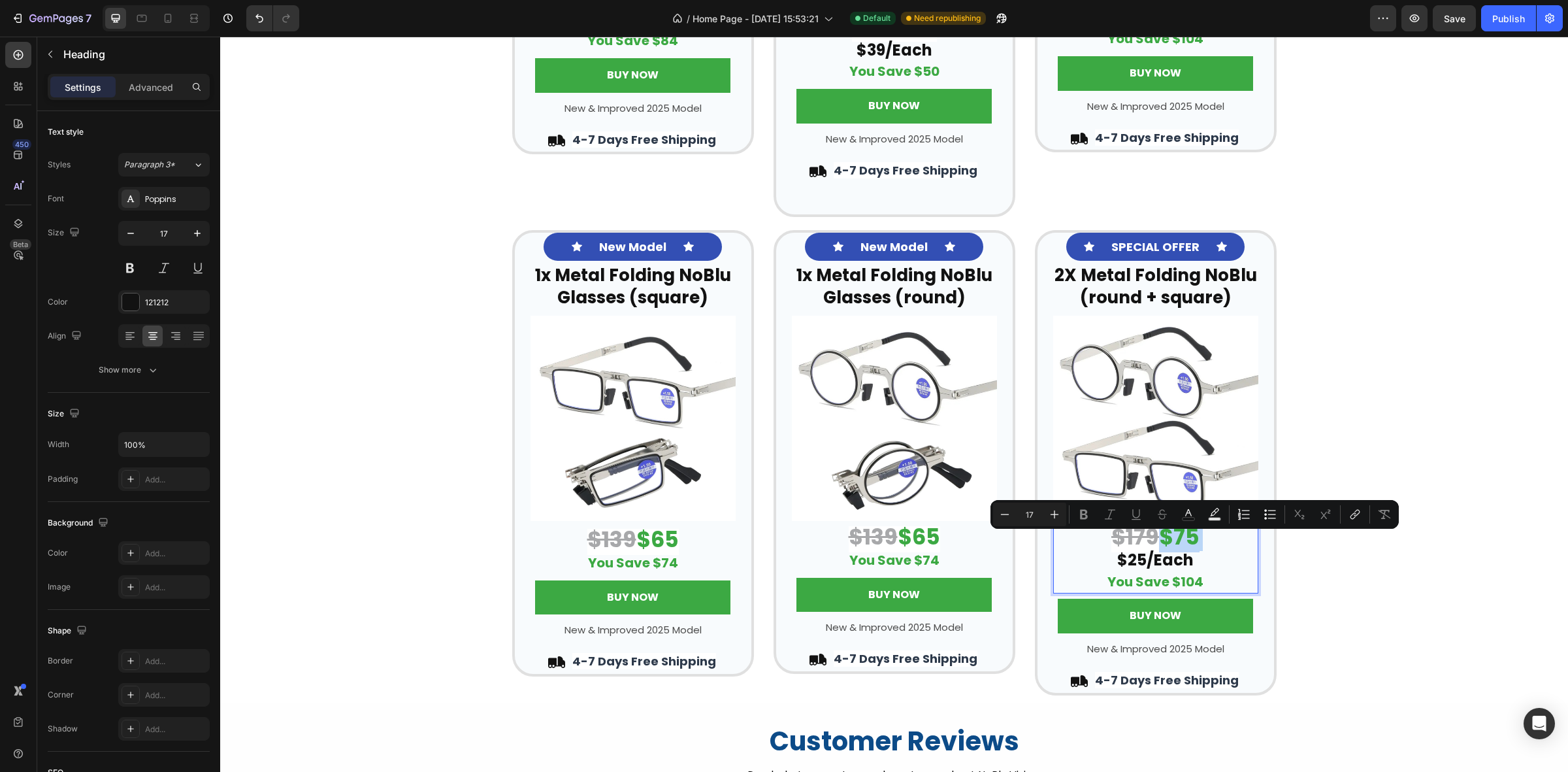
click at [1195, 540] on p "$179 $75 $25/Each You Save $104" at bounding box center [1155, 560] width 202 height 65
click at [1195, 540] on strong "$75" at bounding box center [1179, 536] width 40 height 31
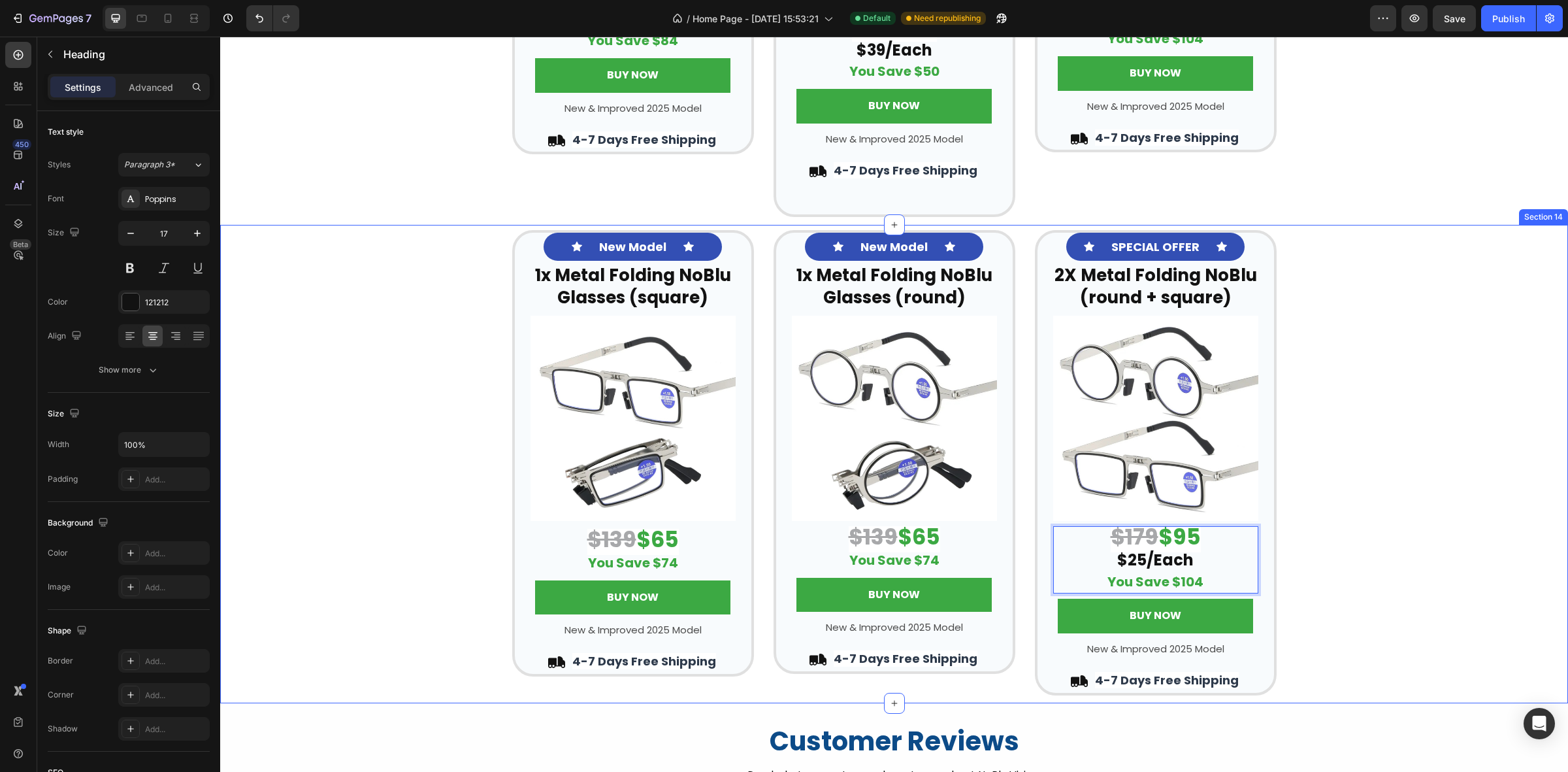
click at [1324, 456] on div "Icon New Model Text Block Icon Row ⁠⁠⁠⁠⁠⁠⁠ 1x Metal Folding NoBlu Glasses (squa…" at bounding box center [895, 463] width 1348 height 465
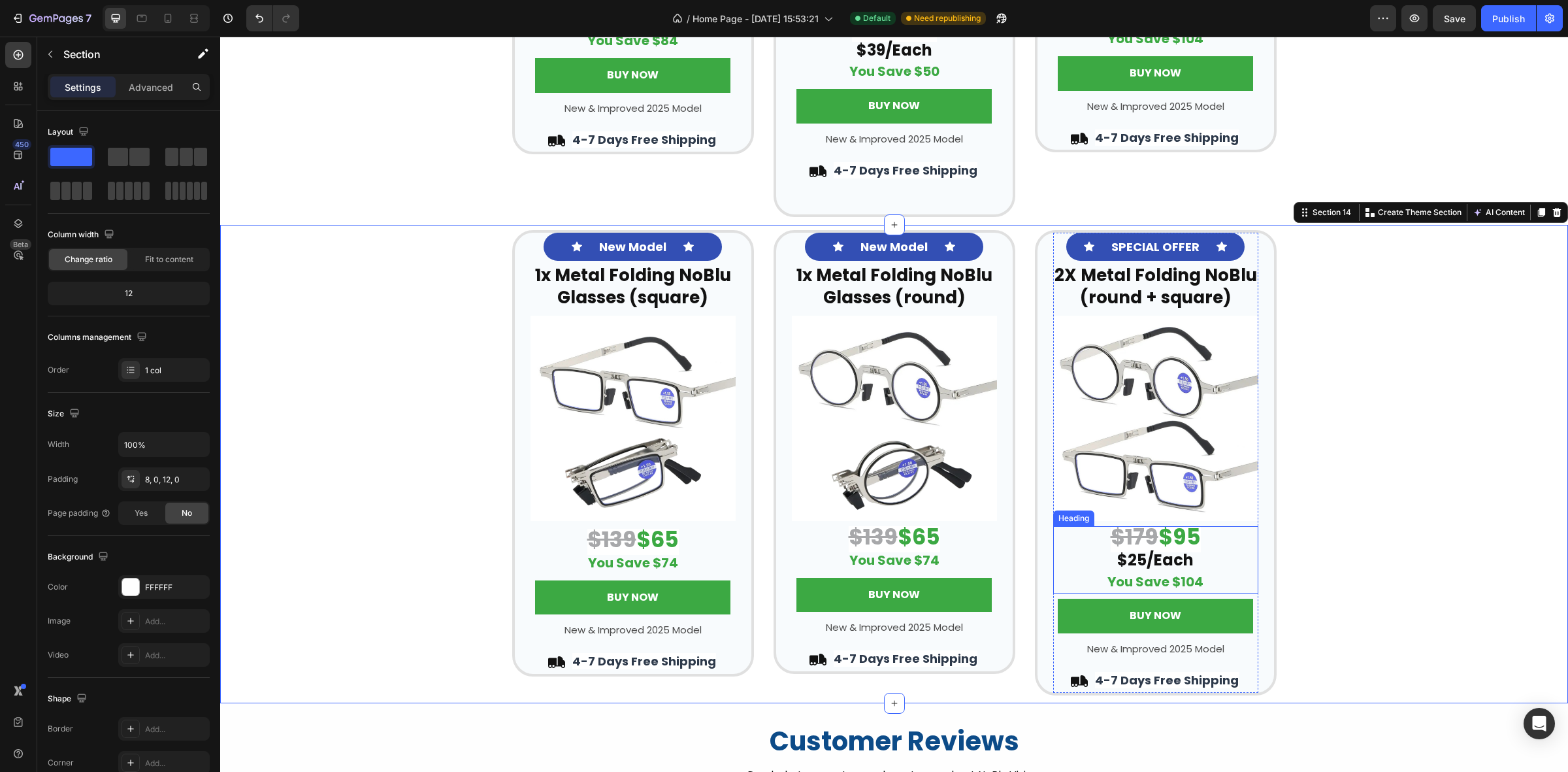
click at [1135, 542] on strong "$179" at bounding box center [1135, 536] width 48 height 31
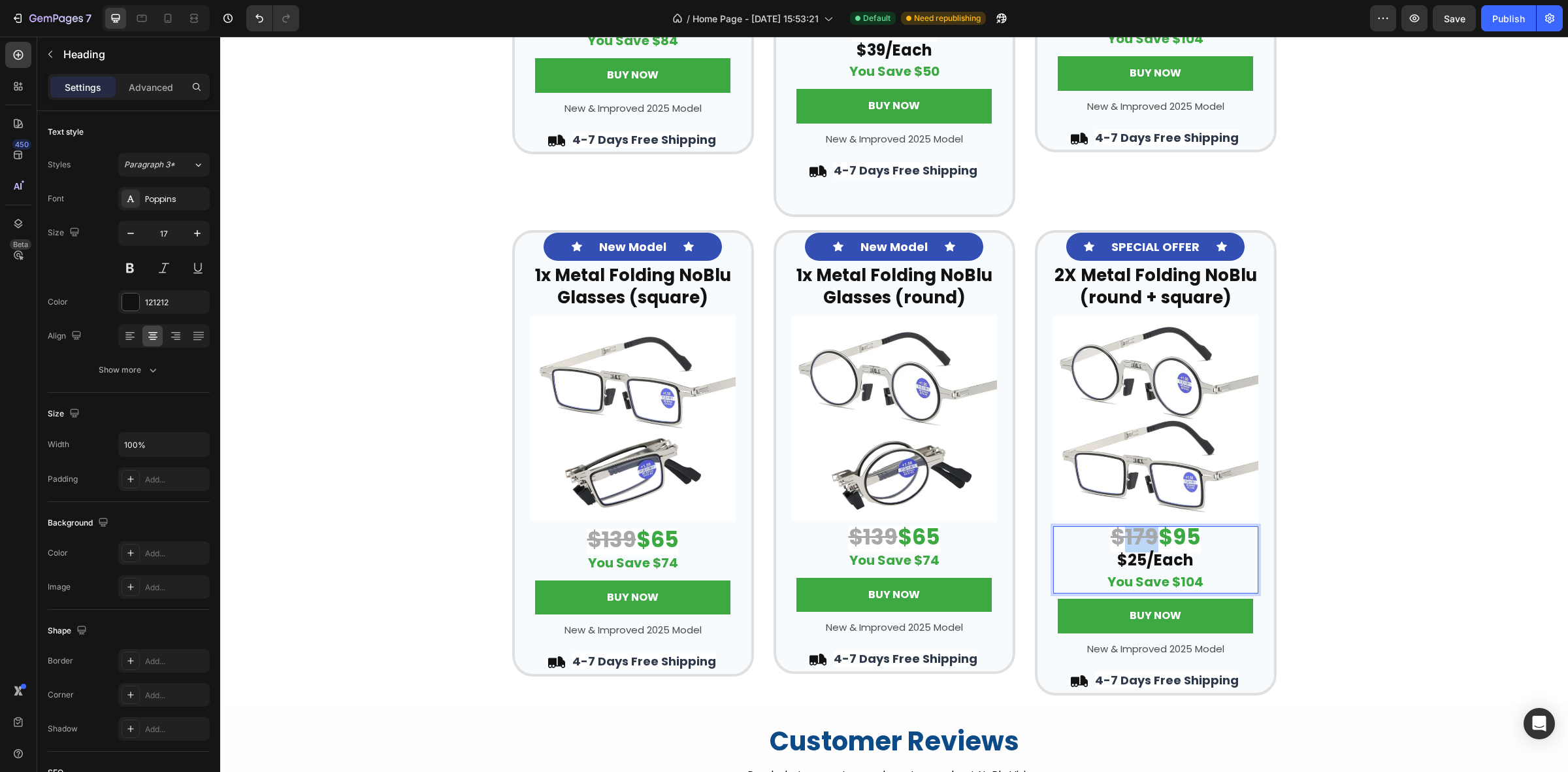
drag, startPoint x: 1151, startPoint y: 535, endPoint x: 1119, endPoint y: 540, distance: 32.4
click at [1119, 540] on p "$179 $95 $25/Each You Save $104" at bounding box center [1155, 560] width 202 height 65
click at [1175, 547] on strong "$95" at bounding box center [1183, 536] width 42 height 31
click at [1185, 583] on strong "You Save $104" at bounding box center [1155, 582] width 96 height 18
click at [1197, 585] on p "$235 $95 $25/Each You Save $104" at bounding box center [1155, 560] width 202 height 65
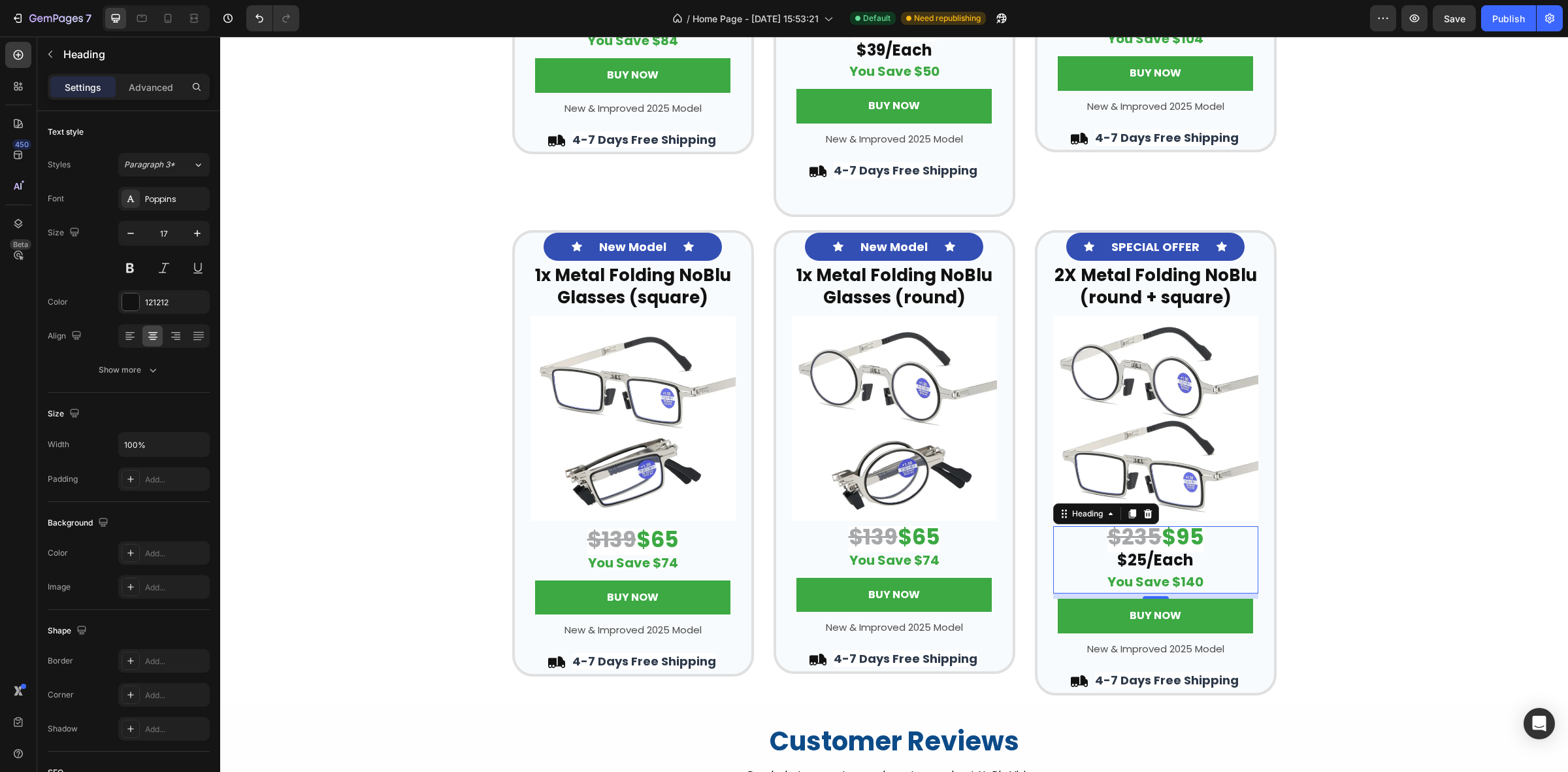
click at [1139, 559] on strong "$25/Each" at bounding box center [1155, 560] width 77 height 21
click at [1409, 418] on div "Icon New Model Text Block Icon Row ⁠⁠⁠⁠⁠⁠⁠ 1x Metal Folding NoBlu Glasses (squa…" at bounding box center [895, 463] width 1348 height 465
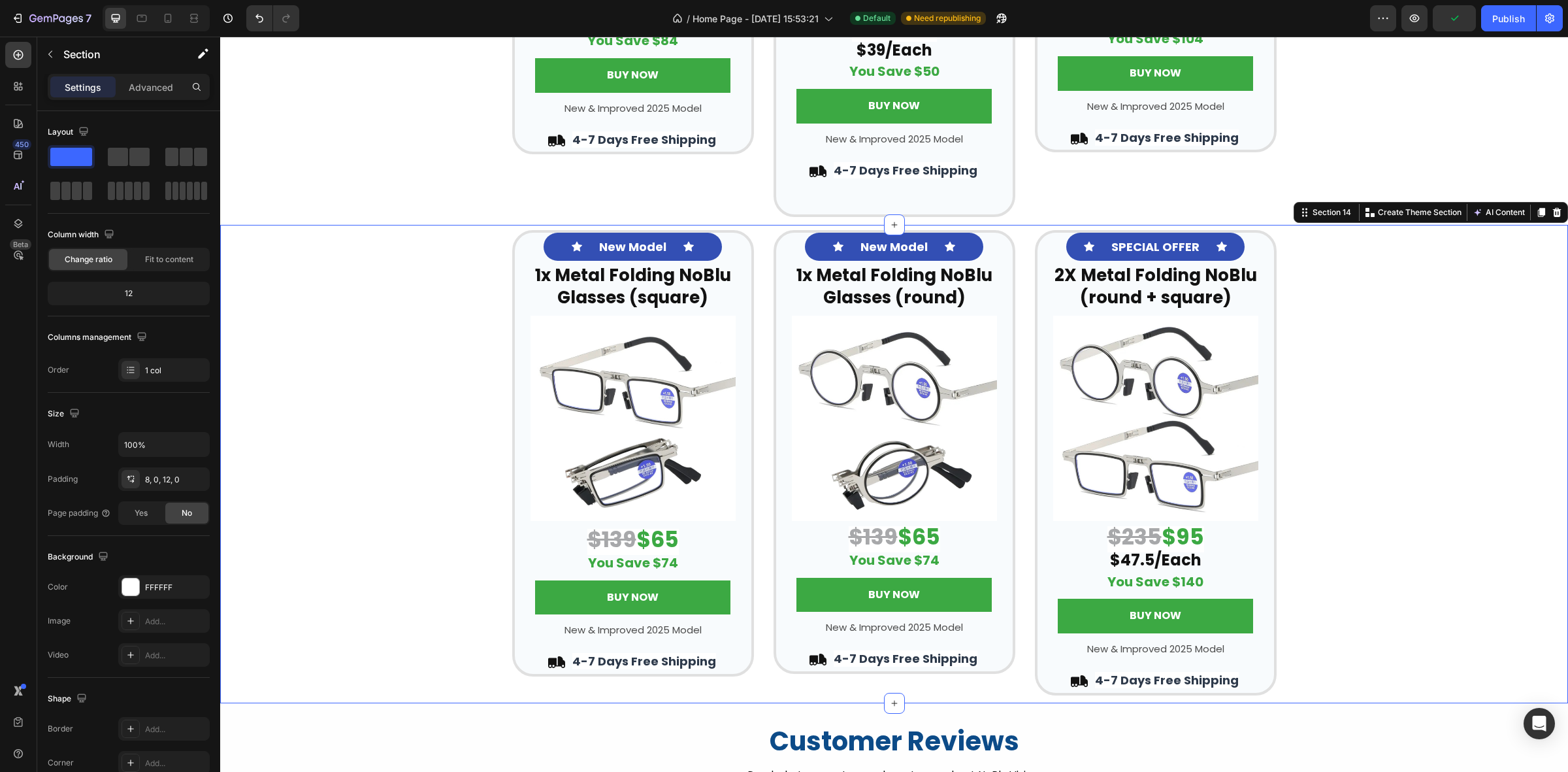
click at [1381, 354] on div "Icon New Model Text Block Icon Row ⁠⁠⁠⁠⁠⁠⁠ 1x Metal Folding NoBlu Glasses (squa…" at bounding box center [895, 463] width 1348 height 465
click at [617, 421] on img at bounding box center [633, 418] width 205 height 205
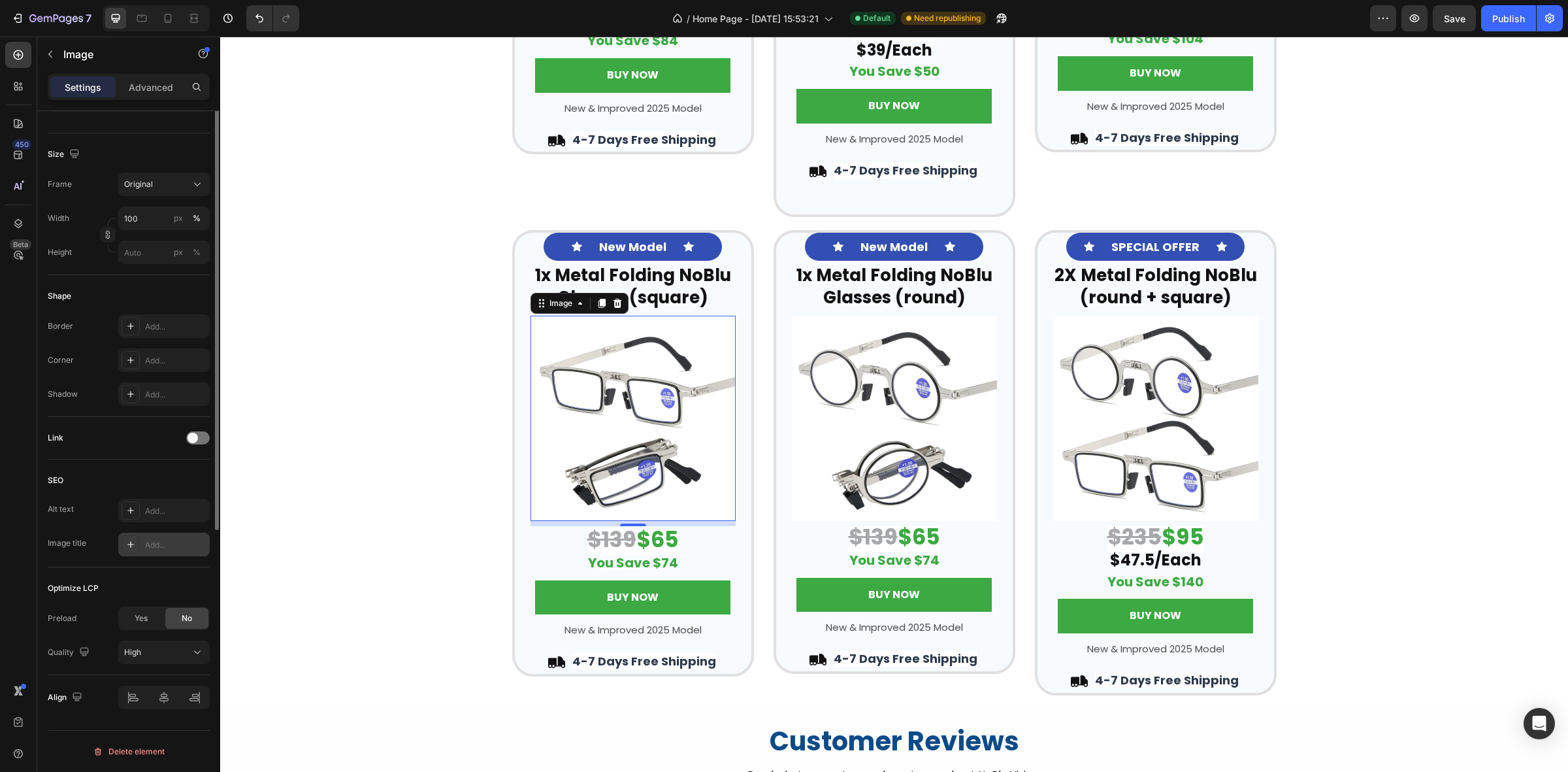
scroll to position [0, 0]
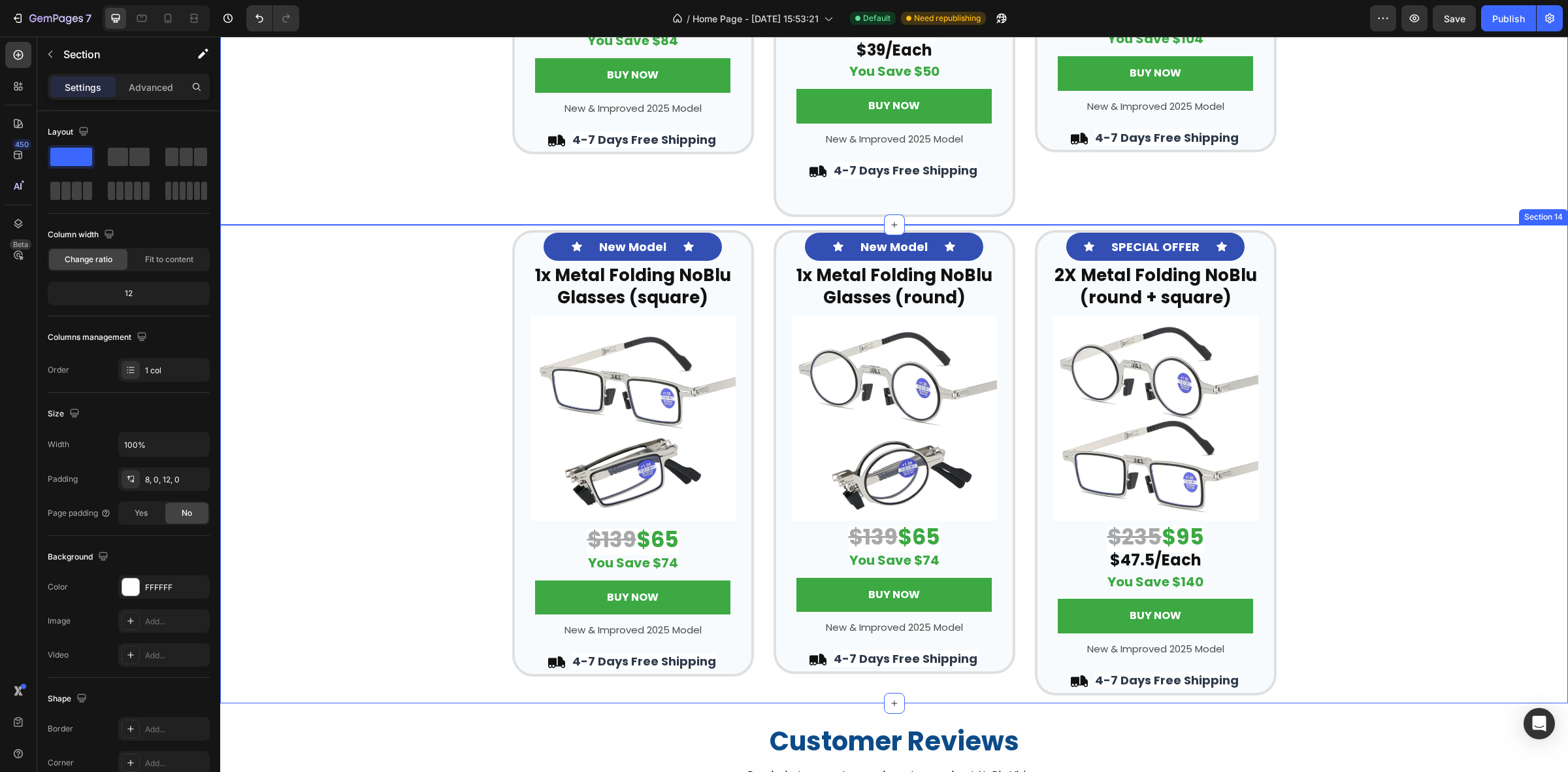
click at [1475, 363] on div "Icon New Model Text Block Icon Row ⁠⁠⁠⁠⁠⁠⁠ 1x Metal Folding NoBlu Glasses (squa…" at bounding box center [895, 463] width 1348 height 465
click at [1404, 417] on div "Icon New Model Text Block Icon Row ⁠⁠⁠⁠⁠⁠⁠ 1x Metal Folding NoBlu Glasses (squa…" at bounding box center [895, 463] width 1348 height 465
click at [854, 630] on p "New & Improved 2025 Model" at bounding box center [894, 627] width 202 height 17
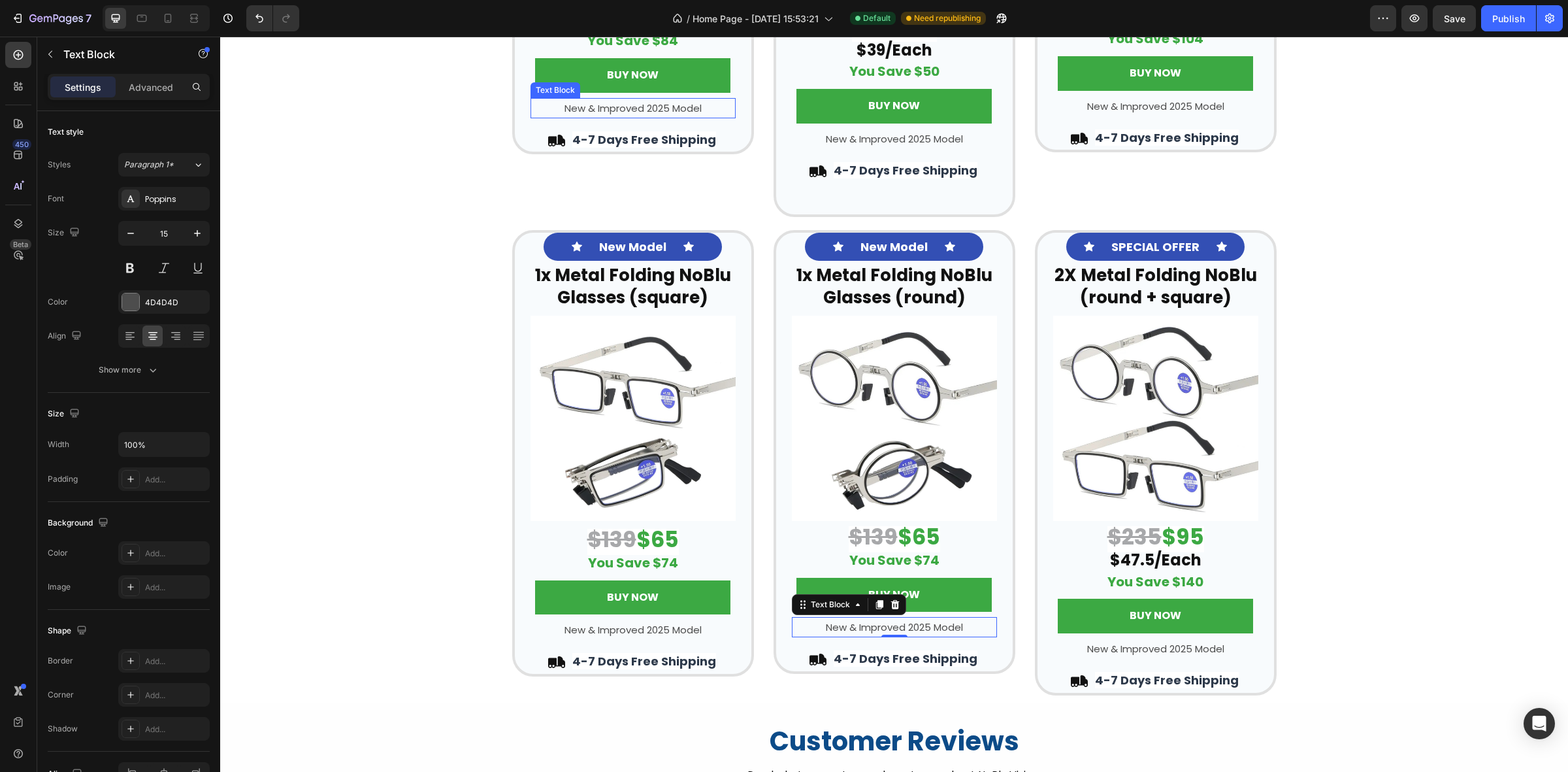
click at [654, 109] on p "New & Improved 2025 Model" at bounding box center [633, 108] width 202 height 17
click at [693, 106] on p "New & Improved 2025 Model" at bounding box center [633, 108] width 202 height 17
click at [711, 107] on p "New & Improved 2025 Model" at bounding box center [633, 108] width 202 height 17
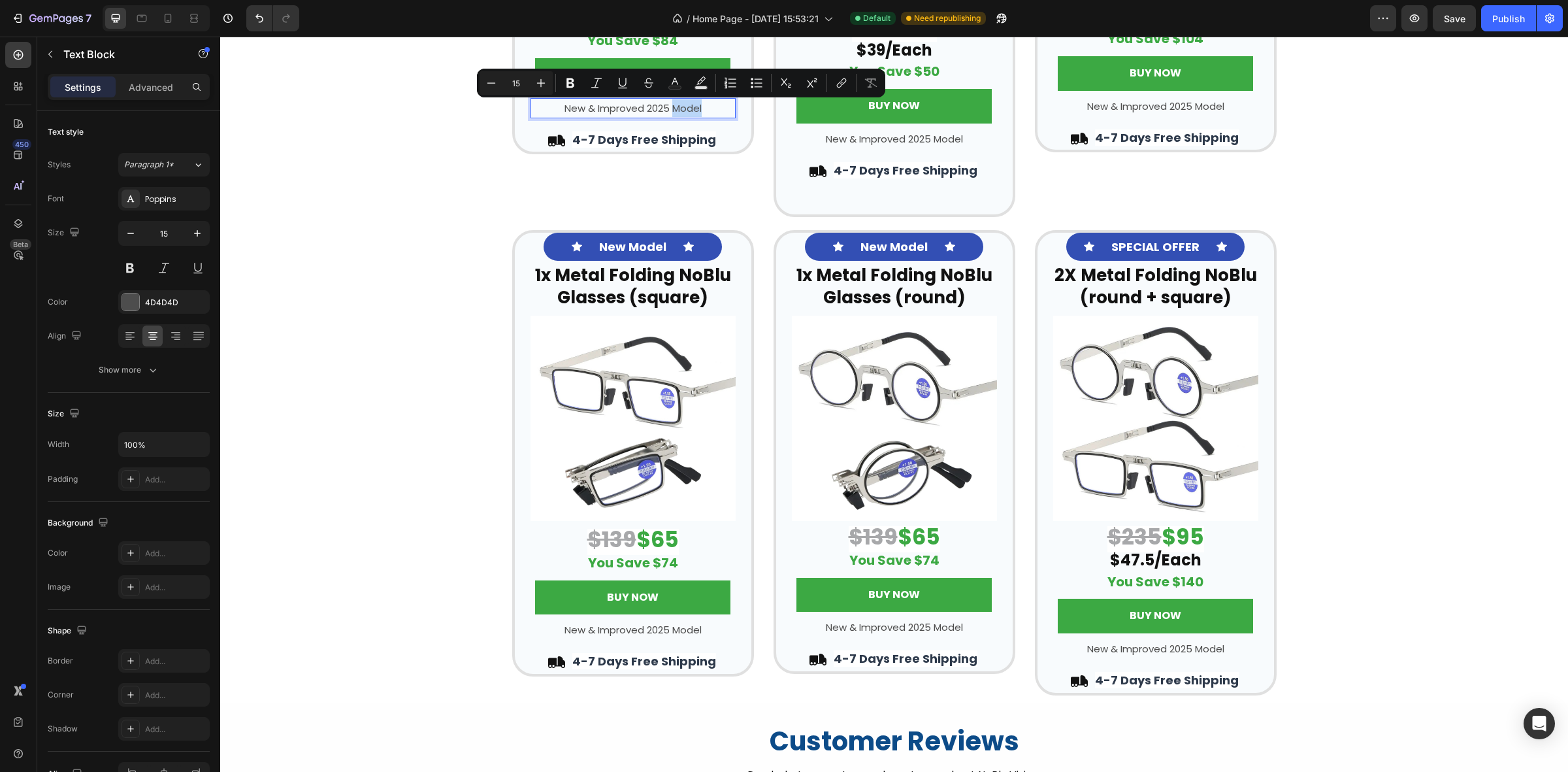
drag, startPoint x: 711, startPoint y: 107, endPoint x: 417, endPoint y: 135, distance: 295.3
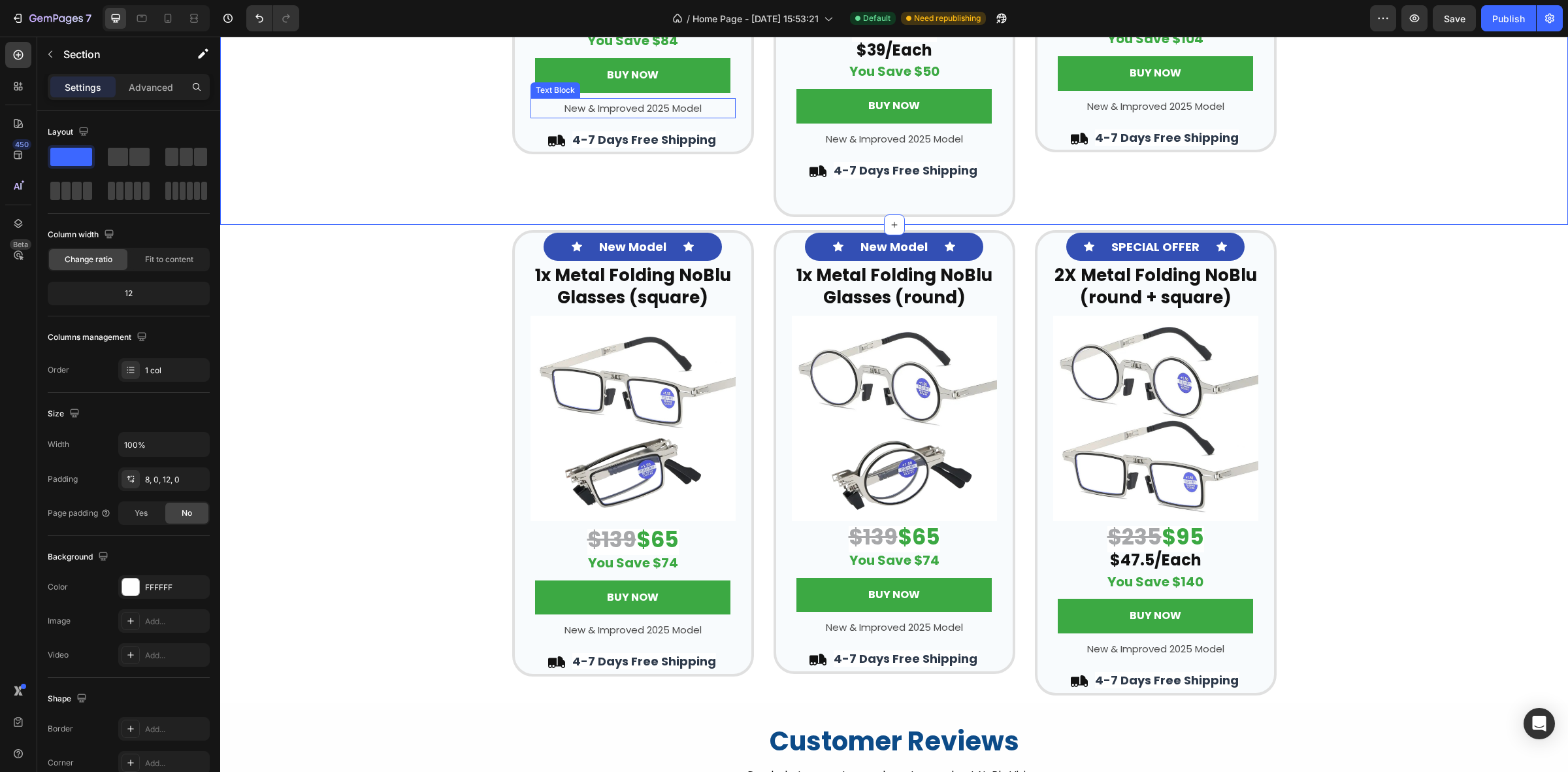
click at [620, 111] on p "New & Improved 2025 Model" at bounding box center [633, 108] width 202 height 17
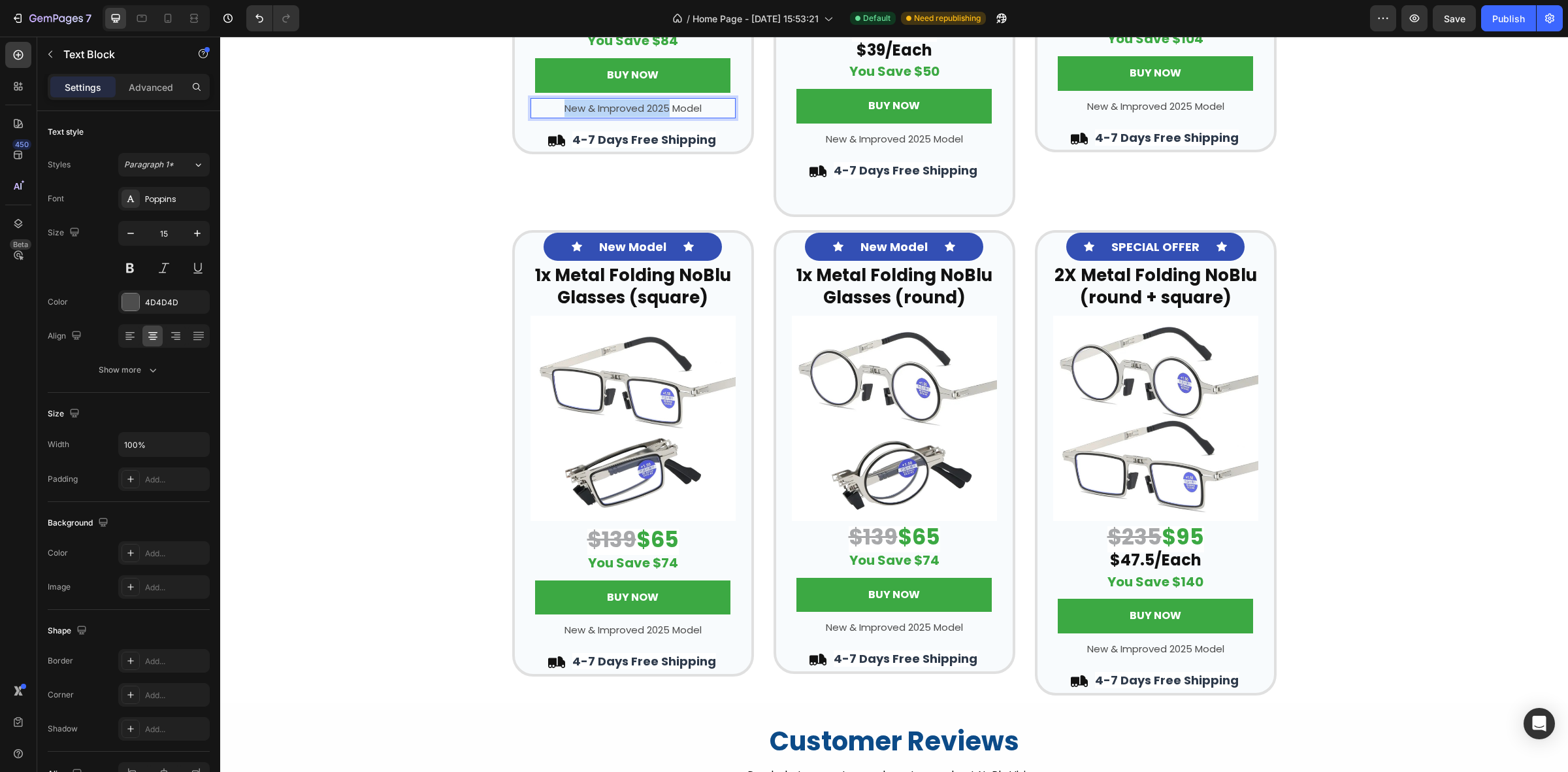
drag, startPoint x: 664, startPoint y: 108, endPoint x: 554, endPoint y: 114, distance: 110.2
click at [554, 114] on p "New & Improved 2025 Model" at bounding box center [633, 108] width 202 height 17
click at [647, 112] on p "Classic Model" at bounding box center [633, 108] width 202 height 17
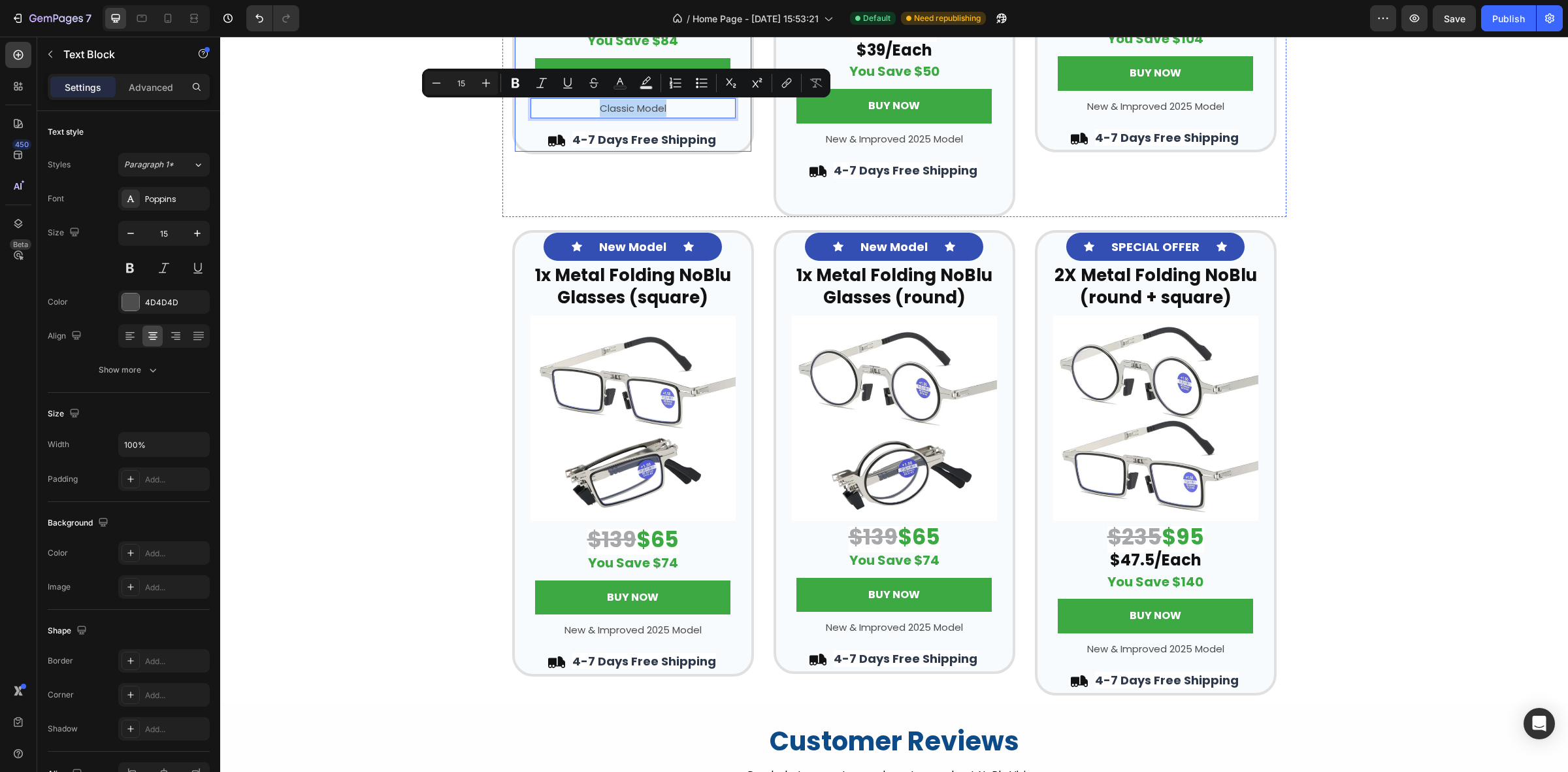
copy p "Classic Model"
click at [859, 137] on p "New & Improved 2025 Model" at bounding box center [894, 139] width 202 height 17
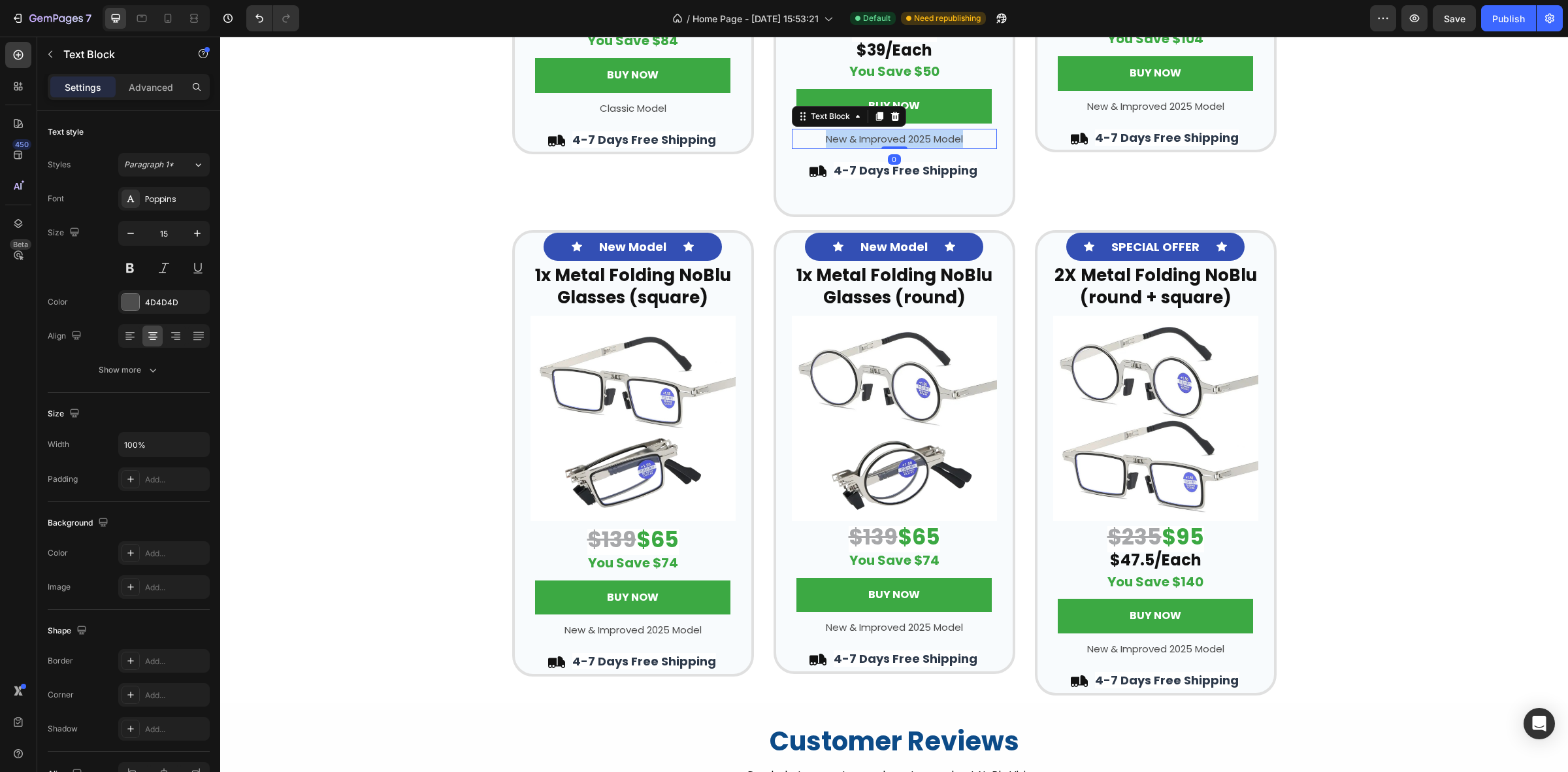
click at [859, 137] on p "New & Improved 2025 Model" at bounding box center [894, 139] width 202 height 17
click at [1142, 108] on p "New & Improved 2025 Model" at bounding box center [1155, 106] width 202 height 17
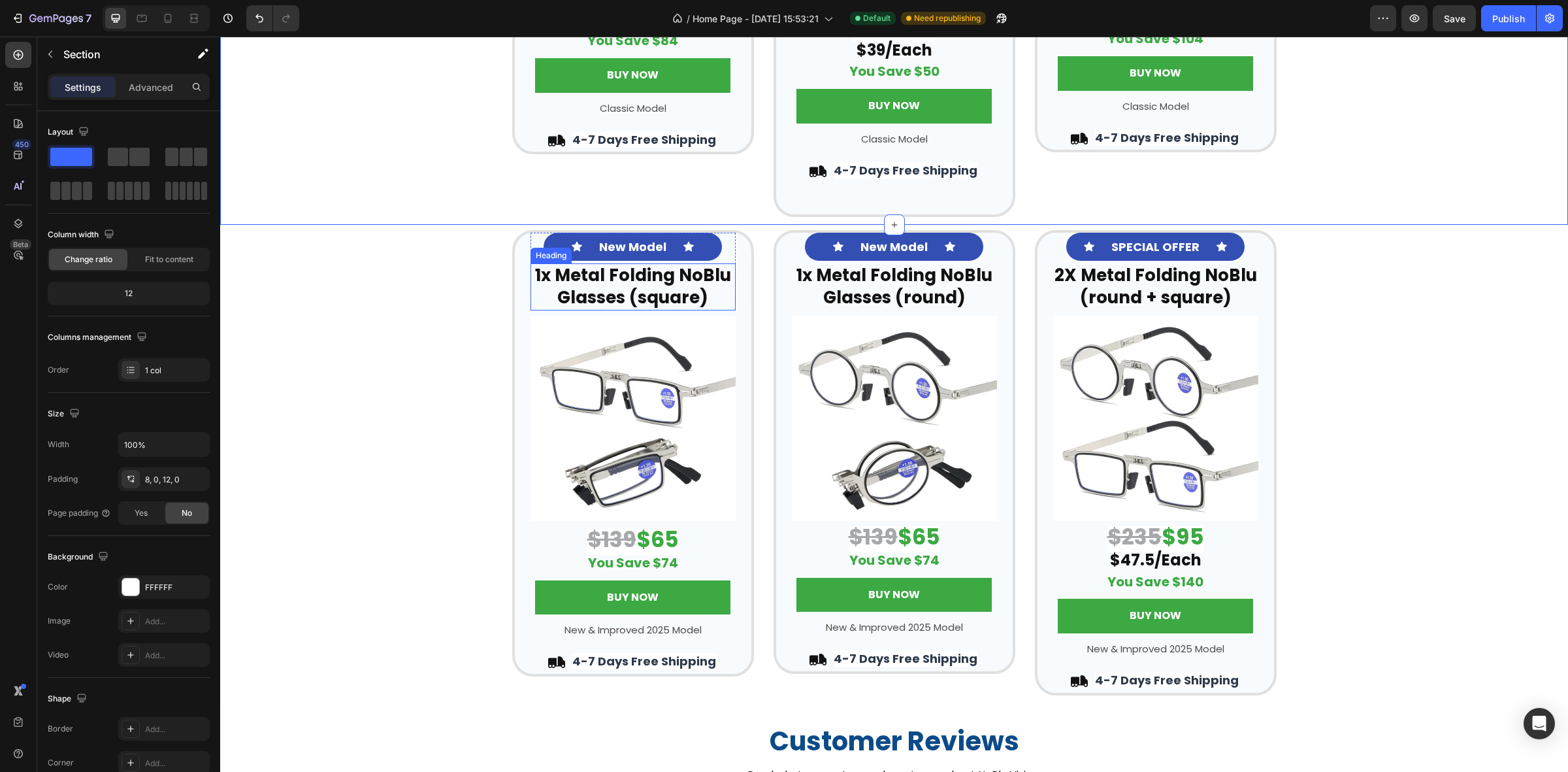
click at [586, 284] on strong "1x Metal Folding NoBlu Glasses (square)" at bounding box center [633, 286] width 196 height 45
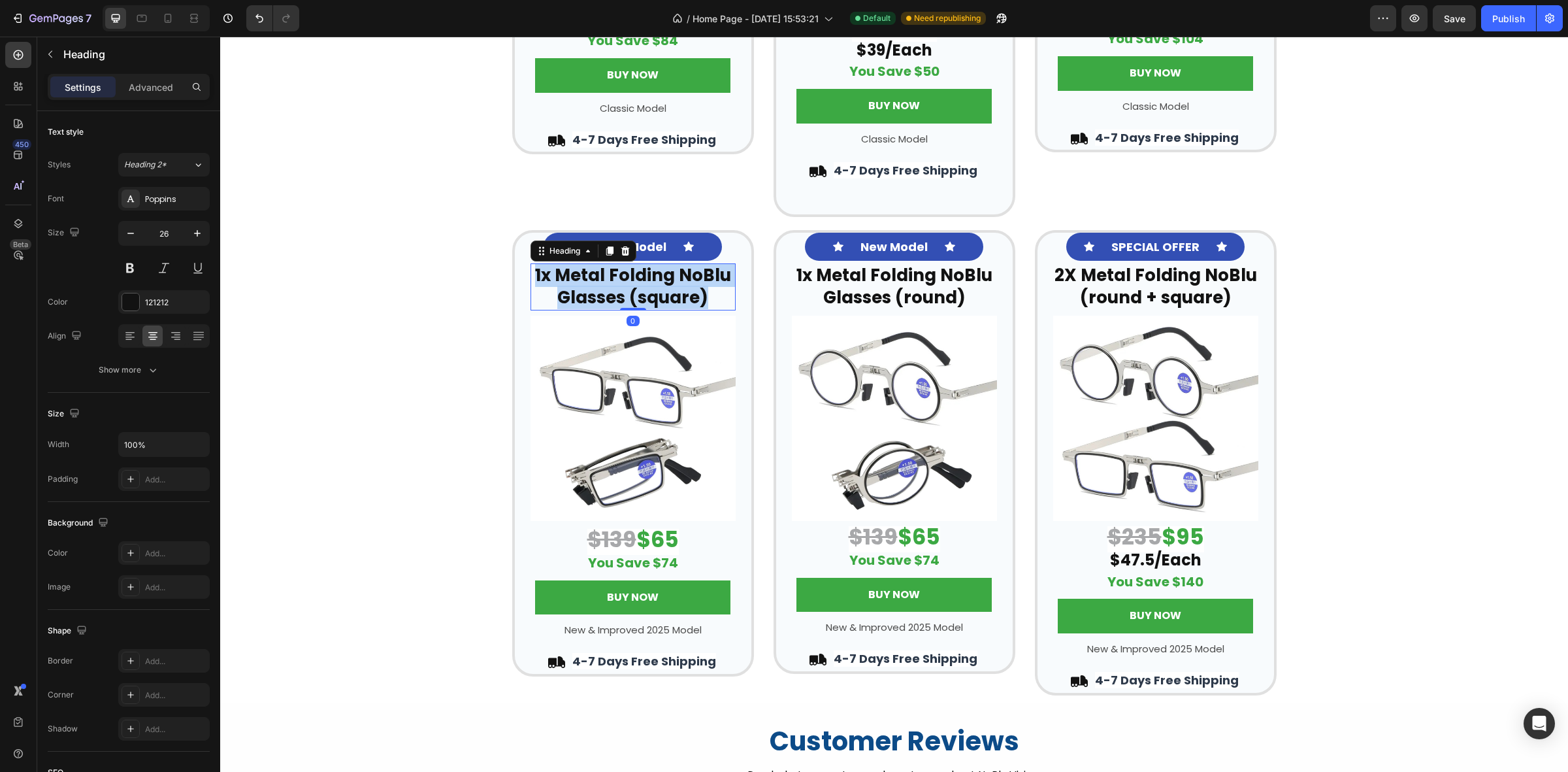
click at [586, 283] on strong "1x Metal Folding NoBlu Glasses (square)" at bounding box center [633, 286] width 196 height 45
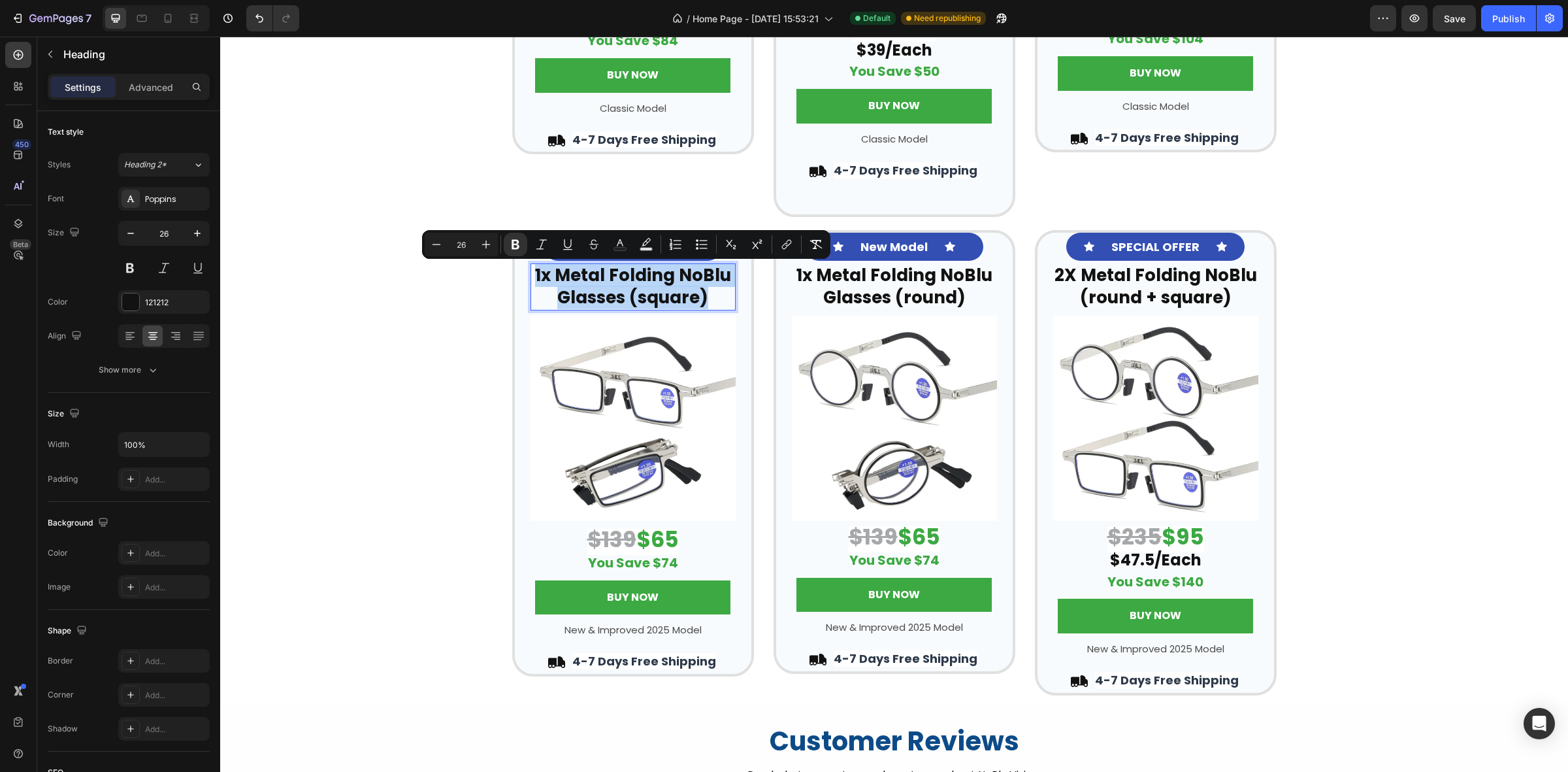
copy strong "1x Metal Folding NoBlu Glasses (square)"
click at [651, 605] on p "BUY NOW" at bounding box center [633, 597] width 52 height 19
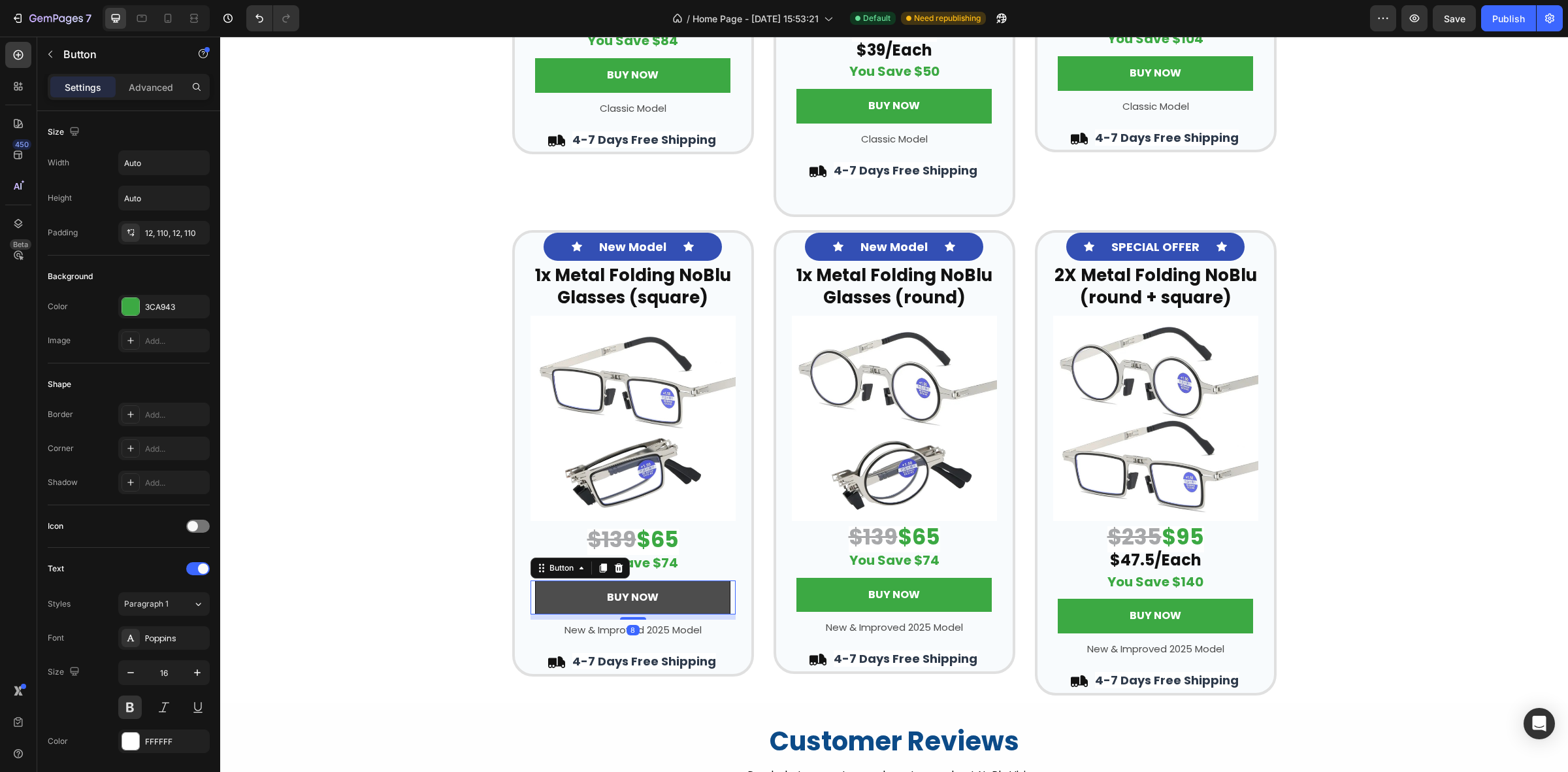
click at [680, 593] on link "BUY NOW" at bounding box center [633, 598] width 195 height 35
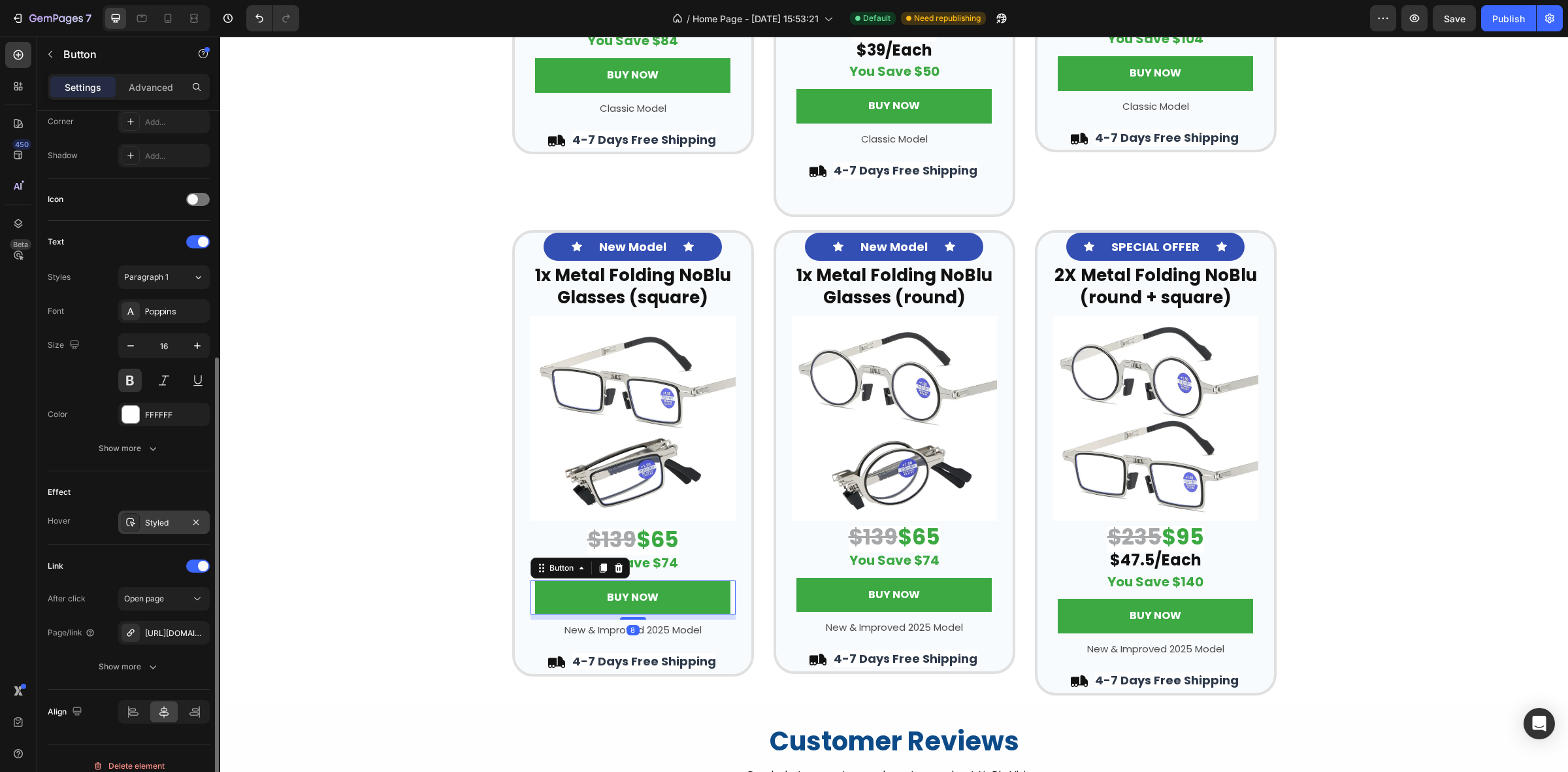
scroll to position [343, 0]
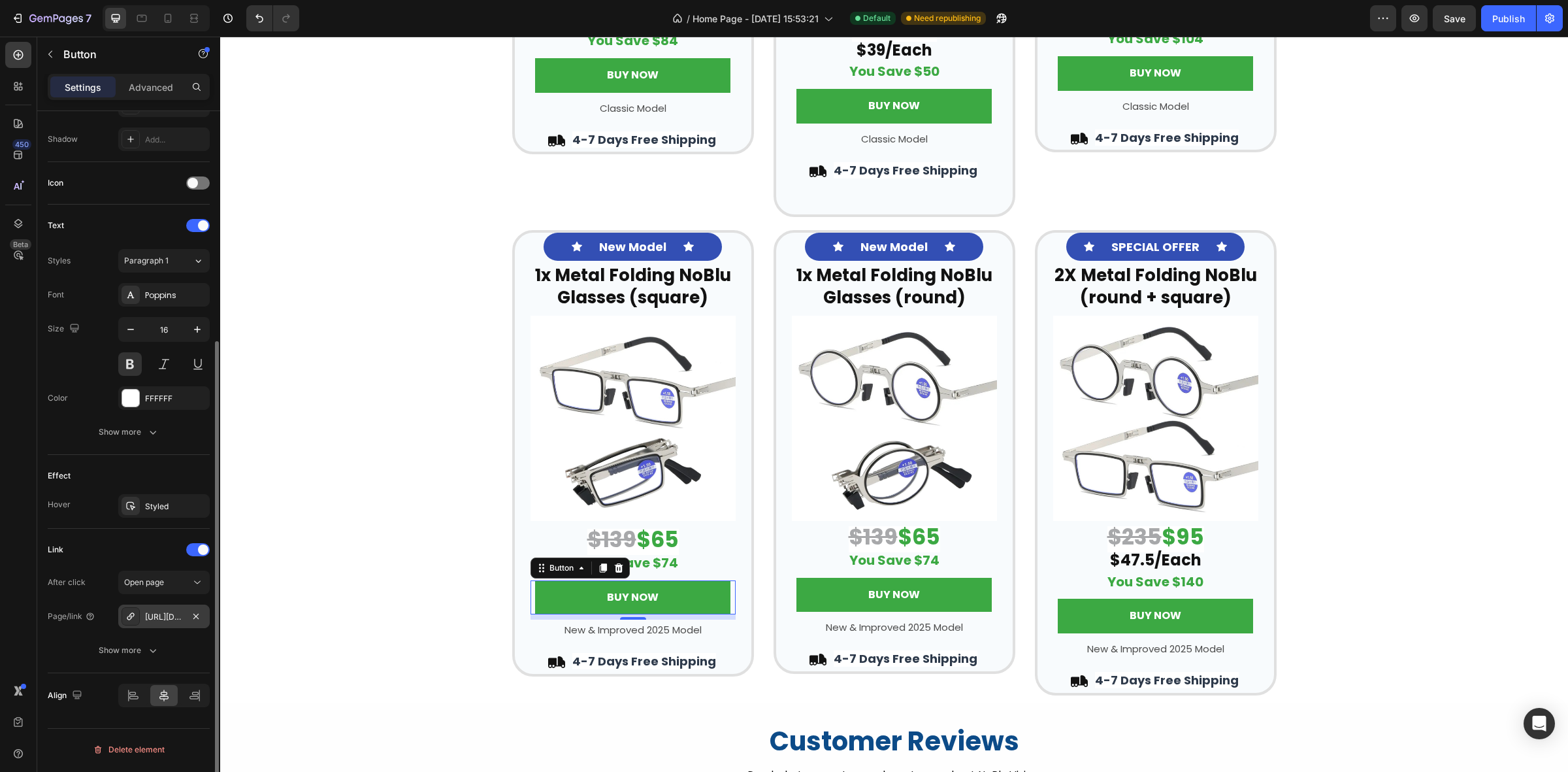
click at [165, 614] on div "[URL][DOMAIN_NAME]" at bounding box center [164, 617] width 38 height 12
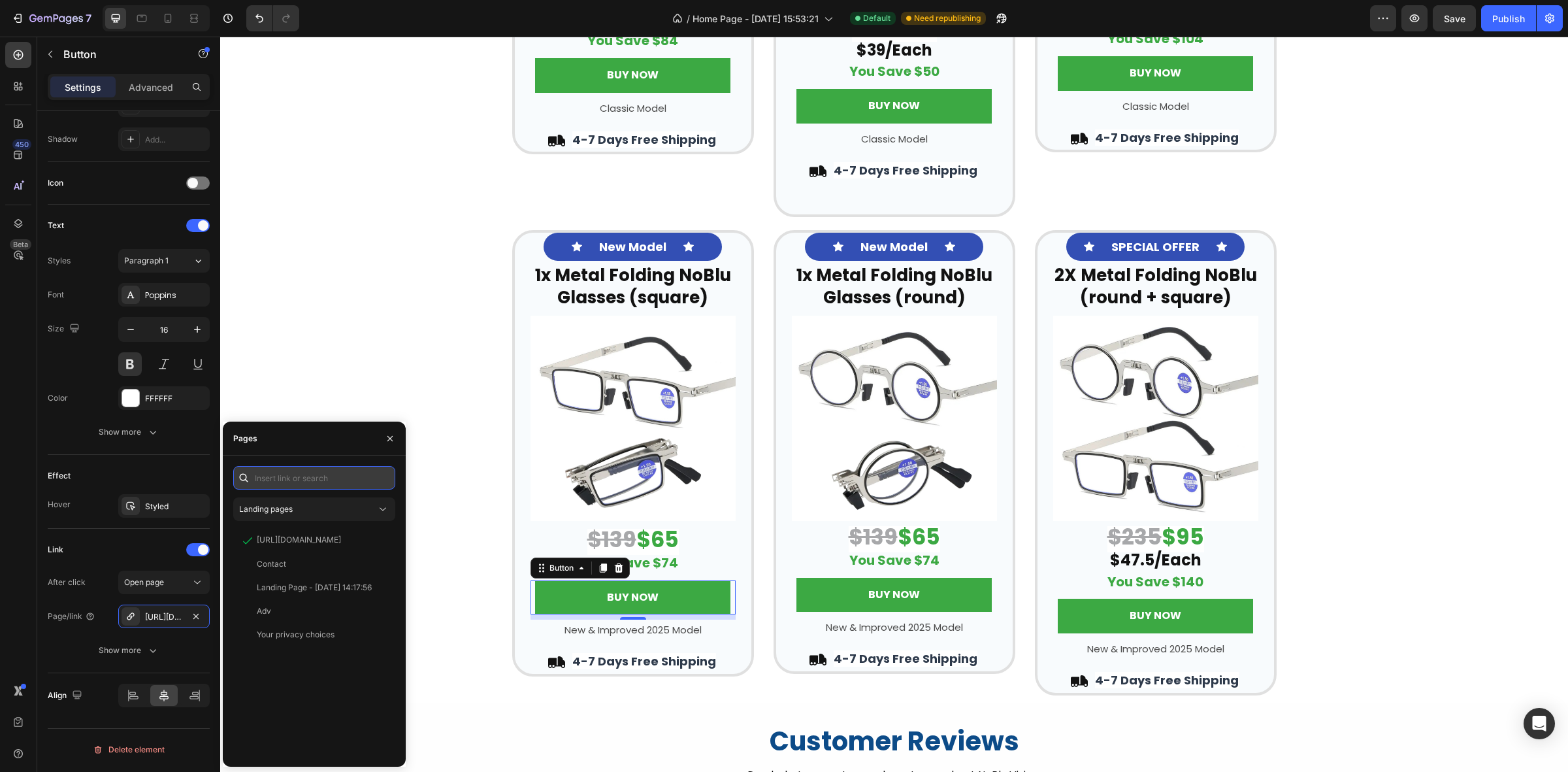
click at [266, 478] on input "text" at bounding box center [314, 477] width 162 height 23
paste input "[URL][DOMAIN_NAME]"
type input "[URL][DOMAIN_NAME]"
click at [263, 508] on div "[URL][DOMAIN_NAME]" at bounding box center [298, 509] width 84 height 12
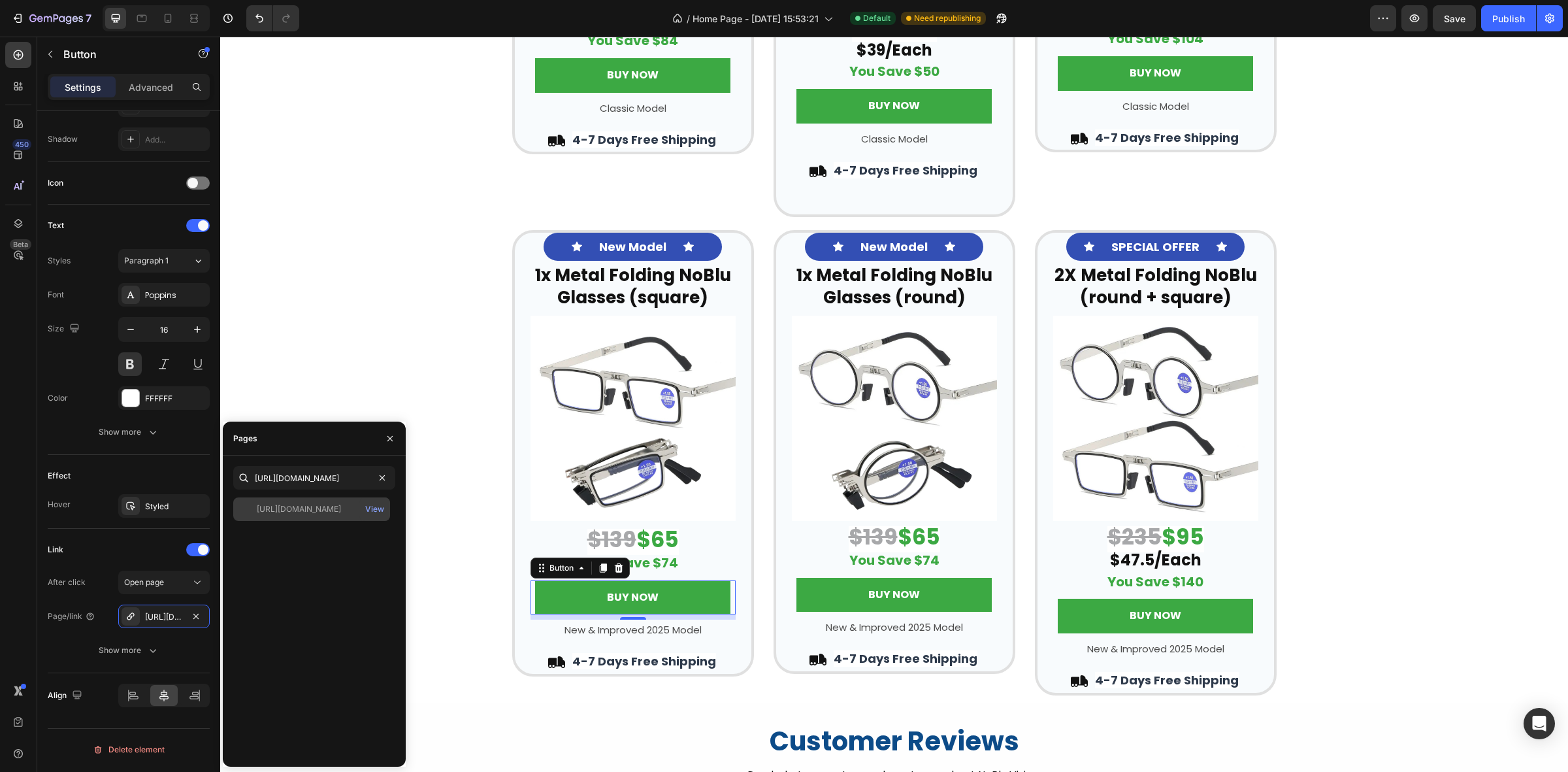
scroll to position [0, 0]
click at [308, 383] on div "Icon New Model Text Block Icon Row ⁠⁠⁠⁠⁠⁠⁠ 1x Metal Folding NoBlu Glasses (squa…" at bounding box center [895, 463] width 1348 height 465
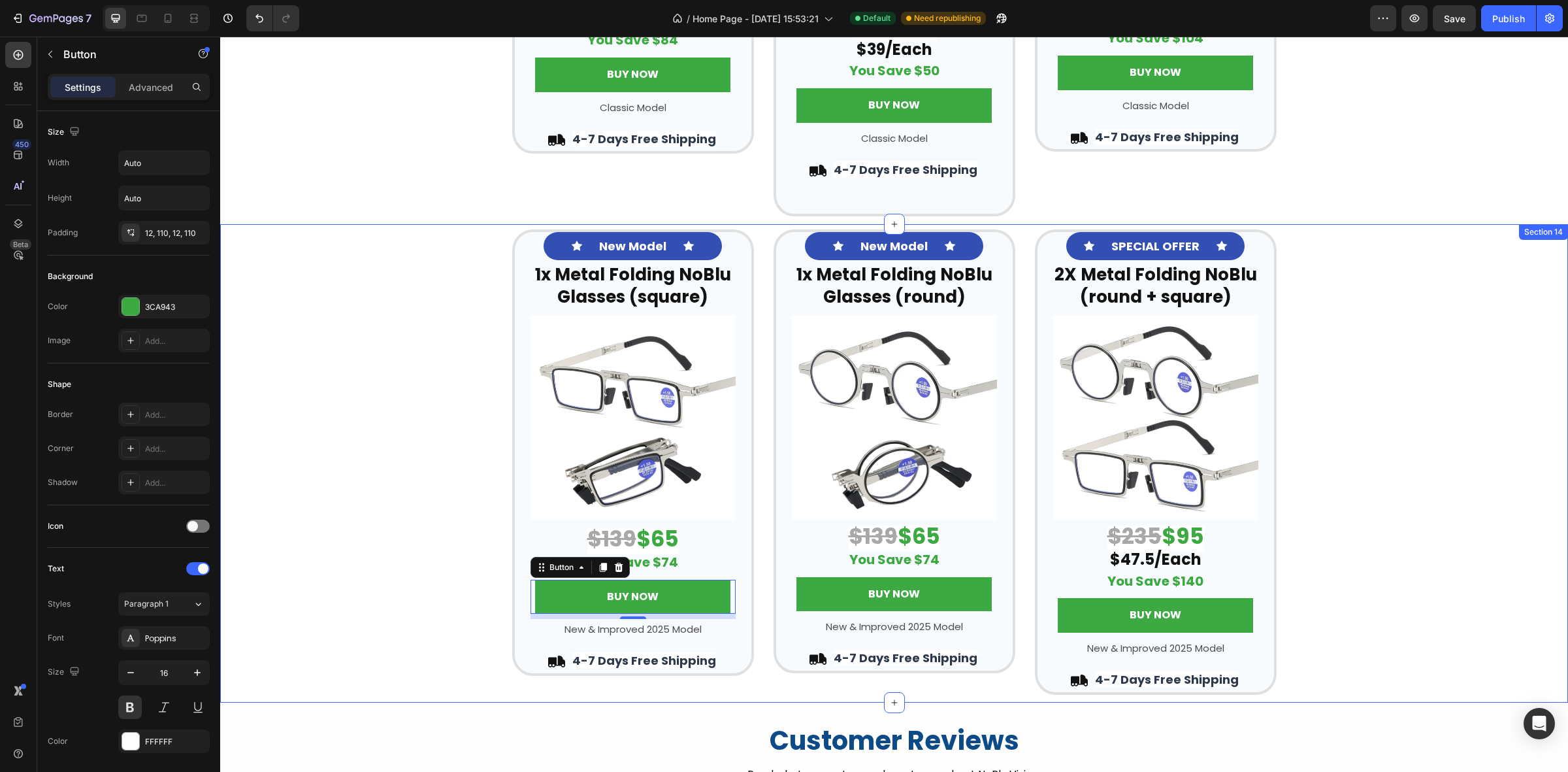
scroll to position [2830, 0]
click at [431, 411] on div "Icon New Model Text Block Icon Row ⁠⁠⁠⁠⁠⁠⁠ 1x Metal Folding NoBlu Glasses (squa…" at bounding box center [895, 463] width 1348 height 465
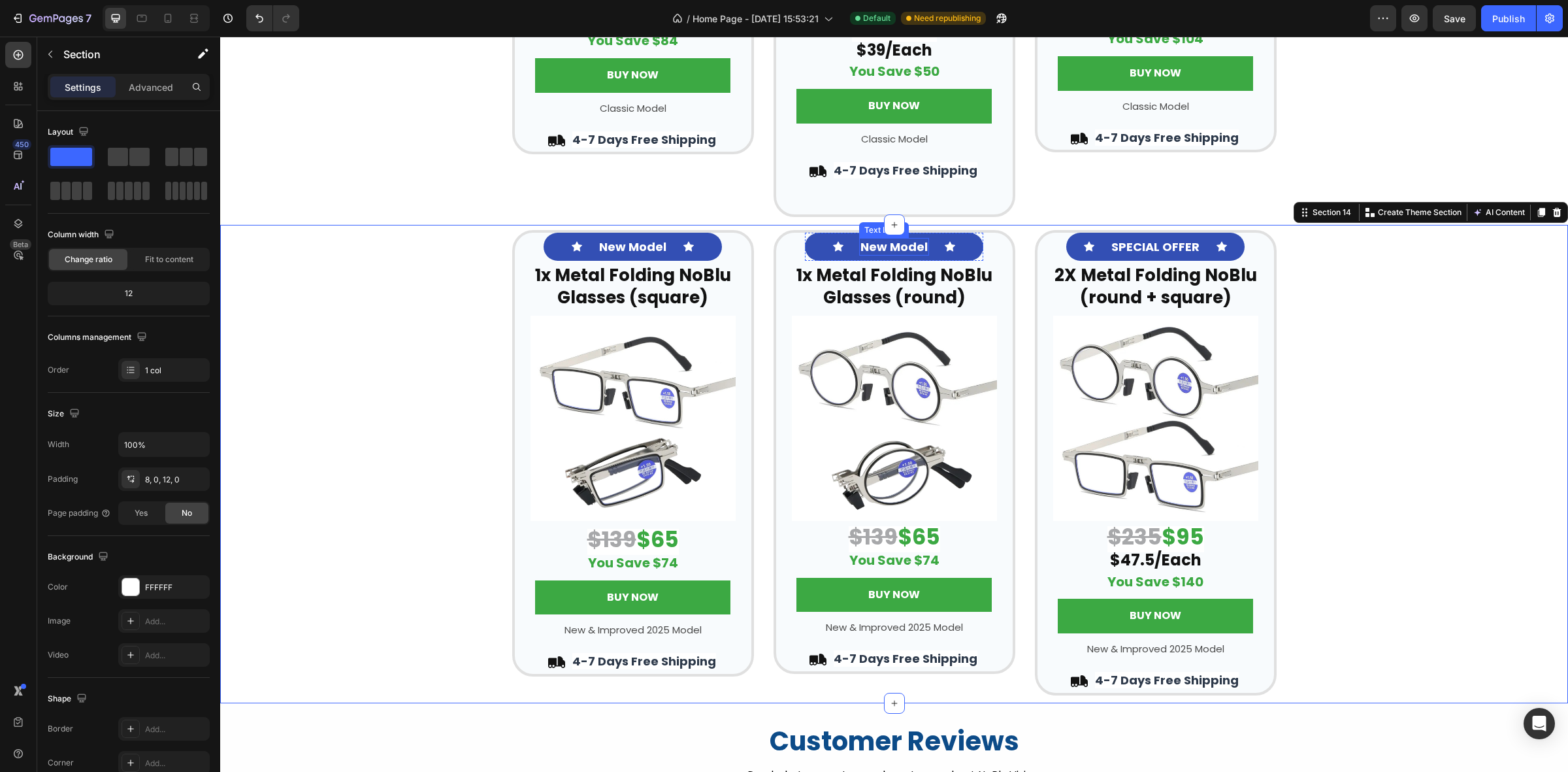
click at [886, 278] on strong "1x Metal Folding NoBlu Glasses (round)" at bounding box center [895, 286] width 196 height 45
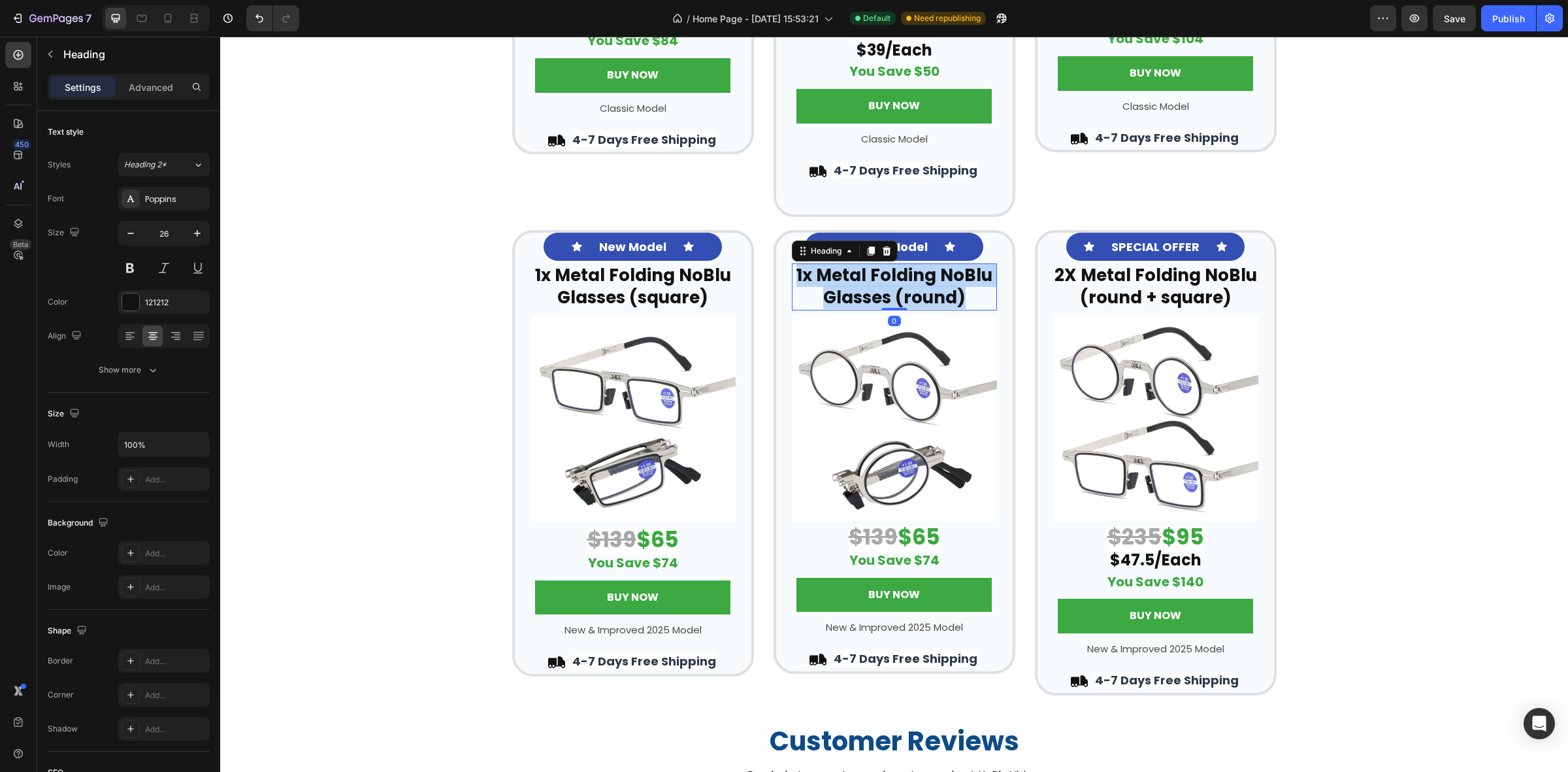
click at [886, 278] on strong "1x Metal Folding NoBlu Glasses (round)" at bounding box center [895, 286] width 196 height 45
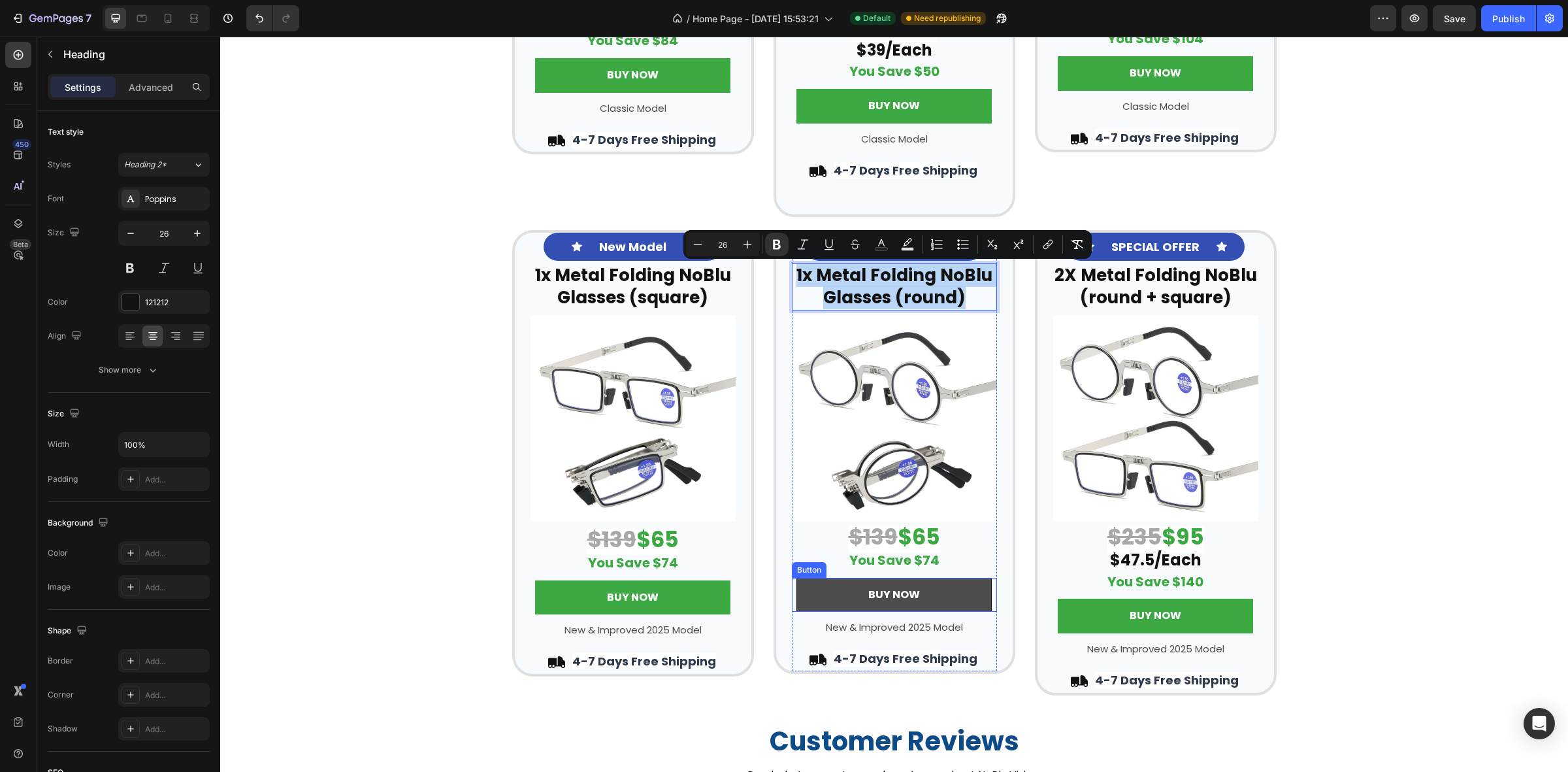
click at [902, 586] on link "BUY NOW" at bounding box center [895, 595] width 195 height 35
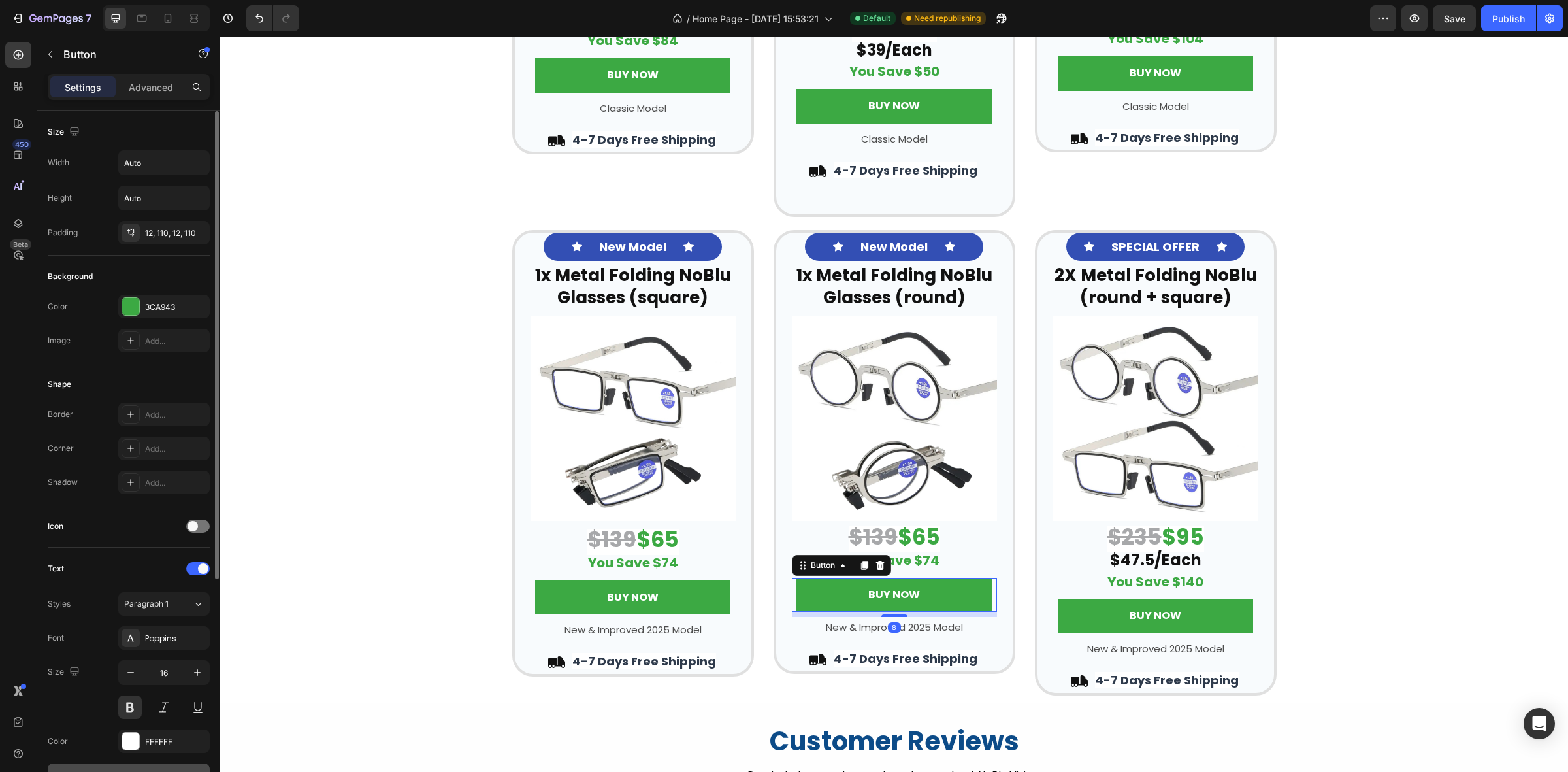
scroll to position [245, 0]
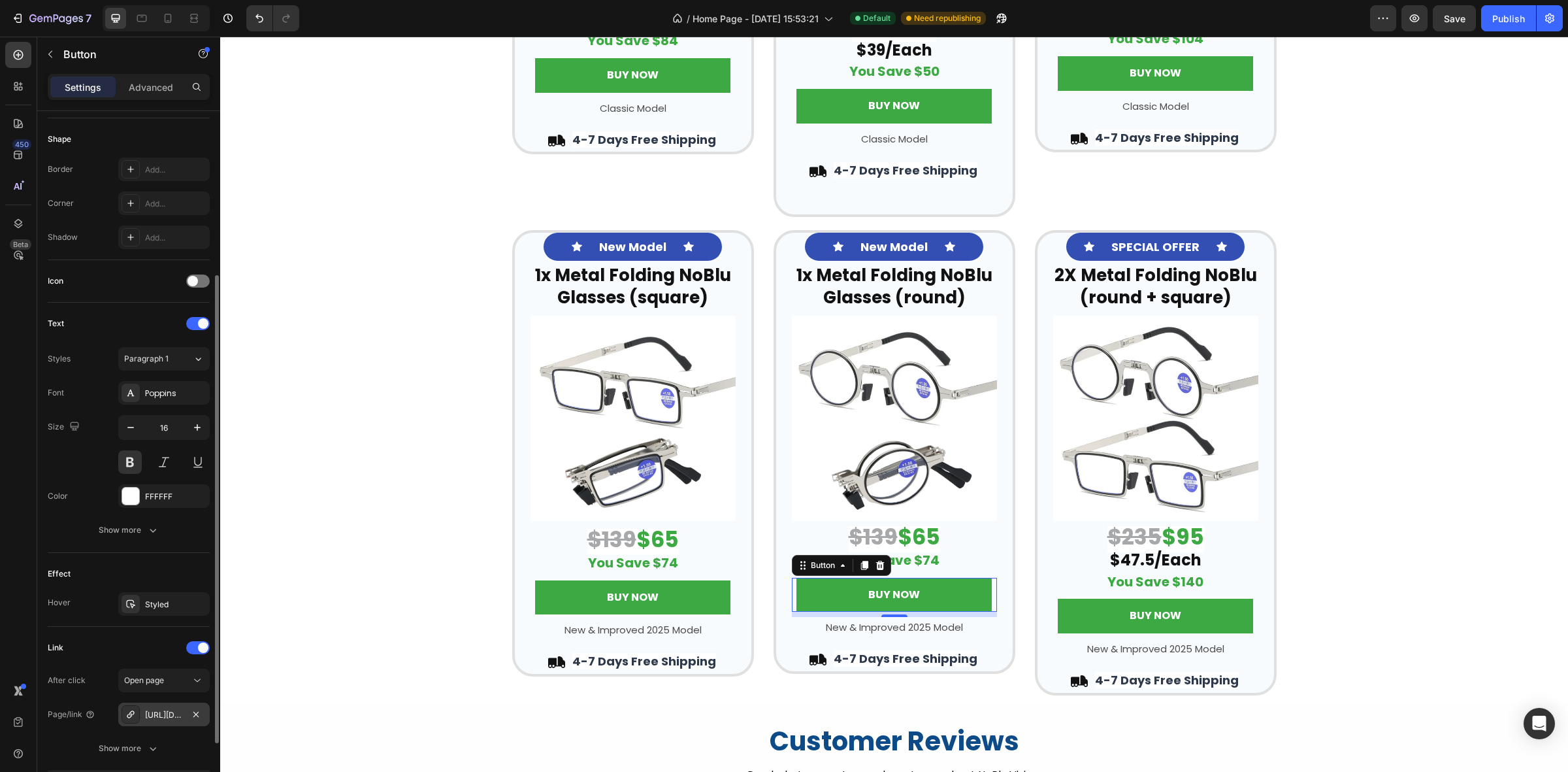
click at [167, 714] on div "[URL][DOMAIN_NAME]" at bounding box center [164, 715] width 38 height 12
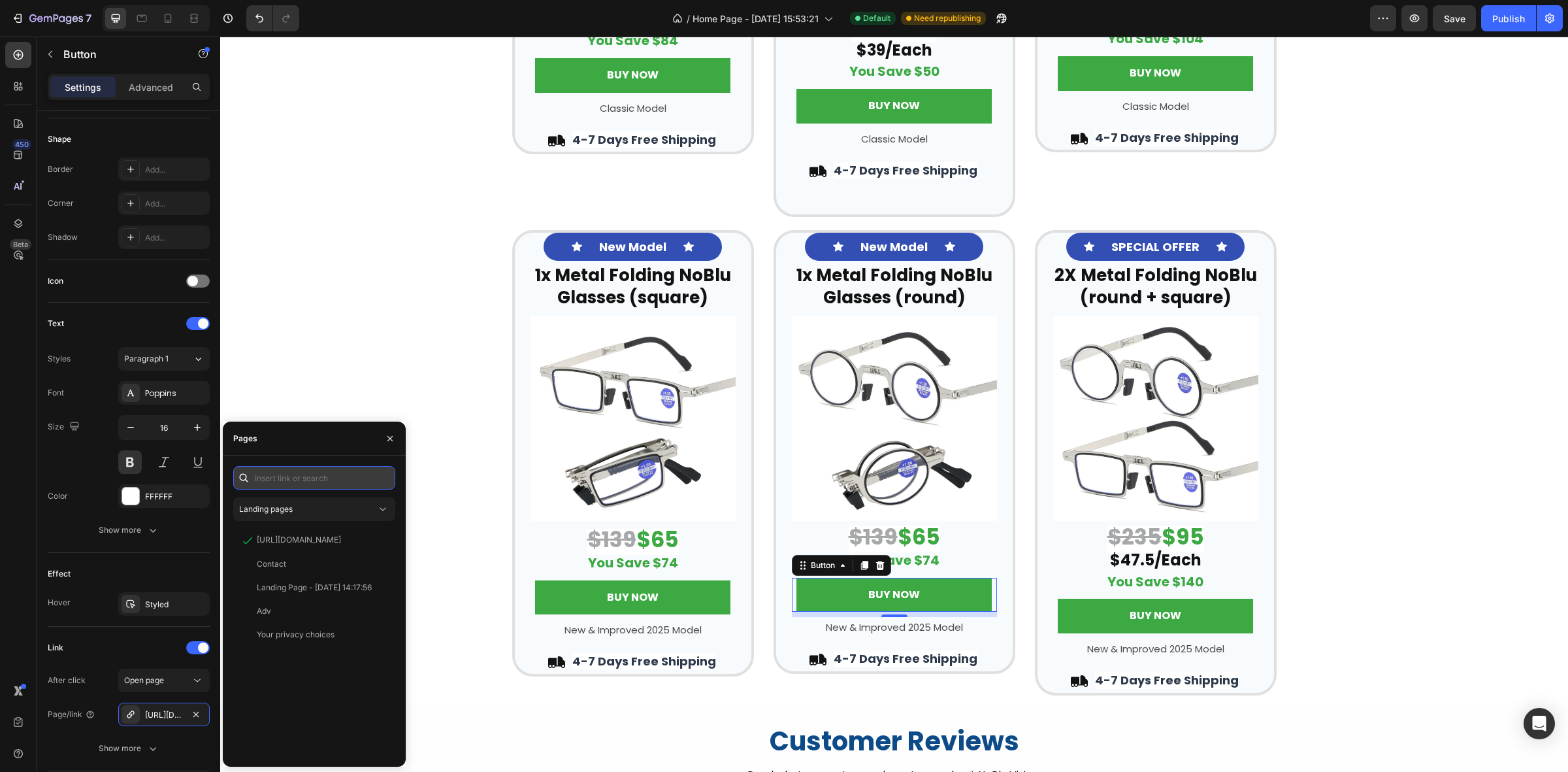
click at [285, 483] on input "text" at bounding box center [314, 477] width 162 height 23
paste input "[URL][DOMAIN_NAME]"
type input "[URL][DOMAIN_NAME]"
click at [253, 510] on div at bounding box center [248, 509] width 18 height 12
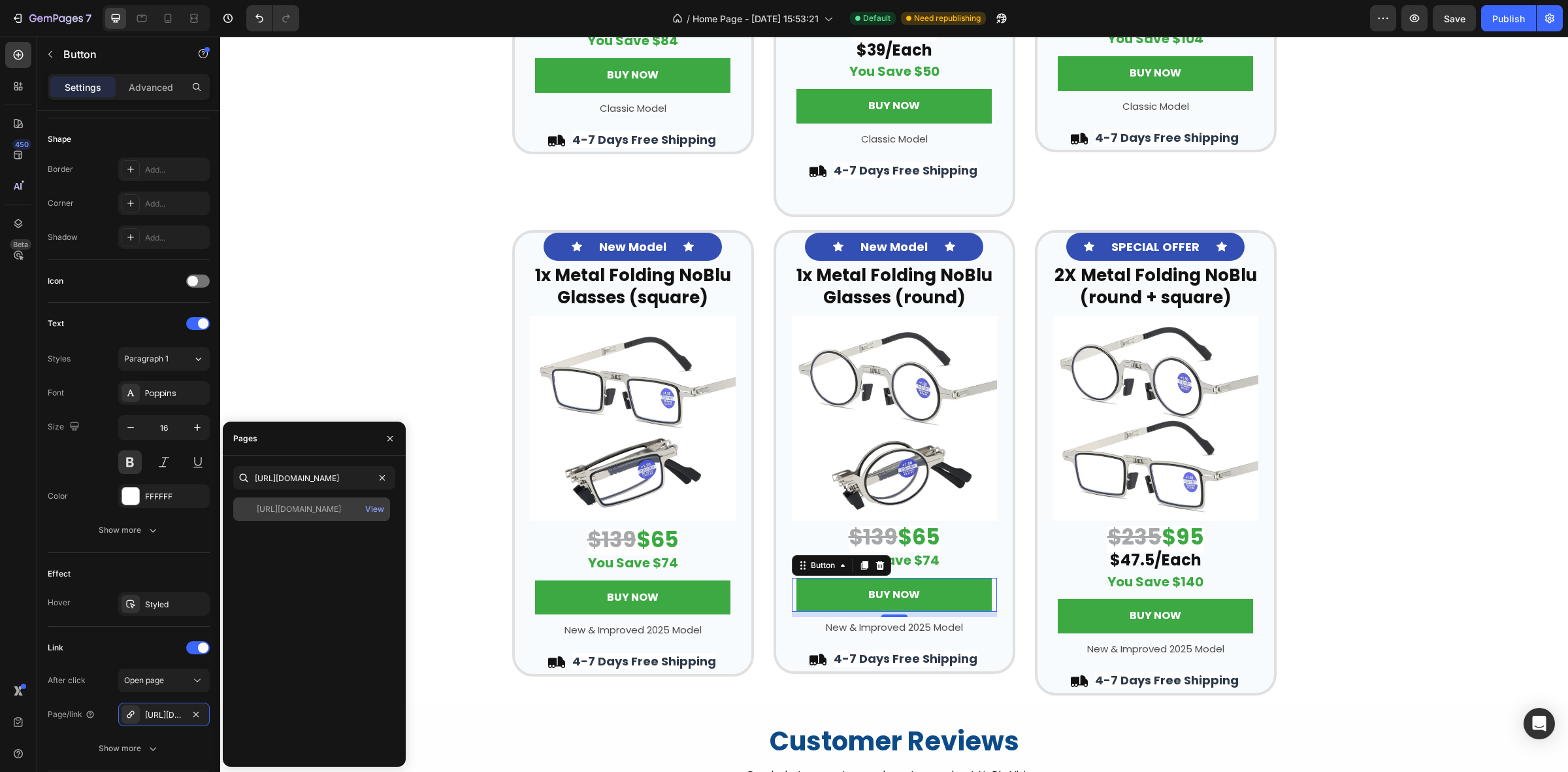
scroll to position [0, 0]
click at [321, 392] on div "Icon New Model Text Block Icon Row ⁠⁠⁠⁠⁠⁠⁠ 1x Metal Folding NoBlu Glasses (squa…" at bounding box center [895, 463] width 1348 height 465
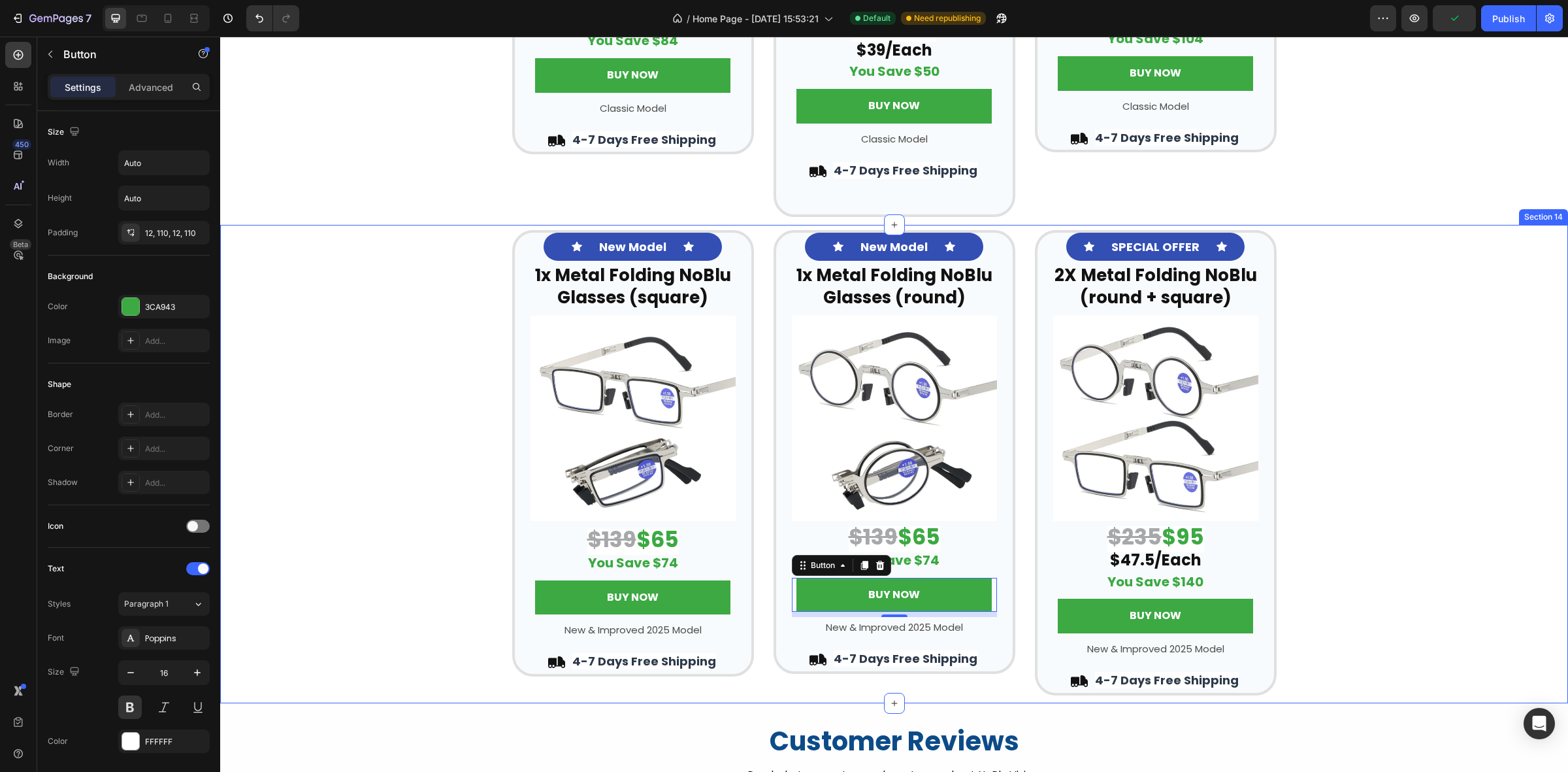
click at [1482, 319] on div "Icon New Model Text Block Icon Row ⁠⁠⁠⁠⁠⁠⁠ 1x Metal Folding NoBlu Glasses (squa…" at bounding box center [895, 463] width 1348 height 465
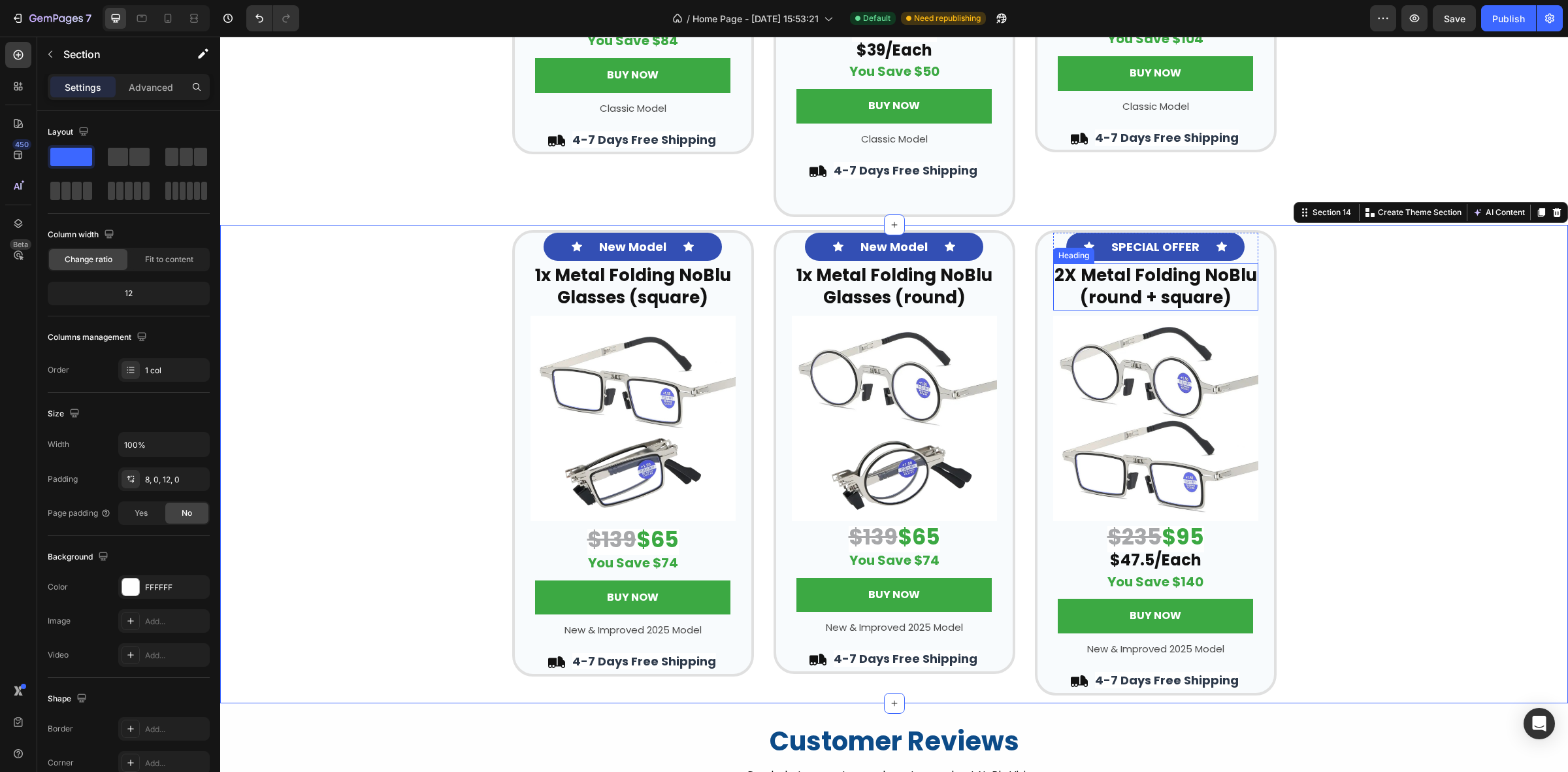
click at [1160, 288] on strong "2X Metal Folding NoBlu (round + square)" at bounding box center [1155, 286] width 202 height 45
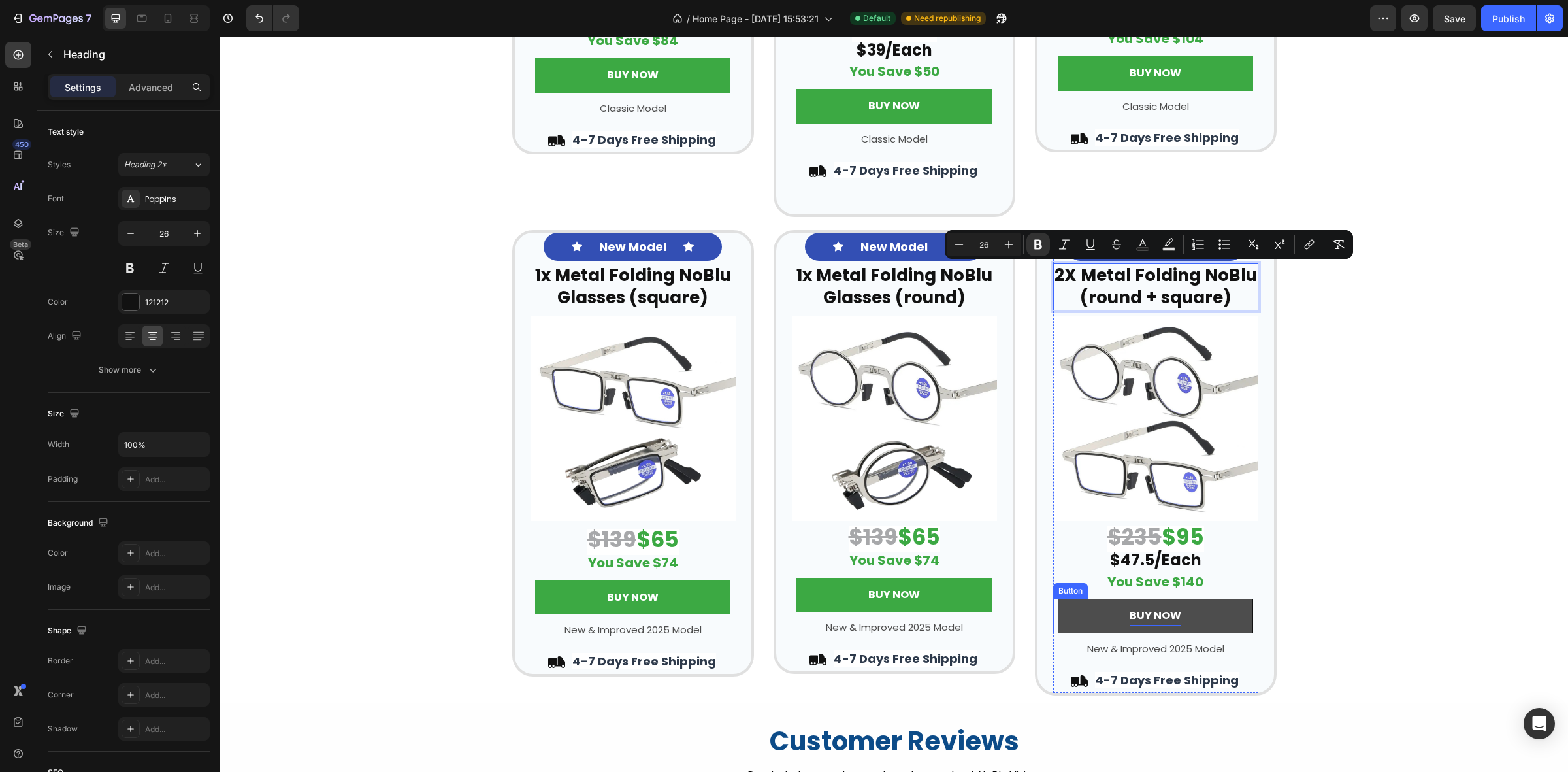
click at [1141, 612] on p "BUY NOW" at bounding box center [1156, 616] width 52 height 19
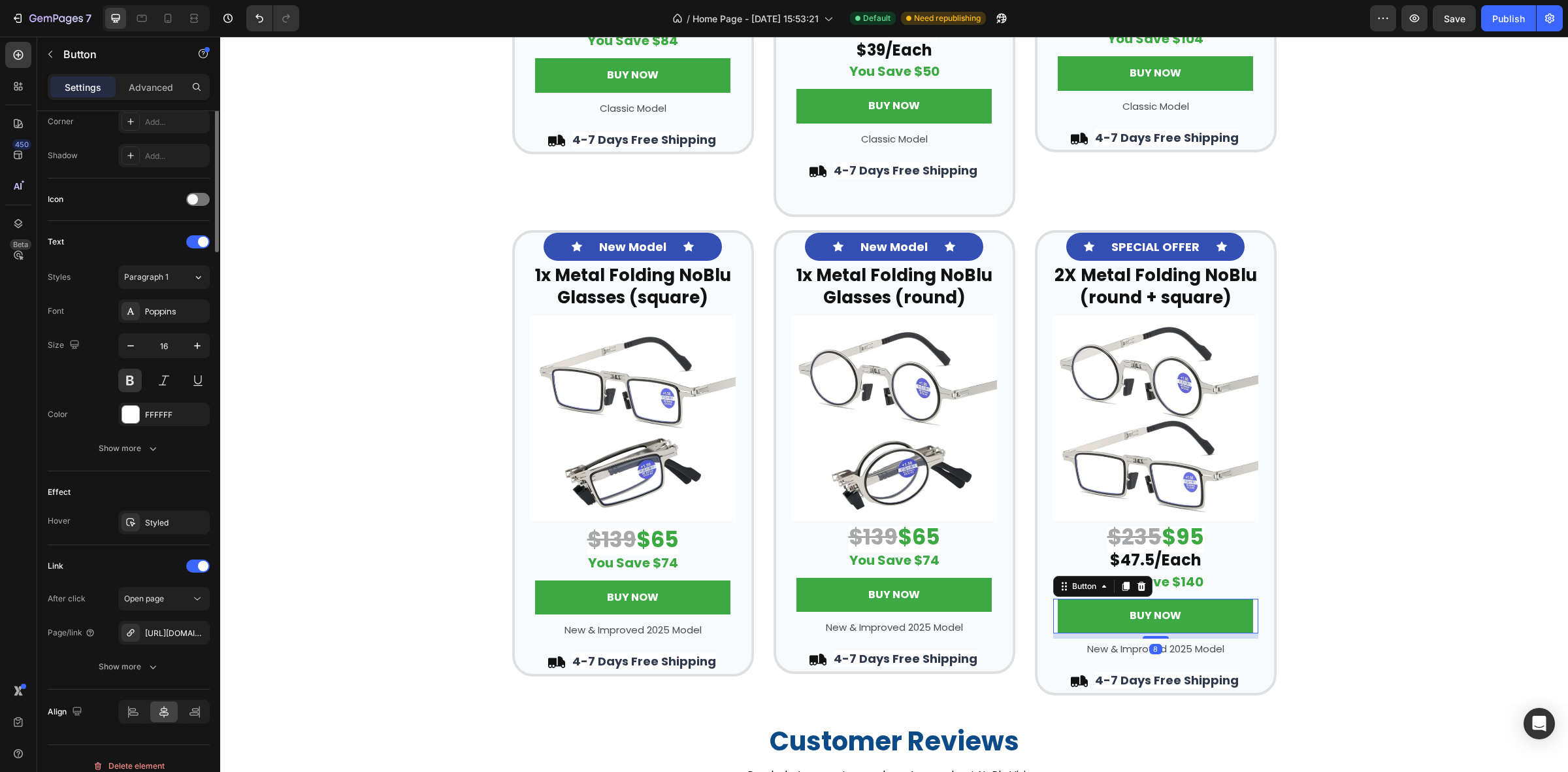
scroll to position [343, 0]
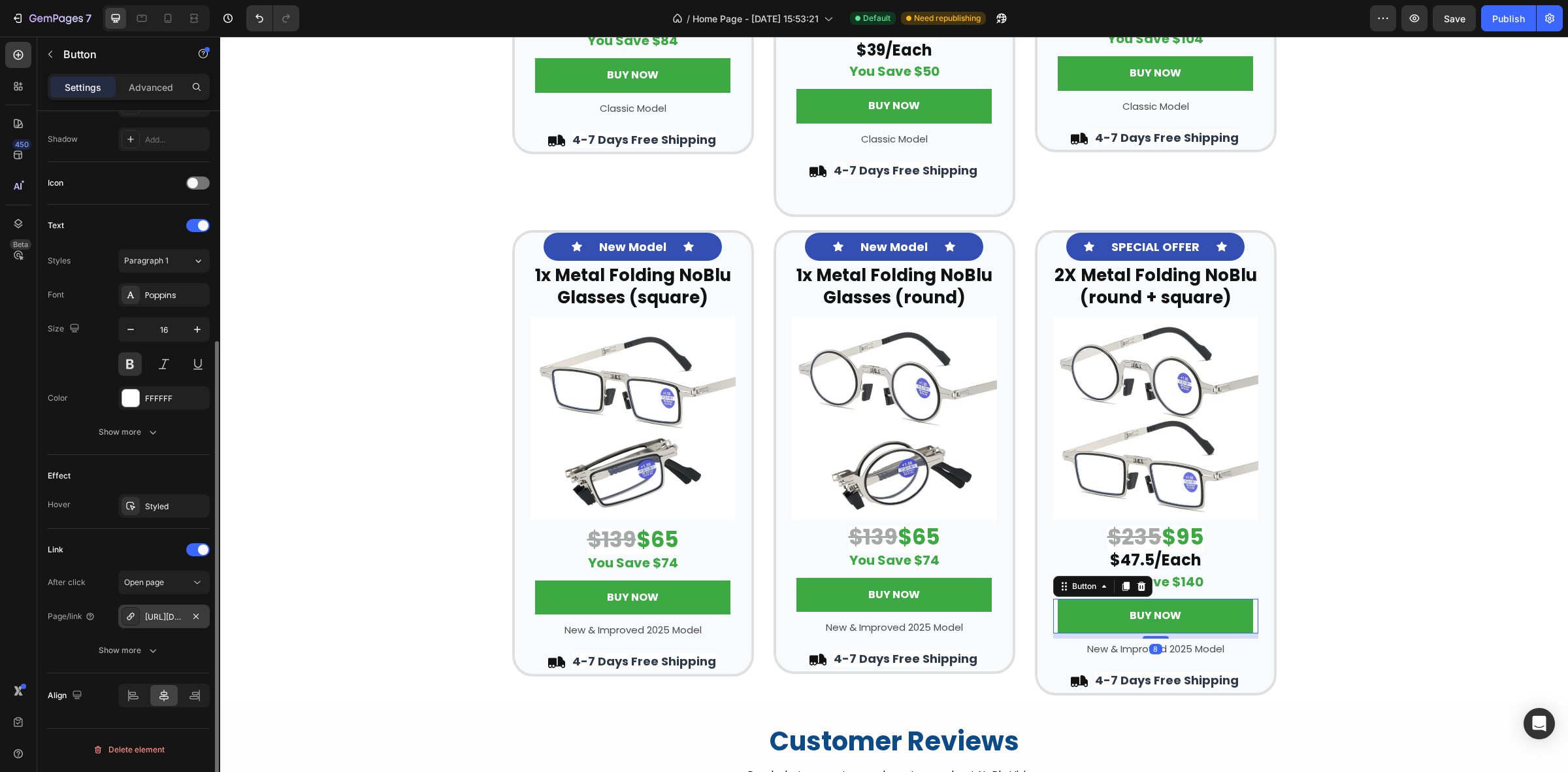
click at [155, 621] on div "[URL][DOMAIN_NAME]" at bounding box center [164, 617] width 38 height 12
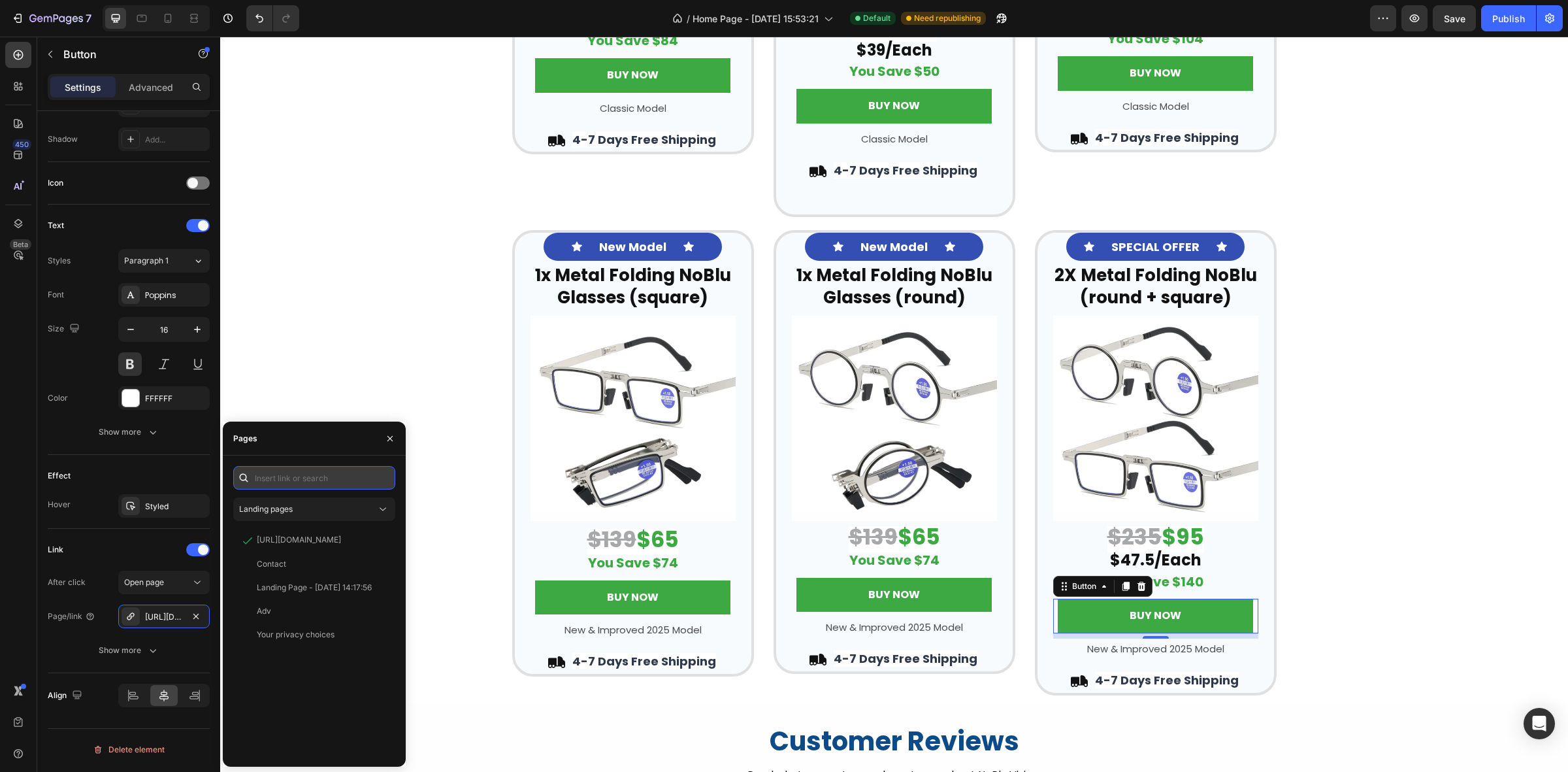
click at [288, 487] on input "text" at bounding box center [314, 477] width 162 height 23
paste input "[URL][DOMAIN_NAME]"
type input "[URL][DOMAIN_NAME]"
click at [243, 508] on div at bounding box center [248, 509] width 18 height 12
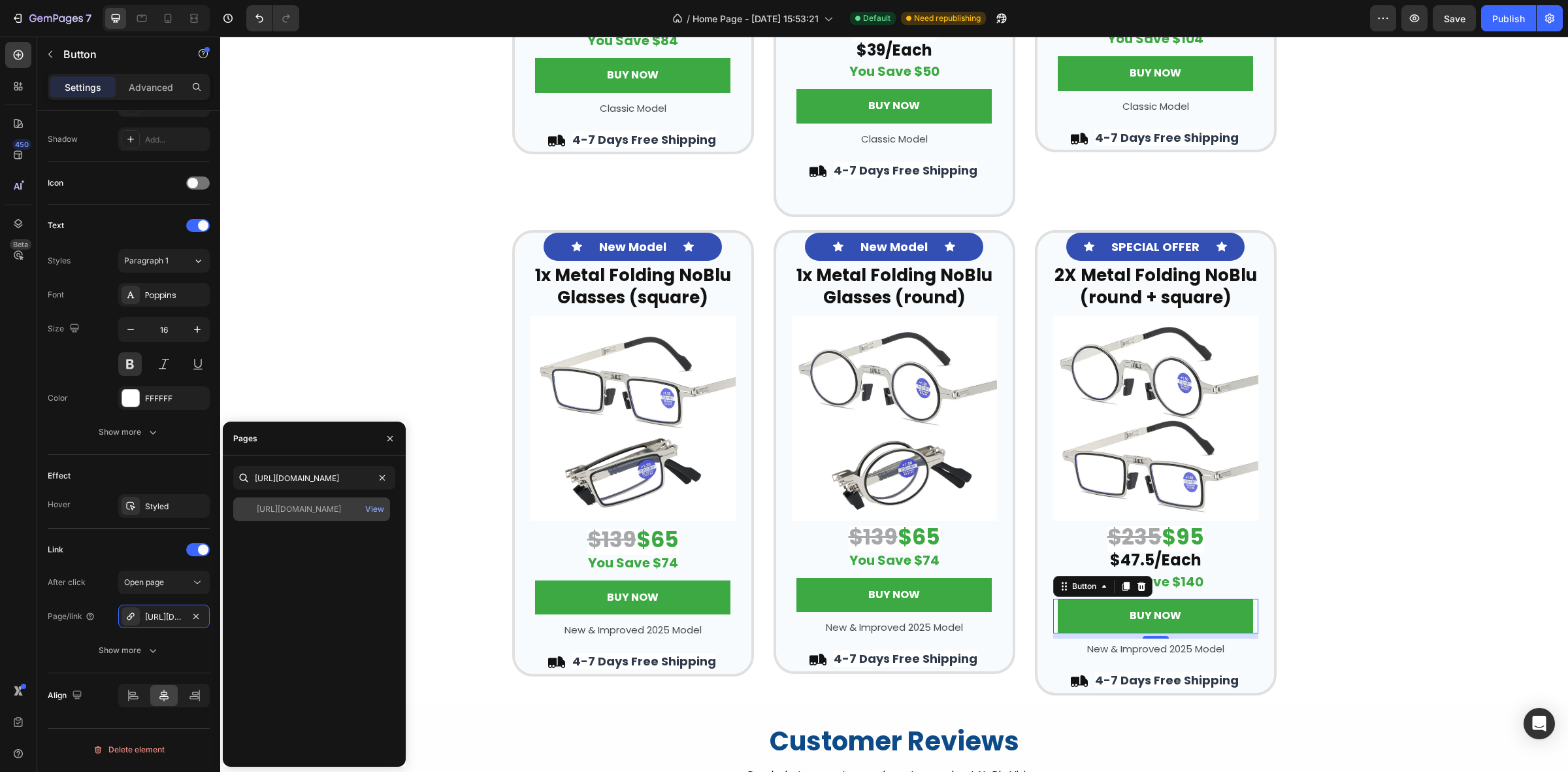
scroll to position [0, 0]
click at [355, 374] on div "Icon New Model Text Block Icon Row ⁠⁠⁠⁠⁠⁠⁠ 1x Metal Folding NoBlu Glasses (squa…" at bounding box center [895, 463] width 1348 height 465
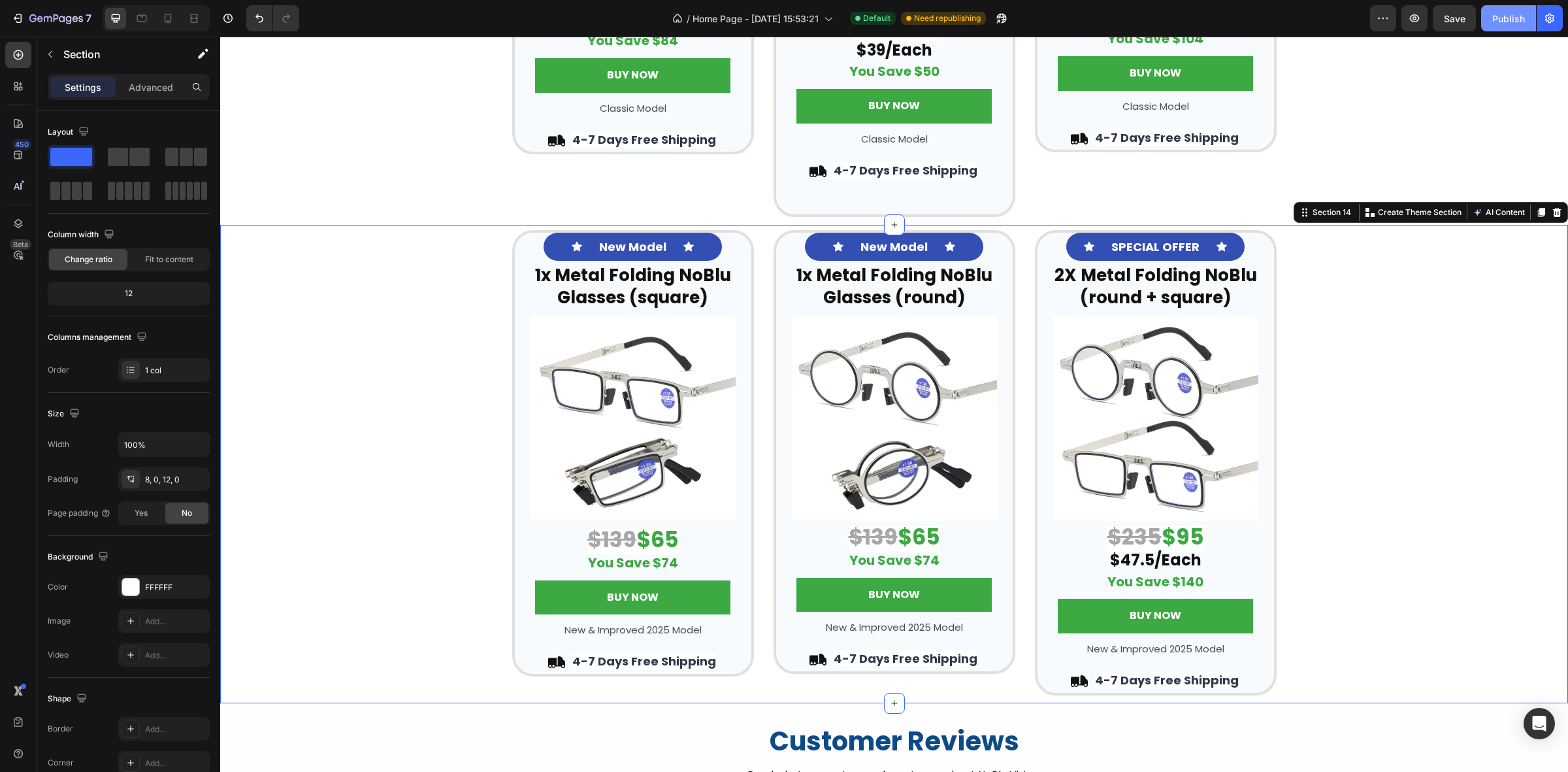
click at [1503, 17] on div "Publish" at bounding box center [1508, 19] width 33 height 14
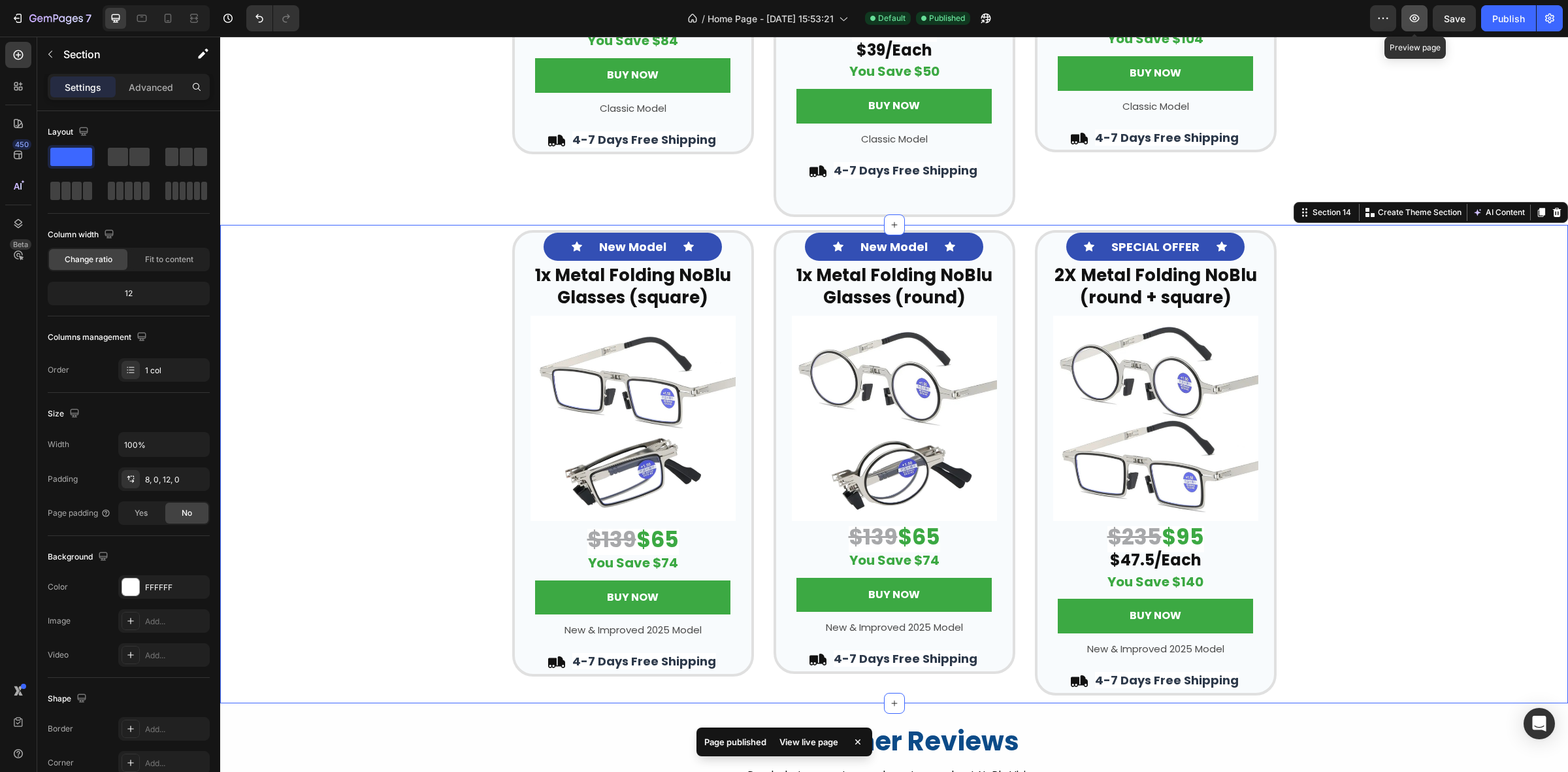
click at [1422, 20] on button "button" at bounding box center [1414, 18] width 27 height 27
